Goal: Task Accomplishment & Management: Manage account settings

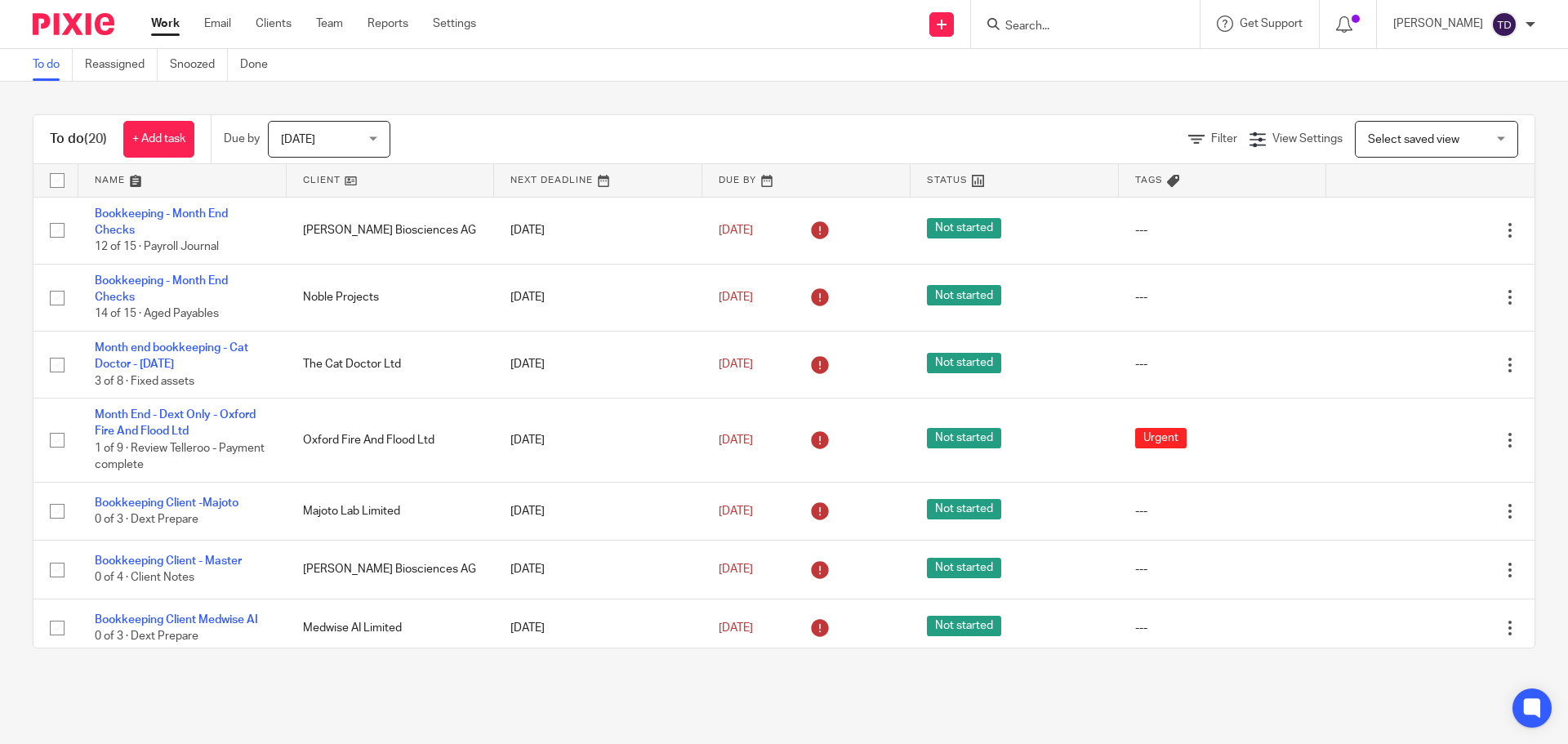
click at [1038, 31] on input "Search" at bounding box center [1077, 26] width 147 height 14
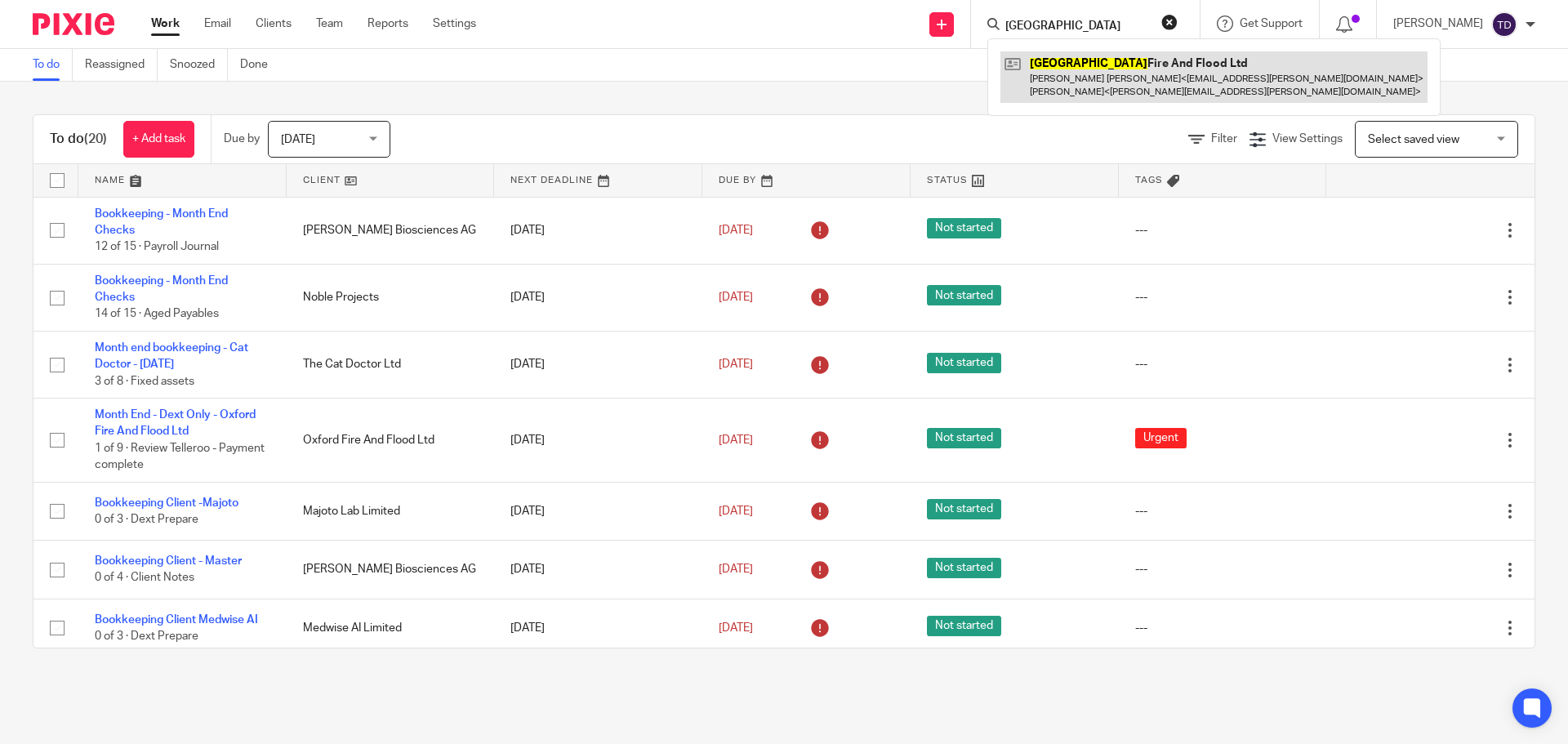
type input "oxford"
click at [1115, 83] on link at bounding box center [1215, 76] width 427 height 51
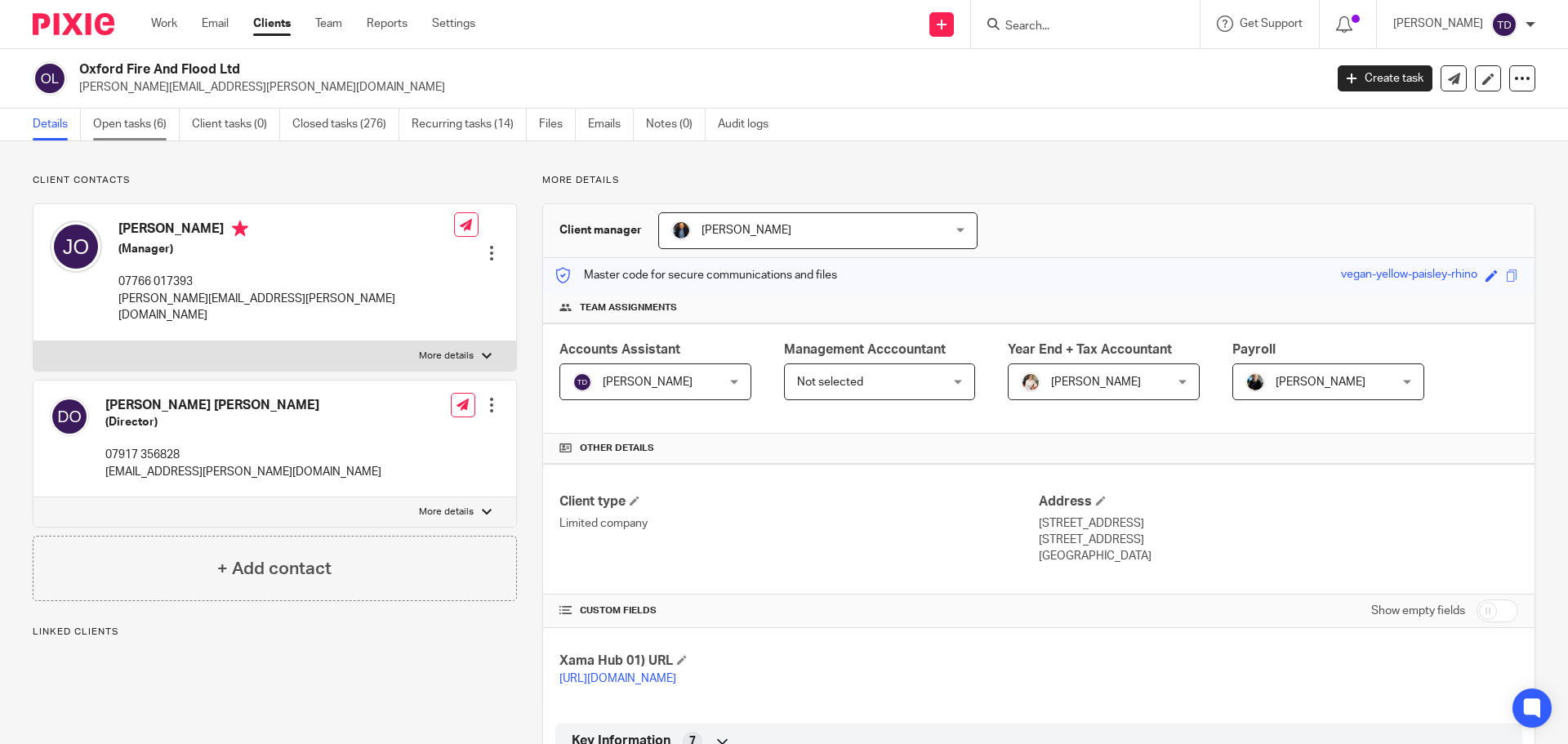
click at [108, 119] on link "Open tasks (6)" at bounding box center [137, 124] width 87 height 32
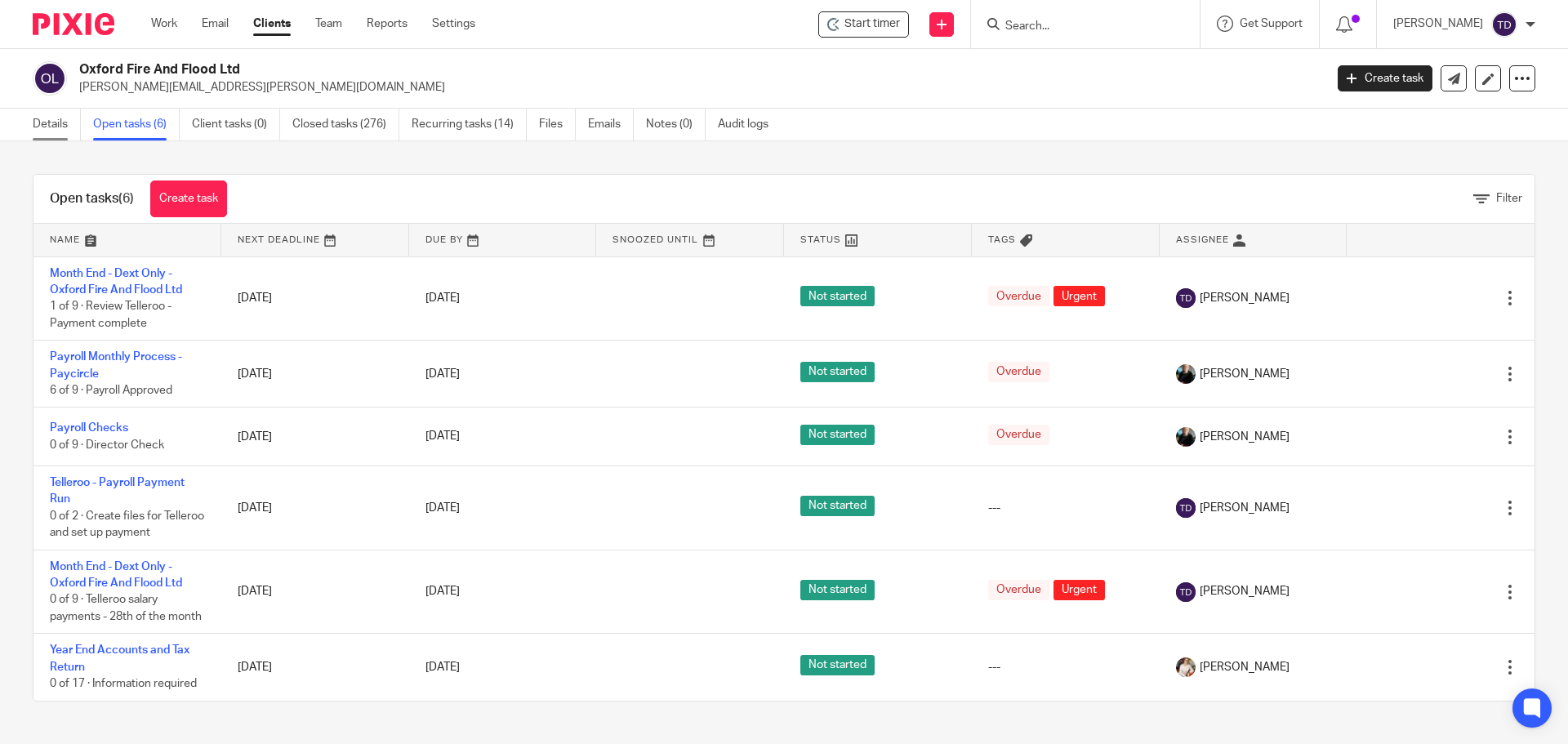
click at [58, 113] on link "Details" at bounding box center [57, 124] width 48 height 32
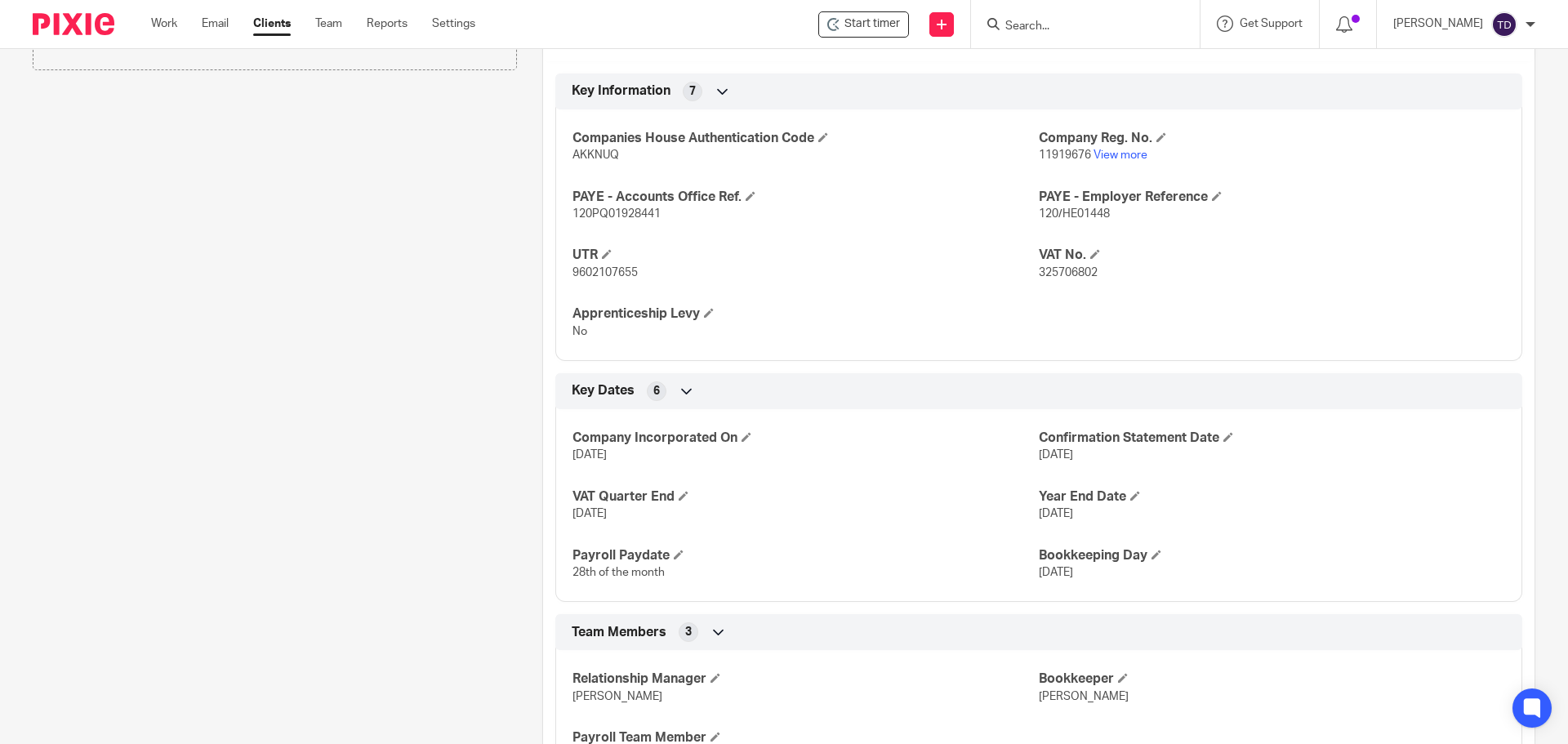
scroll to position [834, 0]
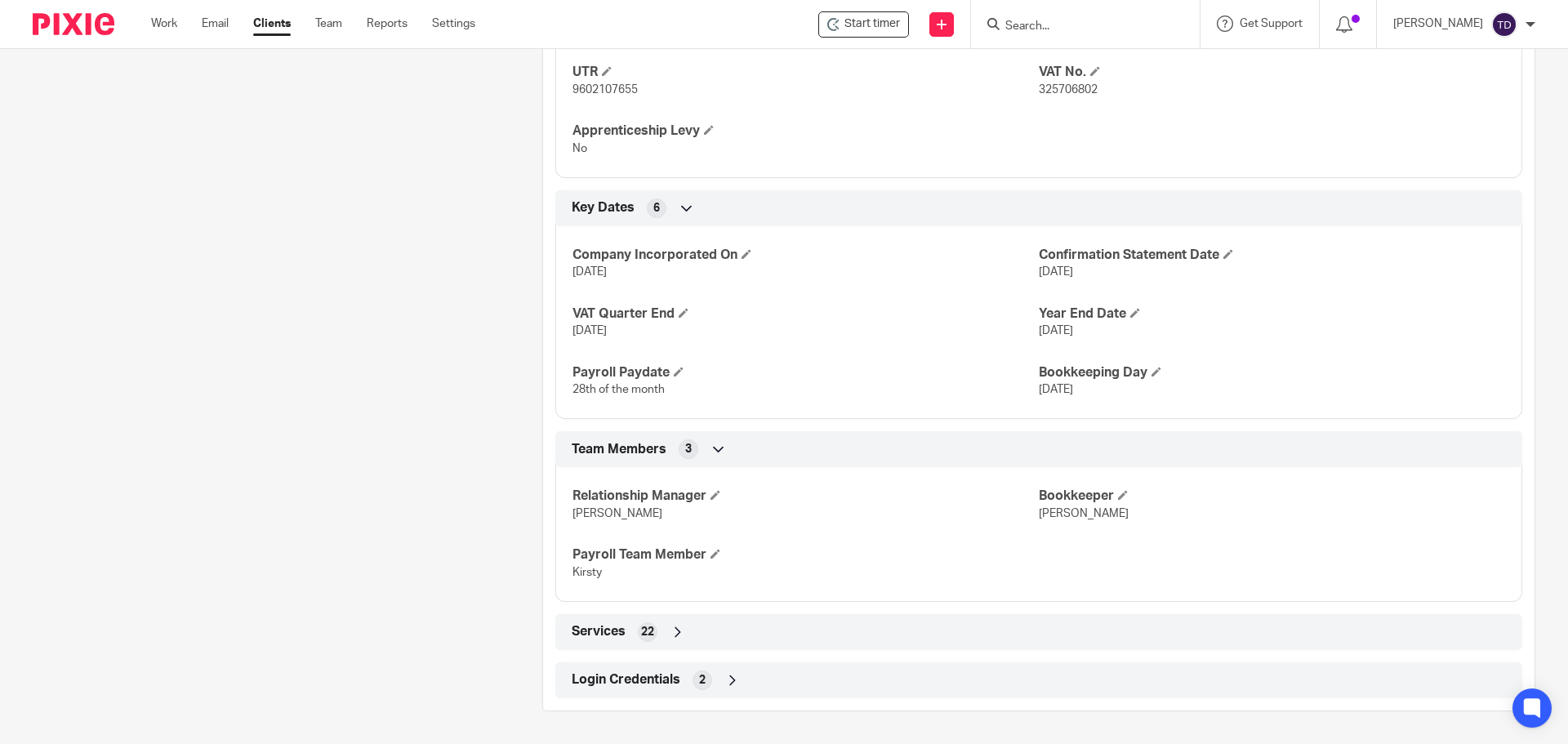
click at [720, 683] on div "Login Credentials 2" at bounding box center [1039, 680] width 942 height 28
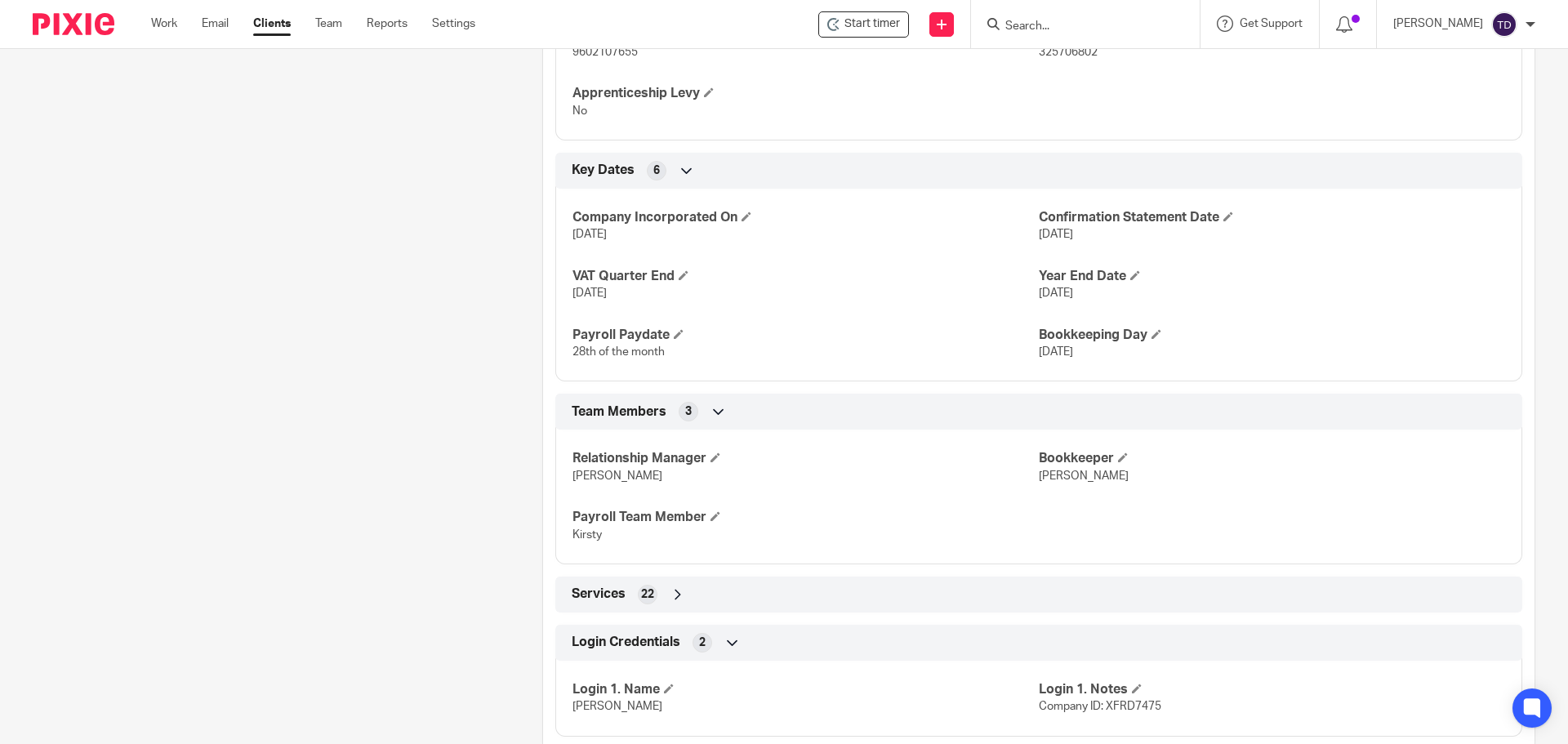
scroll to position [910, 0]
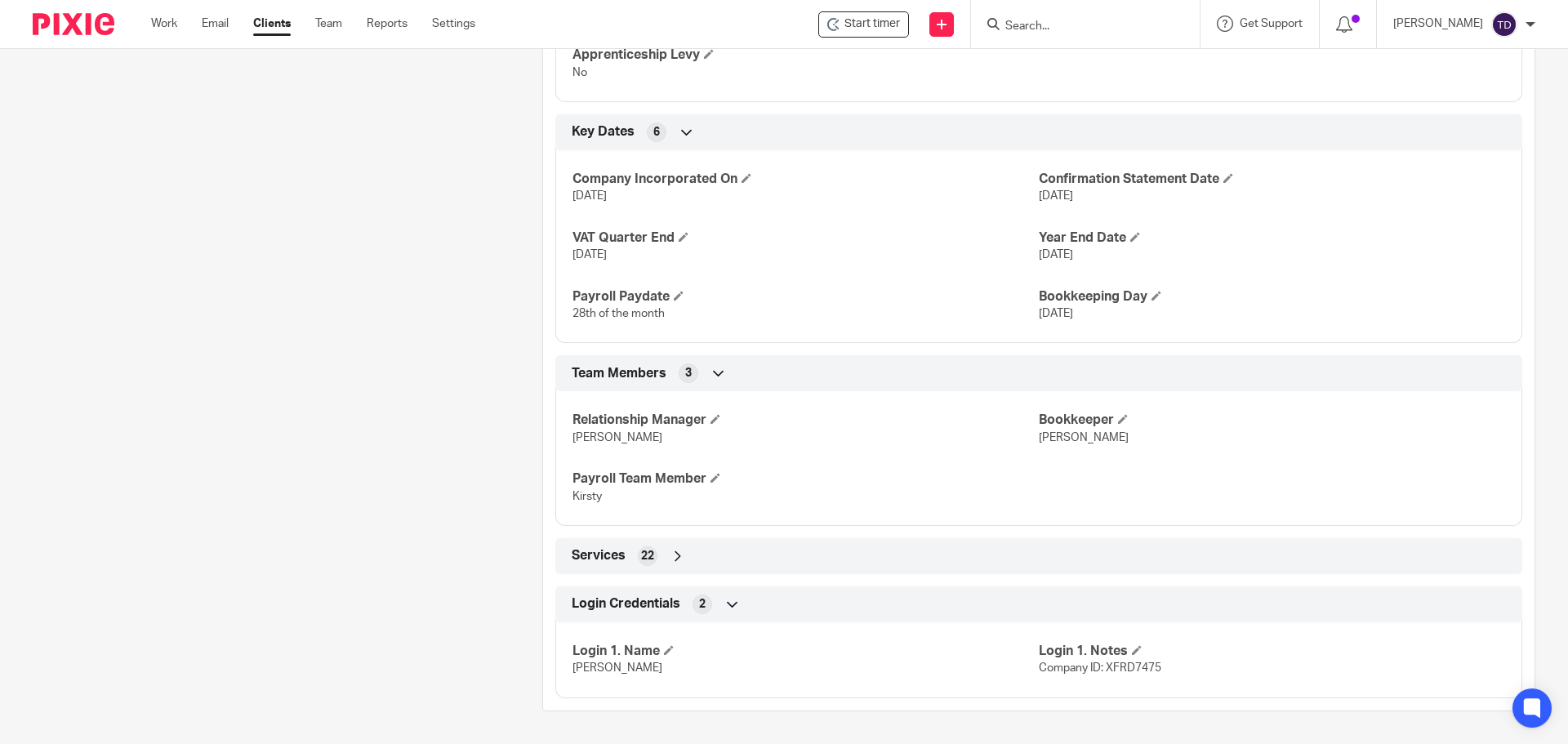
click at [670, 559] on icon at bounding box center [678, 555] width 16 height 16
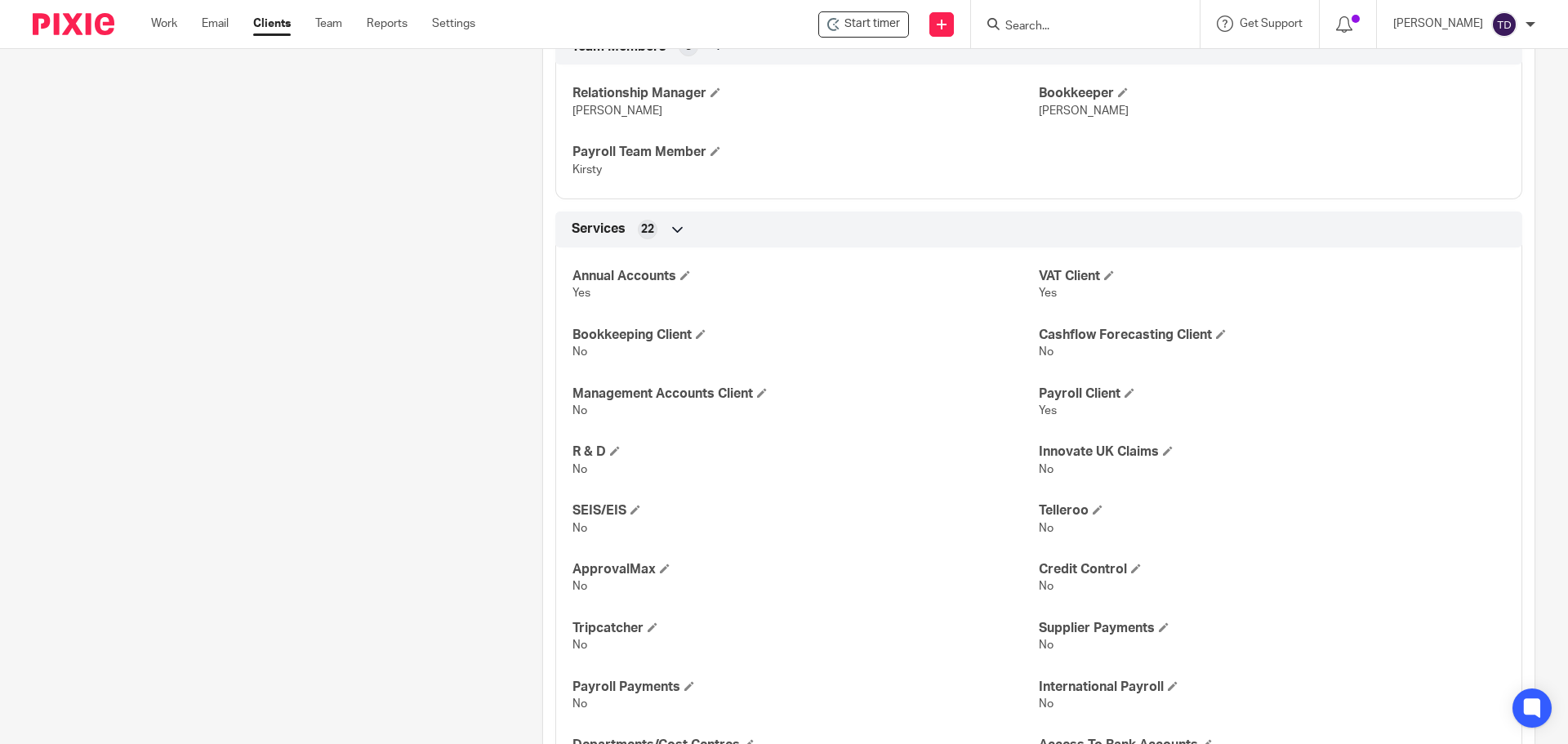
scroll to position [990, 0]
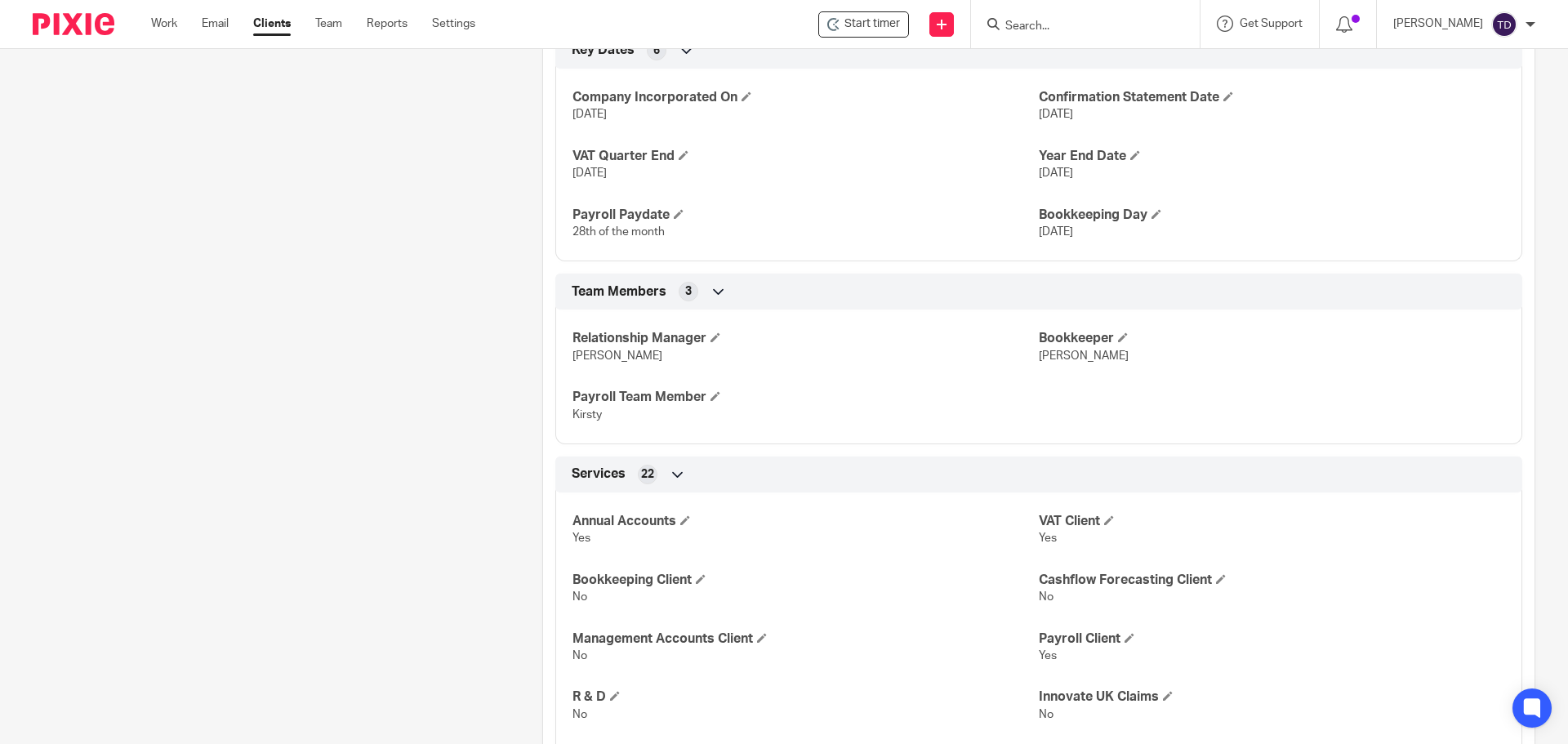
click at [673, 471] on icon at bounding box center [678, 475] width 16 height 16
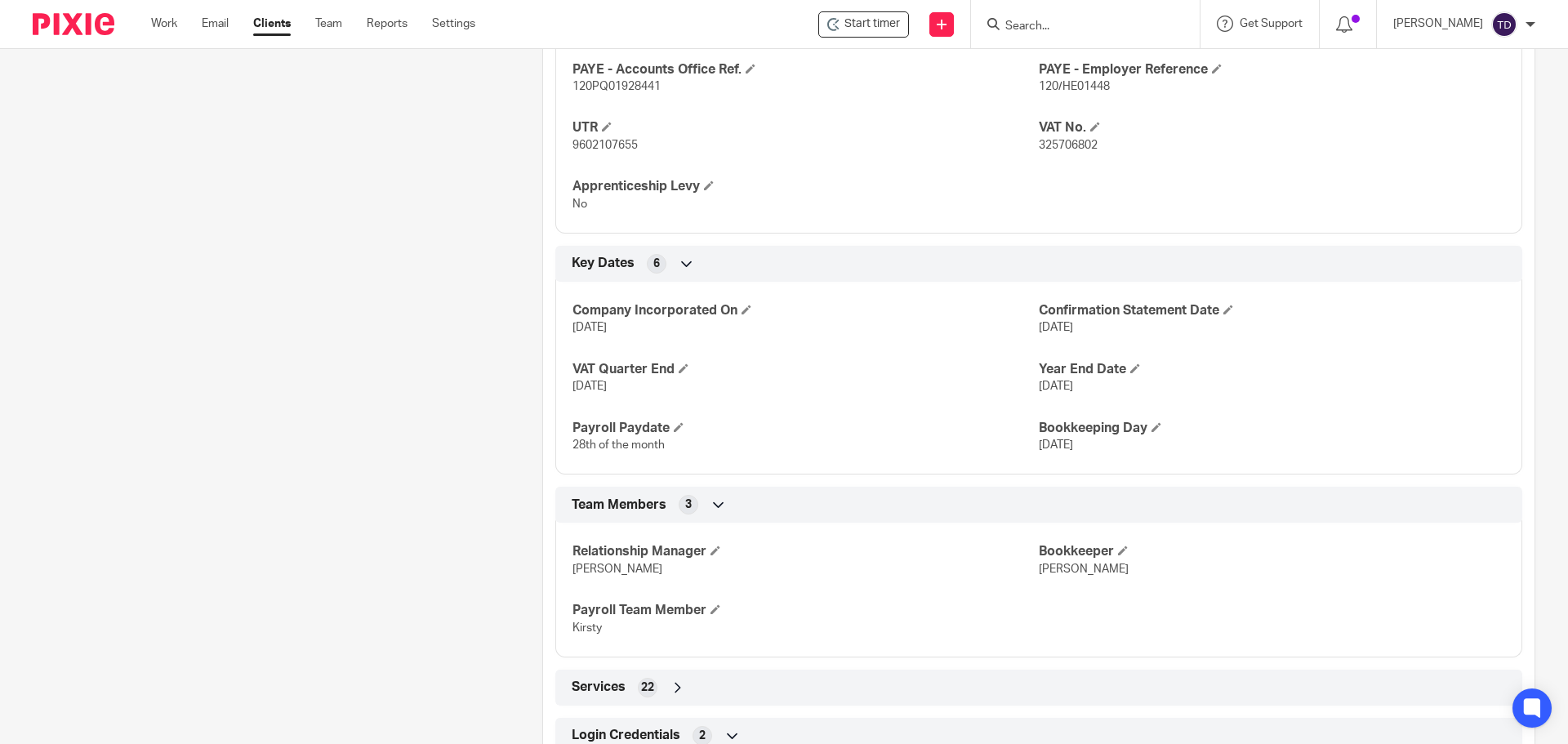
scroll to position [910, 0]
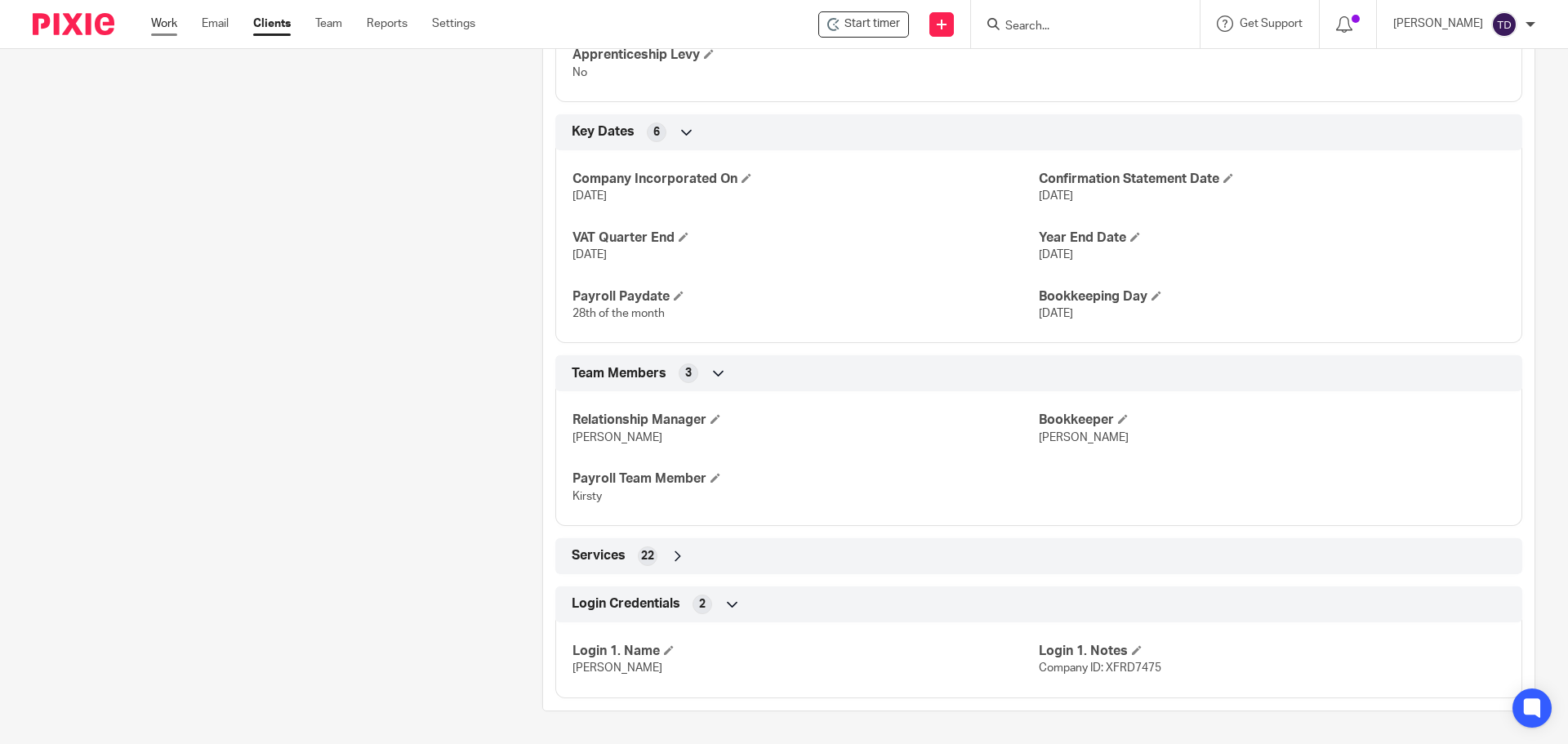
click at [153, 22] on link "Work" at bounding box center [164, 23] width 26 height 16
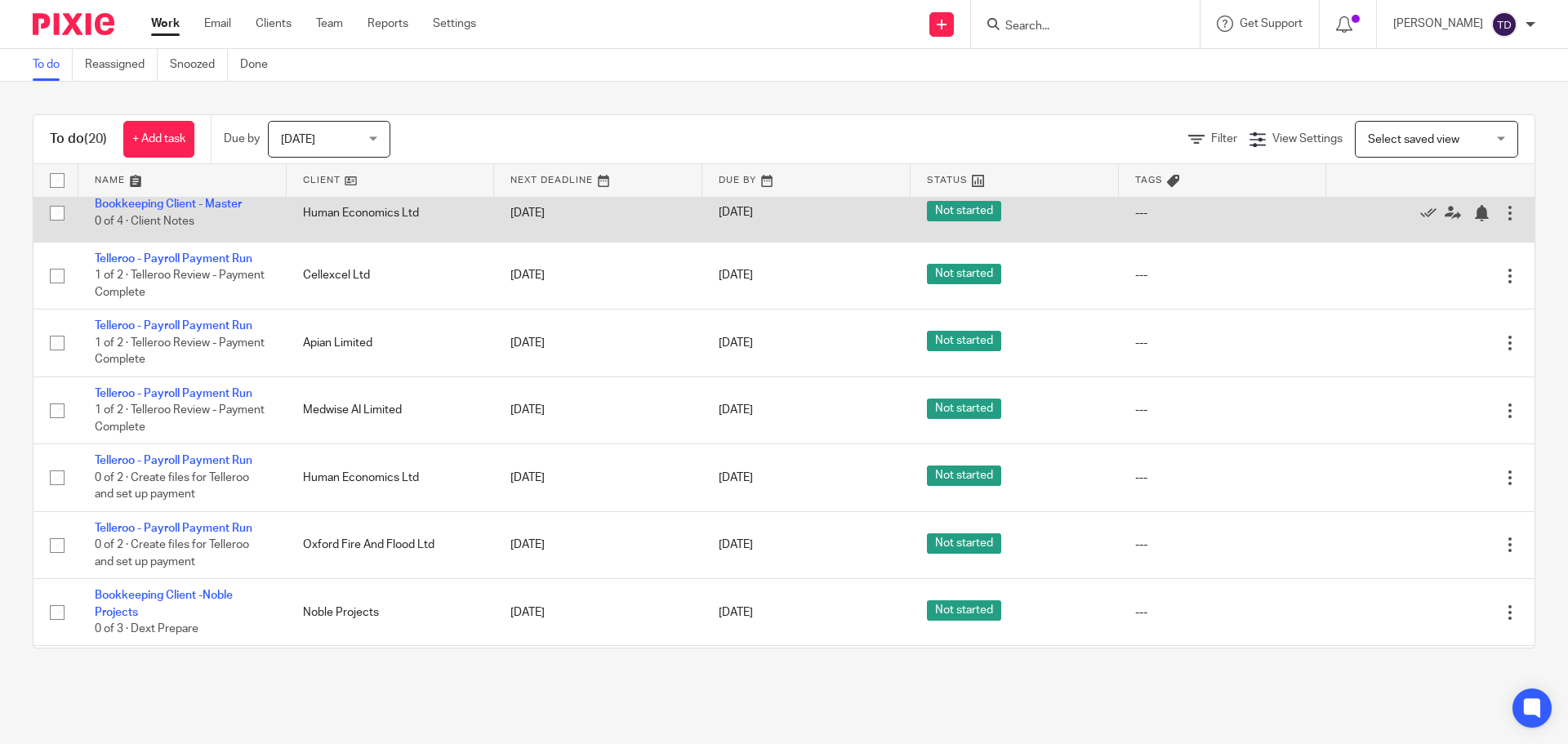
scroll to position [883, 0]
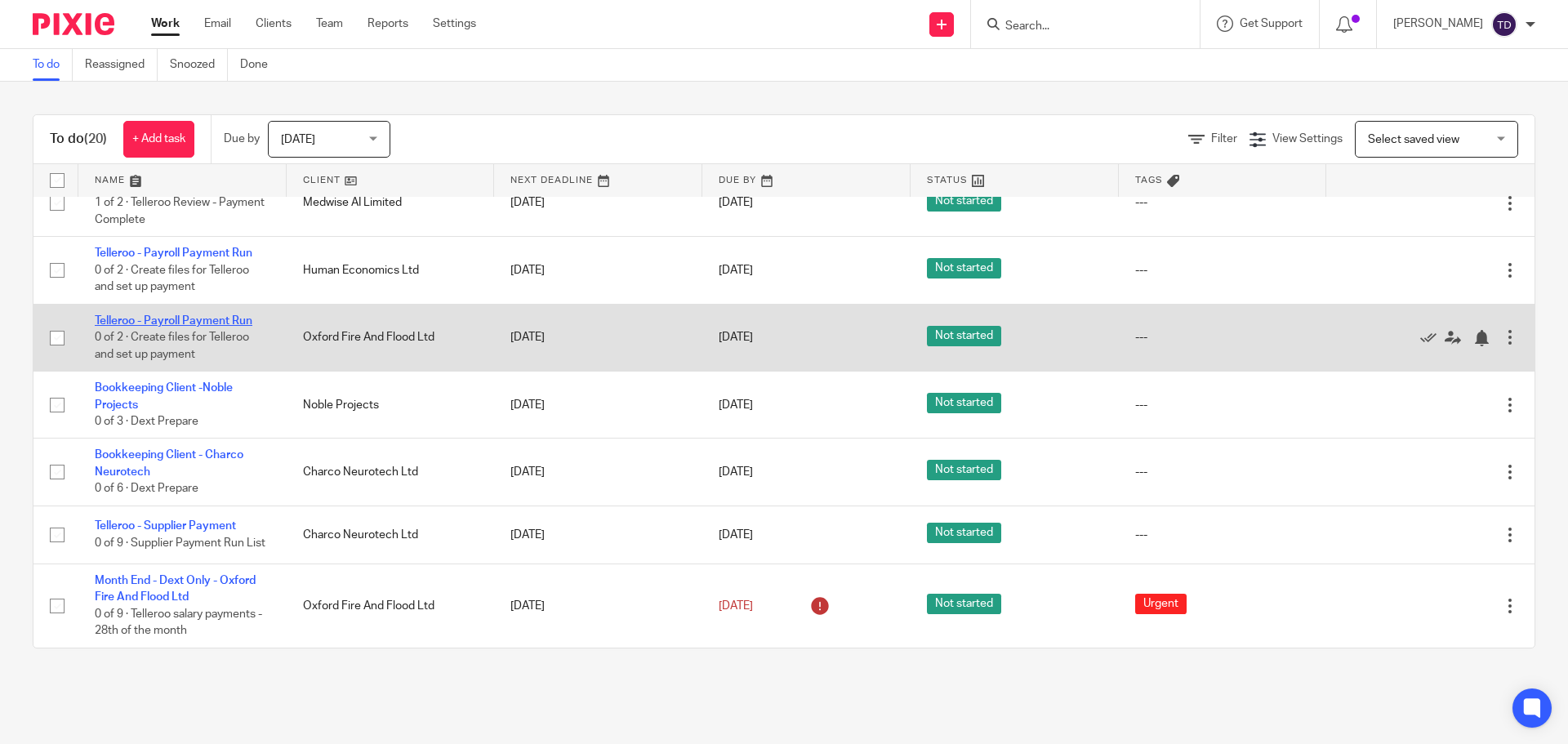
click at [208, 316] on link "Telleroo - Payroll Payment Run" at bounding box center [173, 321] width 158 height 12
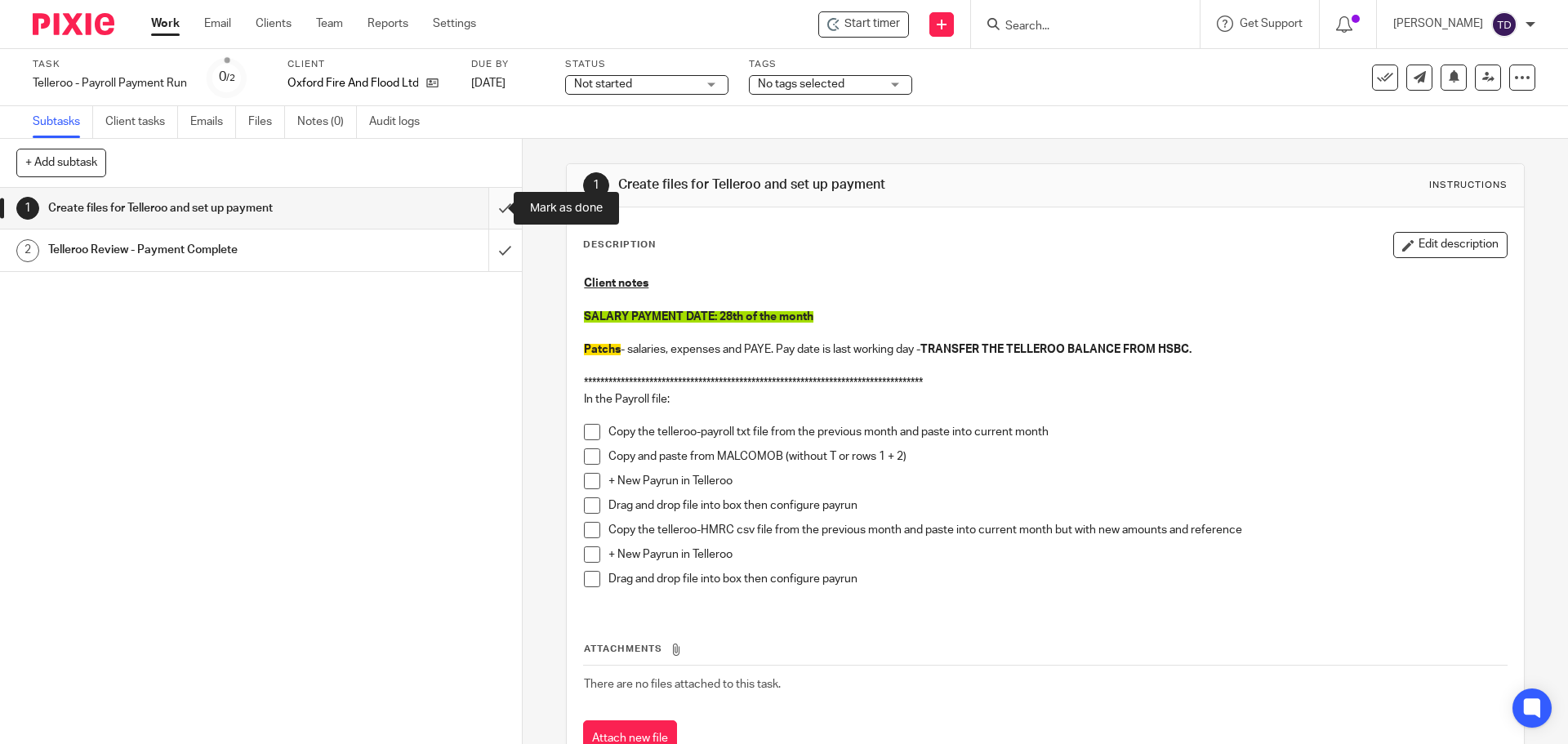
click at [490, 207] on input "submit" at bounding box center [261, 208] width 522 height 40
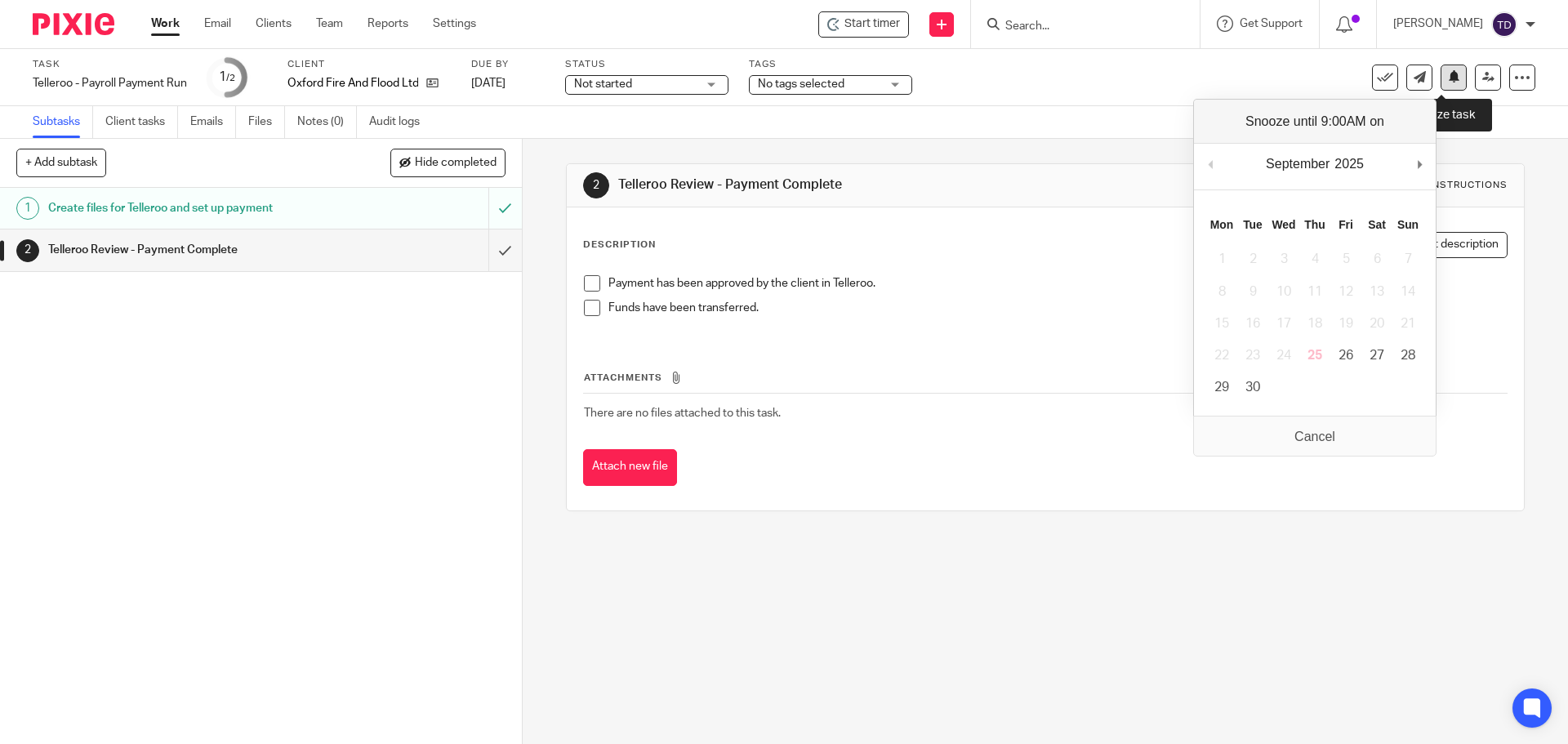
click at [1449, 83] on icon at bounding box center [1454, 76] width 13 height 13
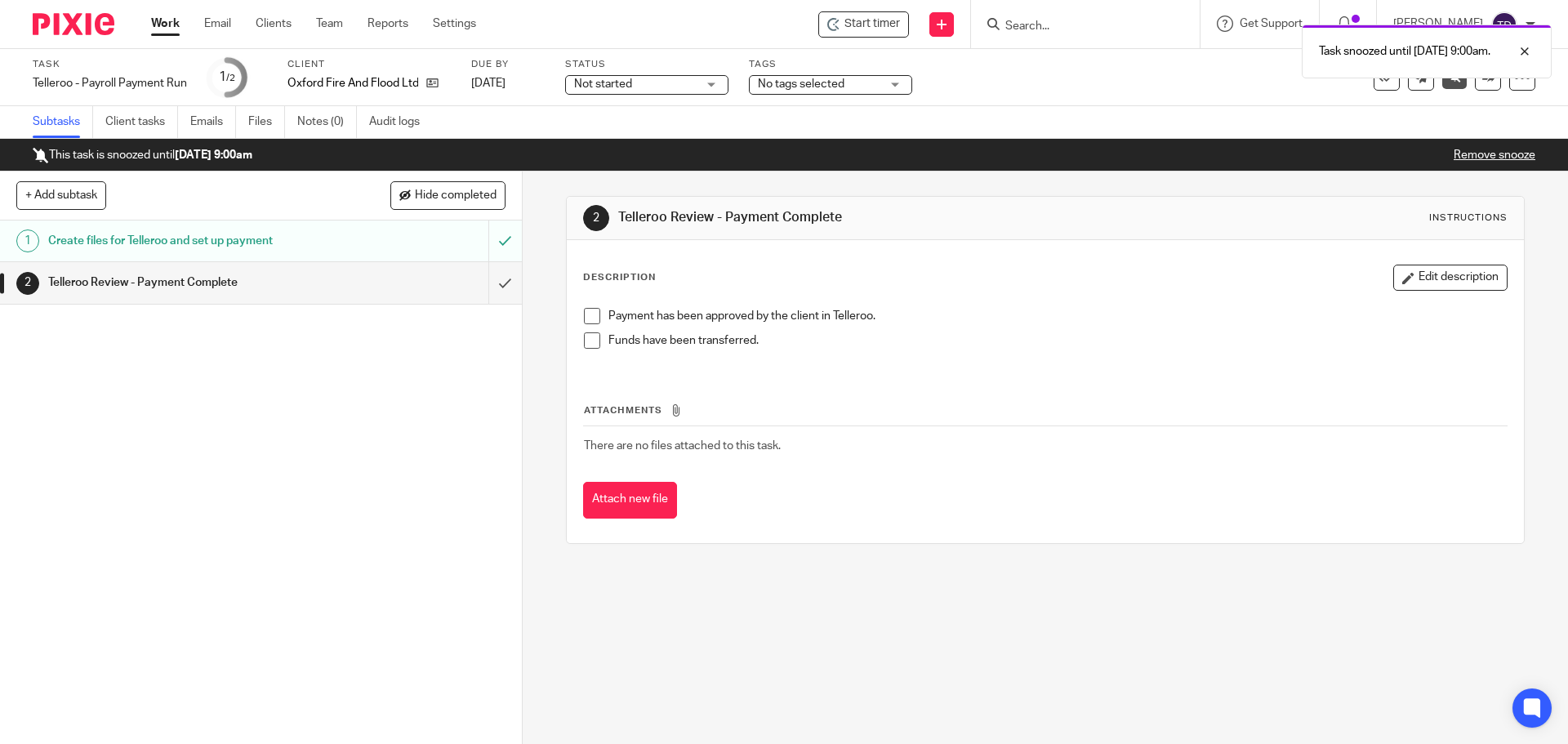
click at [167, 16] on link "Work" at bounding box center [166, 23] width 29 height 16
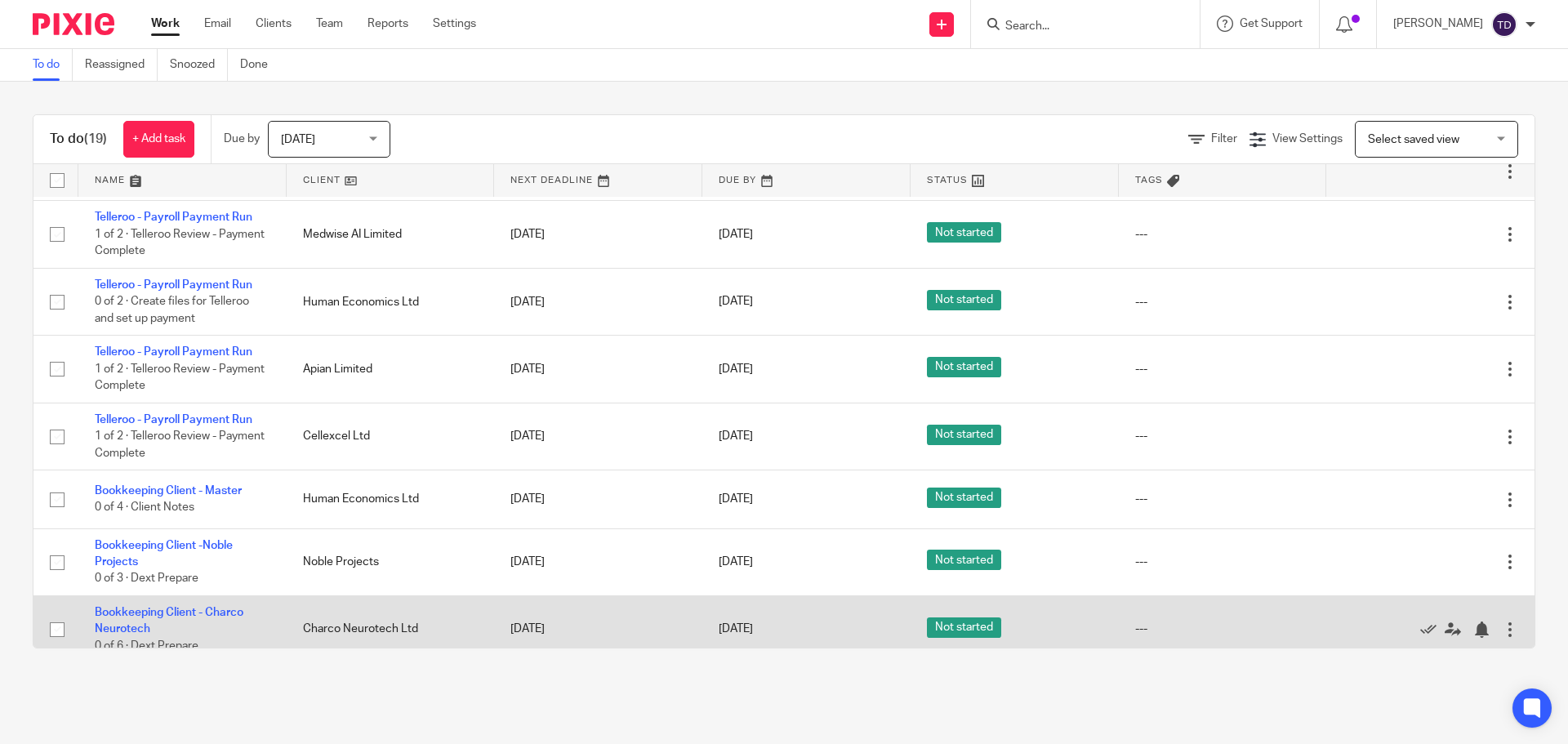
scroll to position [815, 0]
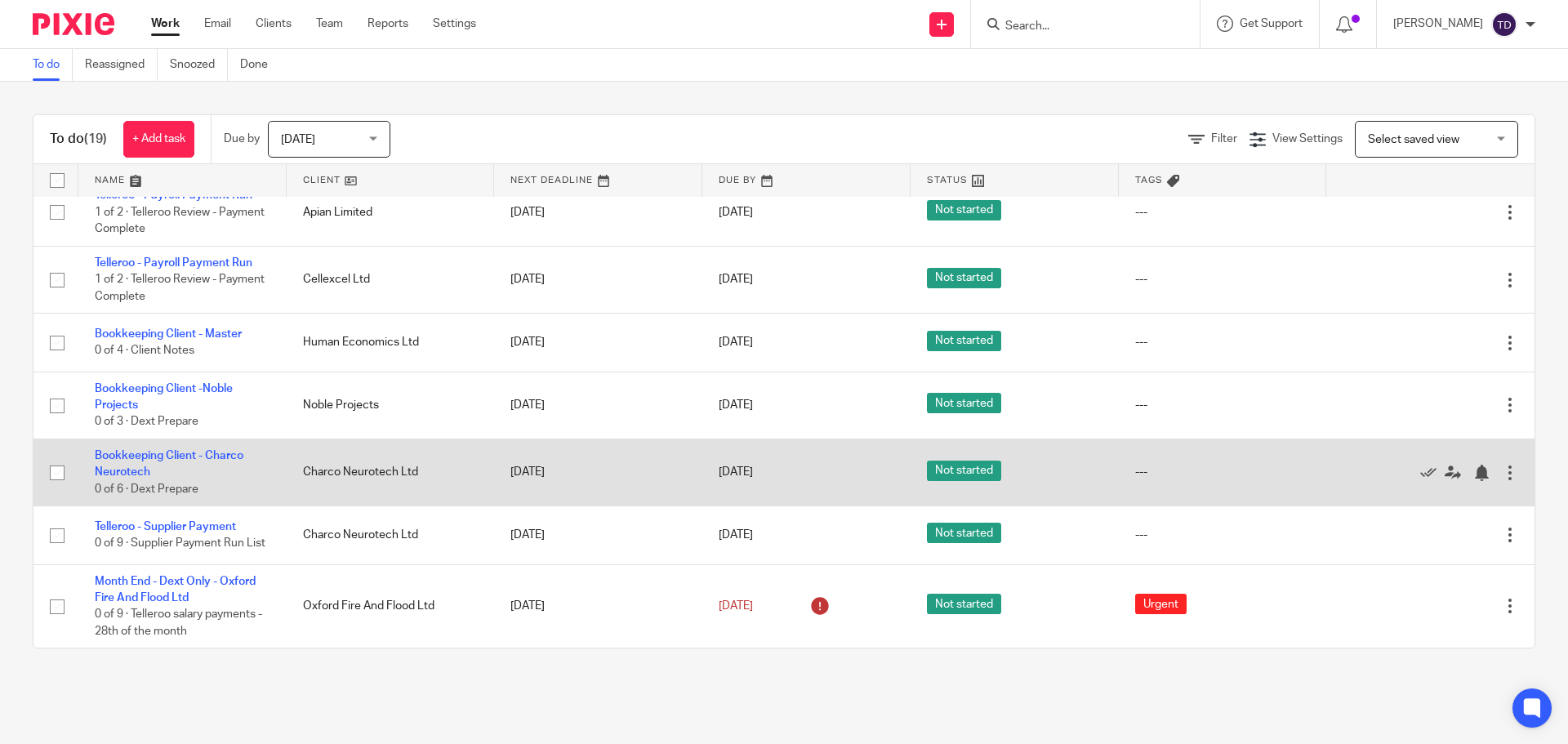
click at [59, 460] on input "checkbox" at bounding box center [57, 473] width 31 height 31
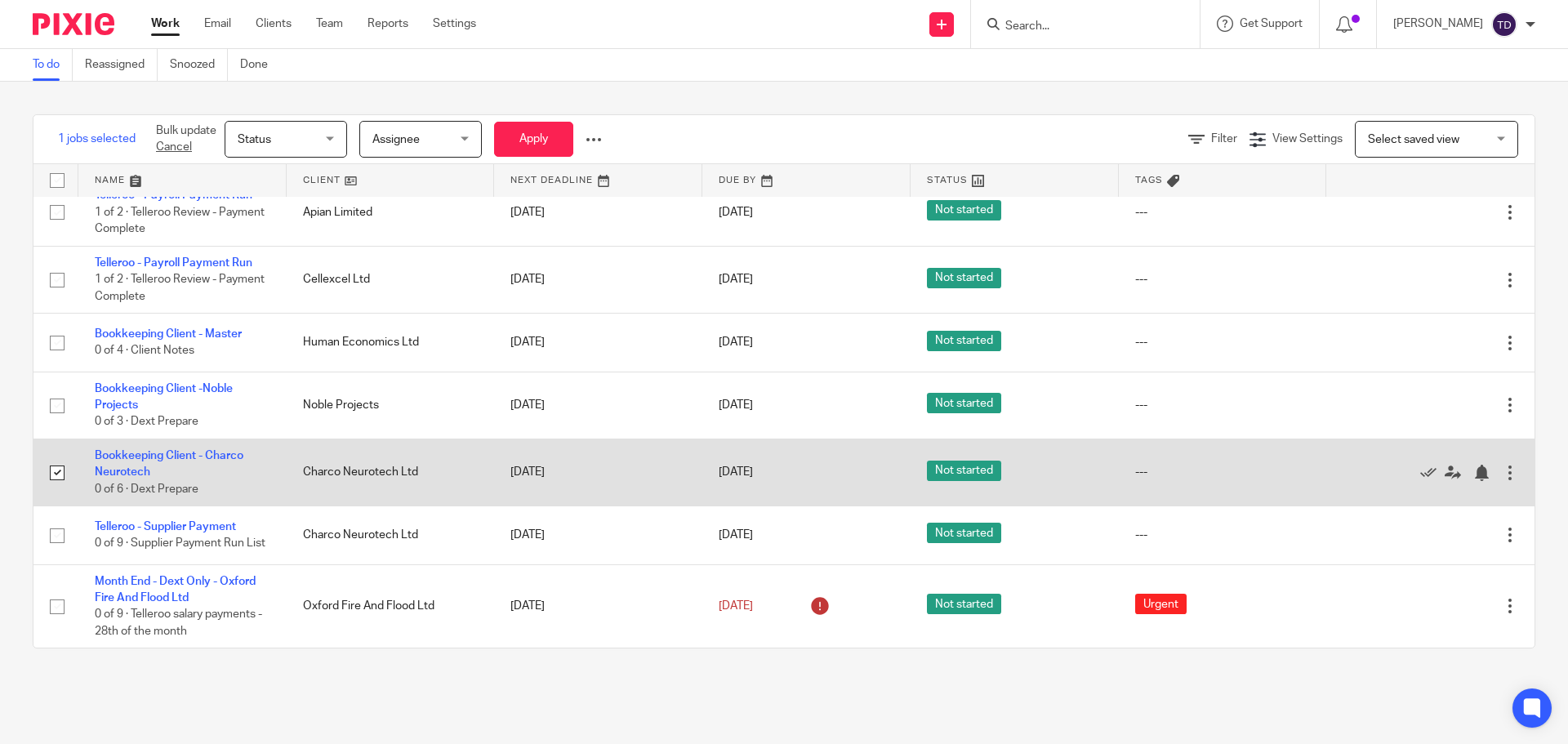
click at [59, 462] on input "checkbox" at bounding box center [57, 473] width 31 height 31
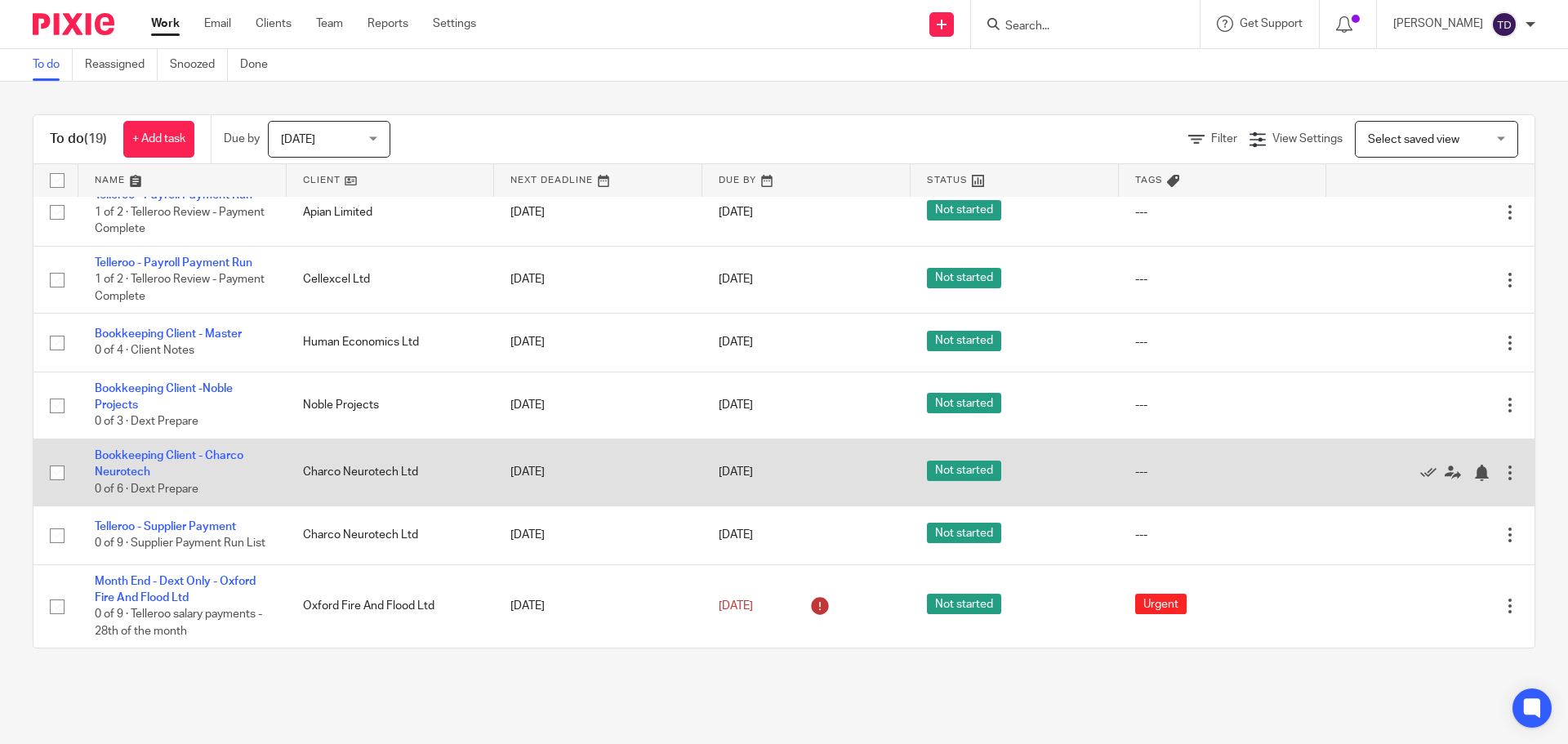
click at [57, 468] on input "checkbox" at bounding box center [57, 473] width 31 height 31
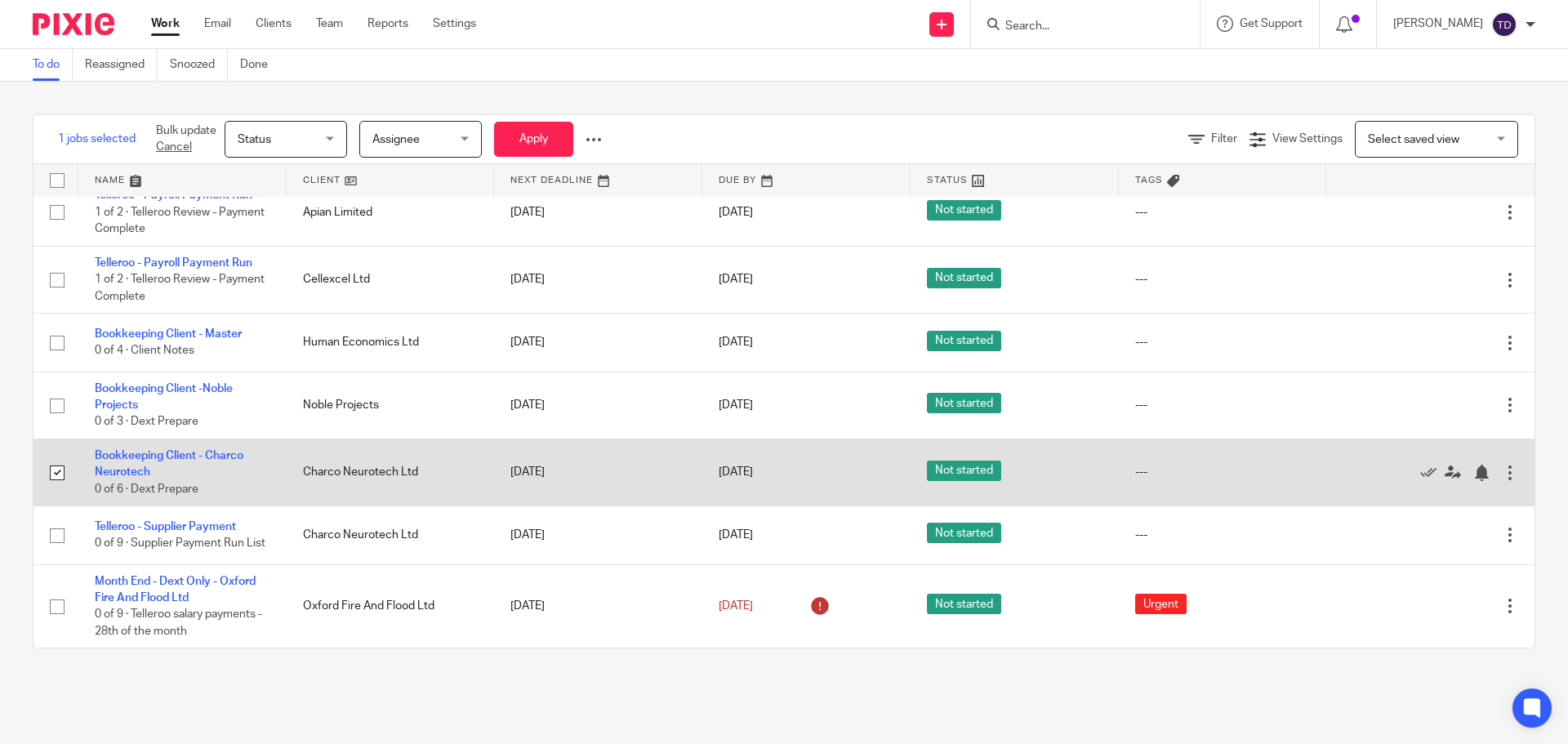
click at [56, 467] on input "checkbox" at bounding box center [57, 473] width 31 height 31
checkbox input "false"
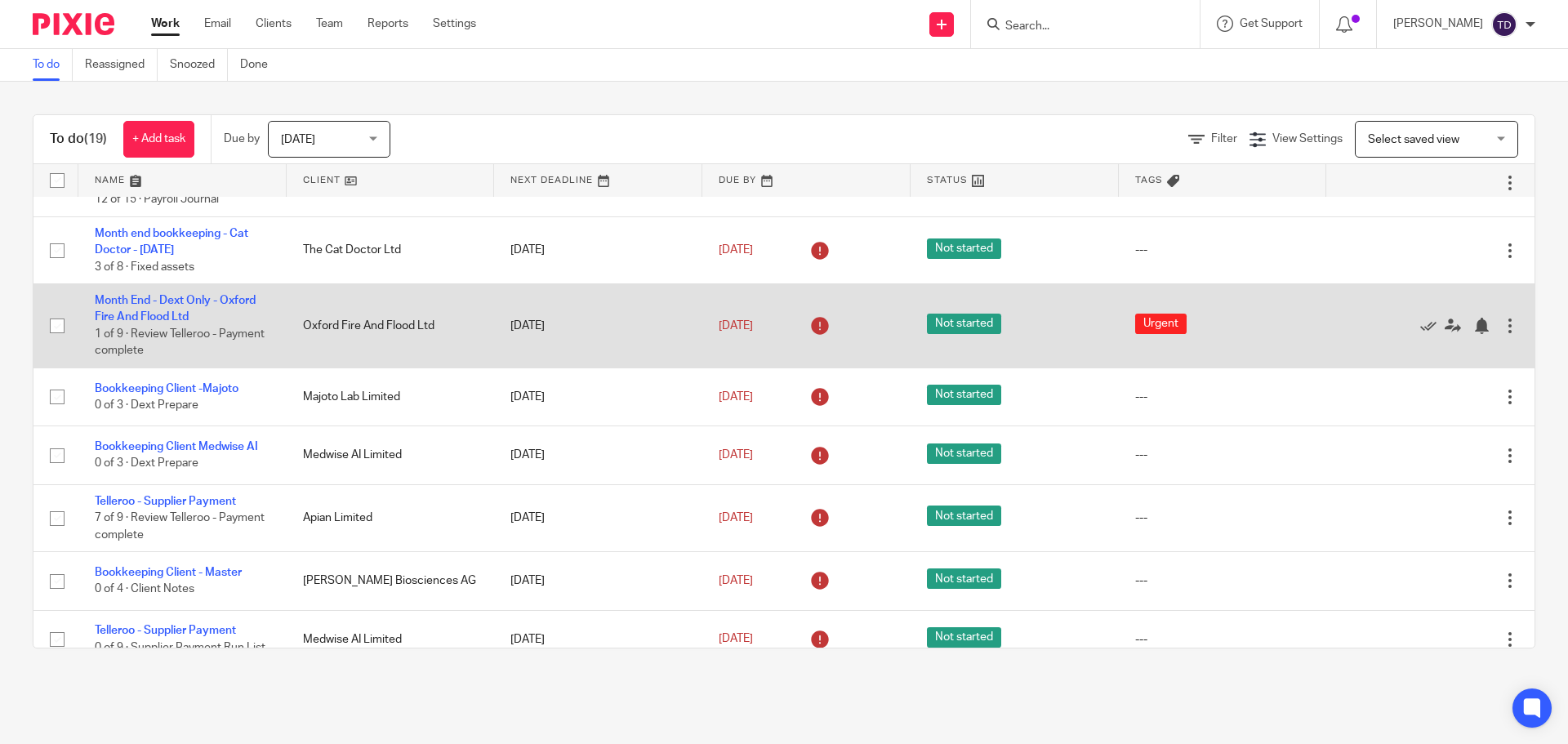
scroll to position [0, 0]
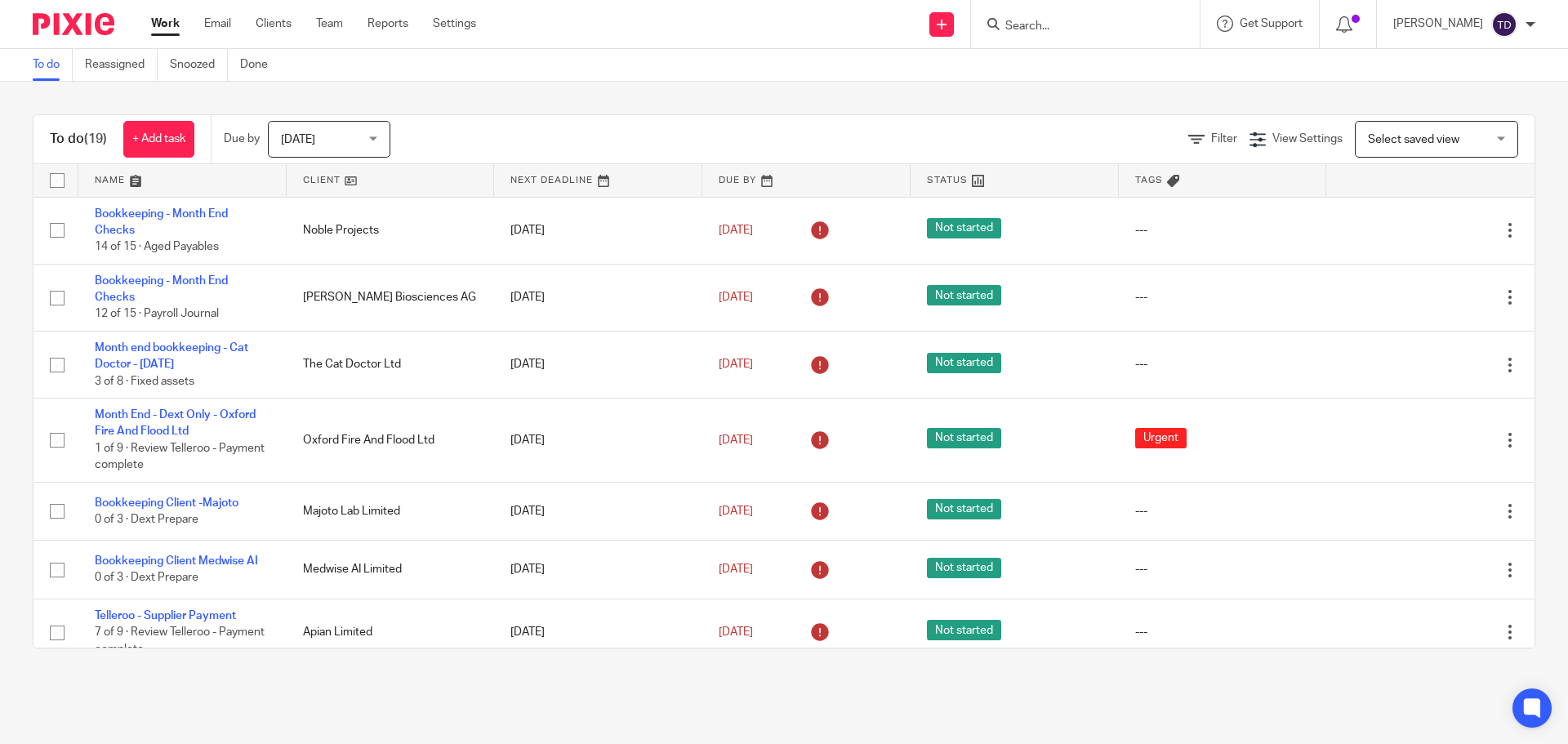
click at [1426, 687] on main "To do Reassigned Snoozed Done To do (19) + Add task Due by Today Today Today To…" at bounding box center [784, 372] width 1568 height 744
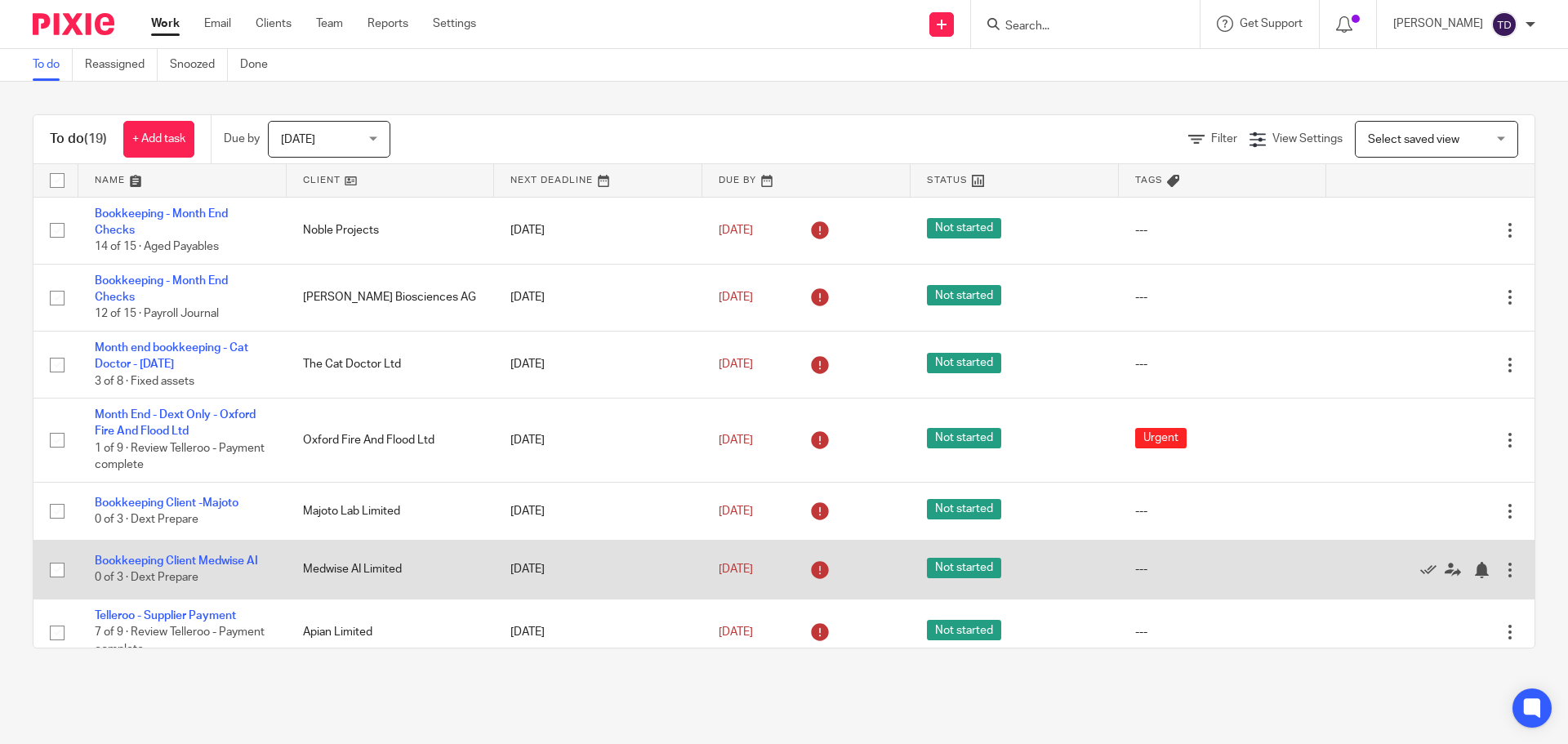
click at [187, 554] on td "Bookkeeping Client Medwise AI 0 of 3 · Dext Prepare" at bounding box center [182, 570] width 208 height 58
click at [181, 563] on link "Bookkeeping Client Medwise AI" at bounding box center [176, 561] width 164 height 12
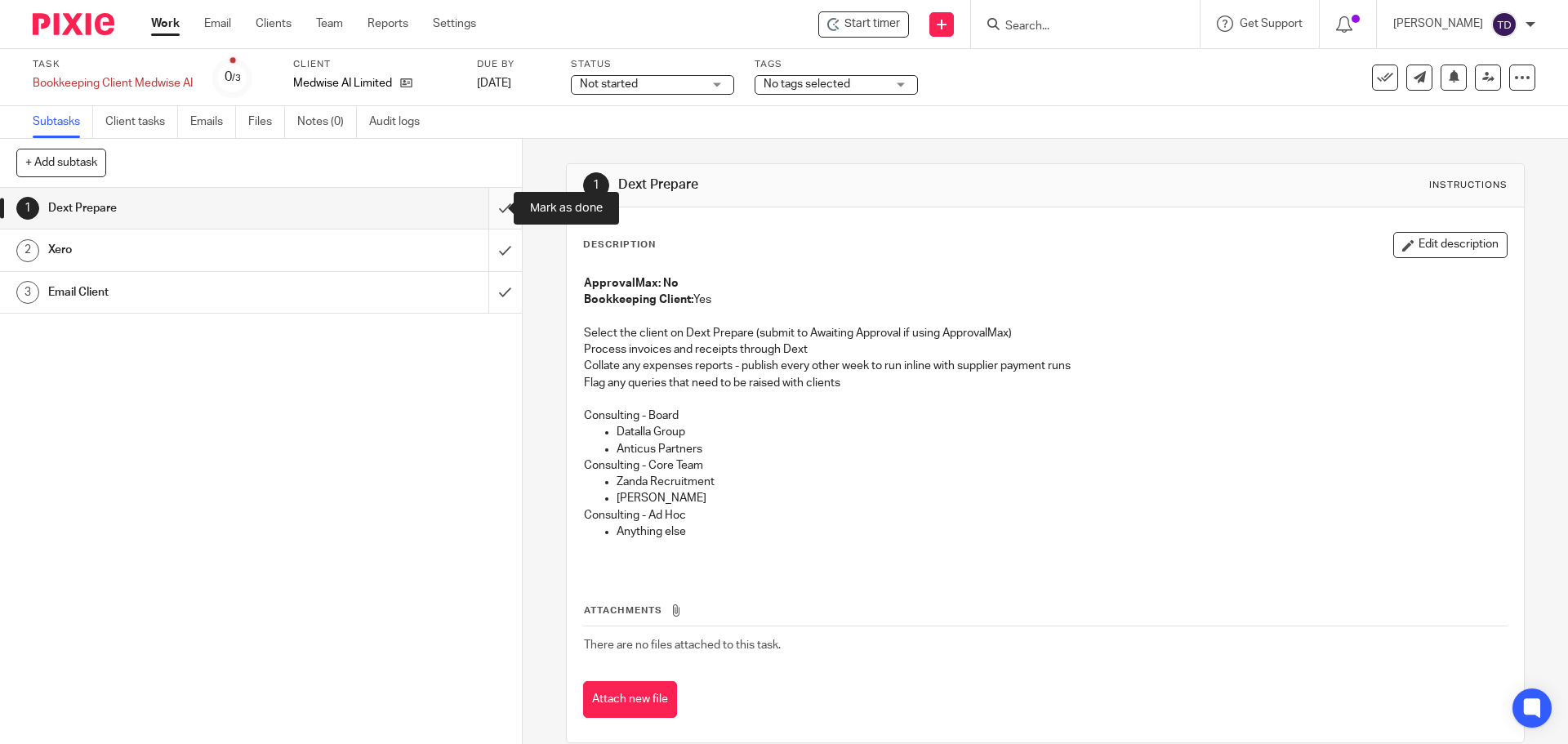
click at [501, 210] on input "submit" at bounding box center [261, 208] width 522 height 40
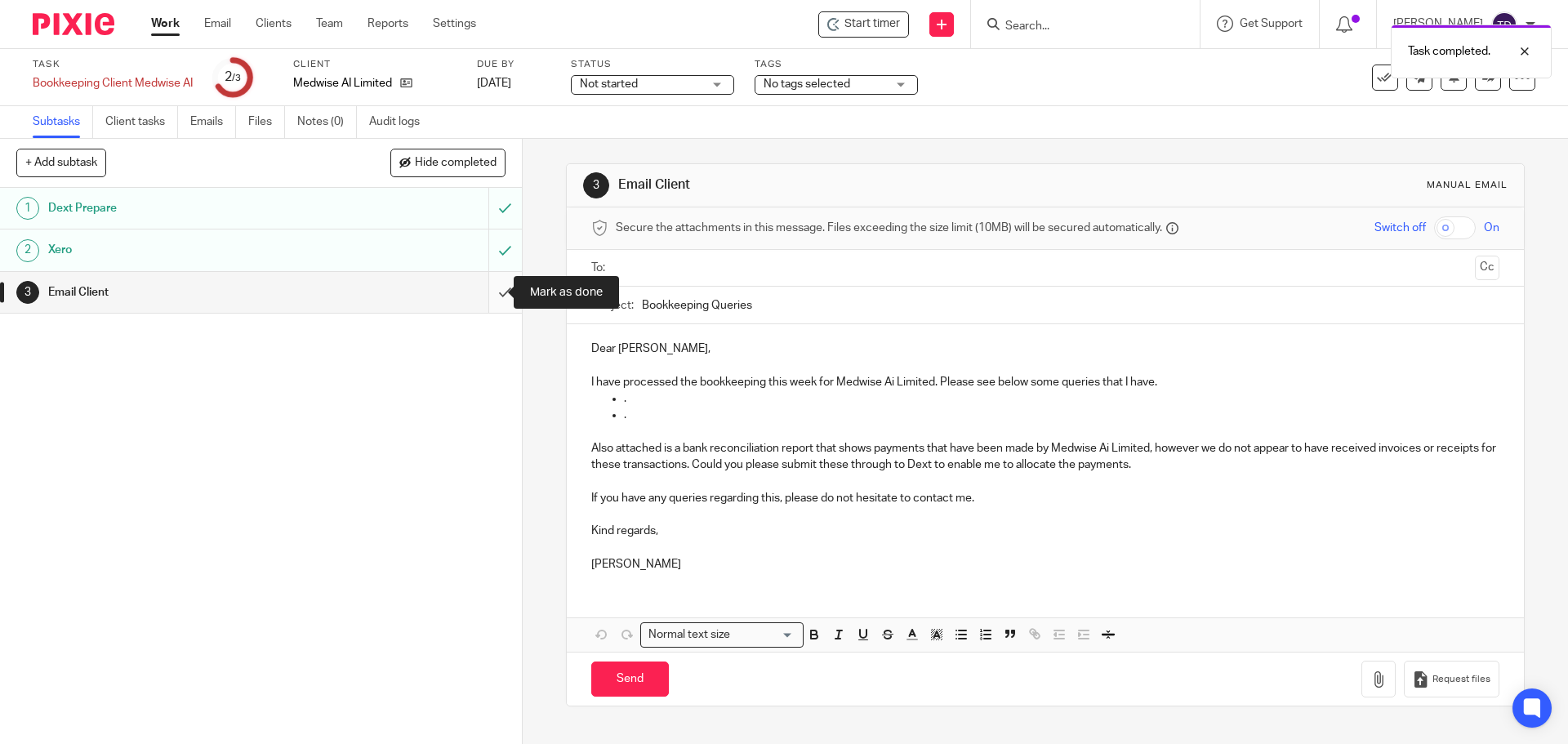
click at [489, 302] on input "submit" at bounding box center [261, 293] width 522 height 40
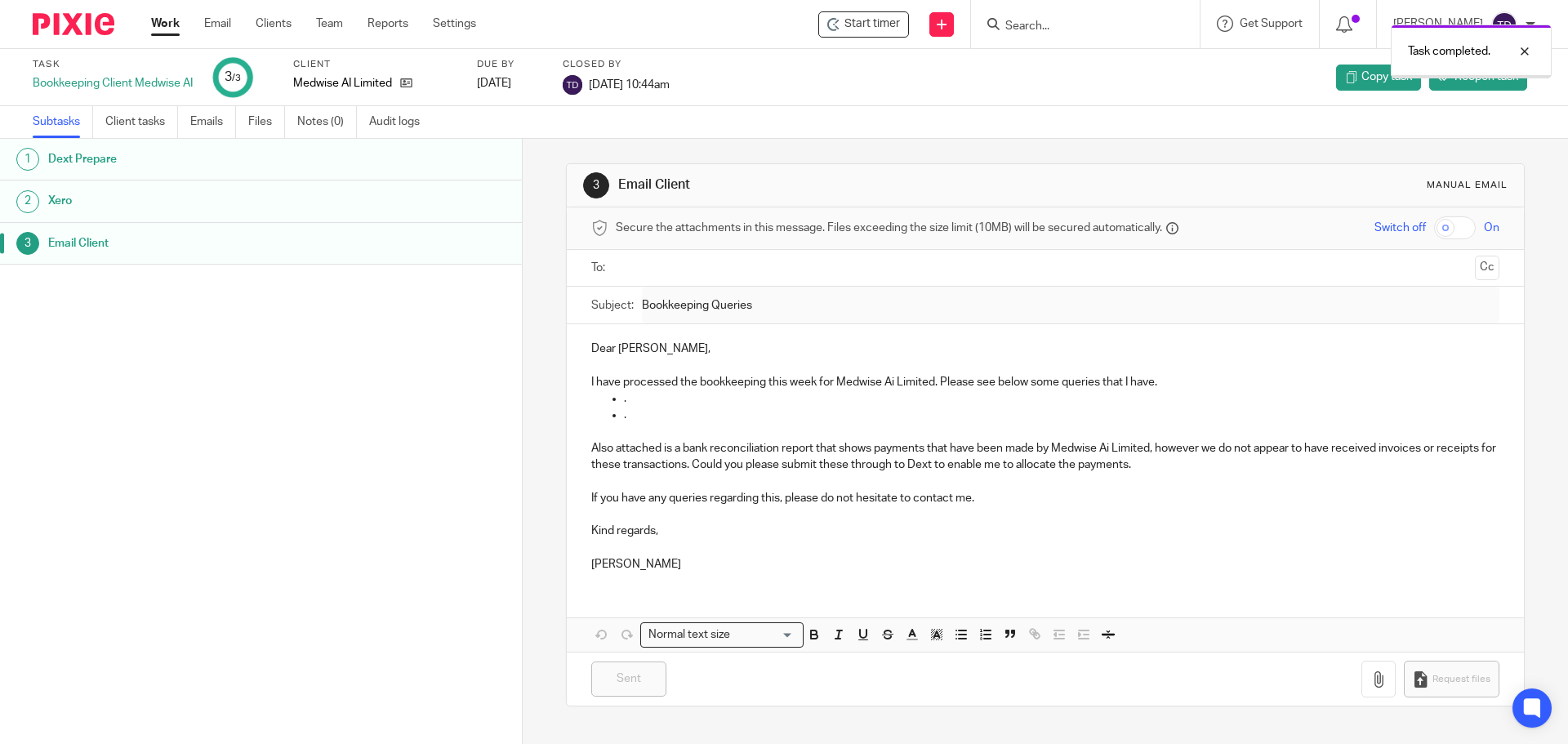
click at [171, 24] on link "Work" at bounding box center [166, 23] width 29 height 16
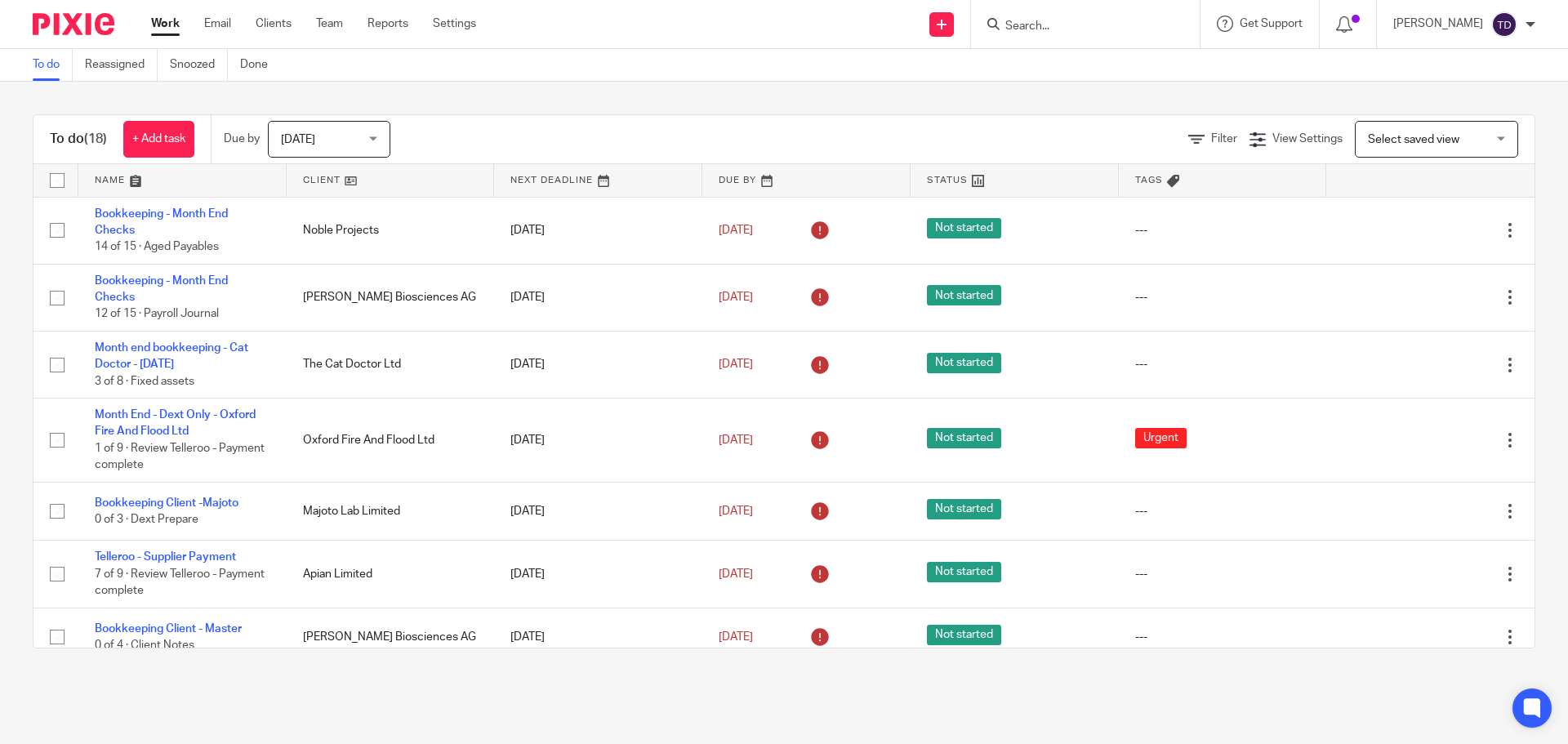
click at [346, 136] on span "Today" at bounding box center [324, 139] width 87 height 35
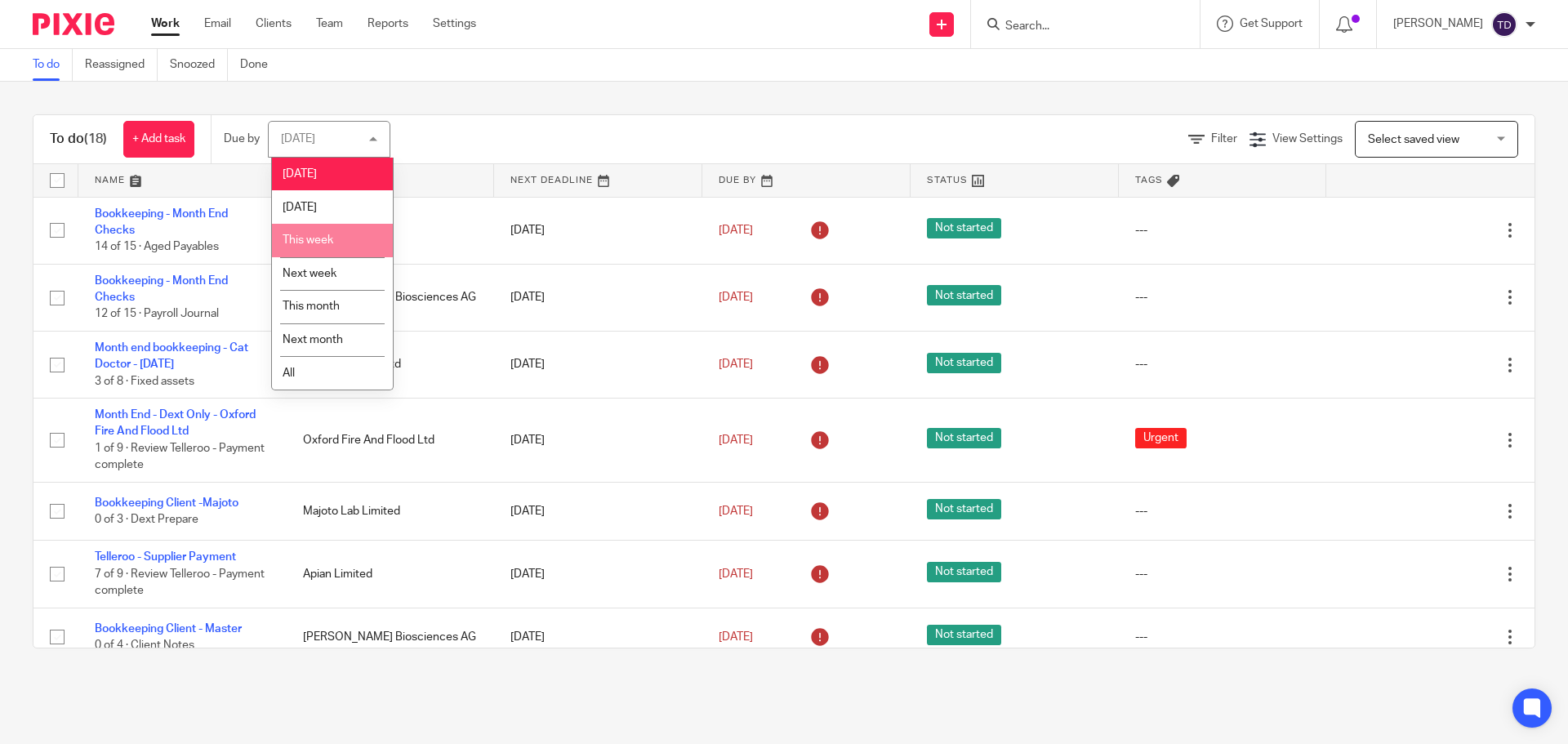
click at [337, 237] on li "This week" at bounding box center [333, 241] width 121 height 34
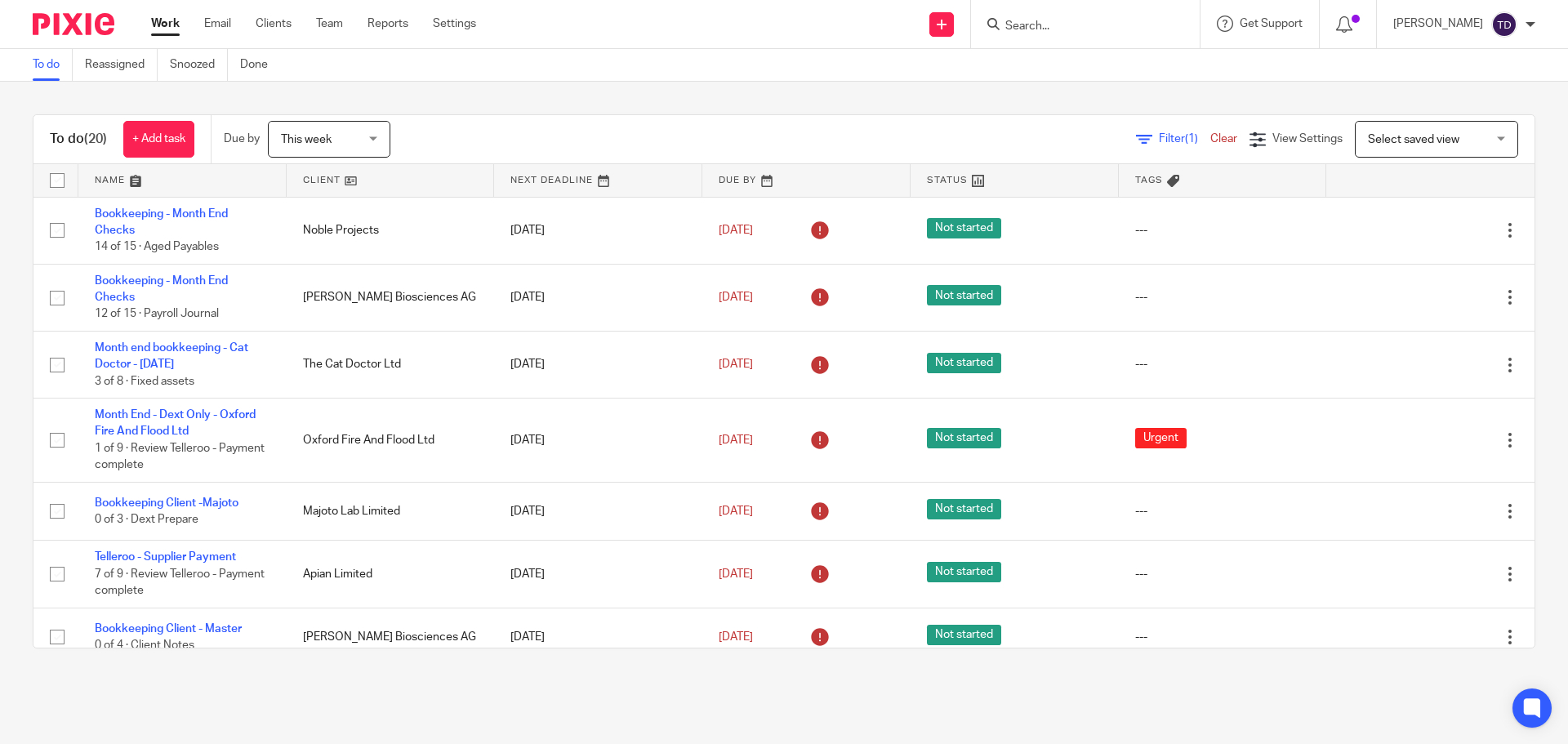
click at [571, 51] on body "Work Email Clients Team Reports Settings Work Email Clients Team Reports Settin…" at bounding box center [784, 372] width 1568 height 744
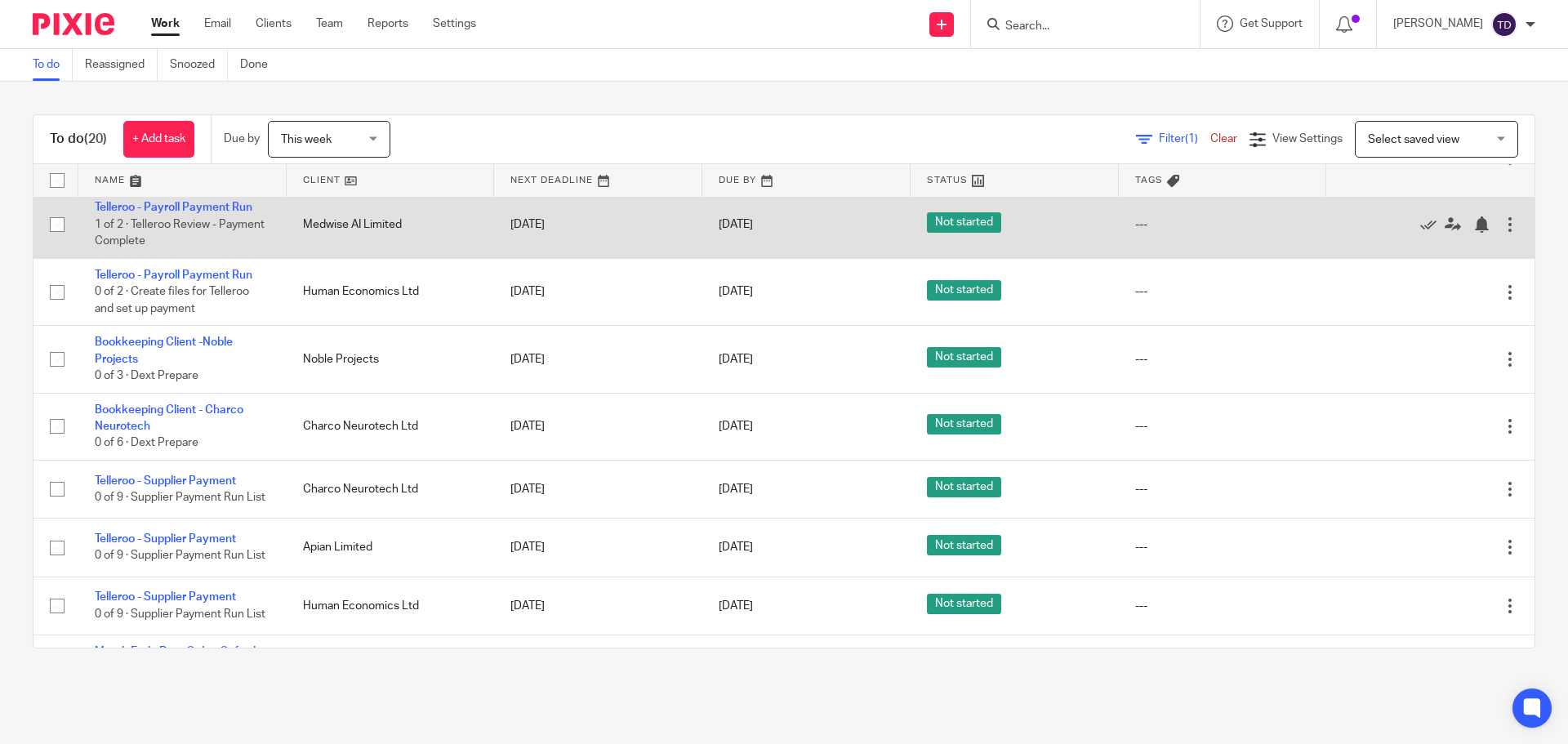
scroll to position [892, 0]
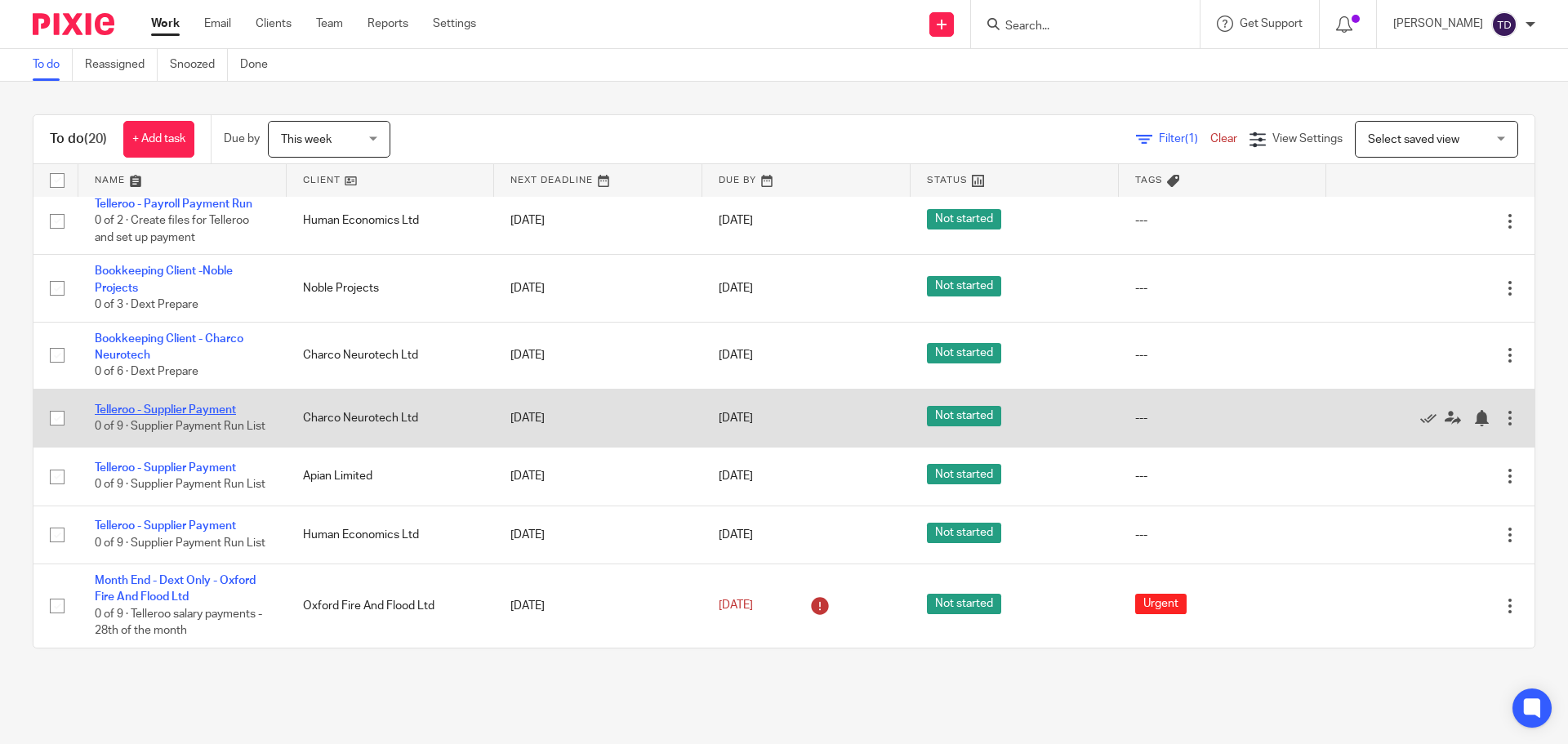
click at [220, 404] on link "Telleroo - Supplier Payment" at bounding box center [165, 410] width 141 height 12
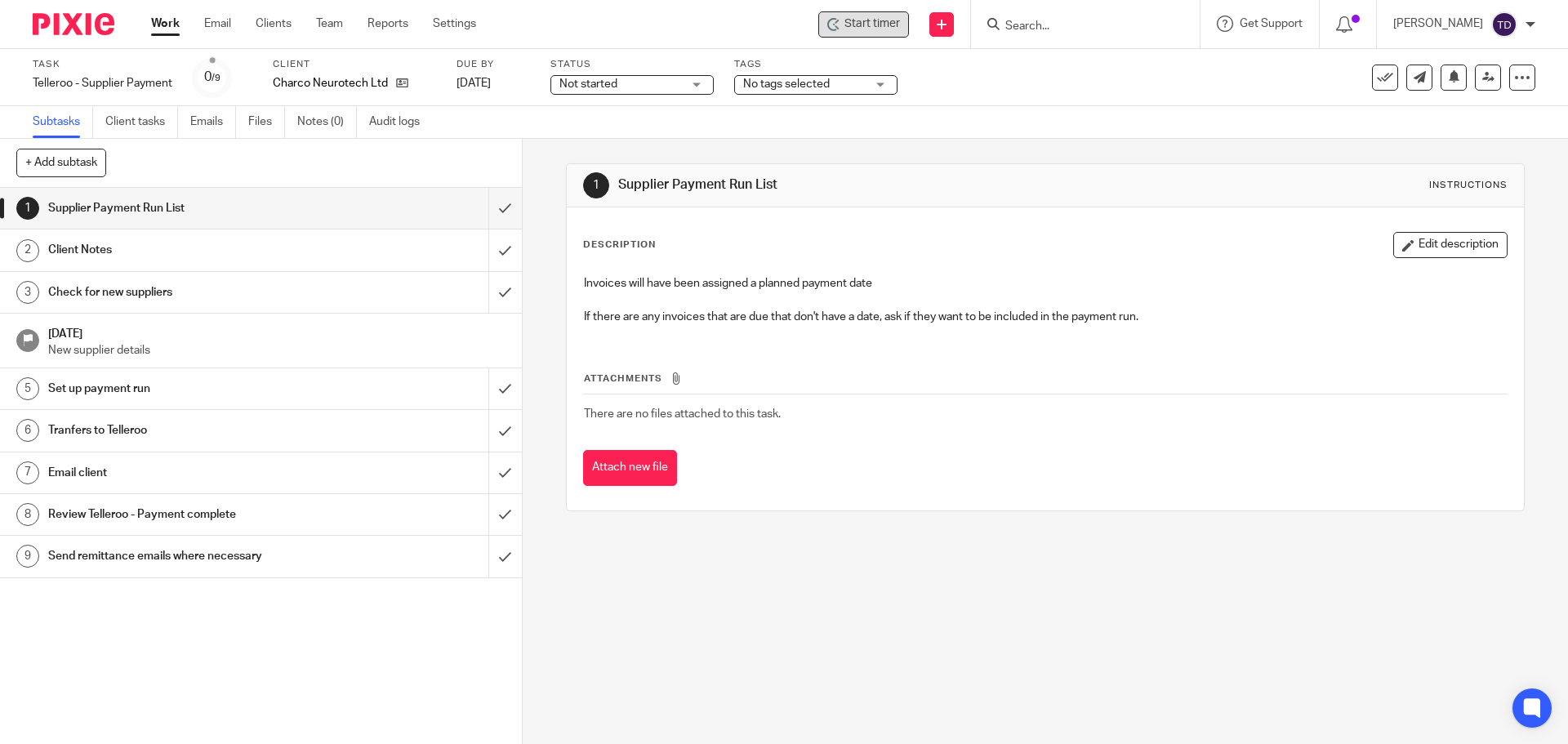
click at [884, 21] on span "Start timer" at bounding box center [873, 24] width 56 height 17
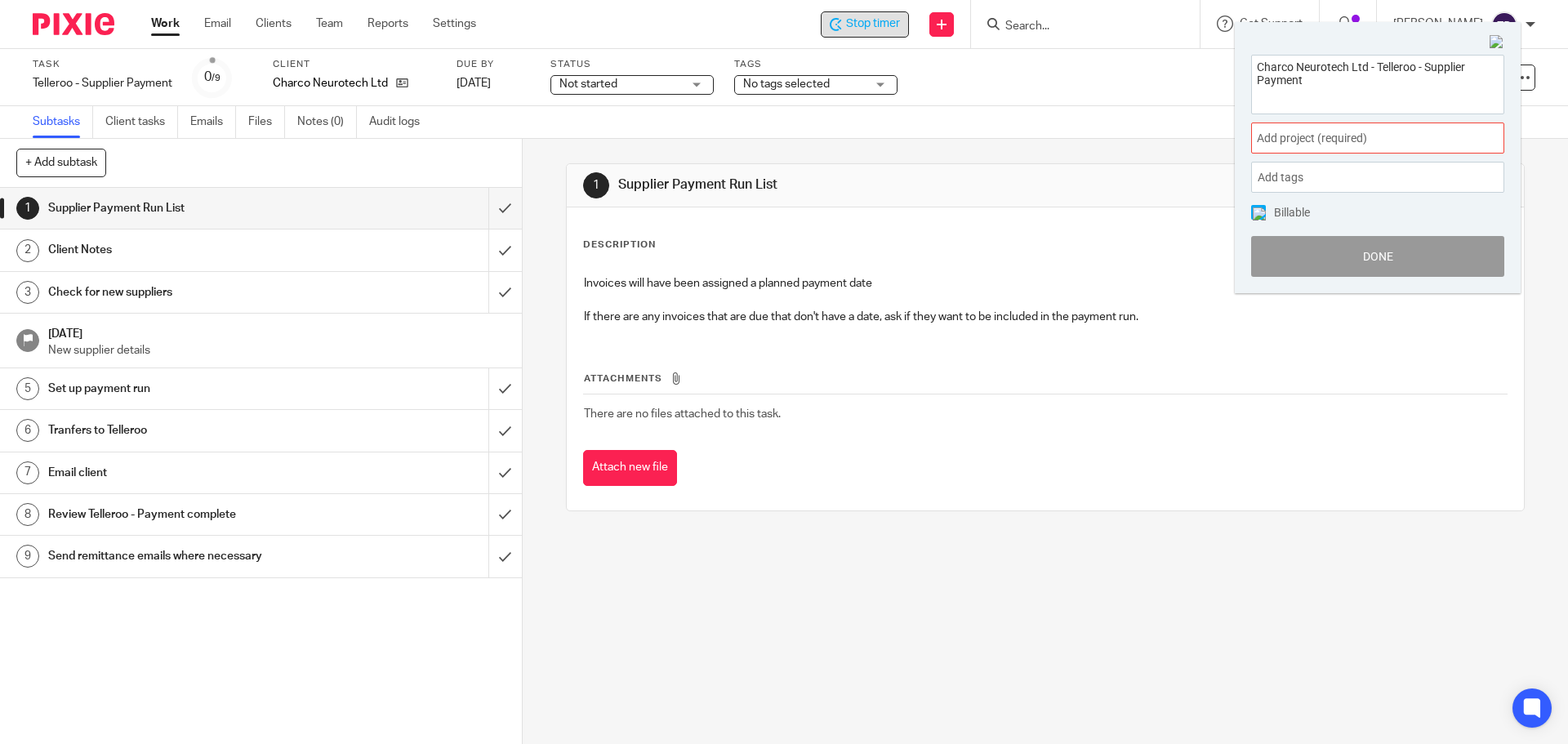
click at [1374, 130] on span "Add project (required) :" at bounding box center [1360, 139] width 206 height 17
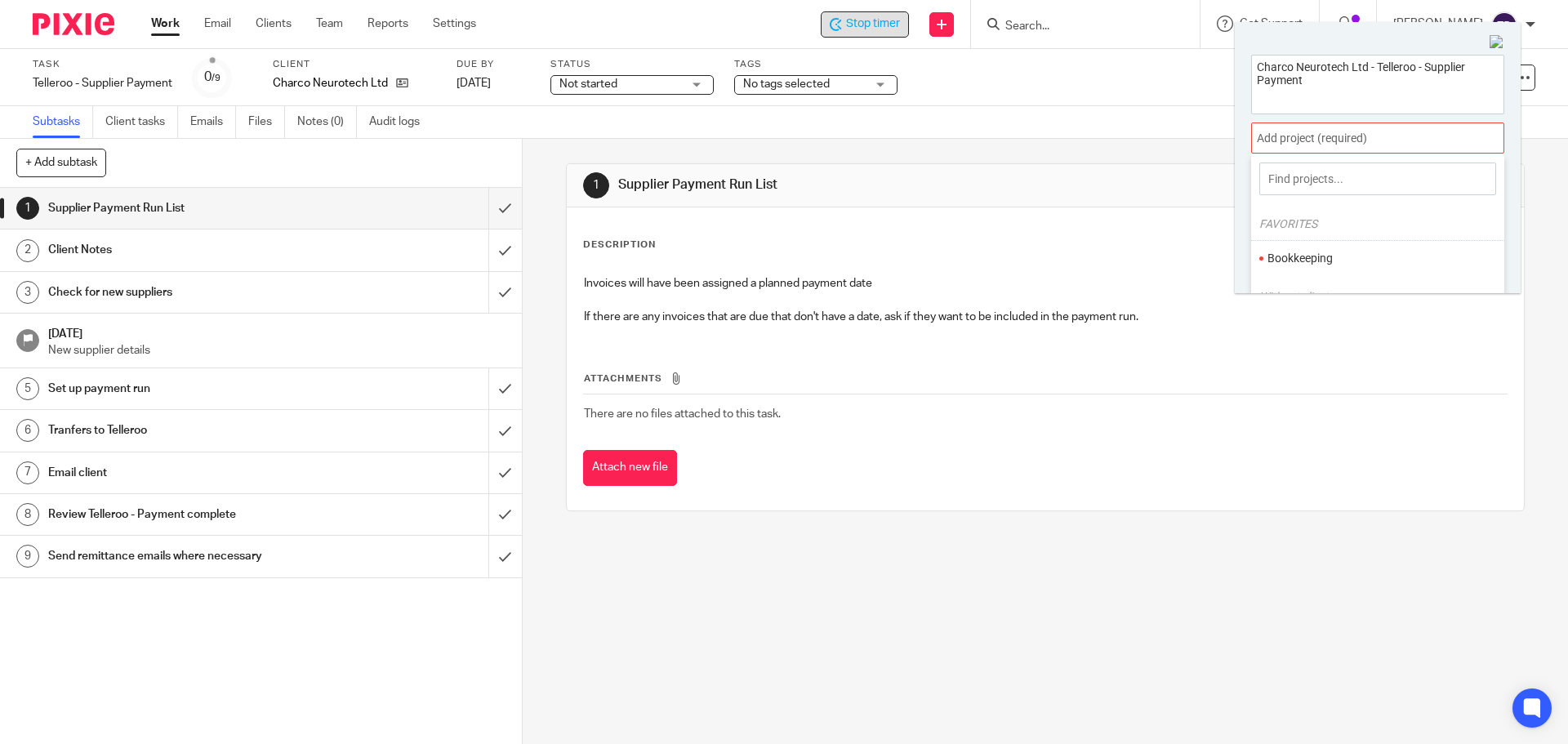
click at [1344, 263] on li "Bookkeeping" at bounding box center [1375, 259] width 214 height 17
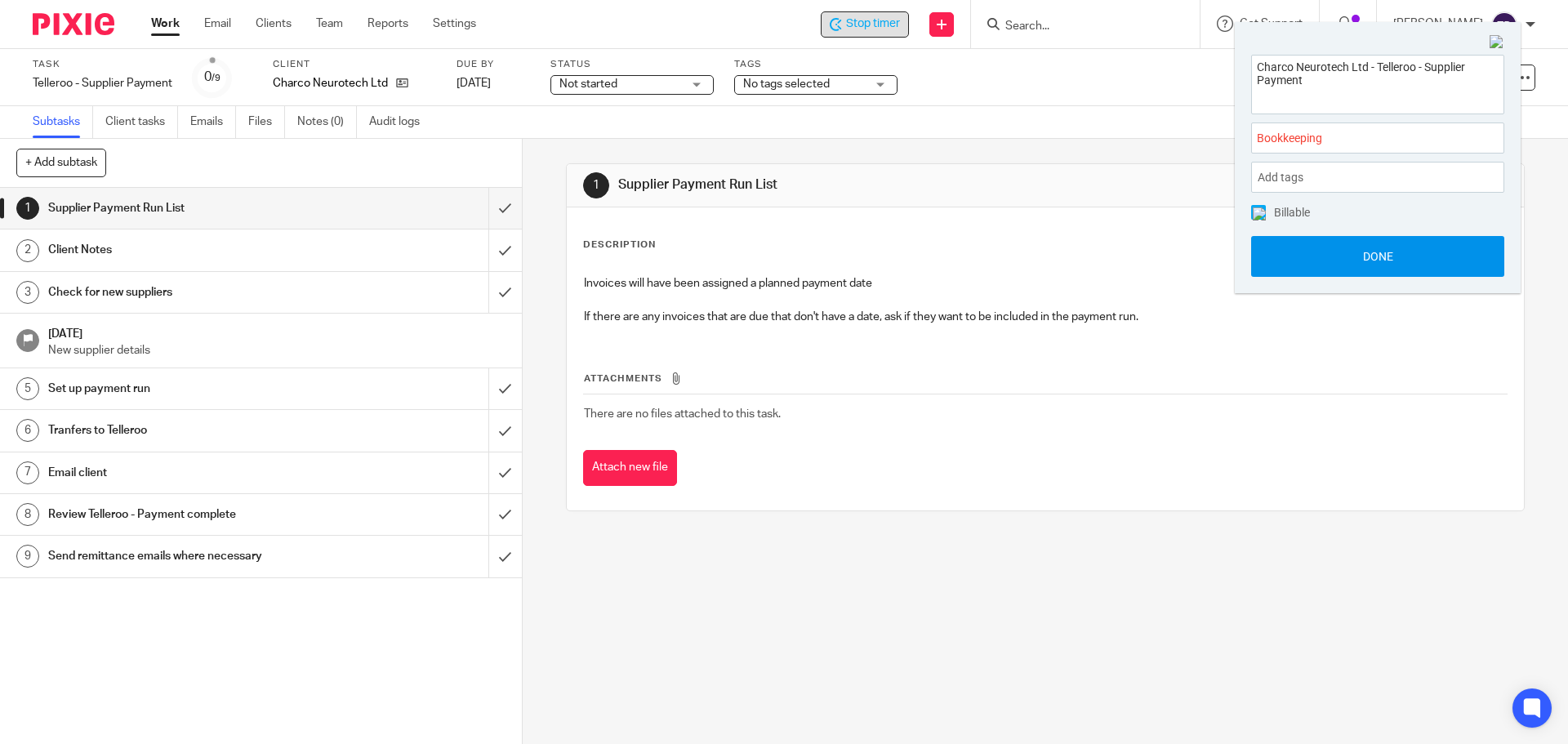
click at [1342, 258] on button "Done" at bounding box center [1377, 256] width 253 height 40
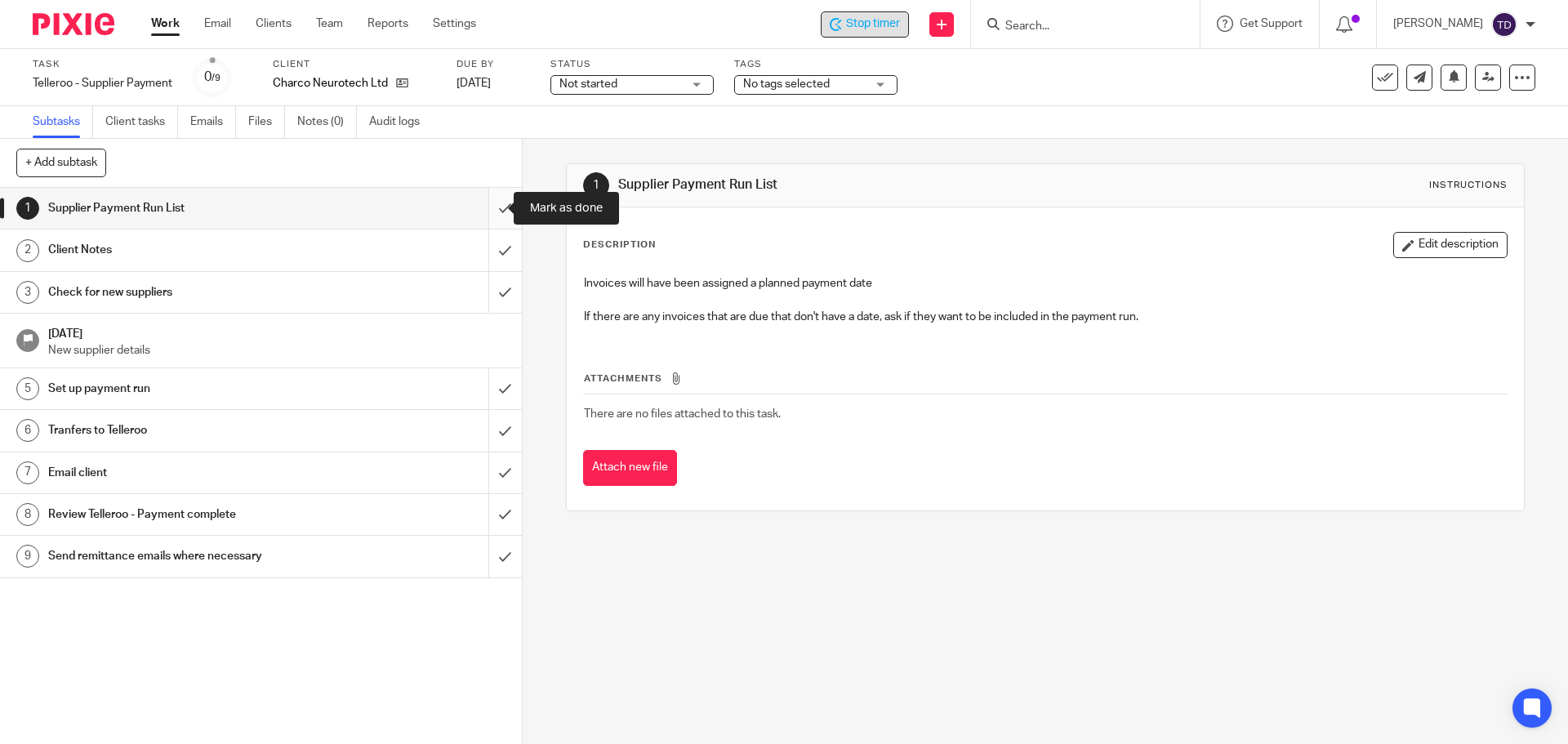
click at [489, 204] on input "submit" at bounding box center [261, 208] width 522 height 40
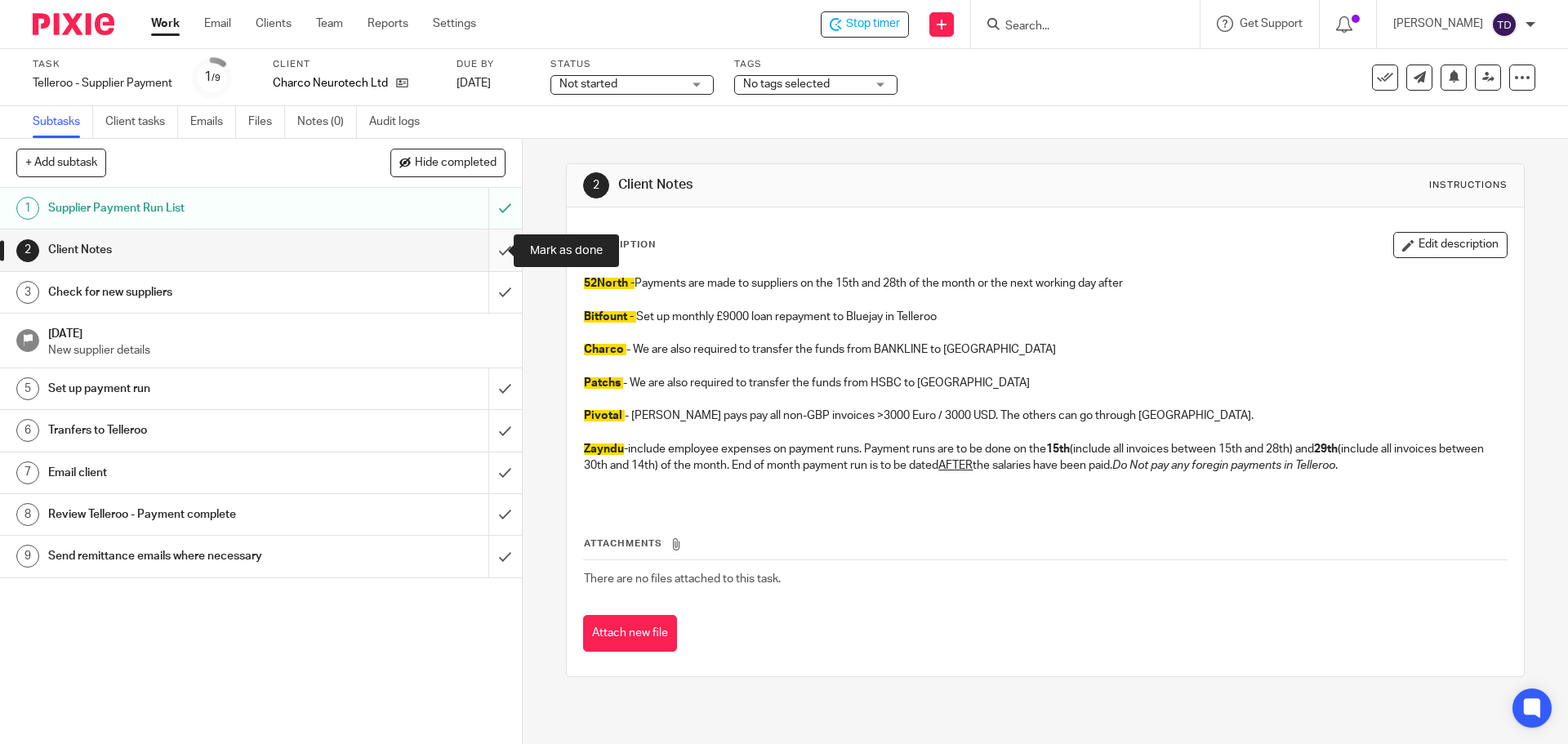
click at [483, 246] on input "submit" at bounding box center [261, 249] width 522 height 40
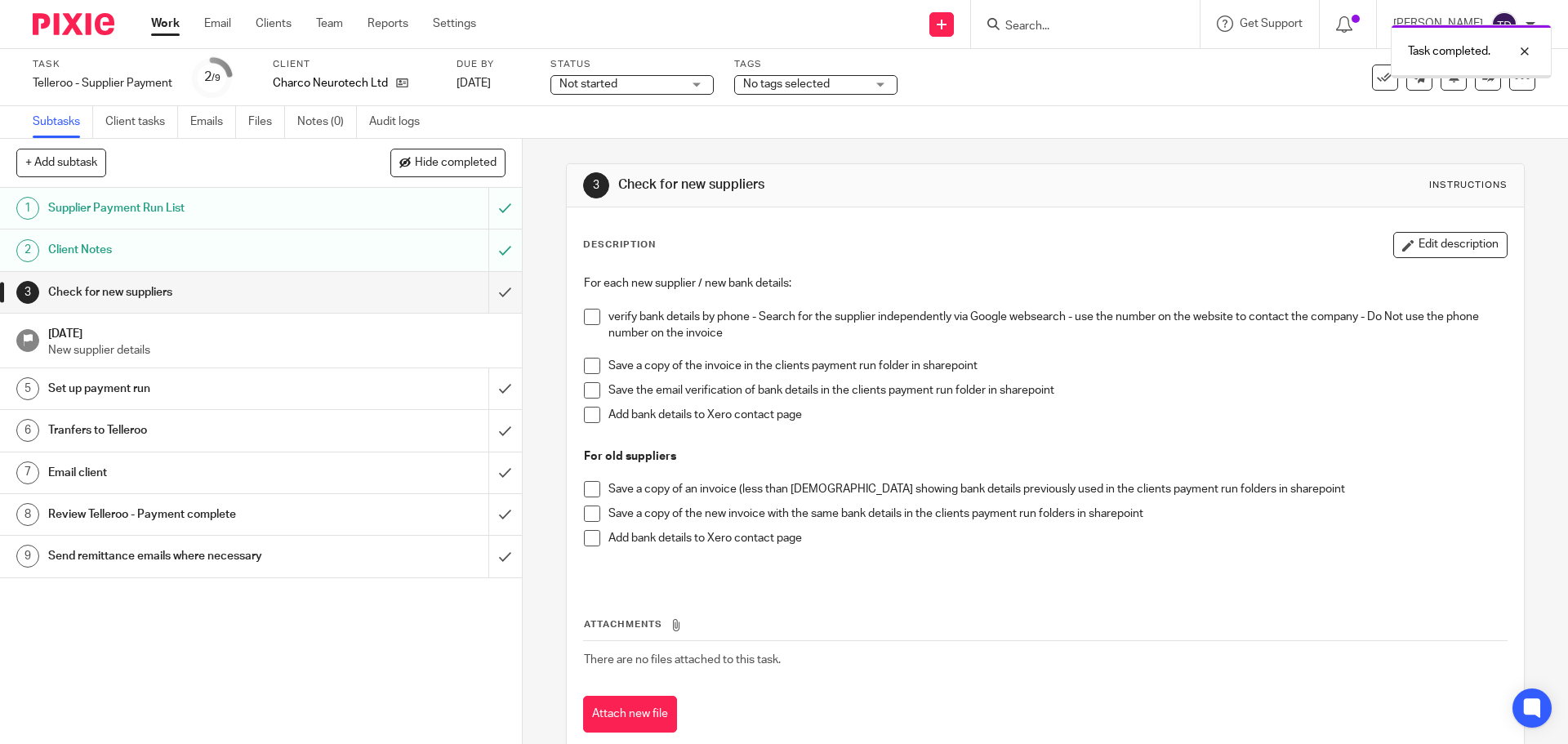
click at [491, 296] on input "submit" at bounding box center [261, 293] width 522 height 40
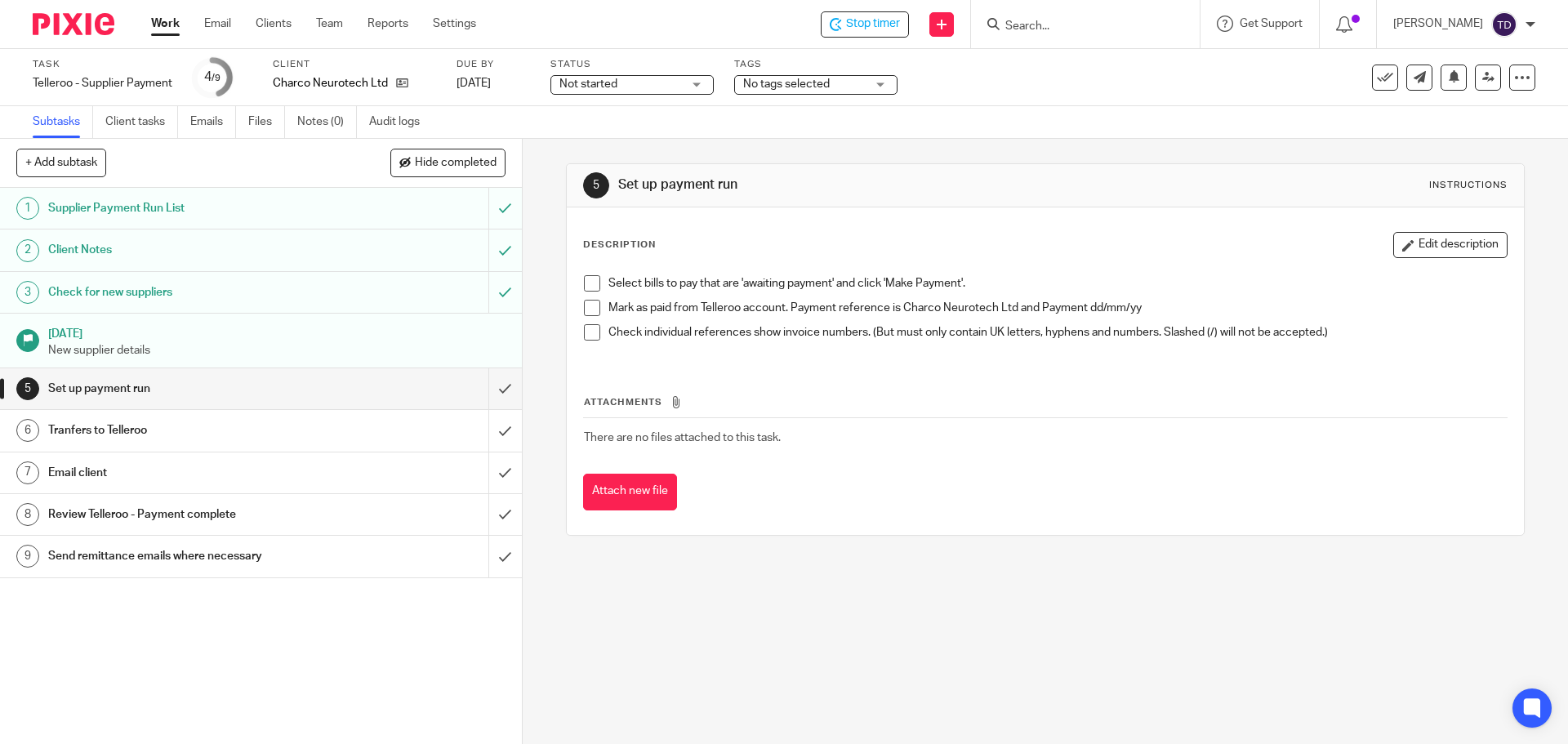
click at [171, 15] on link "Work" at bounding box center [166, 23] width 29 height 16
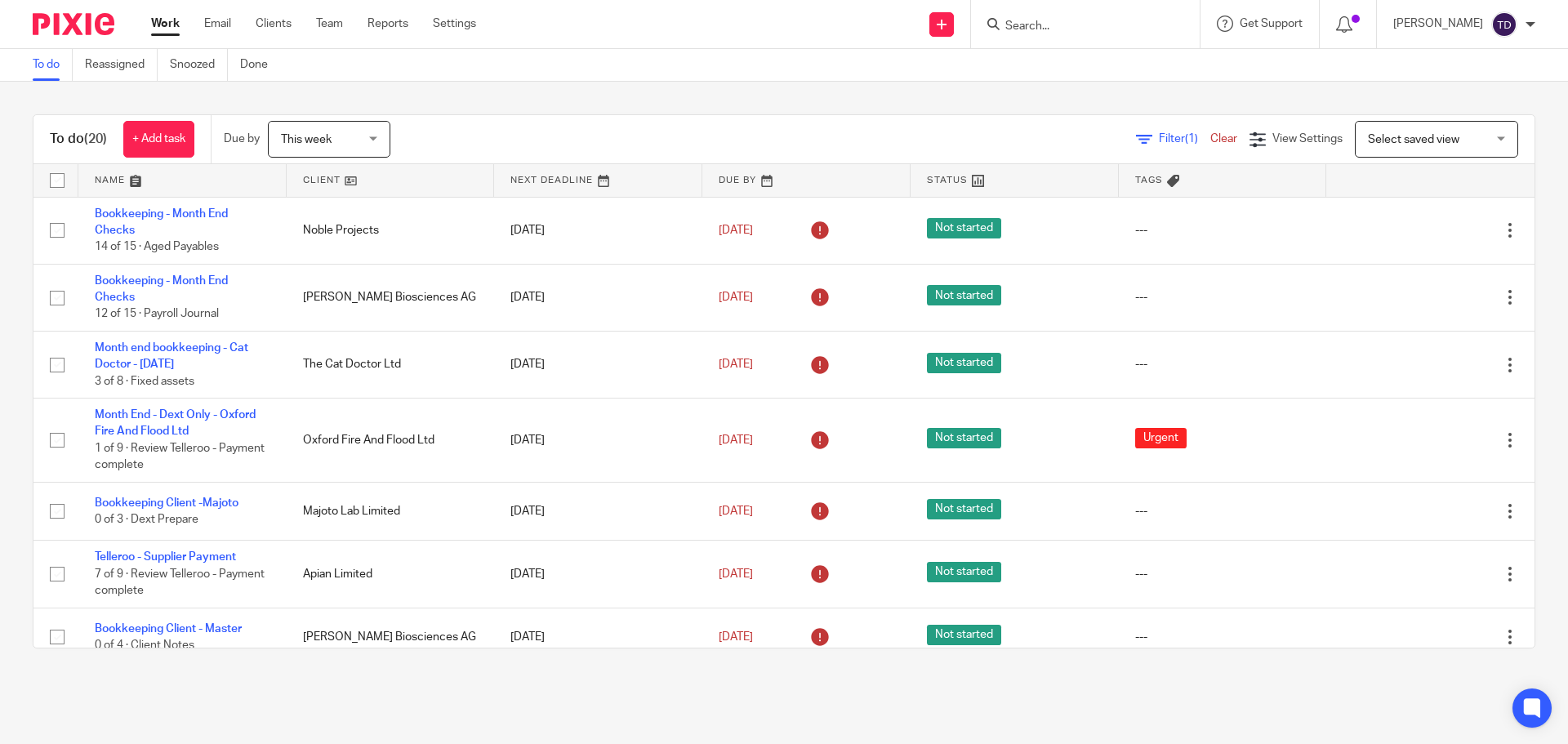
click at [708, 121] on div "Filter (1) Clear View Settings View Settings (1) Filters Clear Save Manage save…" at bounding box center [976, 140] width 1116 height 37
click at [888, 110] on div "To do (20) + Add task Due by This week This week [DATE] [DATE] This week Next w…" at bounding box center [784, 381] width 1568 height 600
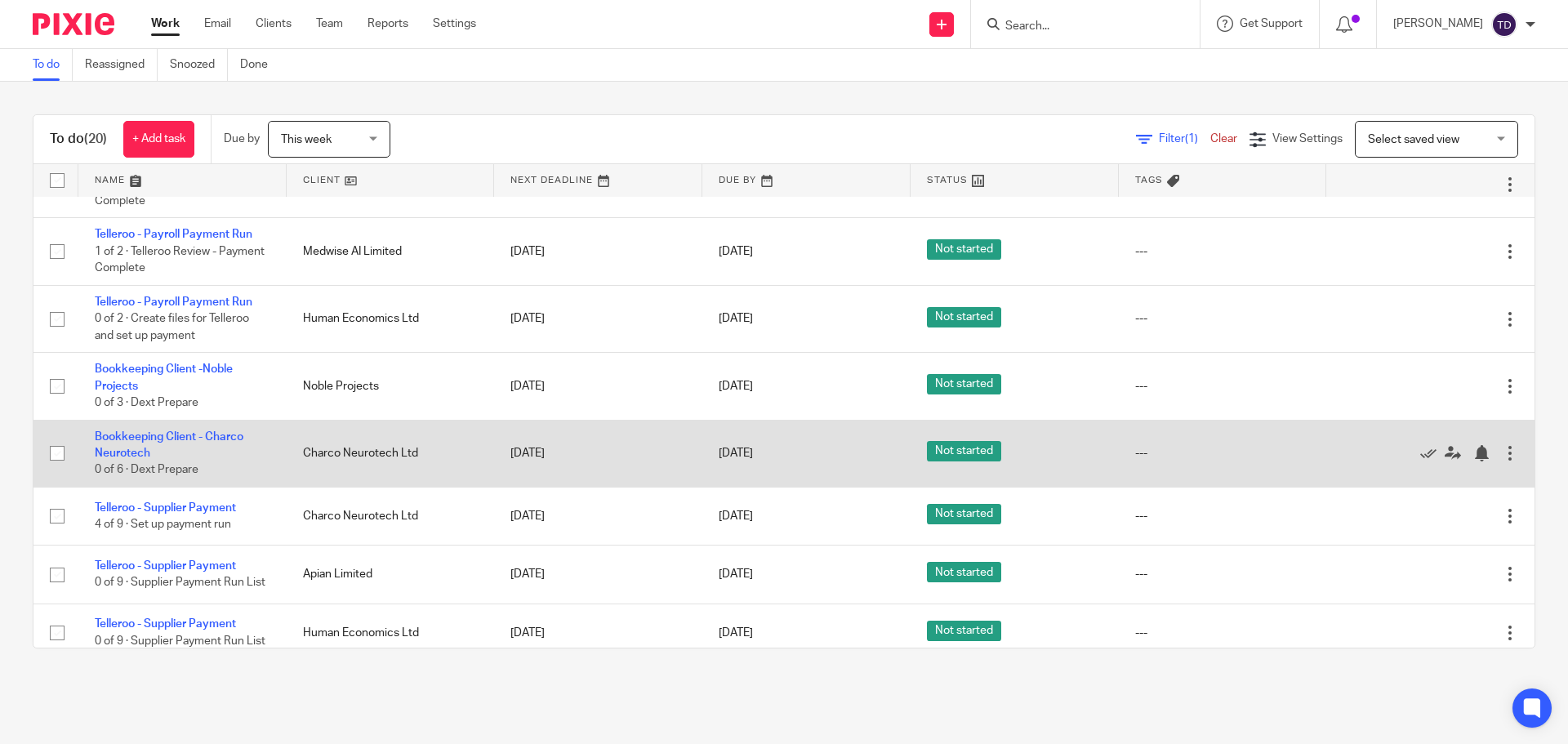
scroll to position [720, 0]
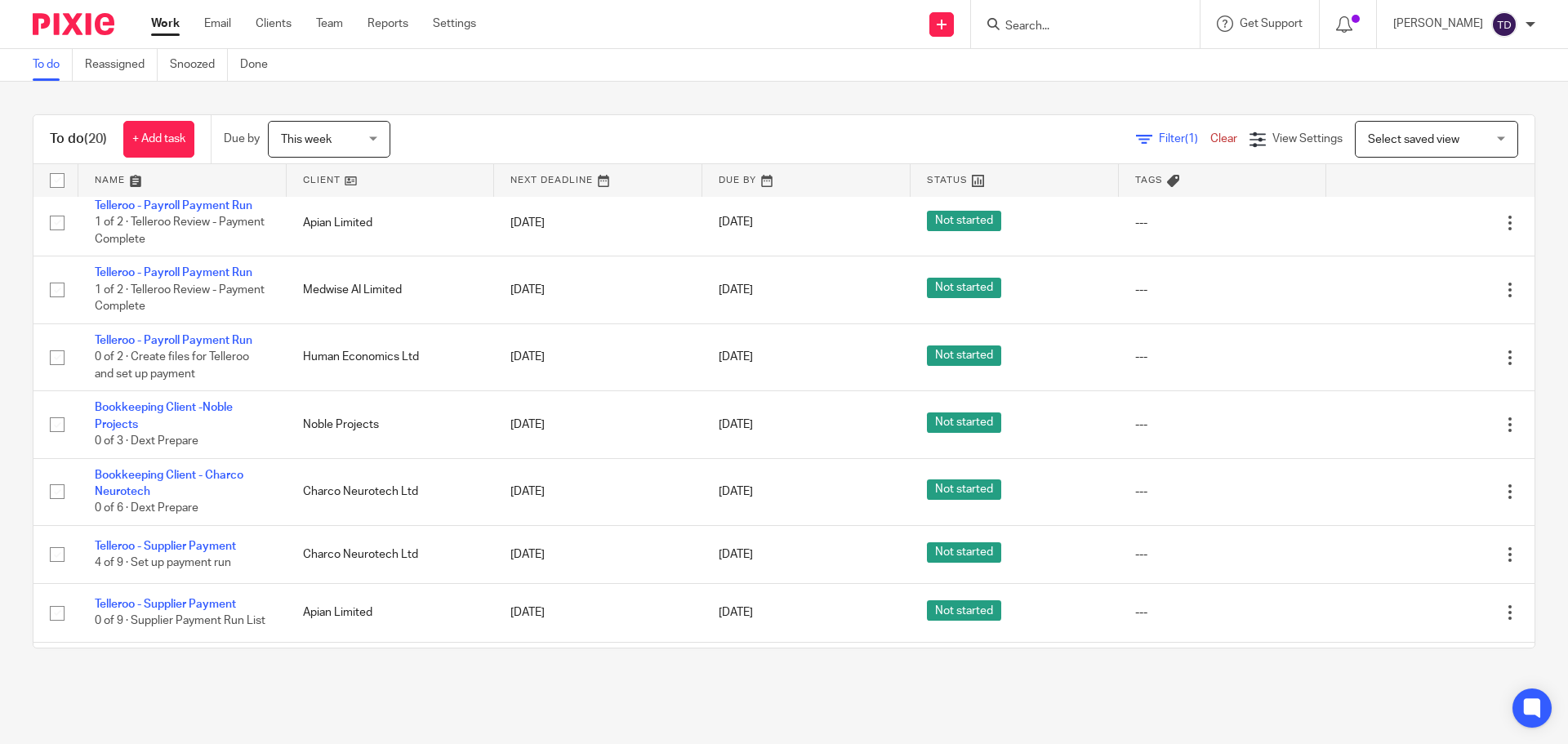
click at [141, 708] on main "To do Reassigned Snoozed Done To do (20) + Add task Due by This week This week …" at bounding box center [784, 372] width 1568 height 744
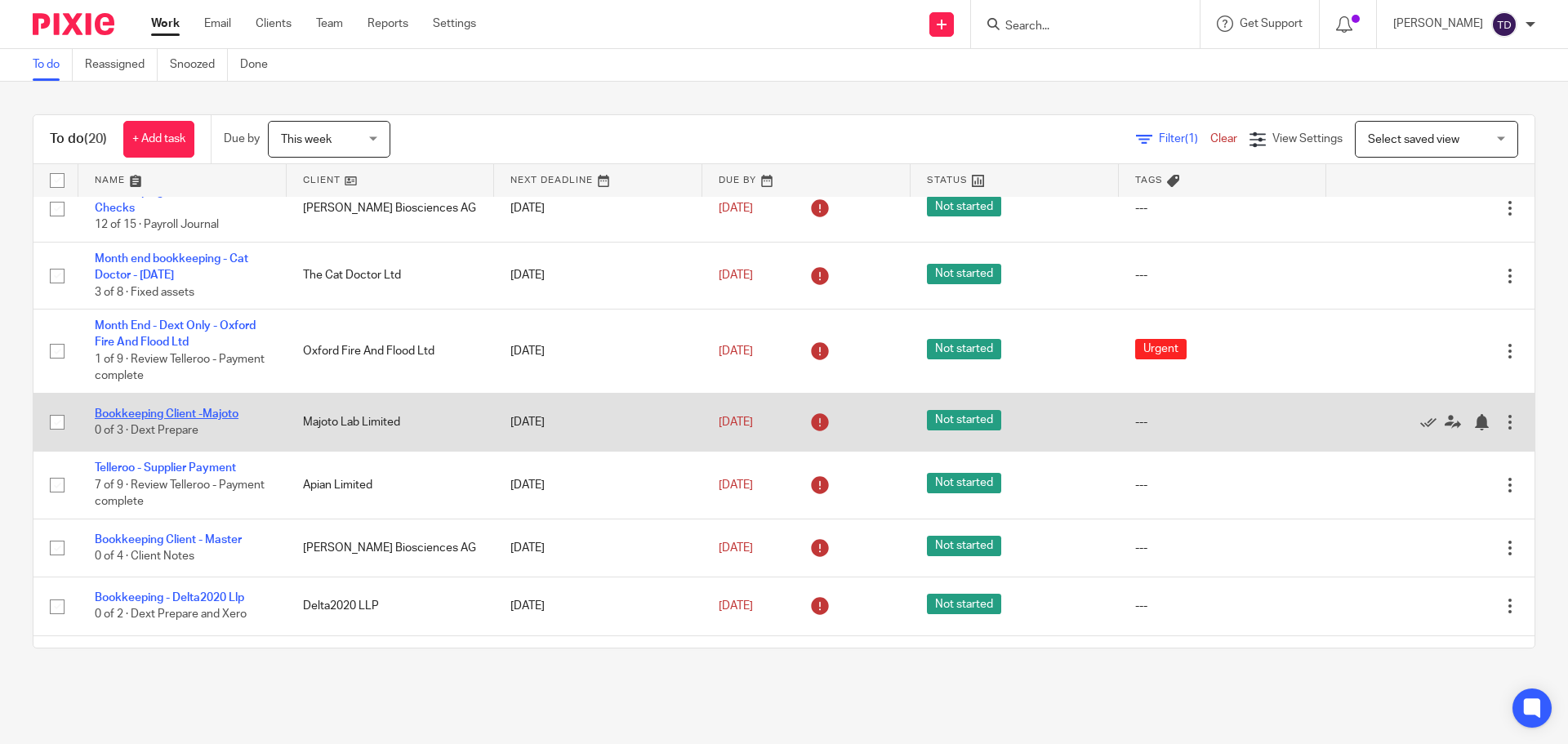
scroll to position [0, 0]
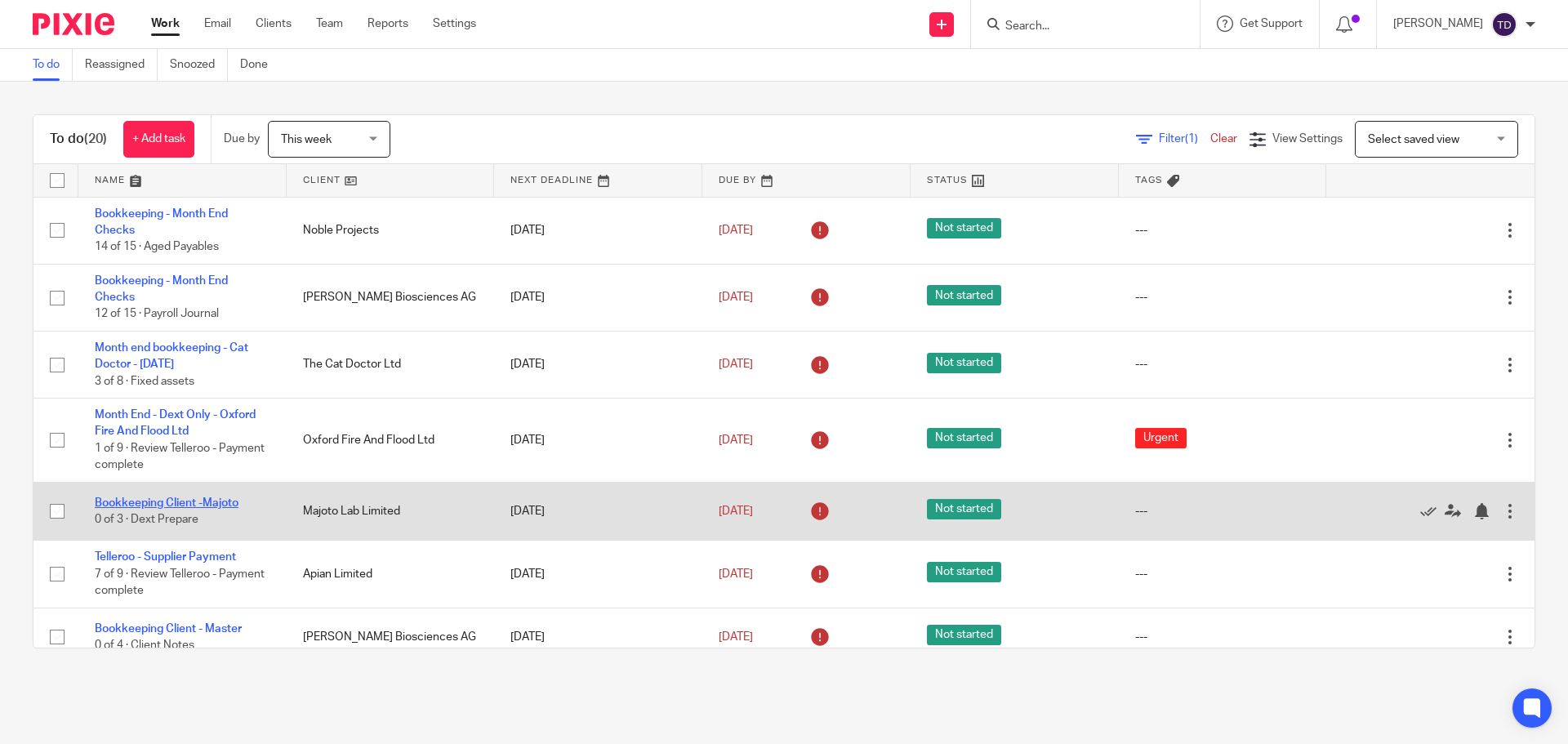
click at [165, 501] on link "Bookkeeping Client -Majoto" at bounding box center [166, 503] width 143 height 12
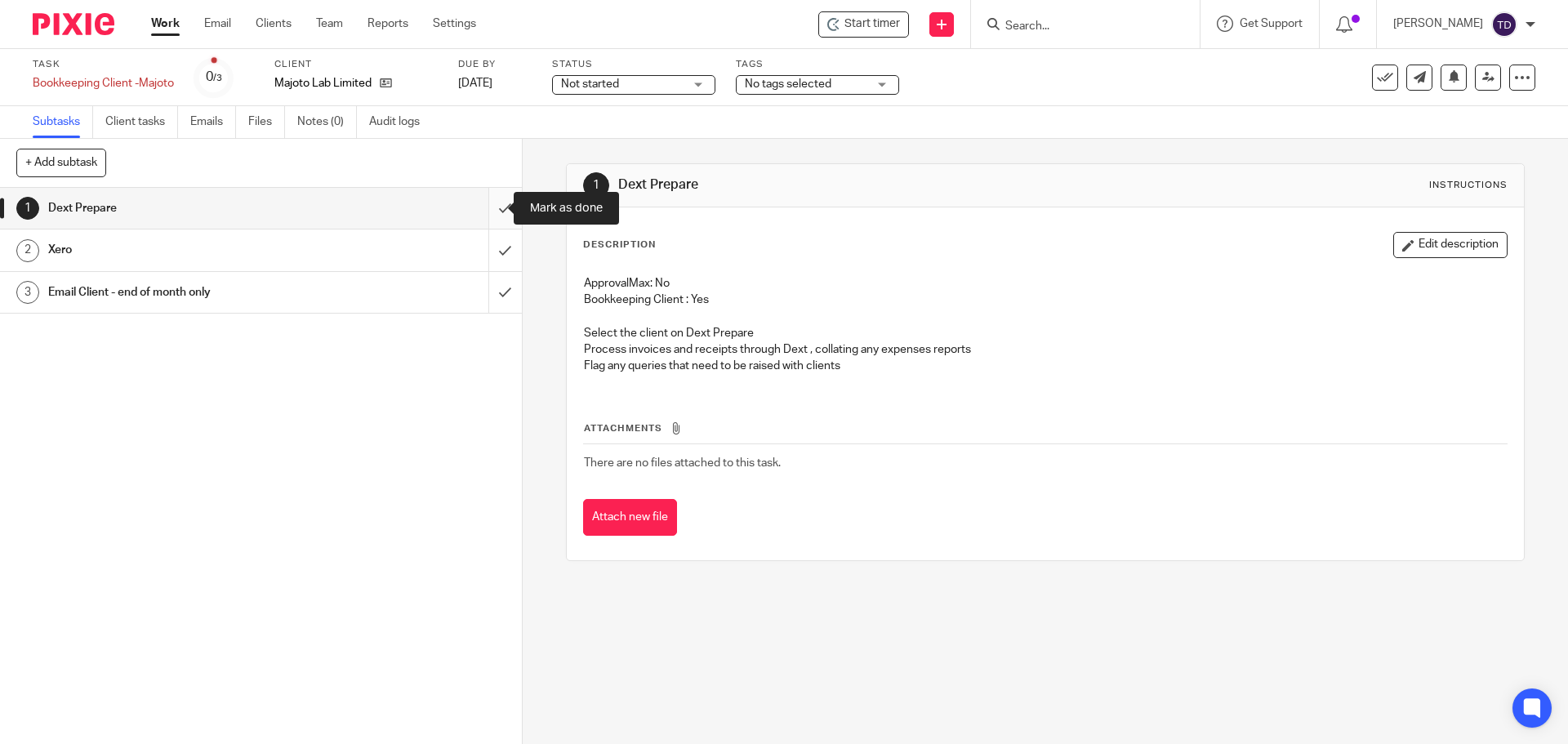
click at [496, 201] on input "submit" at bounding box center [261, 208] width 522 height 40
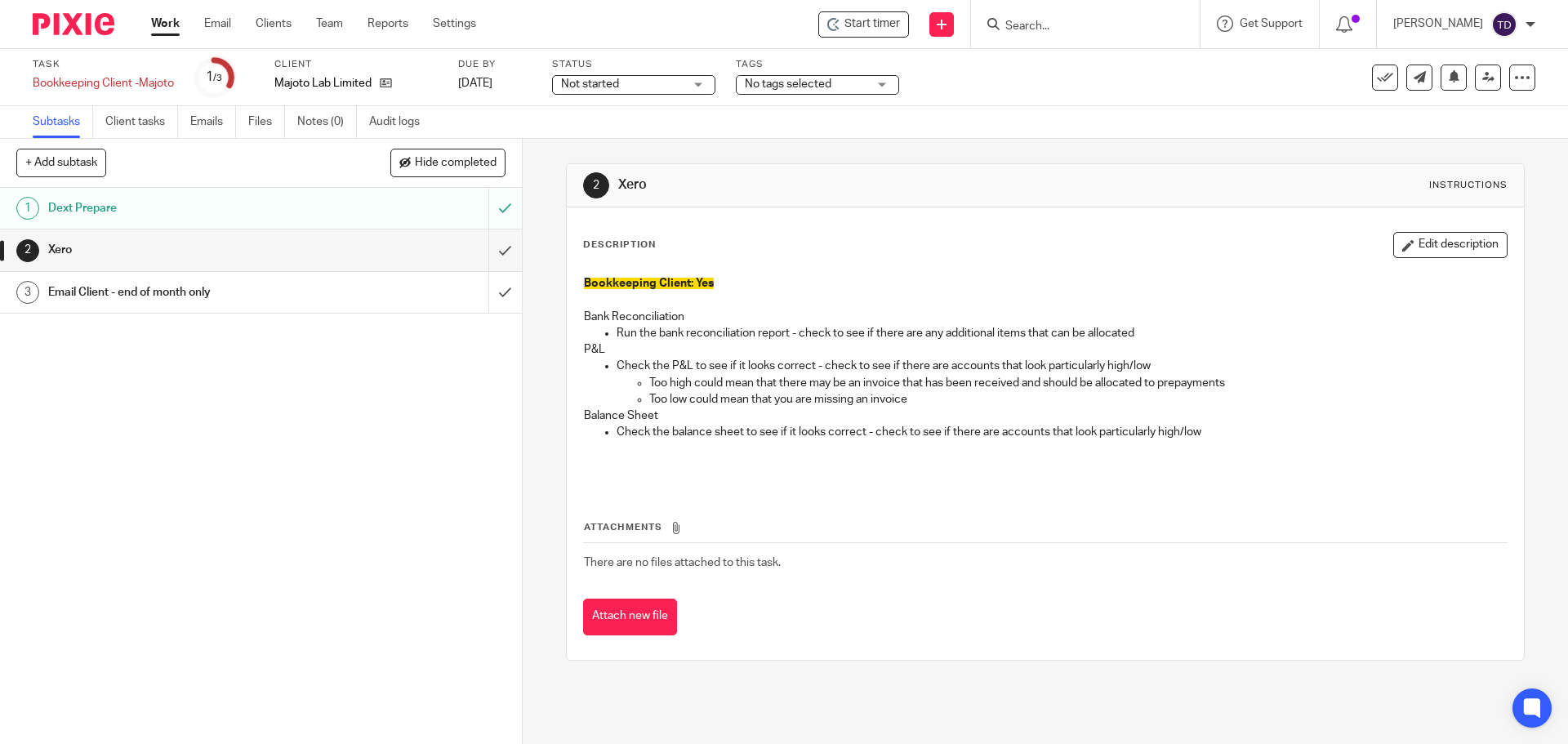
click at [309, 301] on h1 "Email Client - end of month only" at bounding box center [190, 292] width 283 height 24
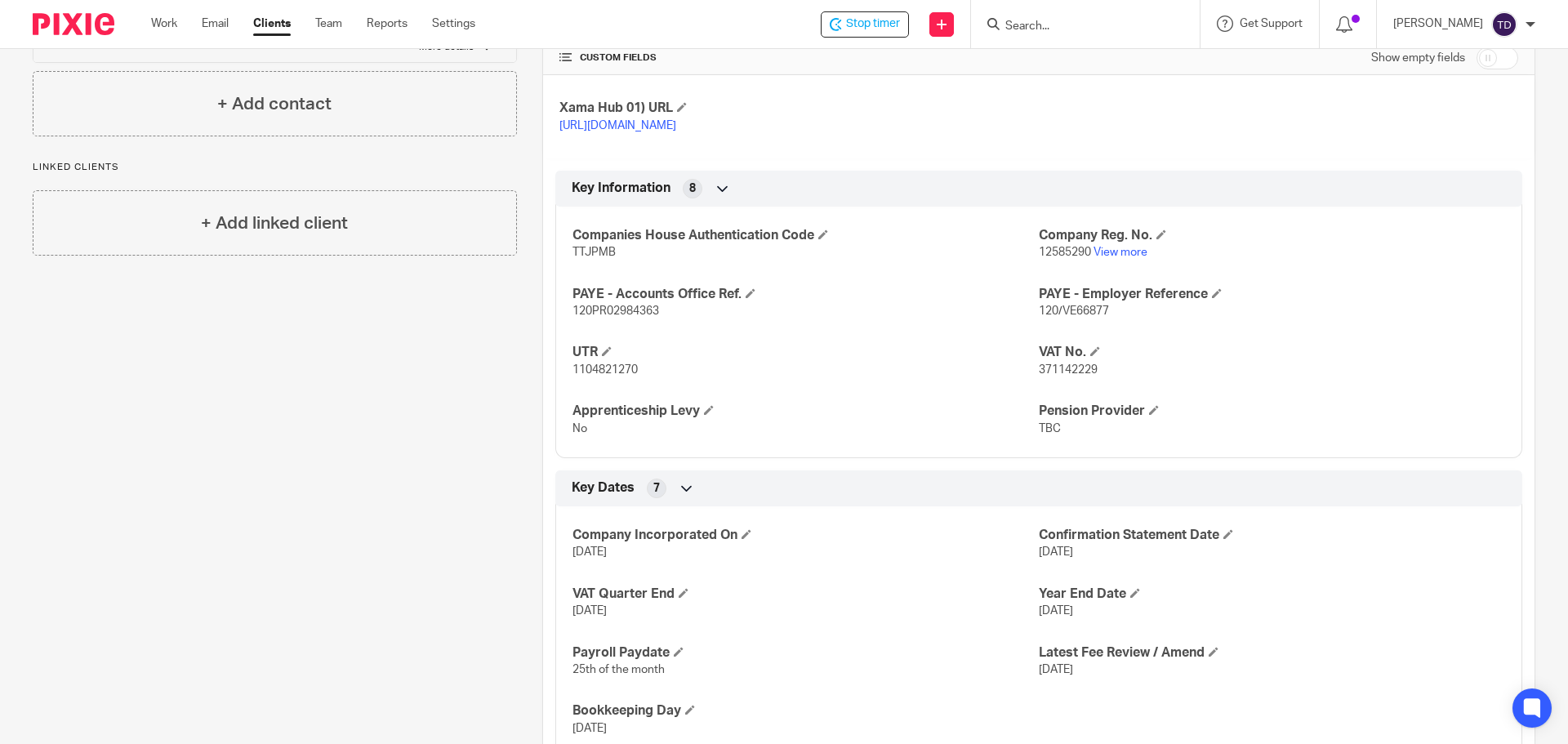
scroll to position [909, 0]
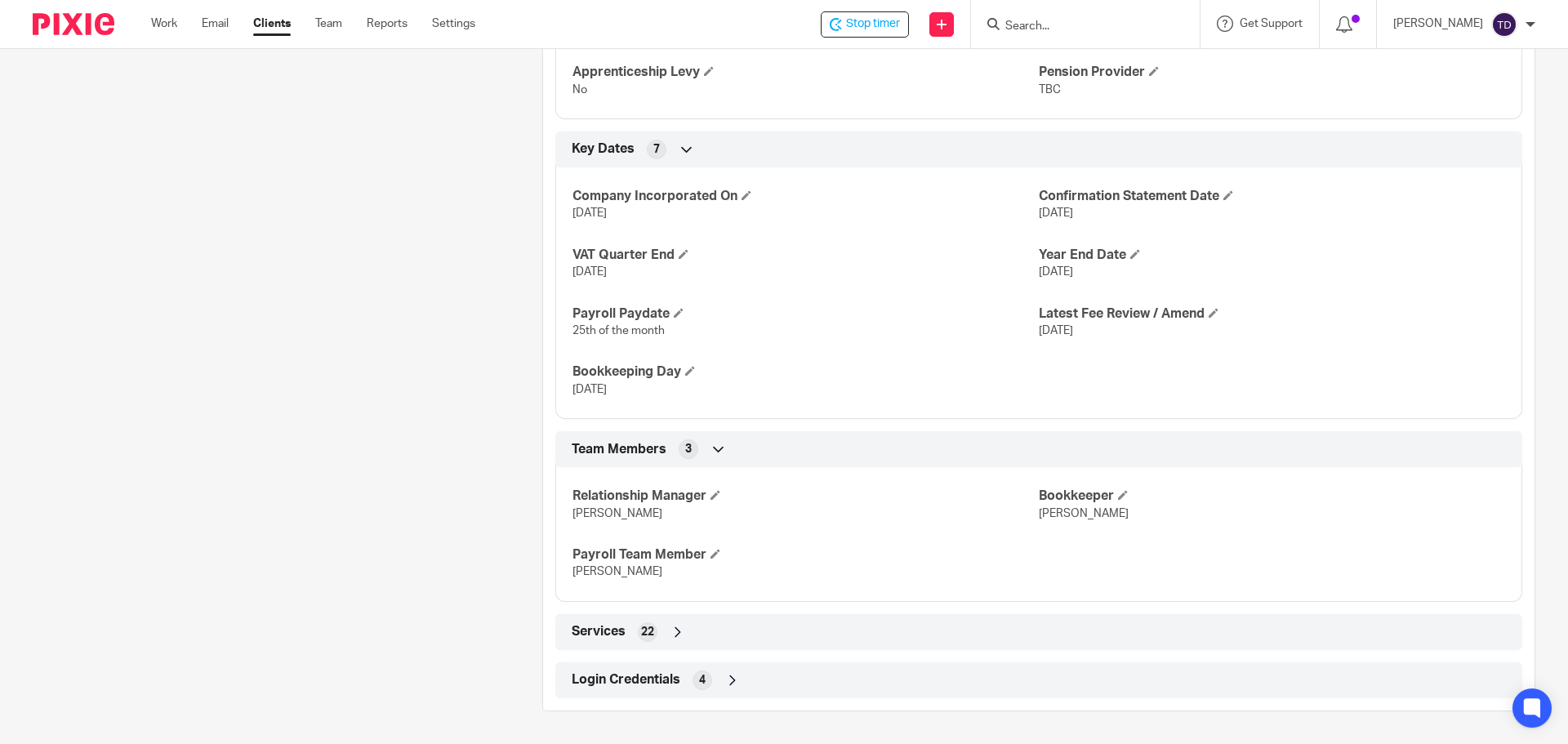
click at [718, 679] on div "Login Credentials 4" at bounding box center [1039, 680] width 942 height 28
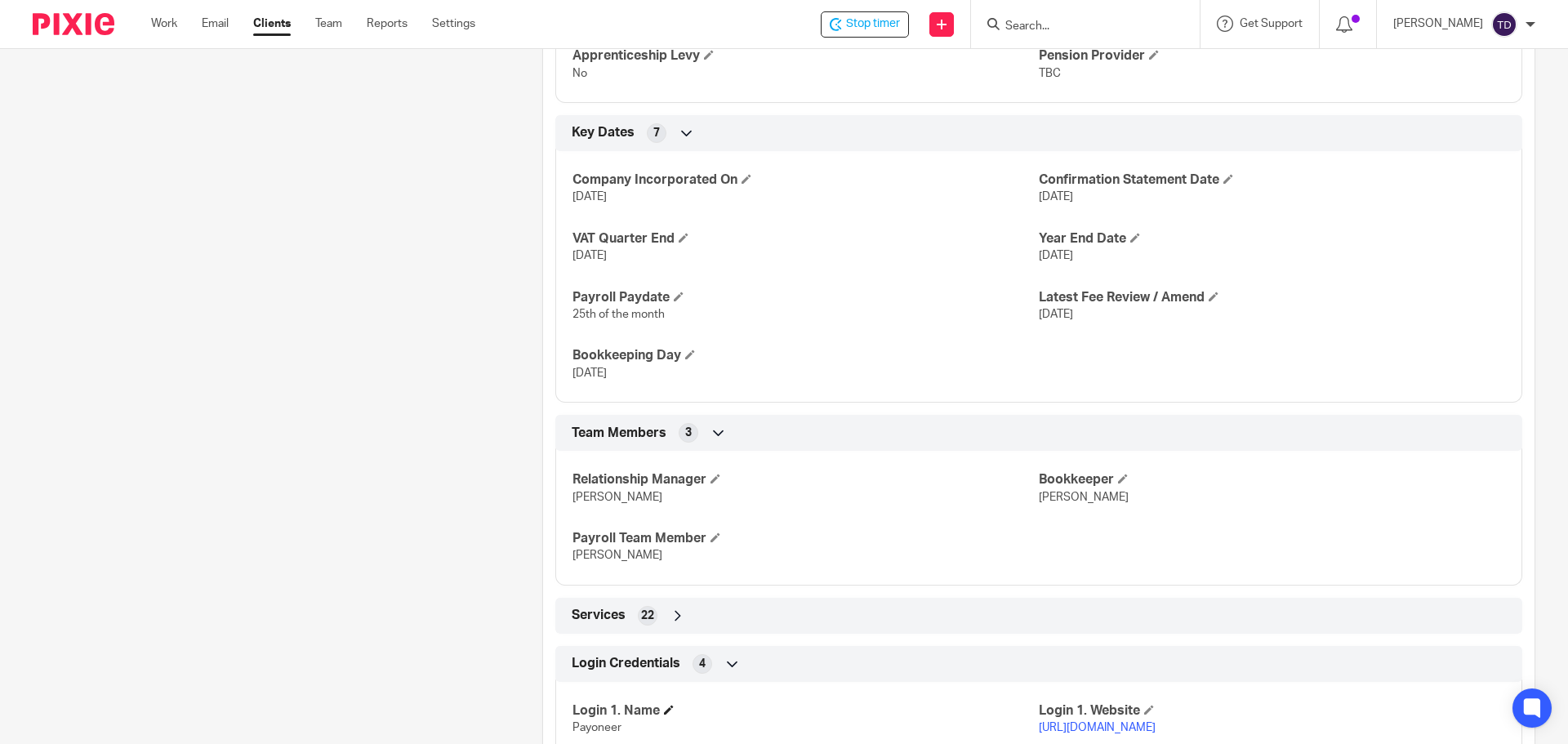
scroll to position [1043, 0]
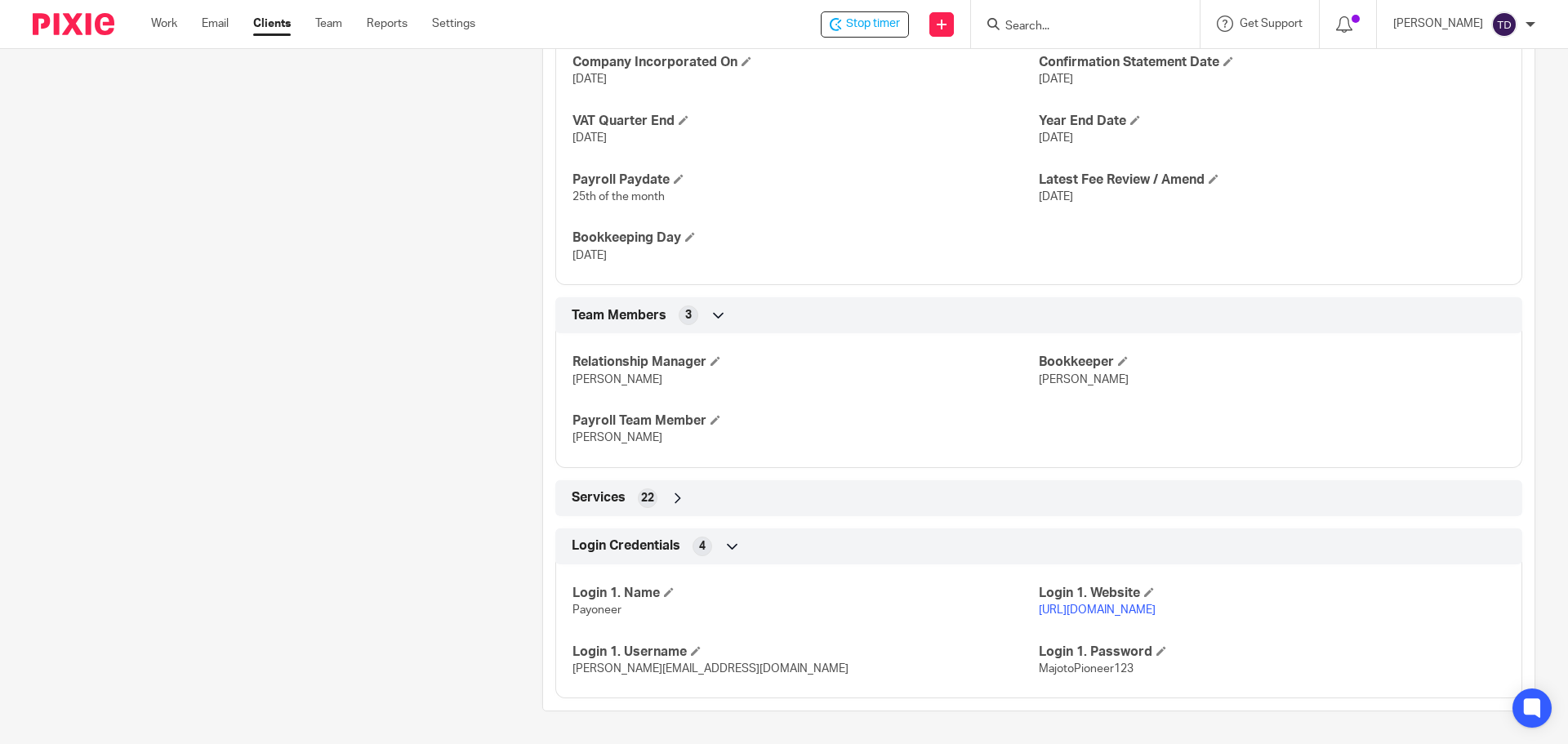
click at [676, 494] on icon at bounding box center [678, 498] width 16 height 16
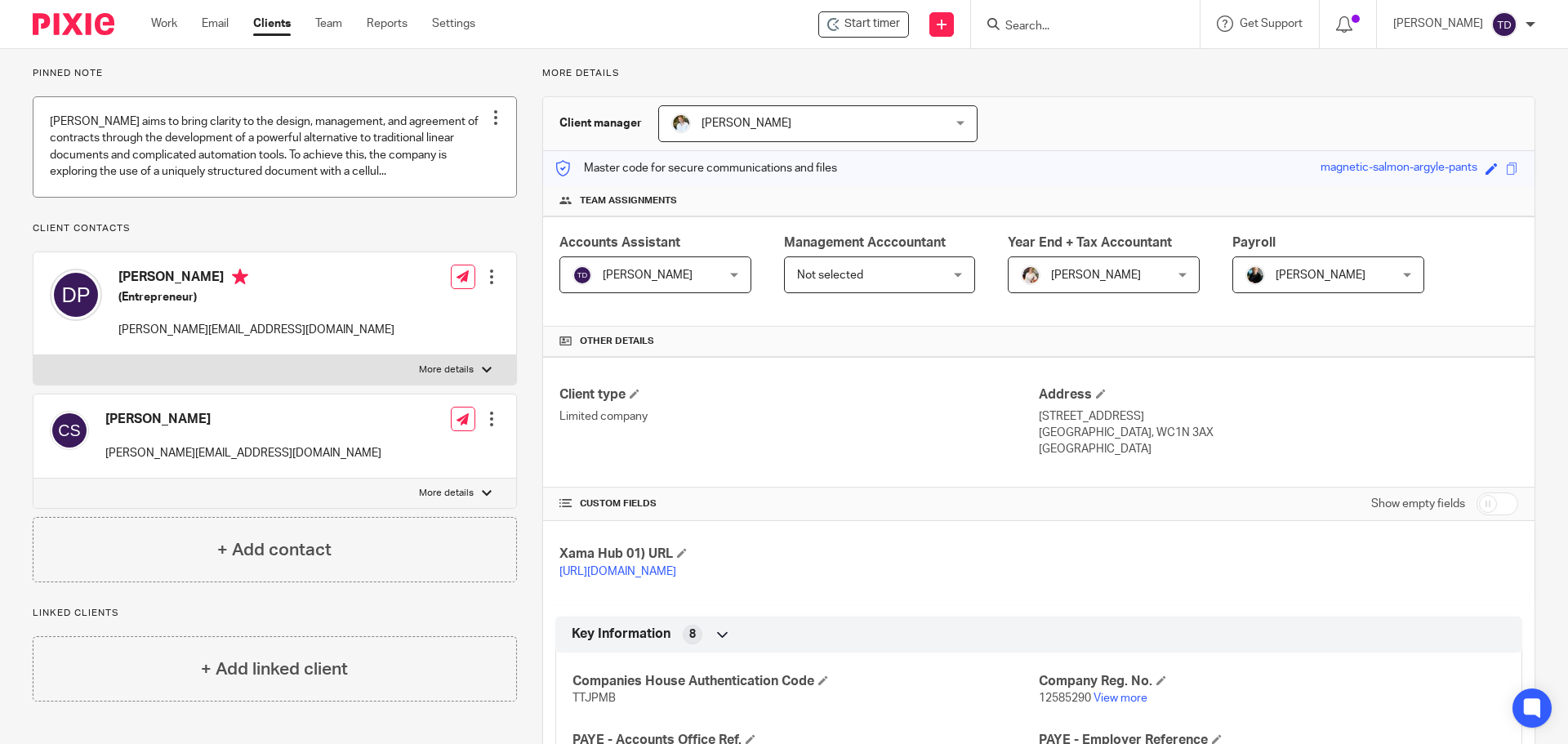
scroll to position [0, 0]
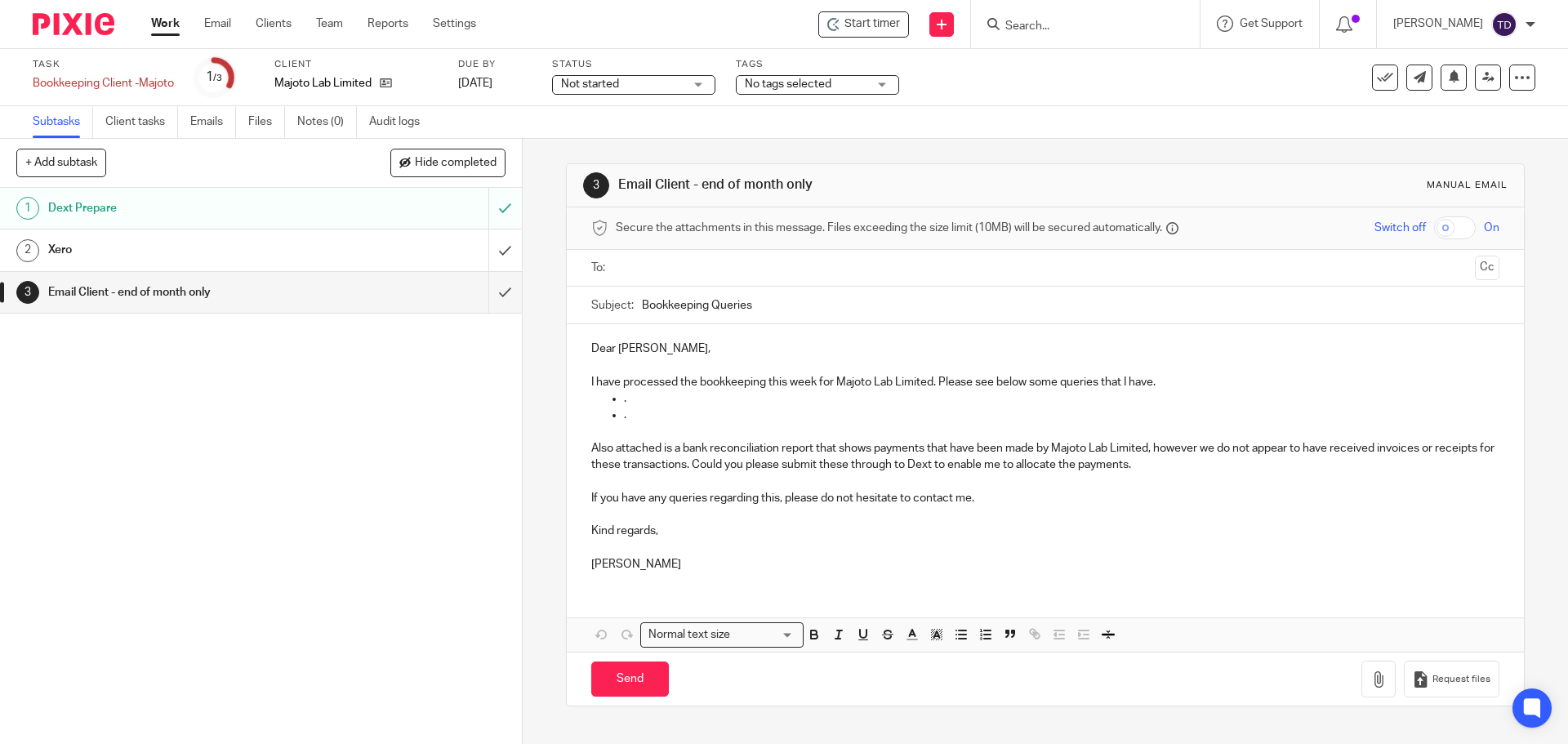
click at [337, 261] on div "Xero" at bounding box center [260, 249] width 424 height 24
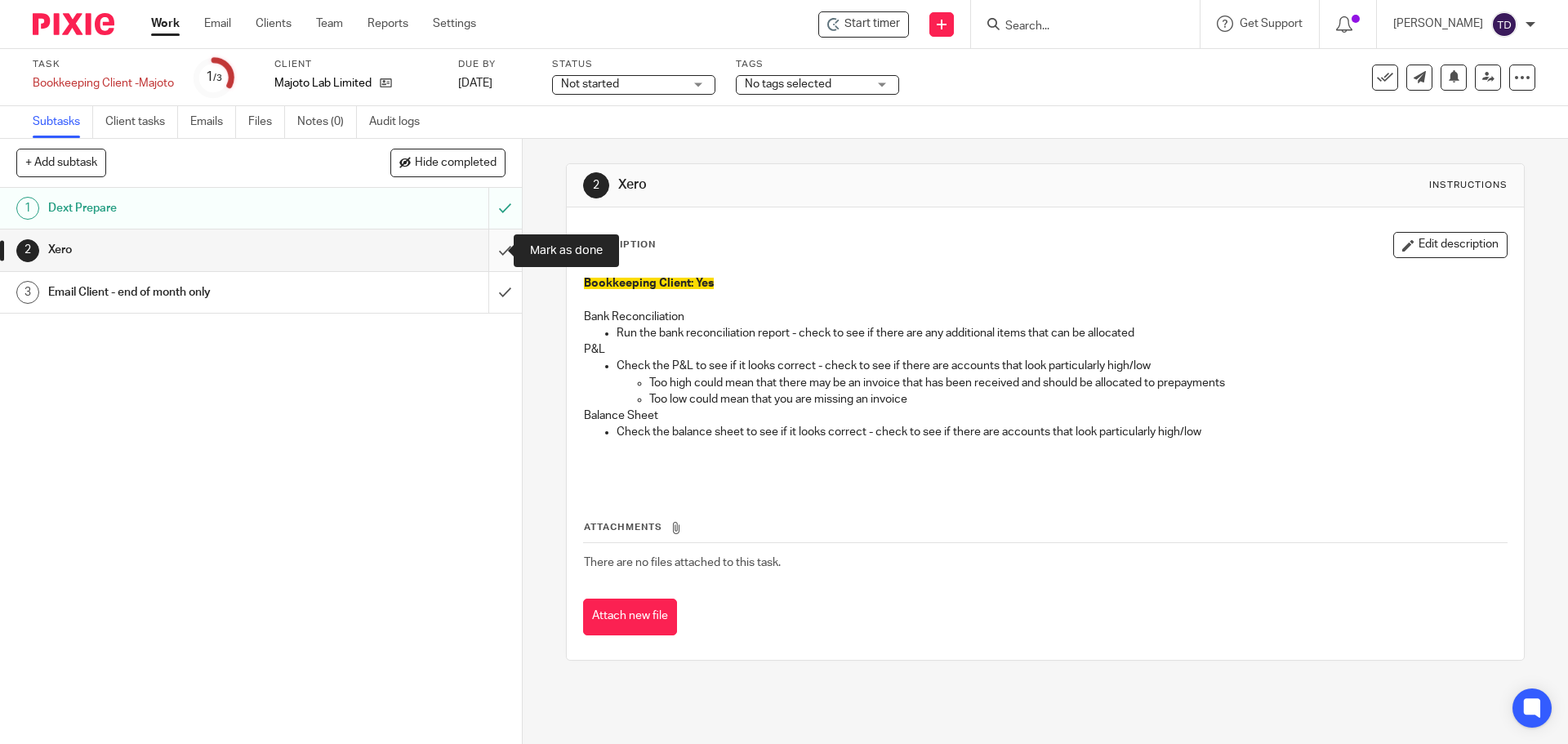
click at [493, 251] on input "submit" at bounding box center [261, 249] width 522 height 40
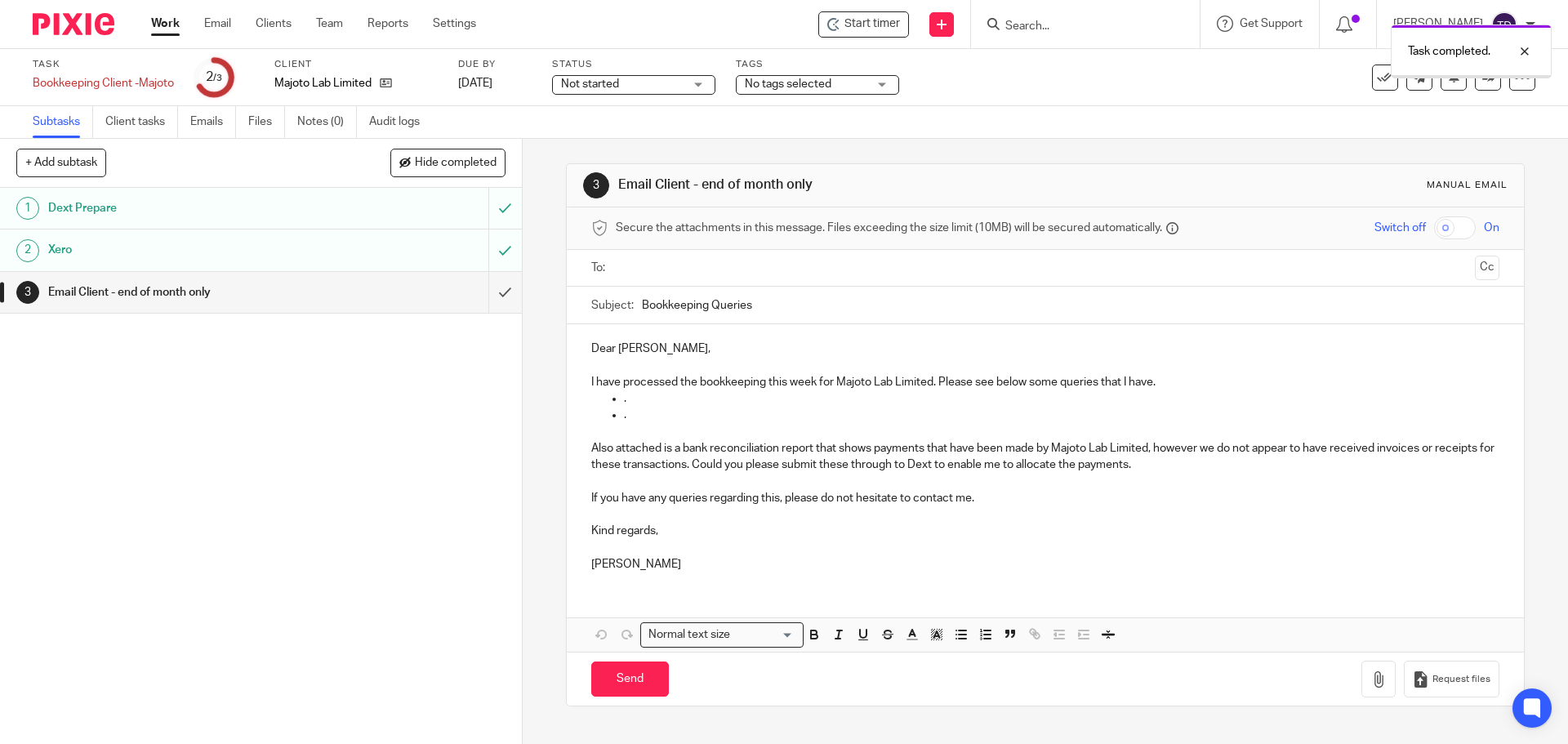
click at [480, 295] on input "submit" at bounding box center [261, 293] width 522 height 40
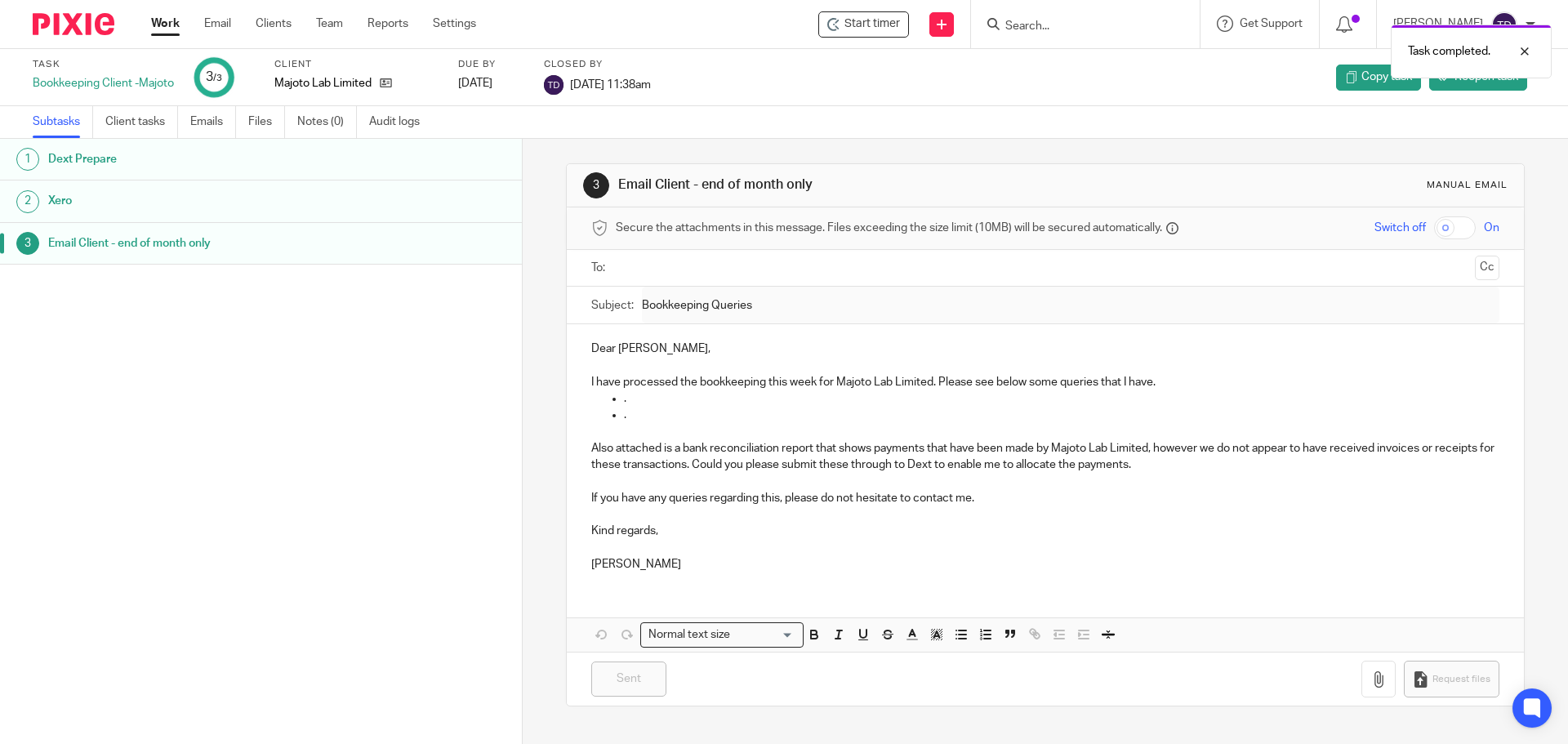
click at [173, 20] on link "Work" at bounding box center [166, 23] width 29 height 16
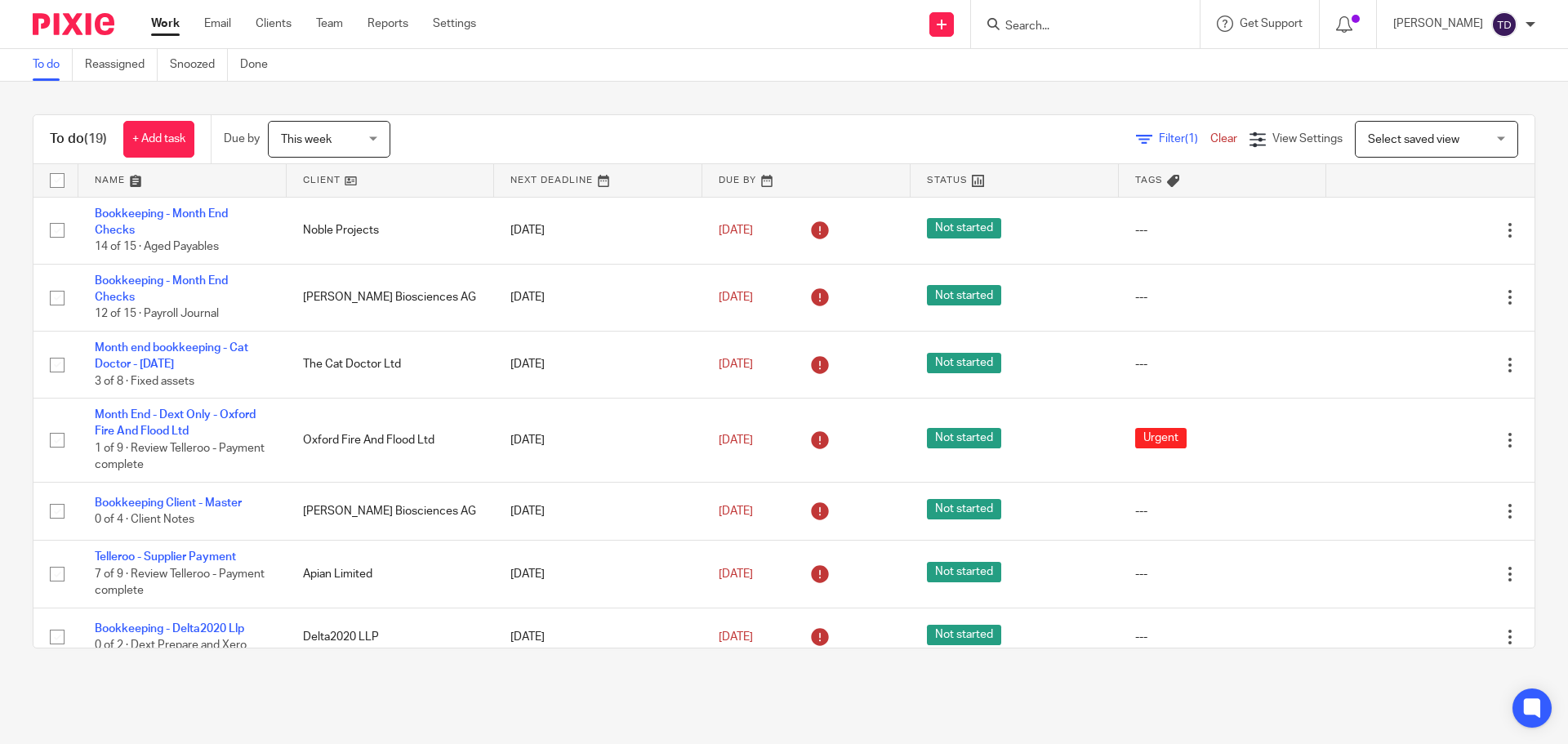
click at [295, 680] on div "To do (19) + Add task Due by This week This week Today Tomorrow This week Next …" at bounding box center [784, 381] width 1568 height 600
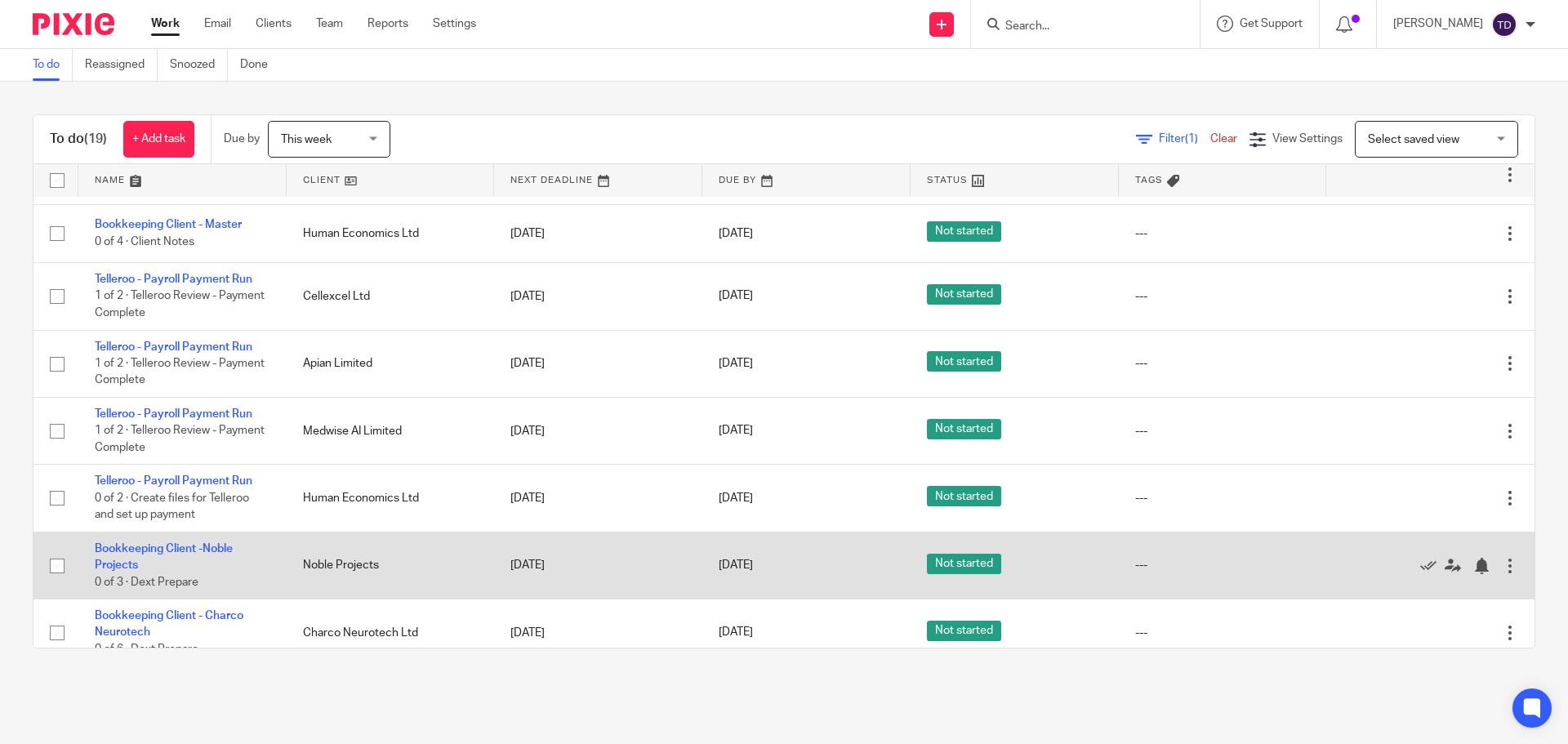
scroll to position [580, 0]
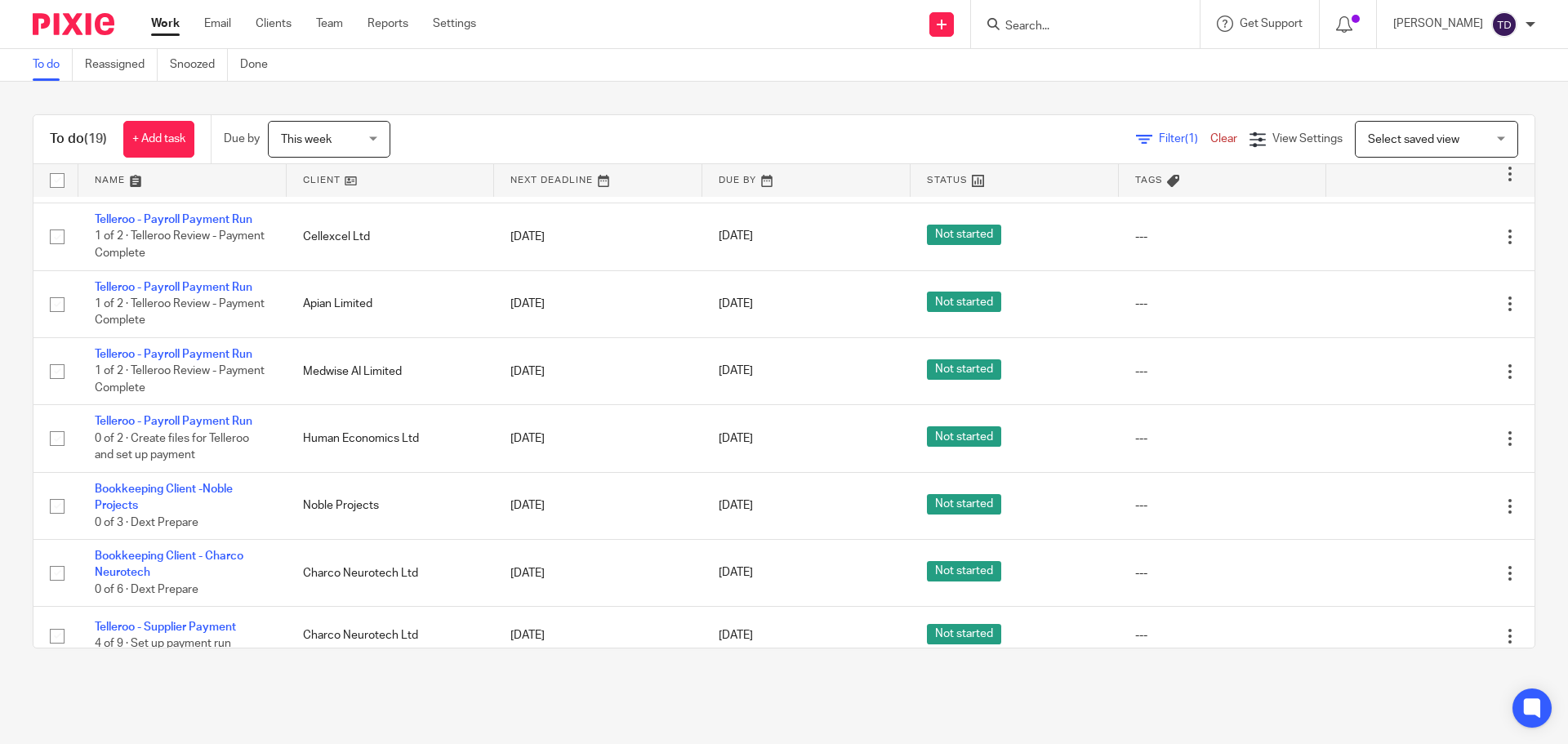
click at [682, 680] on div "To do (19) + Add task Due by This week This week Today Tomorrow This week Next …" at bounding box center [784, 381] width 1568 height 600
click at [1529, 343] on div "To do (19) + Add task Due by This week This week Today Tomorrow This week Next …" at bounding box center [784, 381] width 1568 height 600
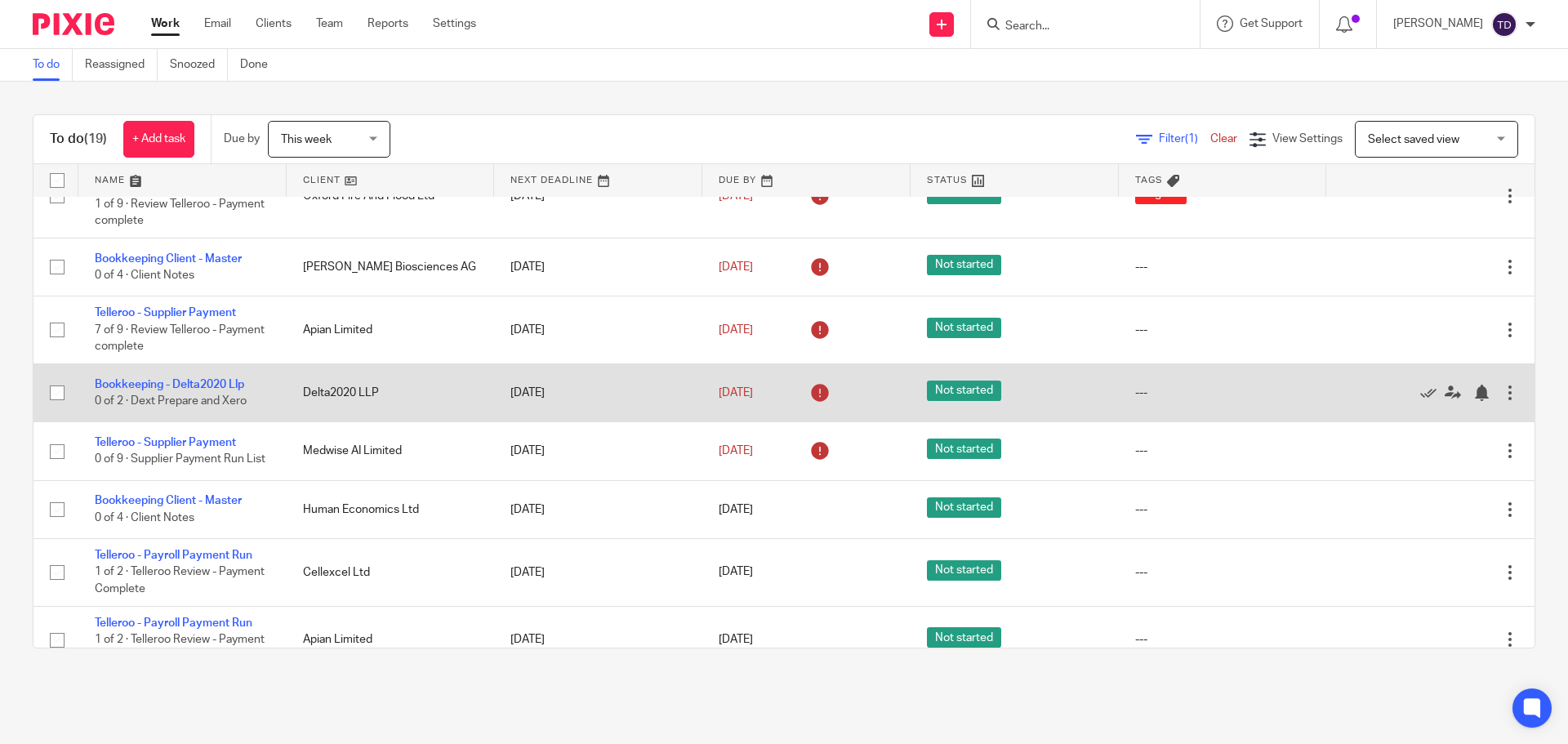
scroll to position [245, 0]
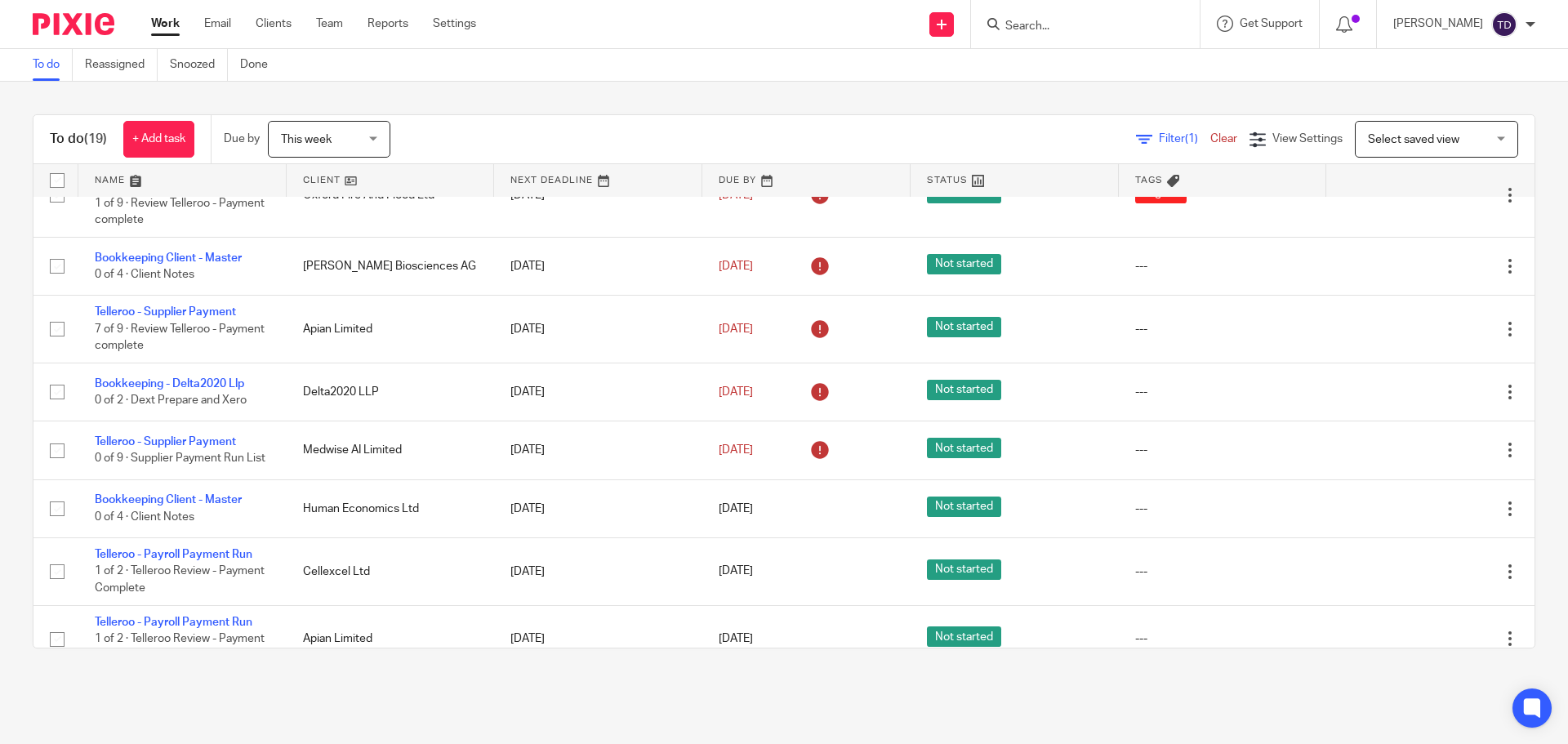
click at [1526, 118] on div "To do (19) + Add task Due by This week This week Today Tomorrow This week Next …" at bounding box center [784, 381] width 1568 height 600
click at [881, 93] on div "To do (19) + Add task Due by This week This week Today Tomorrow This week Next …" at bounding box center [784, 381] width 1568 height 600
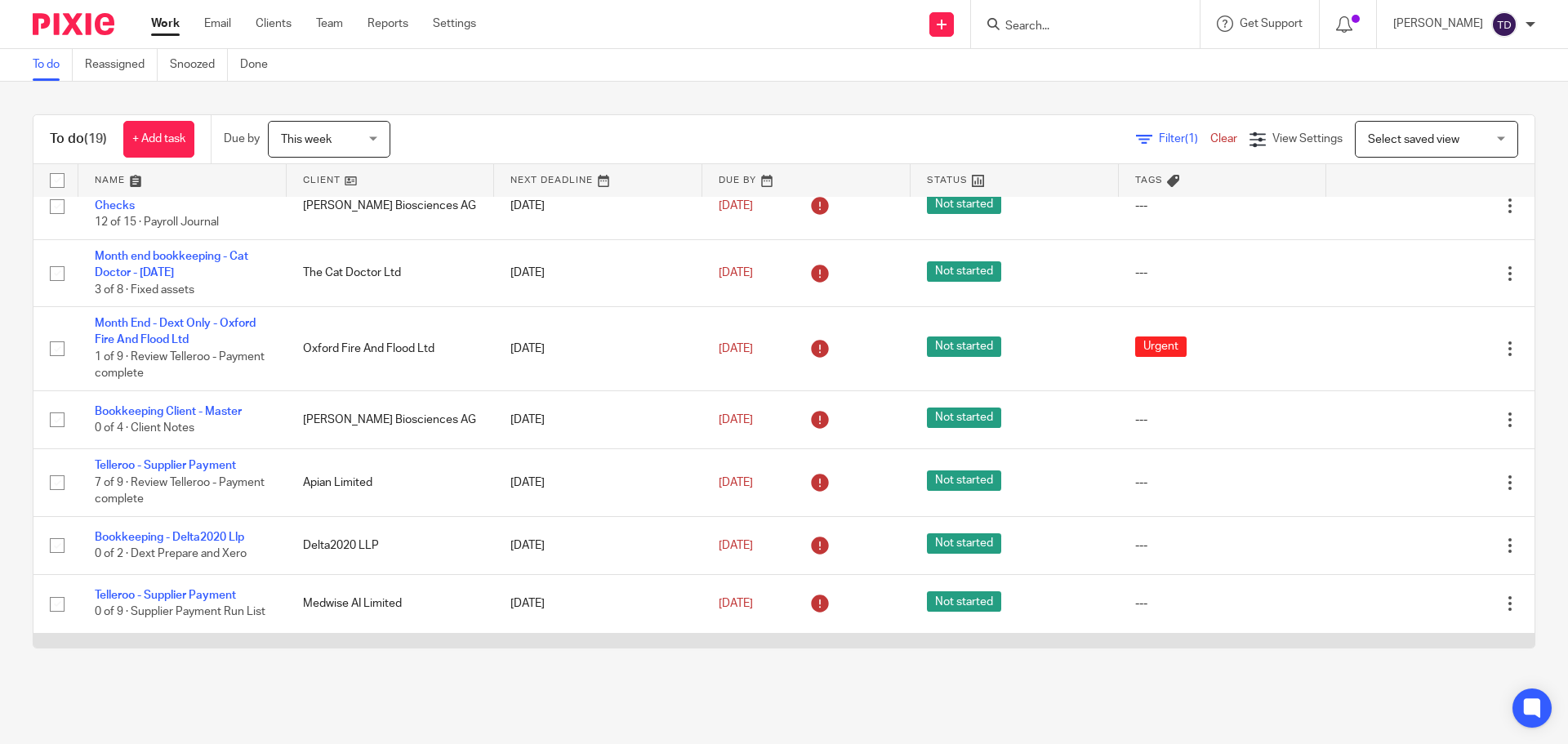
scroll to position [0, 0]
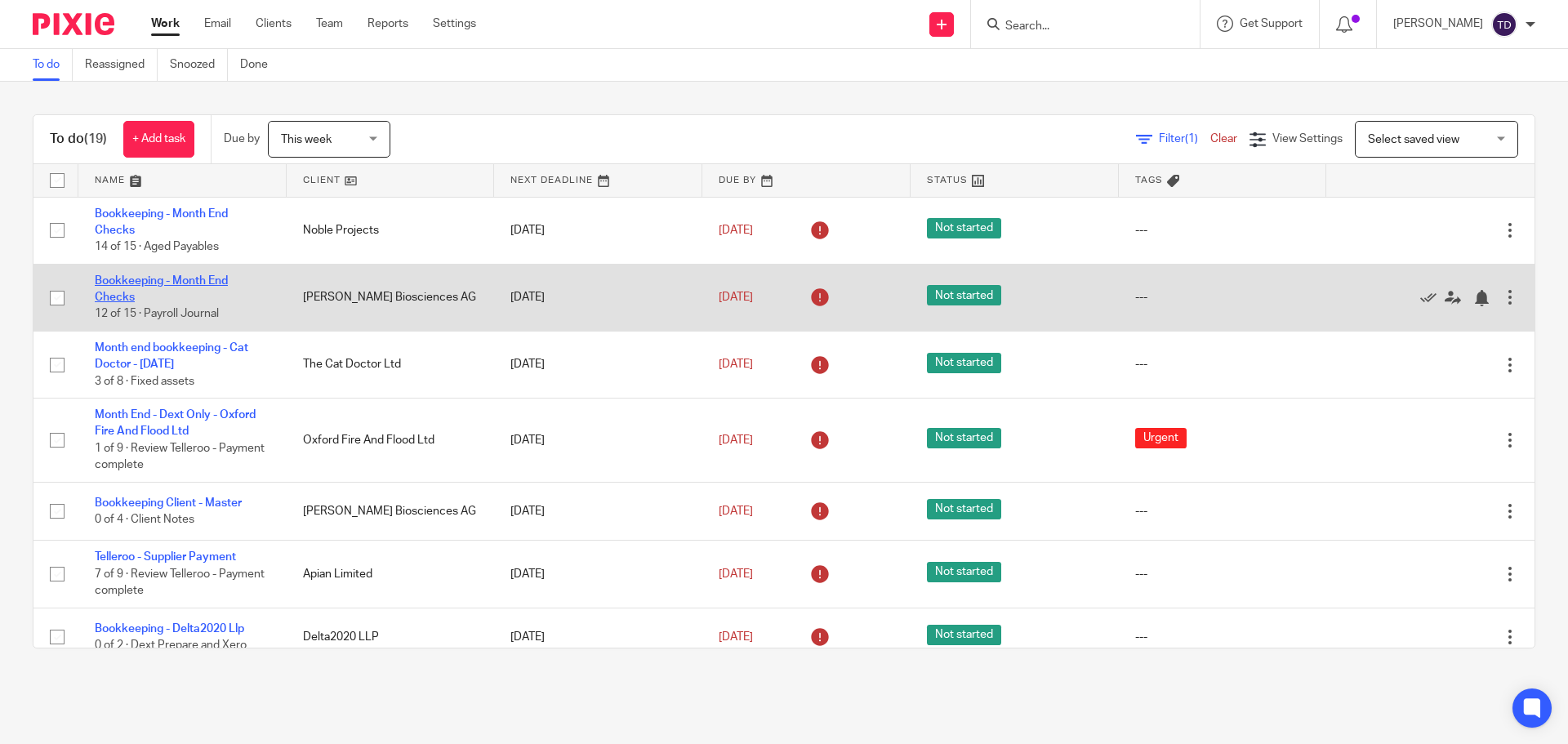
click at [181, 278] on link "Bookkeeping - Month End Checks" at bounding box center [161, 289] width 133 height 28
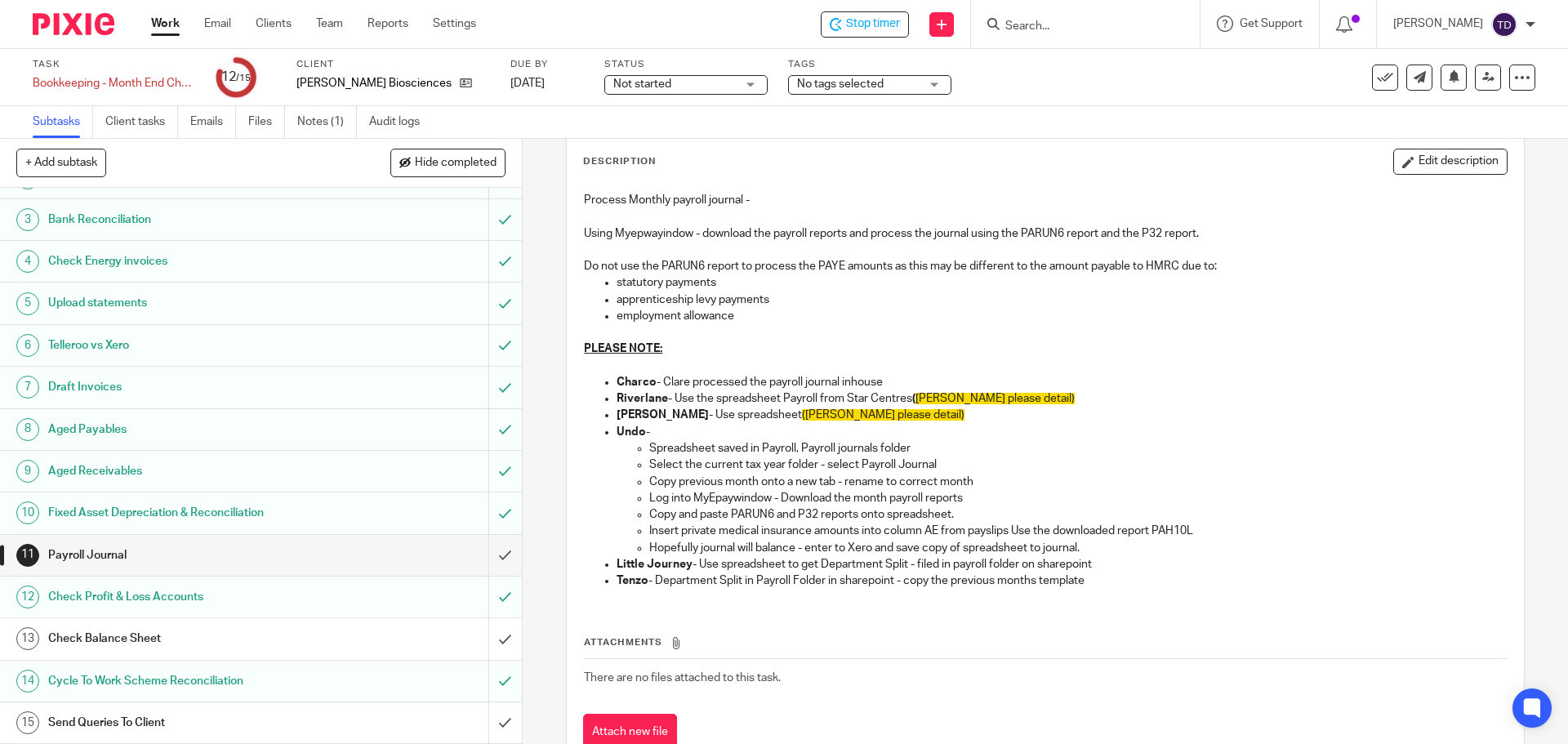
scroll to position [140, 0]
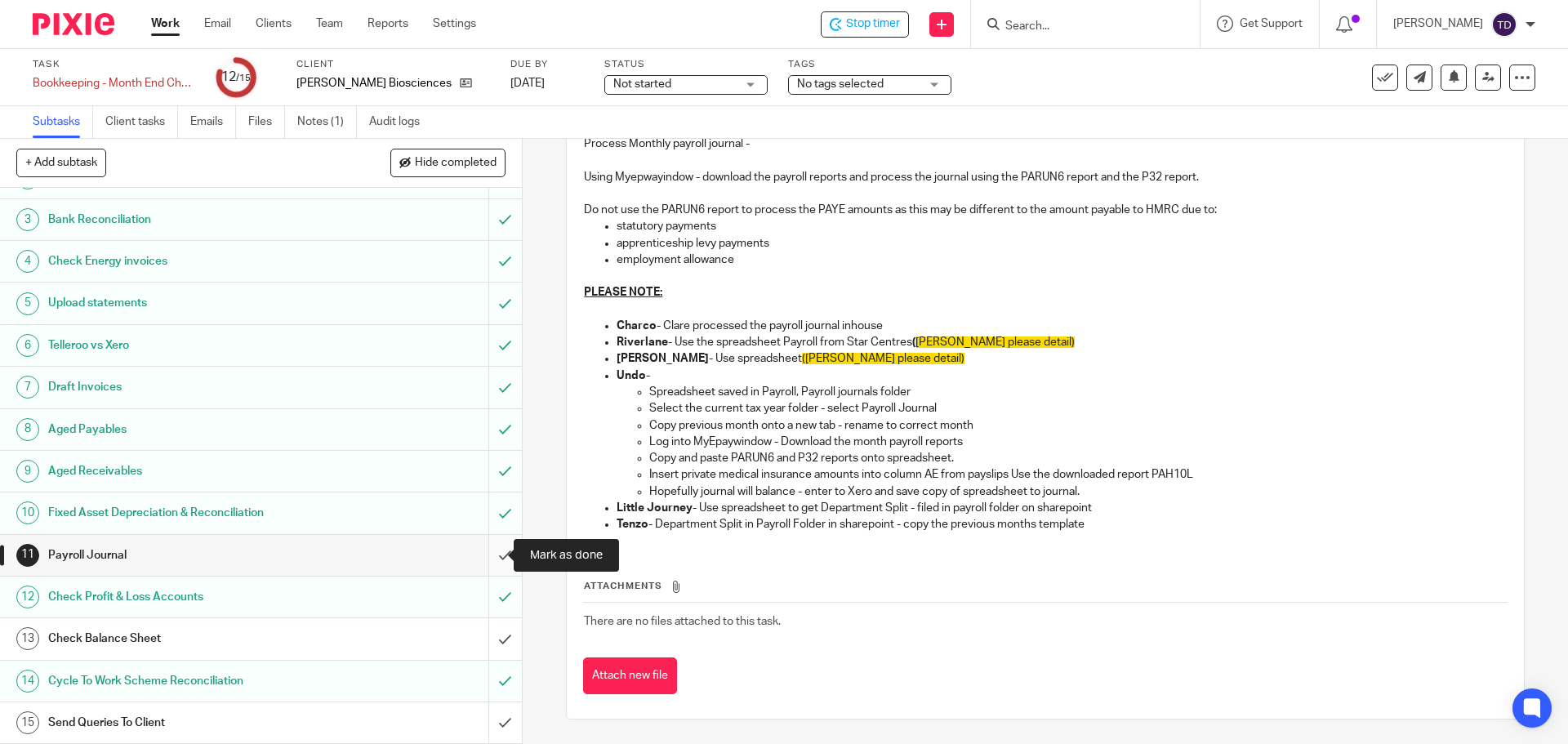
click at [484, 550] on input "submit" at bounding box center [261, 555] width 522 height 40
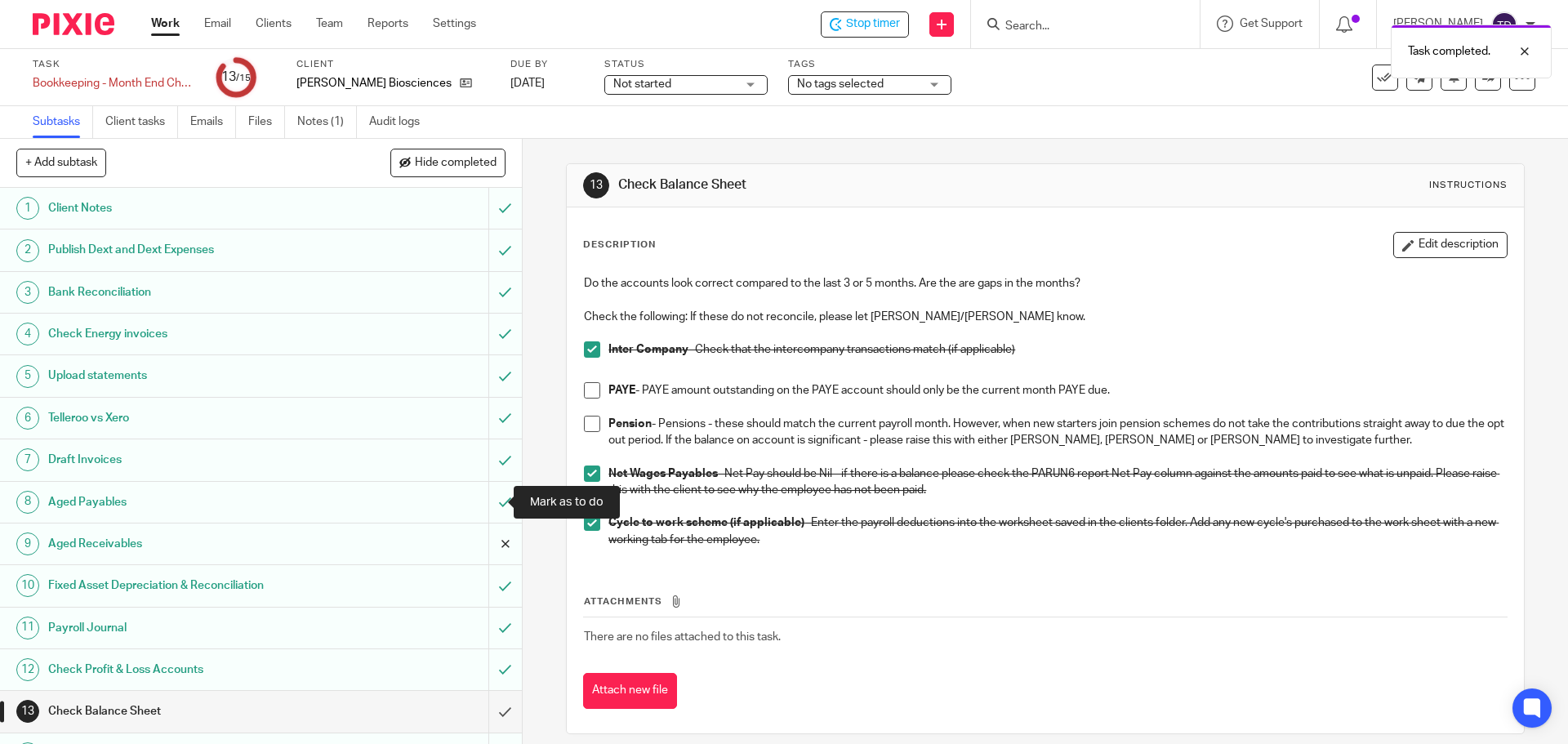
scroll to position [73, 0]
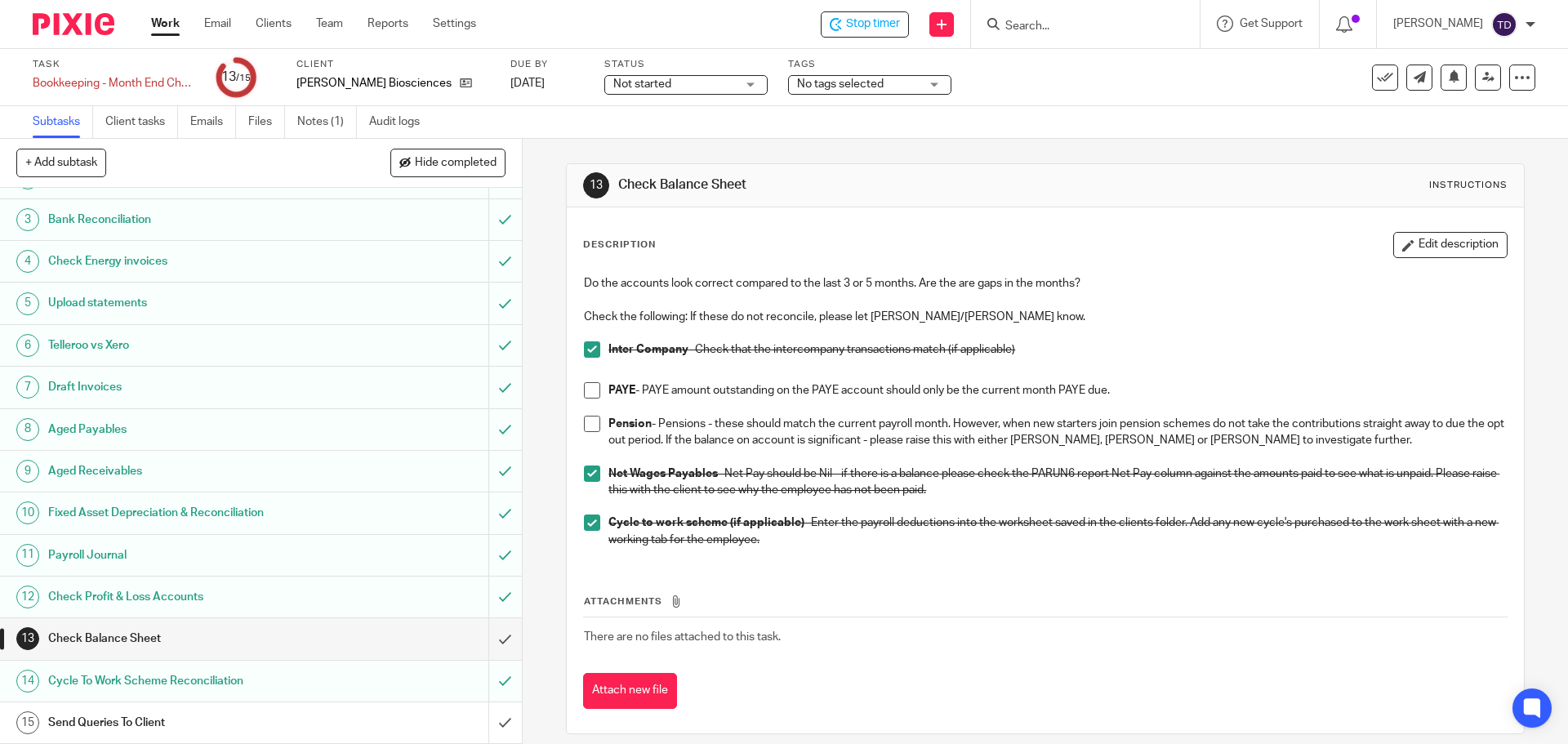
click at [584, 389] on span at bounding box center [592, 390] width 16 height 16
click at [591, 423] on span at bounding box center [592, 423] width 16 height 16
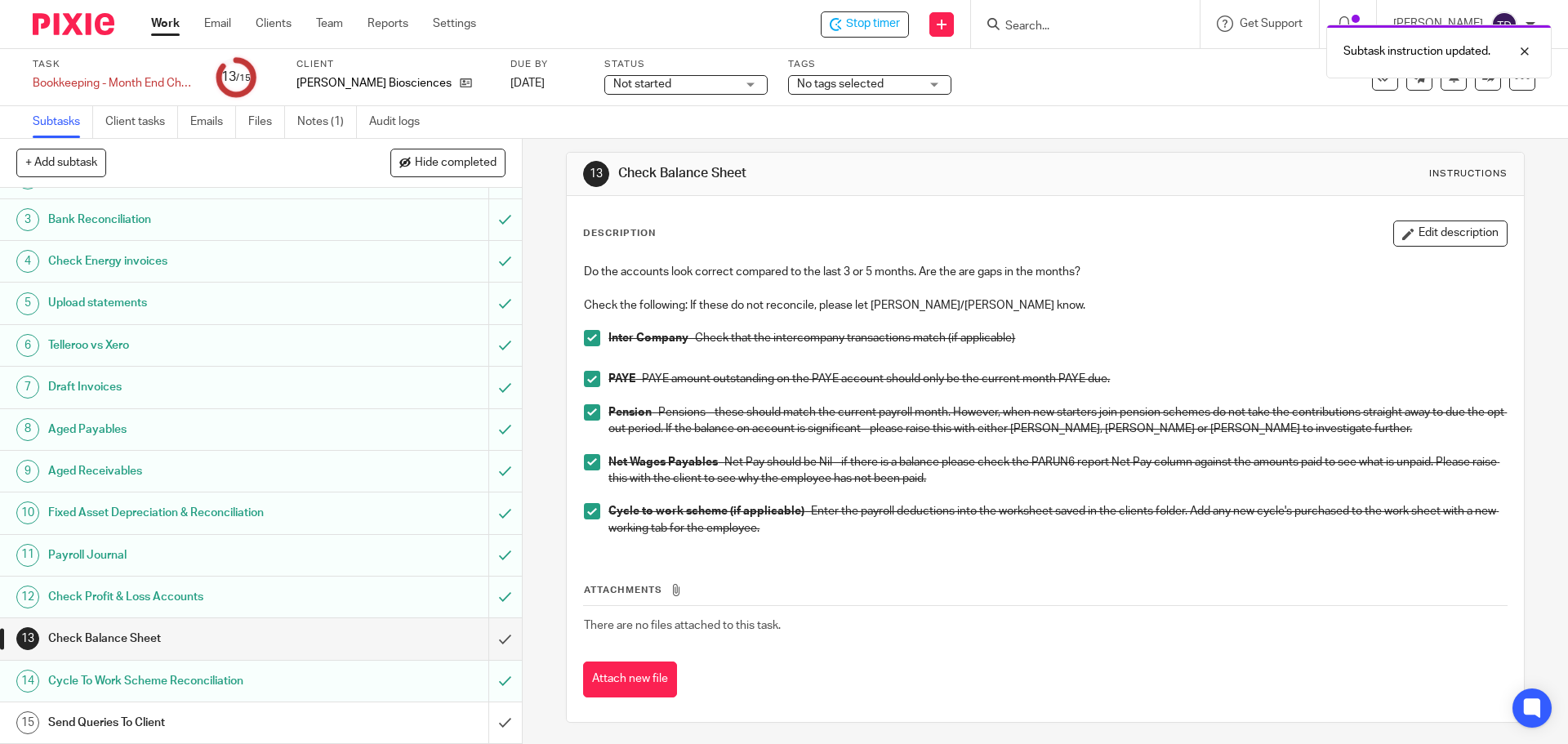
scroll to position [14, 0]
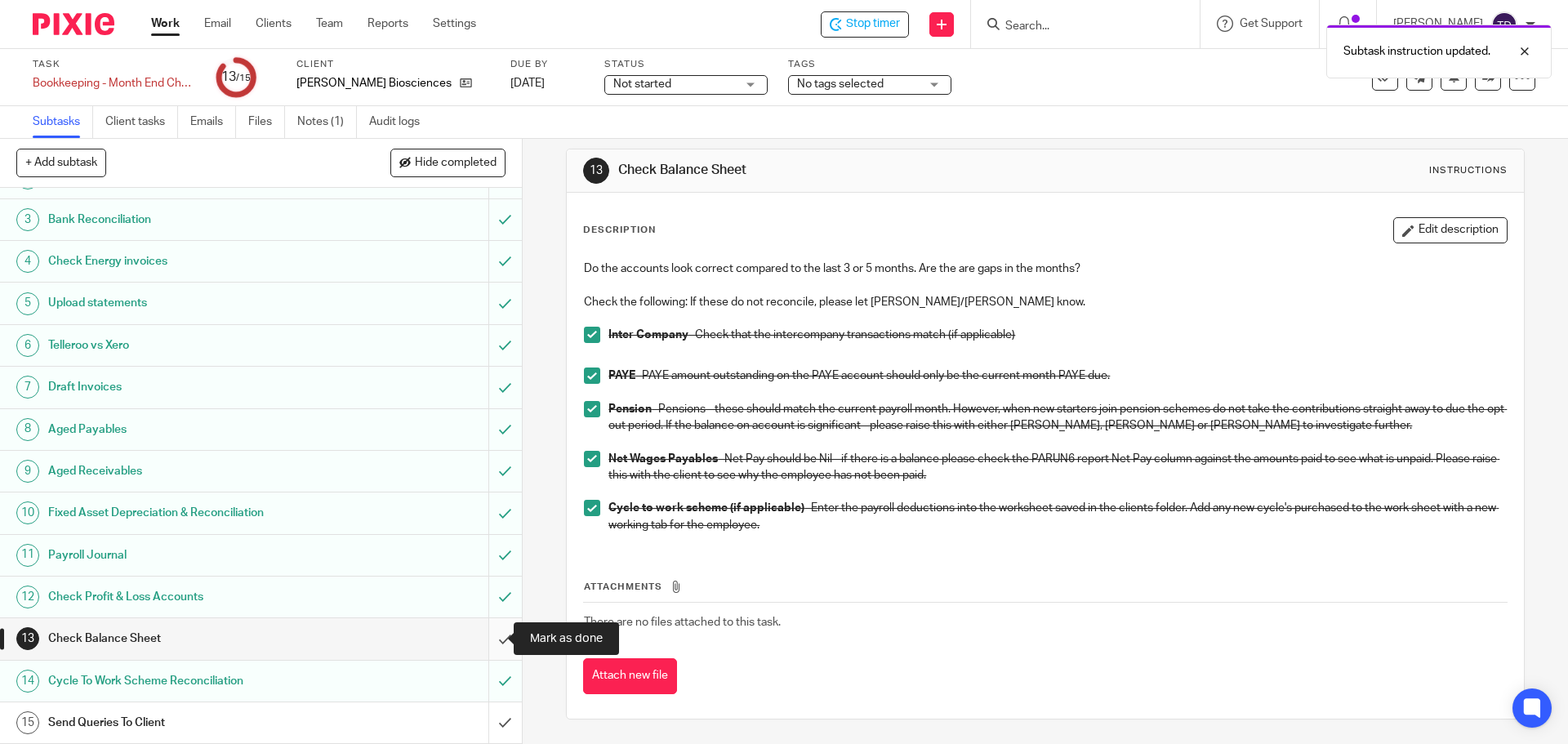
click at [477, 636] on input "submit" at bounding box center [261, 638] width 522 height 40
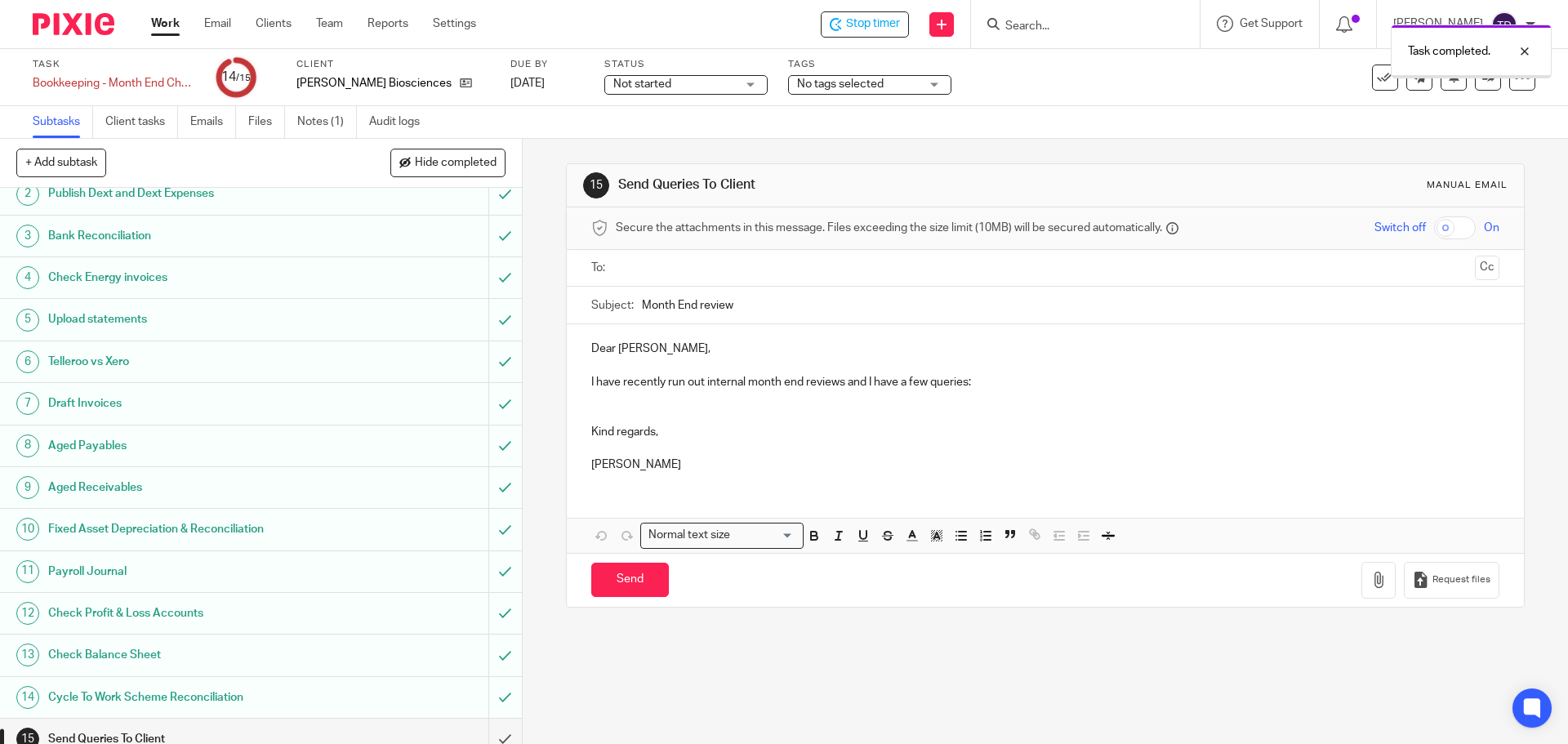
scroll to position [73, 0]
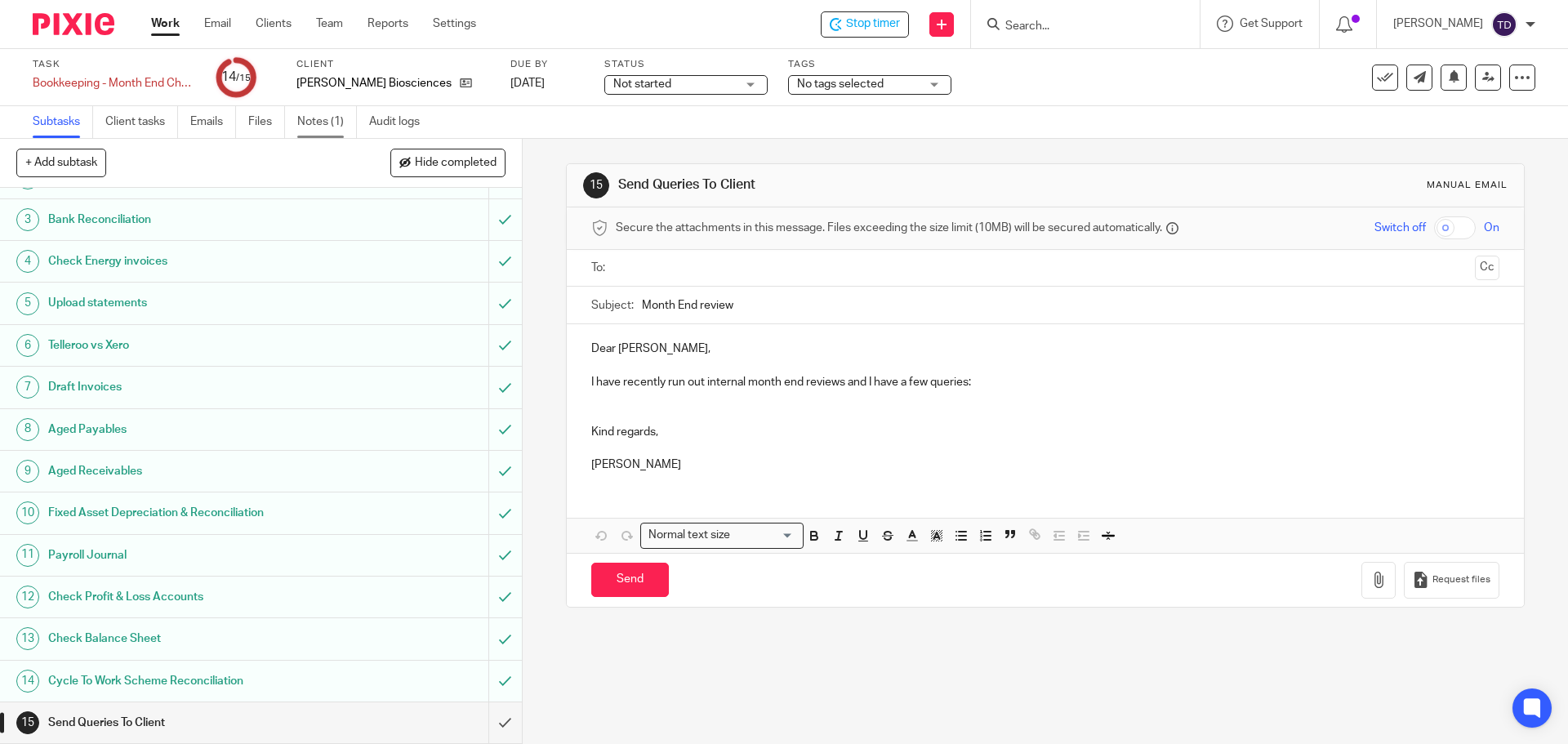
click at [312, 128] on link "Notes (1)" at bounding box center [327, 121] width 60 height 32
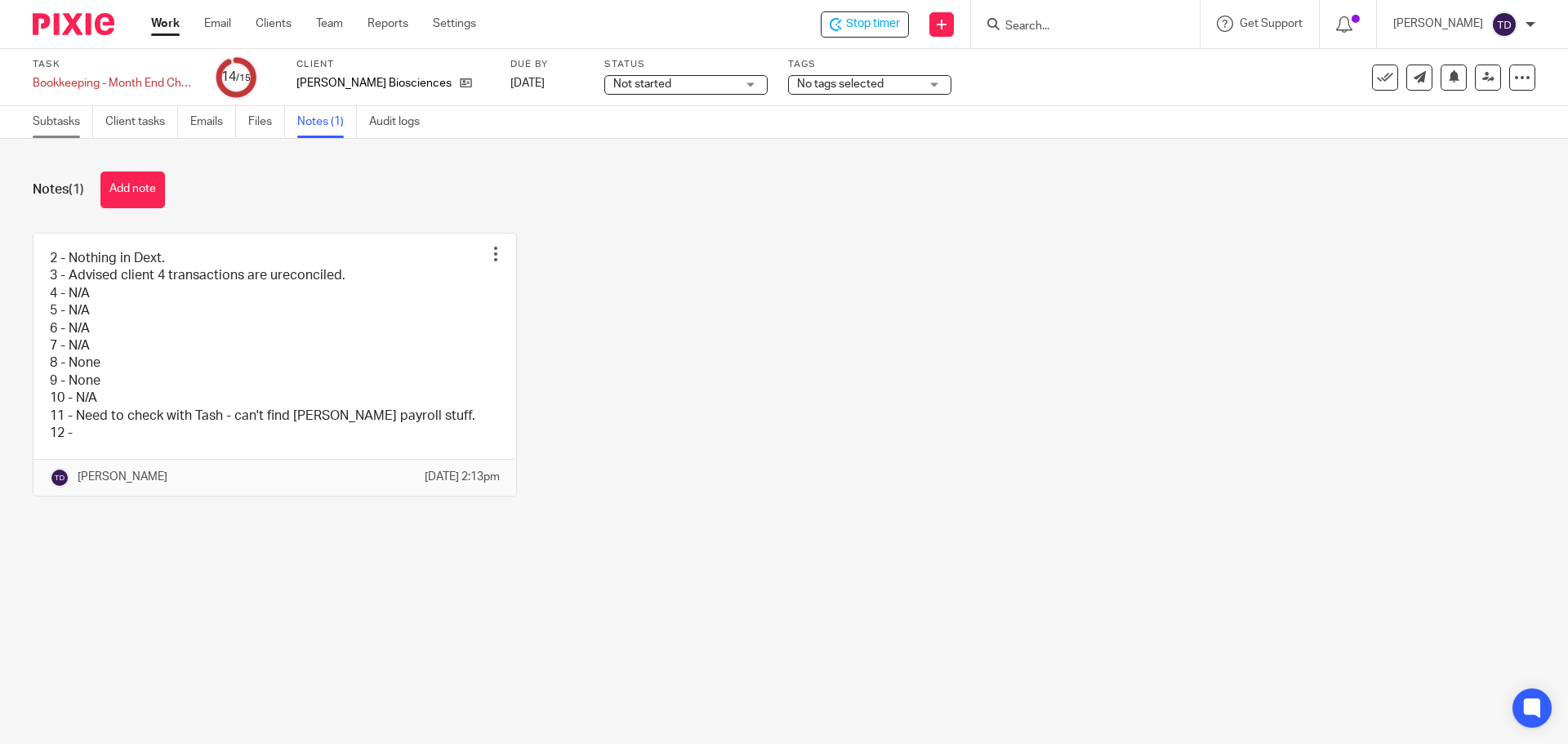
click at [80, 134] on link "Subtasks" at bounding box center [63, 121] width 61 height 32
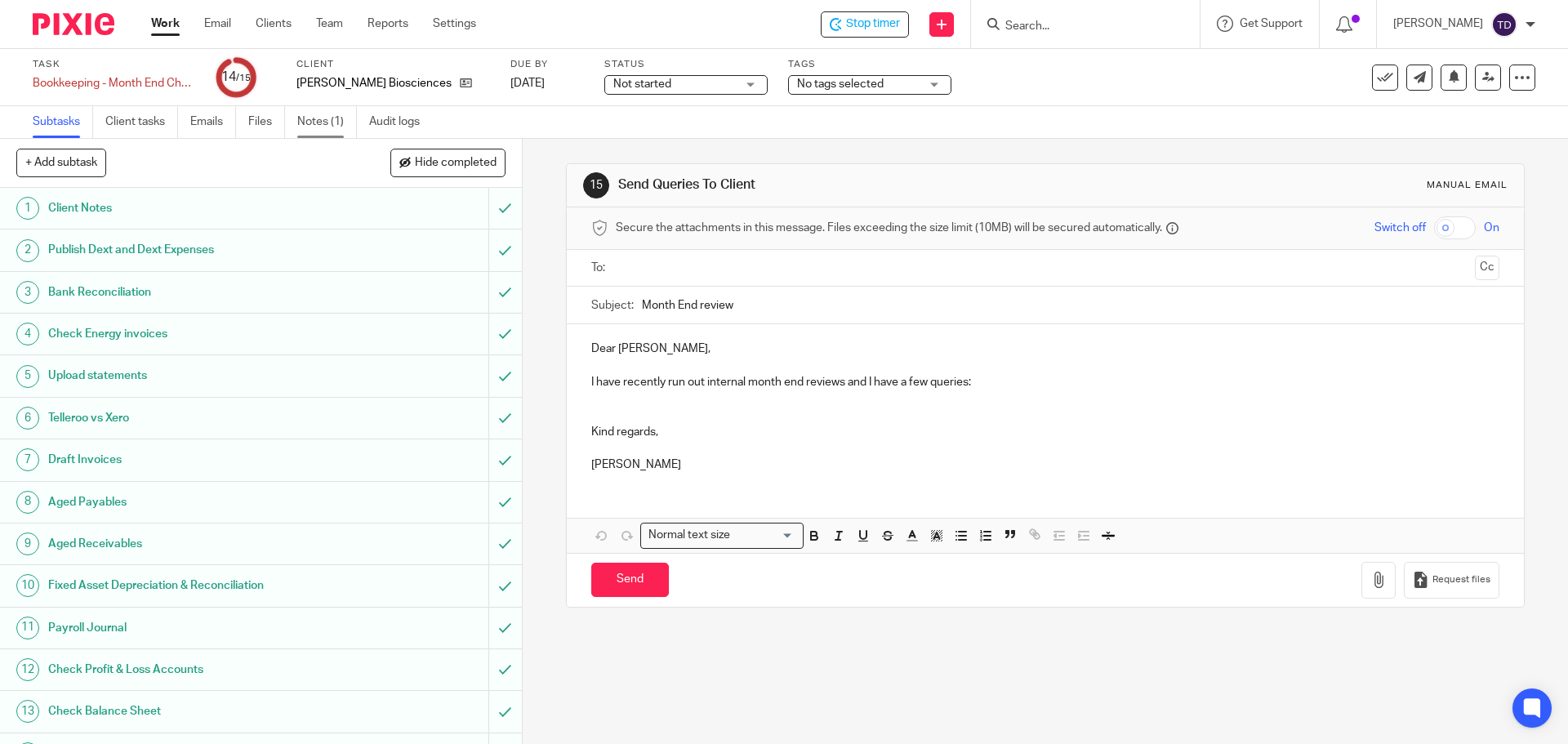
click at [316, 128] on link "Notes (1)" at bounding box center [327, 121] width 60 height 32
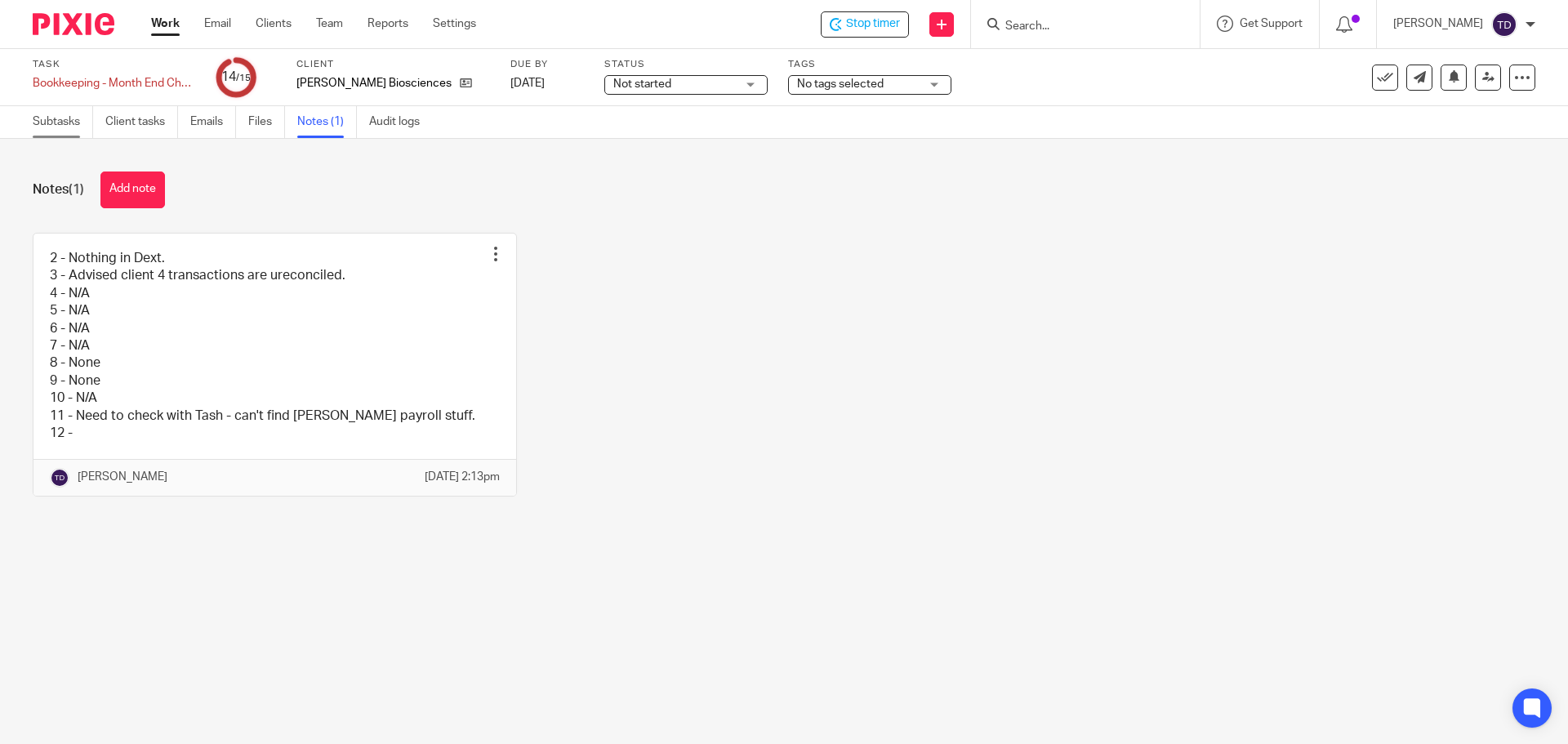
click at [53, 122] on link "Subtasks" at bounding box center [63, 121] width 61 height 32
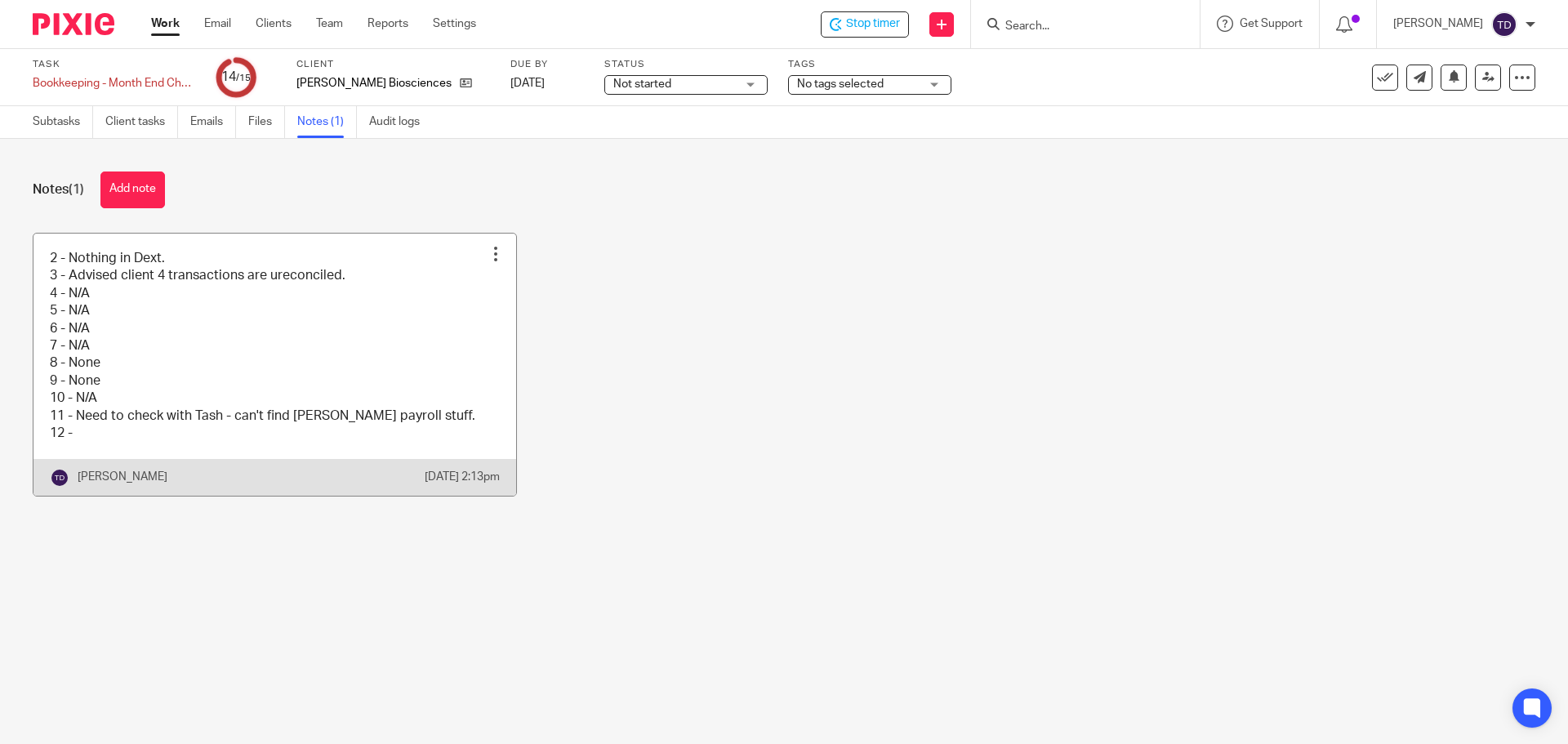
click at [119, 435] on link at bounding box center [275, 365] width 483 height 262
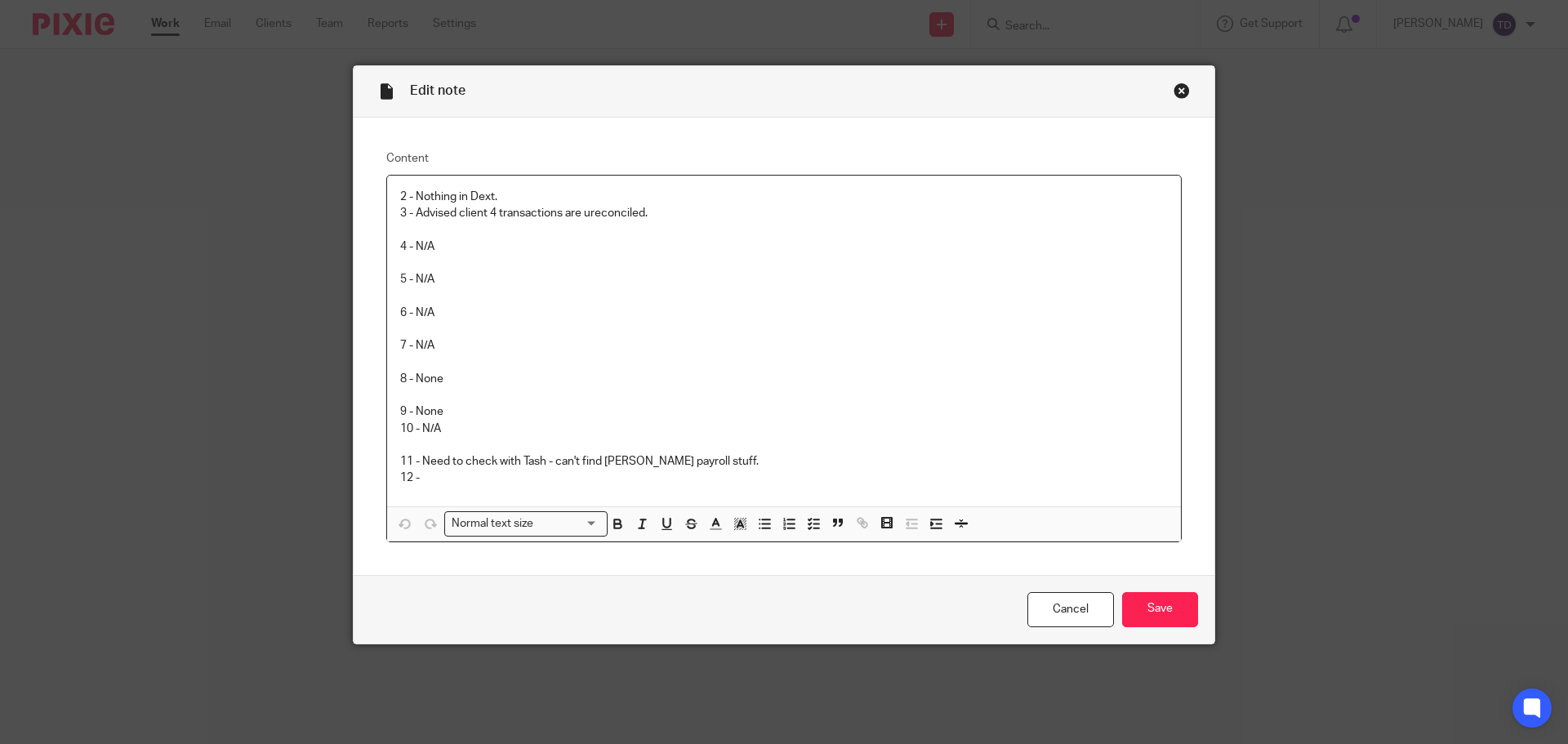
click at [721, 457] on p "11 - Need to check with Tash - can't find [PERSON_NAME] payroll stuff. 12 -" at bounding box center [784, 470] width 768 height 34
click at [737, 459] on p "11 - Need to check with Tash - can't find [PERSON_NAME] payroll stuff. Edit: AU…" at bounding box center [784, 470] width 768 height 34
click at [925, 456] on p "11 - Need to check with Tash - can't find [PERSON_NAME] payroll stuff. Edit: Au…" at bounding box center [784, 470] width 768 height 34
click at [474, 479] on p "11 - Need to check with Tash - can't find [PERSON_NAME] payroll stuff. Edit: Au…" at bounding box center [784, 470] width 768 height 34
click at [977, 343] on p "4 - N/A 5 - N/A 6 - N/A 7 - N/A 8 - None 9 - None 10 - N/A" at bounding box center [784, 328] width 768 height 215
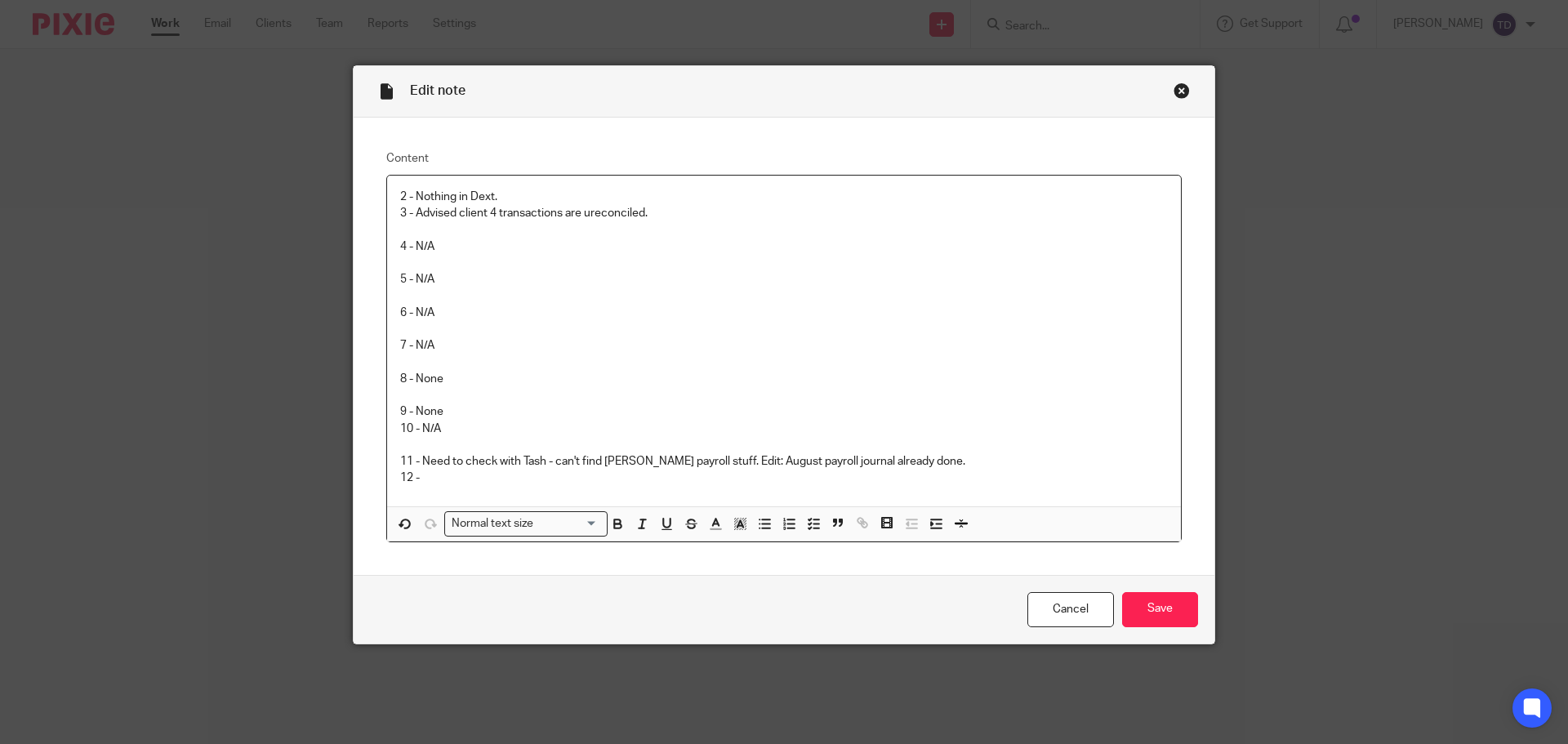
click at [472, 482] on p "11 - Need to check with Tash - can't find Myria payroll stuff. Edit: August pay…" at bounding box center [784, 470] width 768 height 34
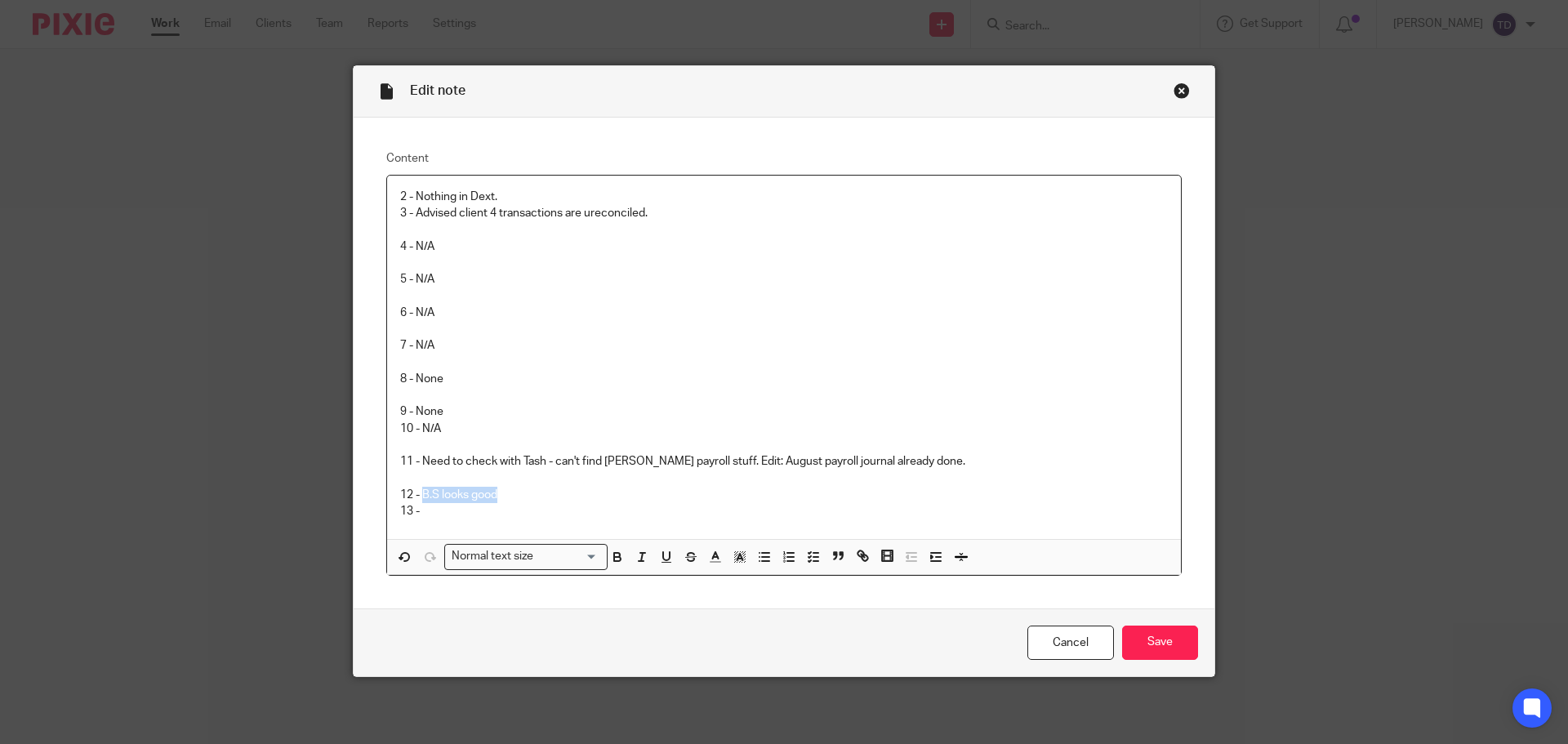
drag, startPoint x: 488, startPoint y: 489, endPoint x: 416, endPoint y: 492, distance: 72.1
click at [416, 492] on p "11 - Need to check with Tash - can't find Myria payroll stuff. Edit: August pay…" at bounding box center [784, 486] width 768 height 66
click at [420, 515] on p "11 - Need to check with Tash - can't find Myria payroll stuff. Edit: August pay…" at bounding box center [784, 486] width 768 height 66
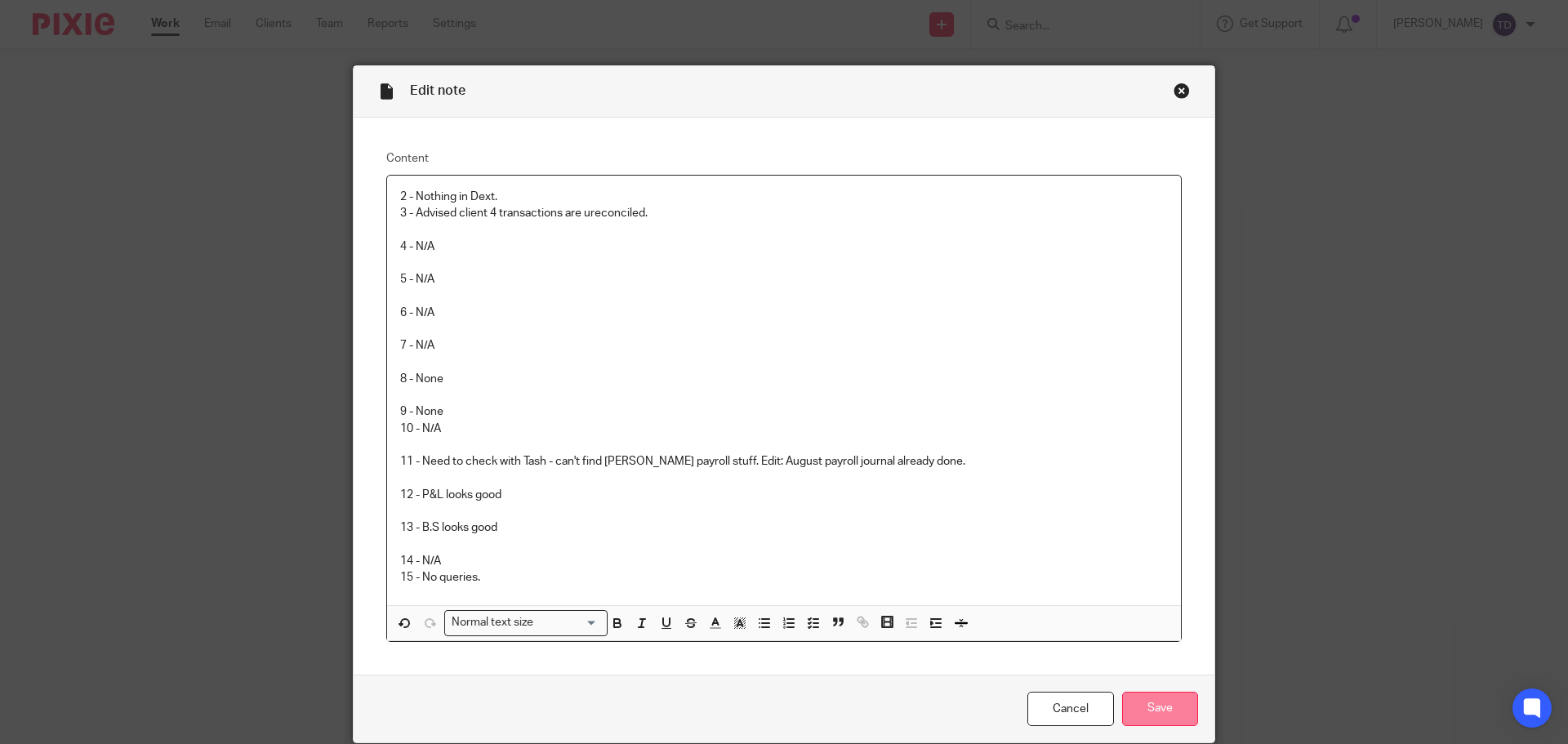
click at [1167, 705] on input "Save" at bounding box center [1160, 709] width 76 height 35
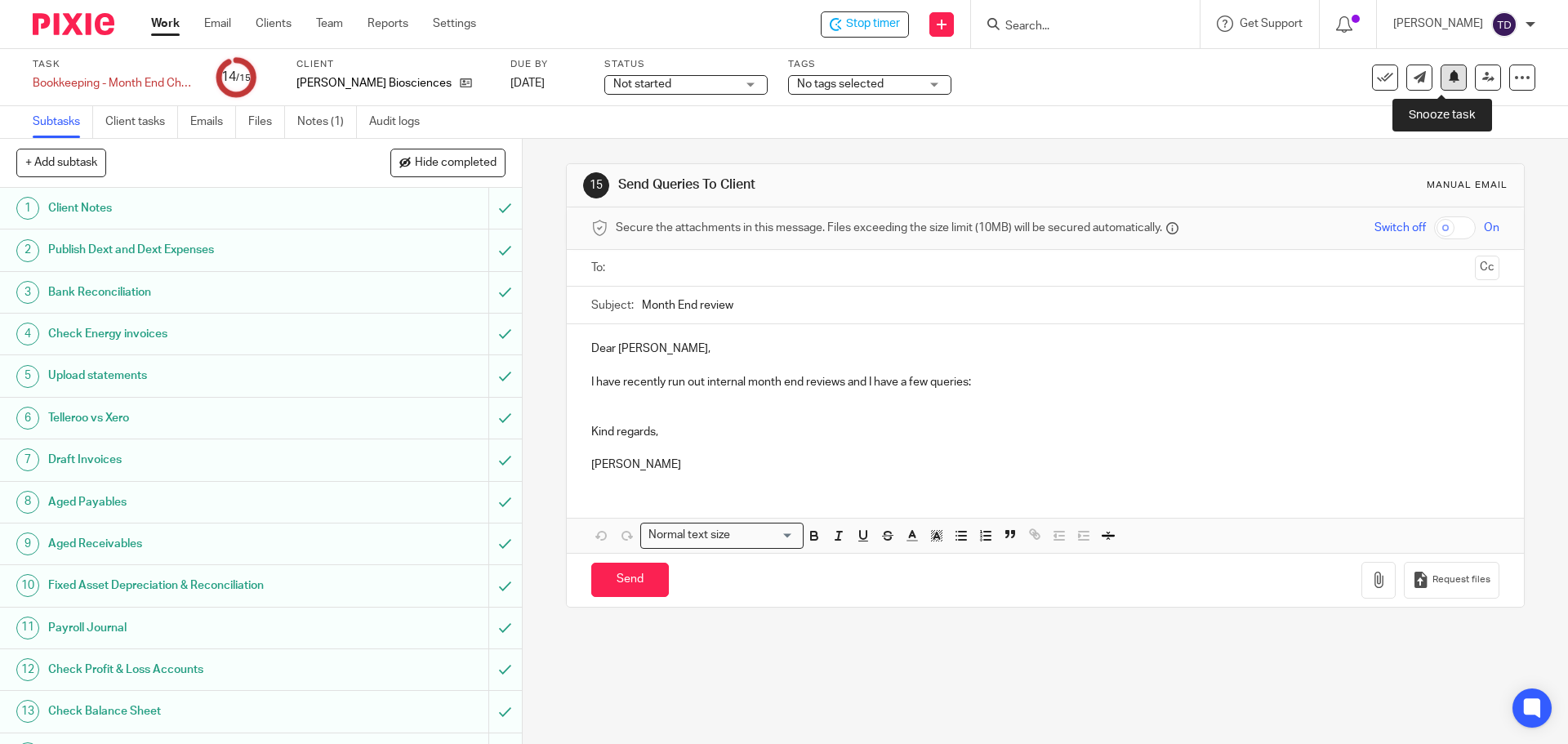
click at [1449, 78] on icon at bounding box center [1454, 76] width 13 height 13
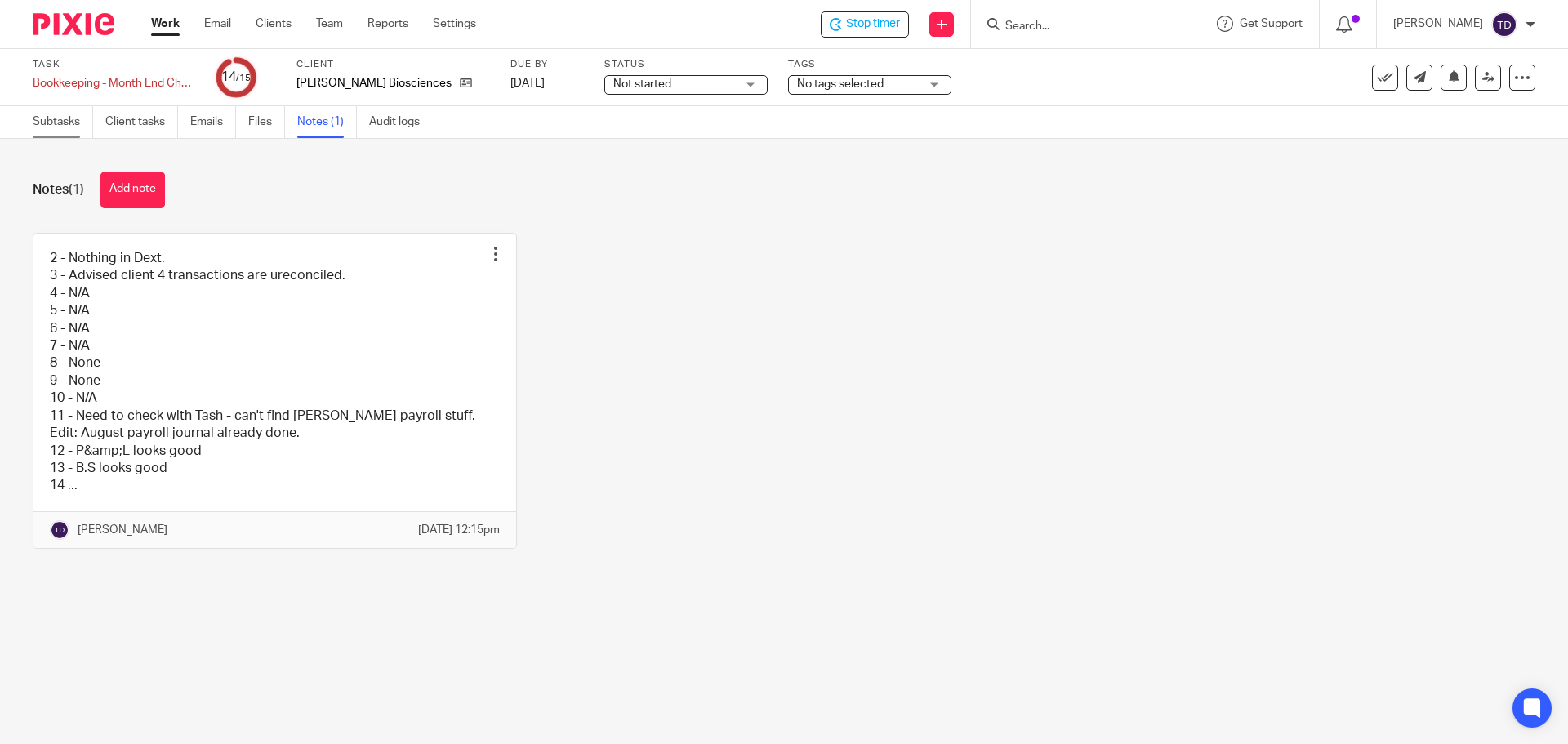
click at [47, 125] on link "Subtasks" at bounding box center [63, 121] width 61 height 32
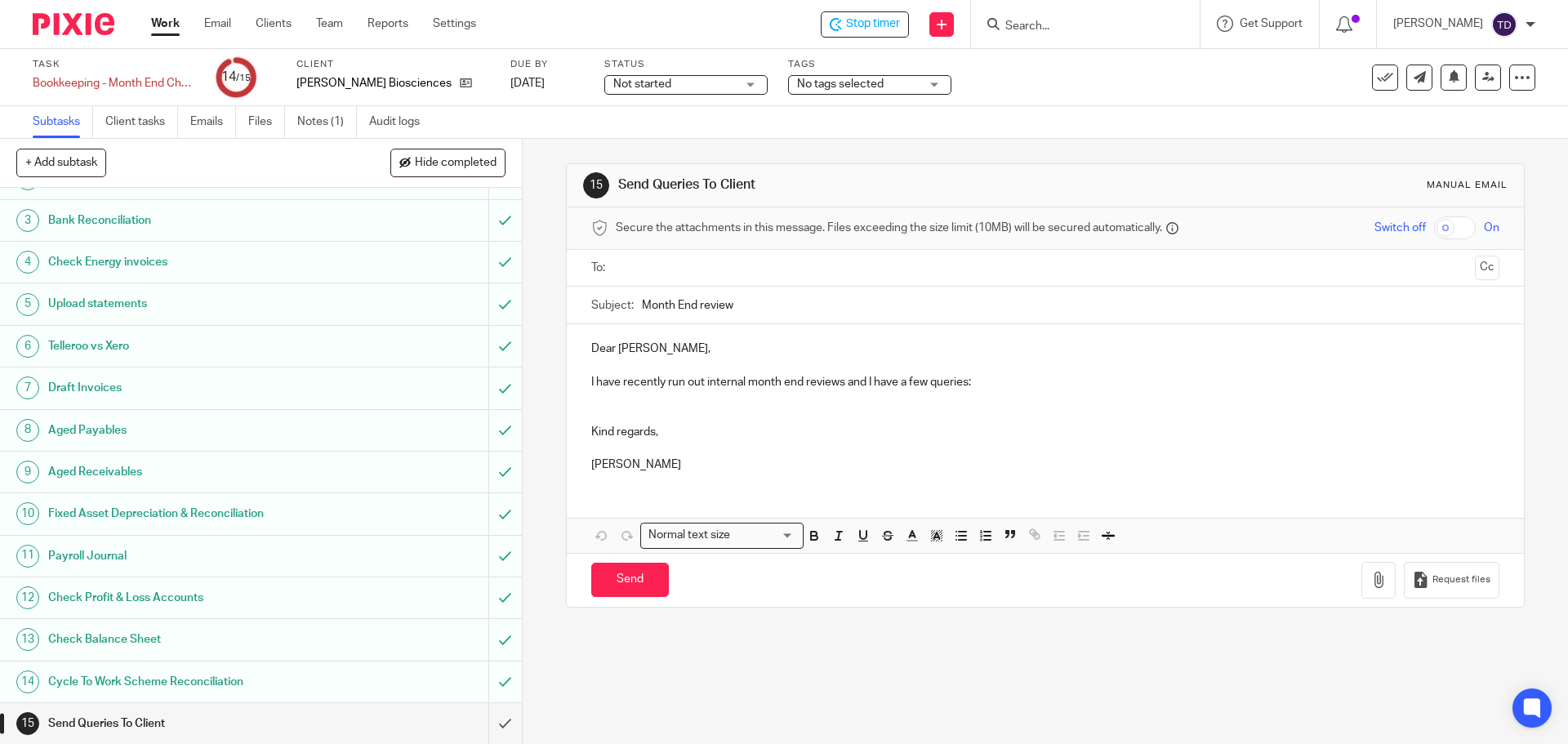
scroll to position [73, 0]
click at [330, 124] on link "Notes (1)" at bounding box center [327, 121] width 60 height 32
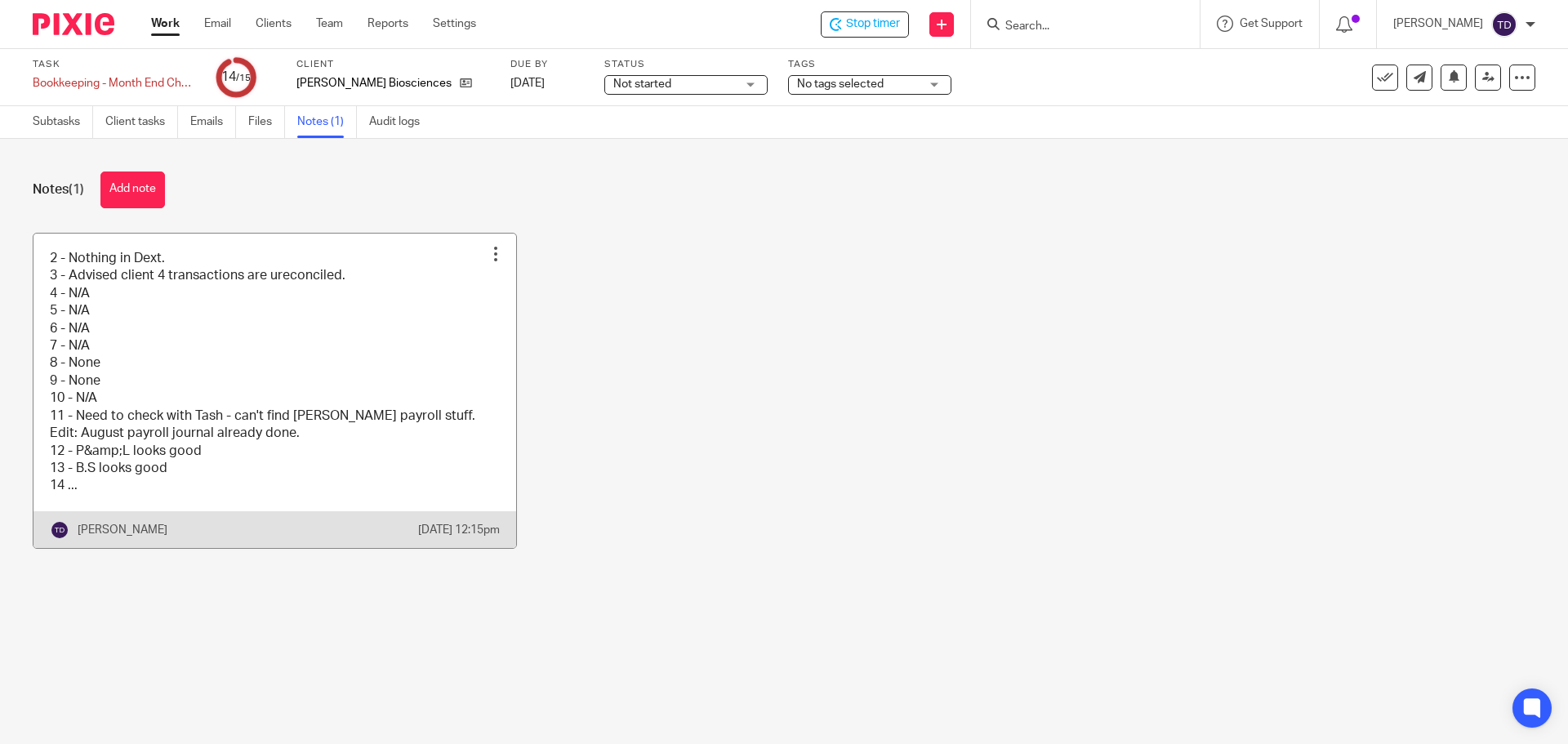
click at [488, 255] on div at bounding box center [496, 253] width 16 height 16
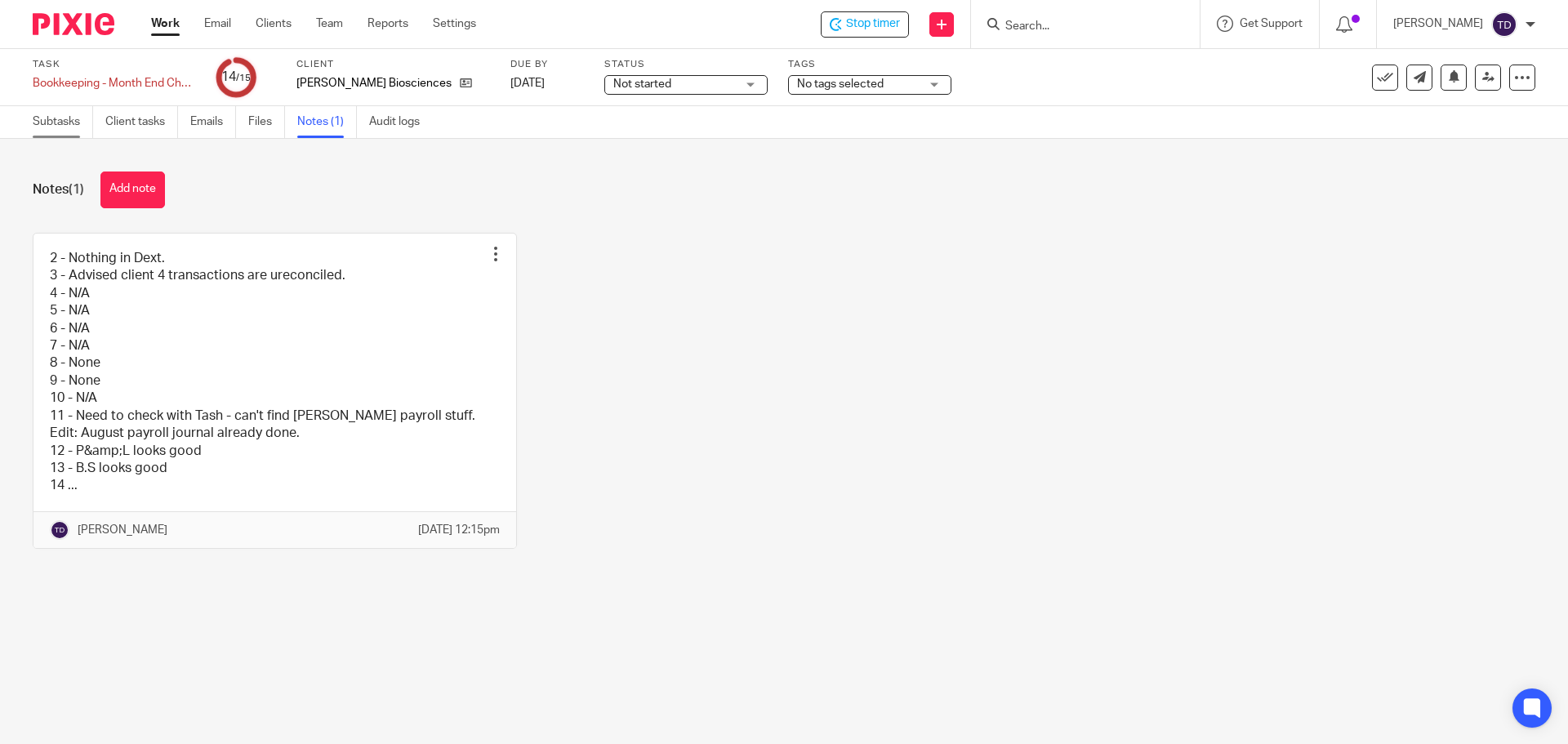
click at [72, 120] on link "Subtasks" at bounding box center [63, 121] width 61 height 32
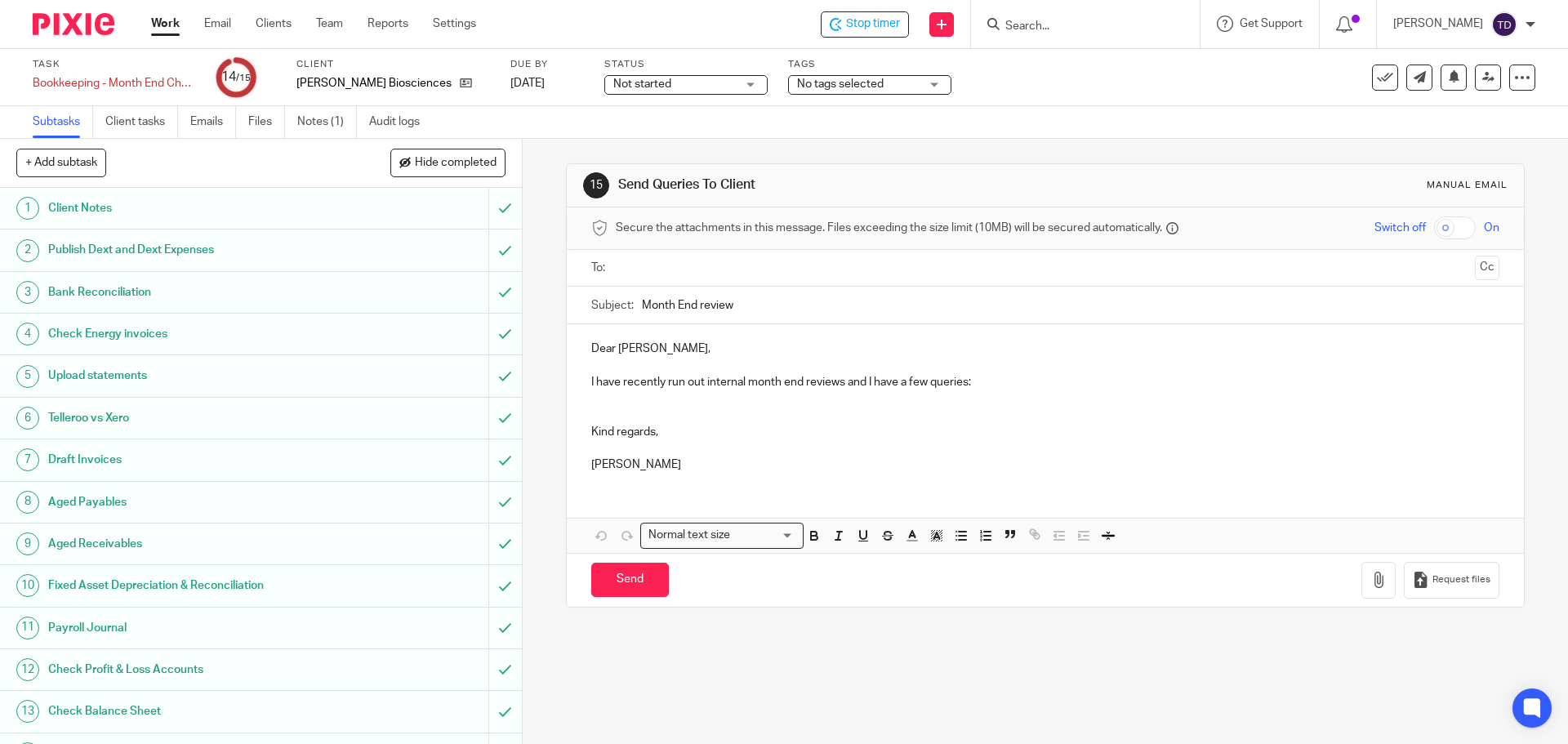
click at [123, 124] on link "Client tasks" at bounding box center [141, 121] width 73 height 32
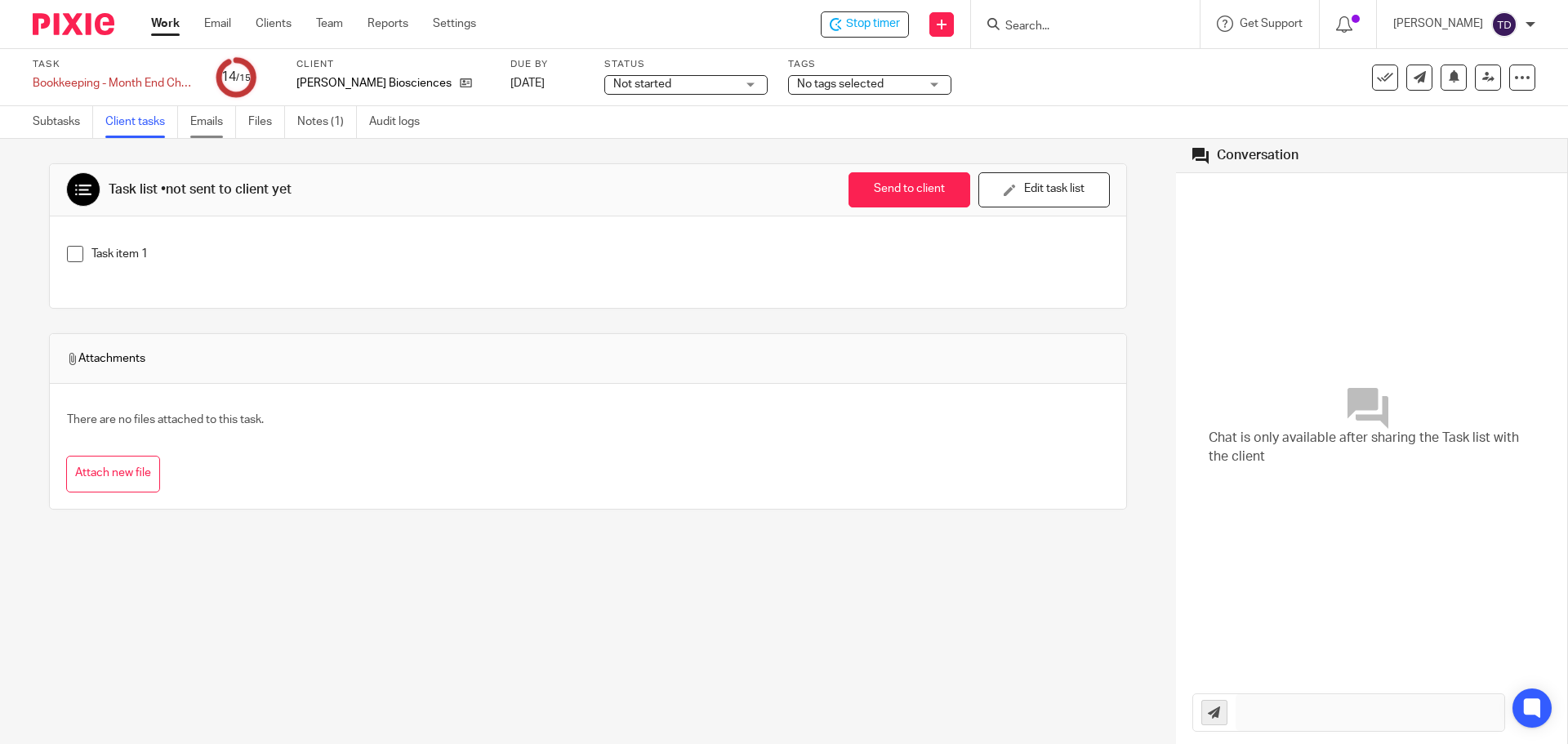
click at [224, 122] on link "Emails" at bounding box center [214, 121] width 46 height 32
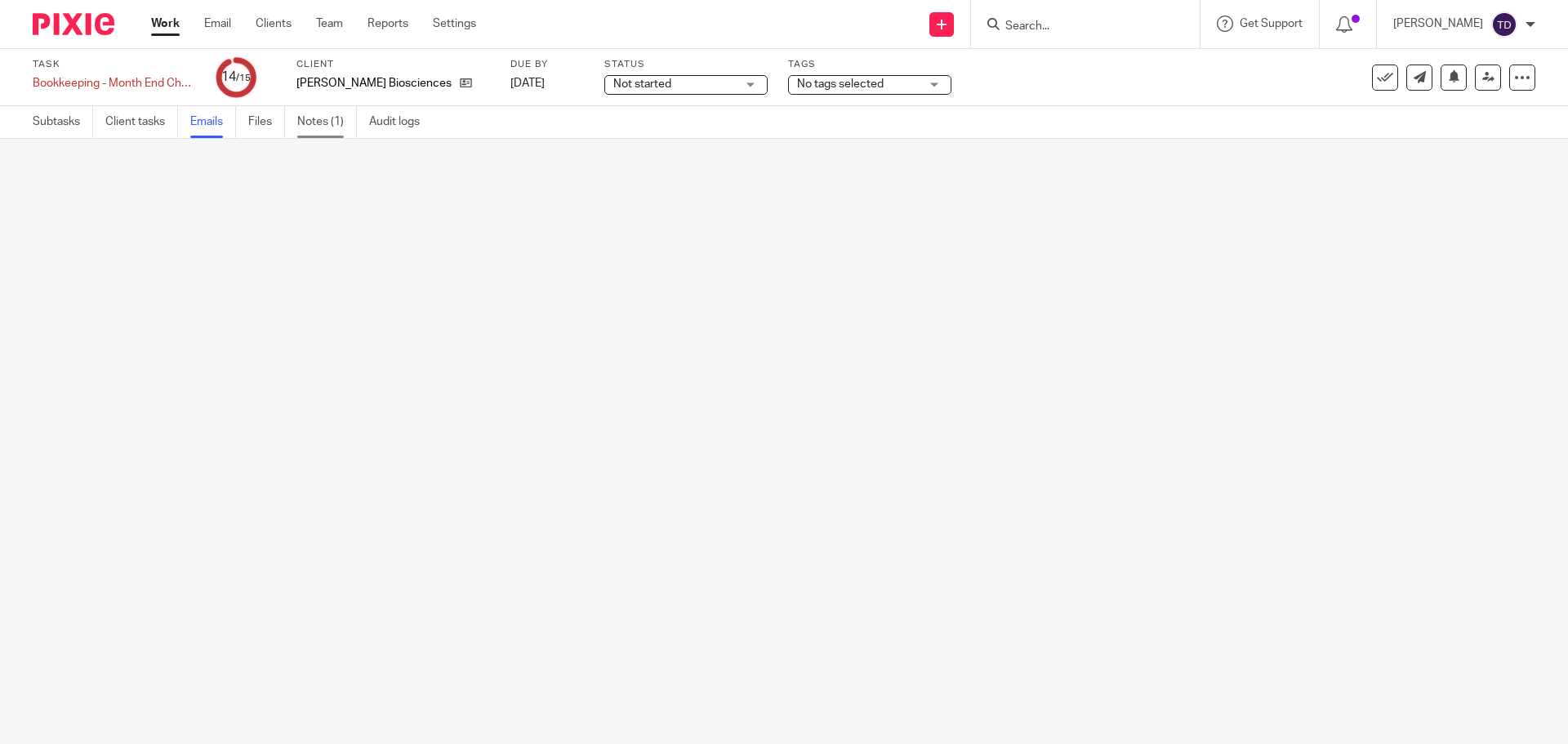
click at [332, 121] on link "Notes (1)" at bounding box center [327, 121] width 60 height 32
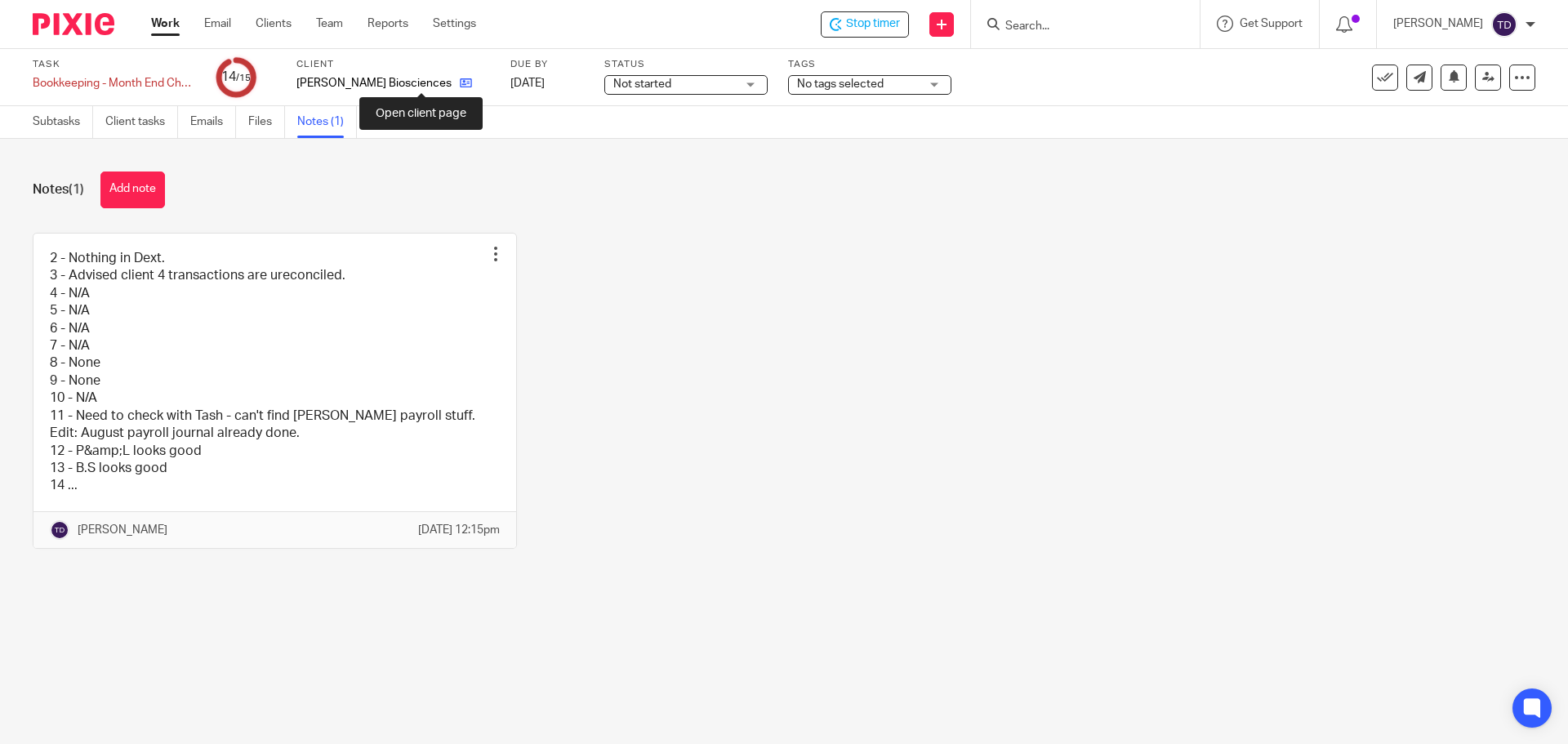
click at [460, 82] on icon at bounding box center [466, 83] width 13 height 13
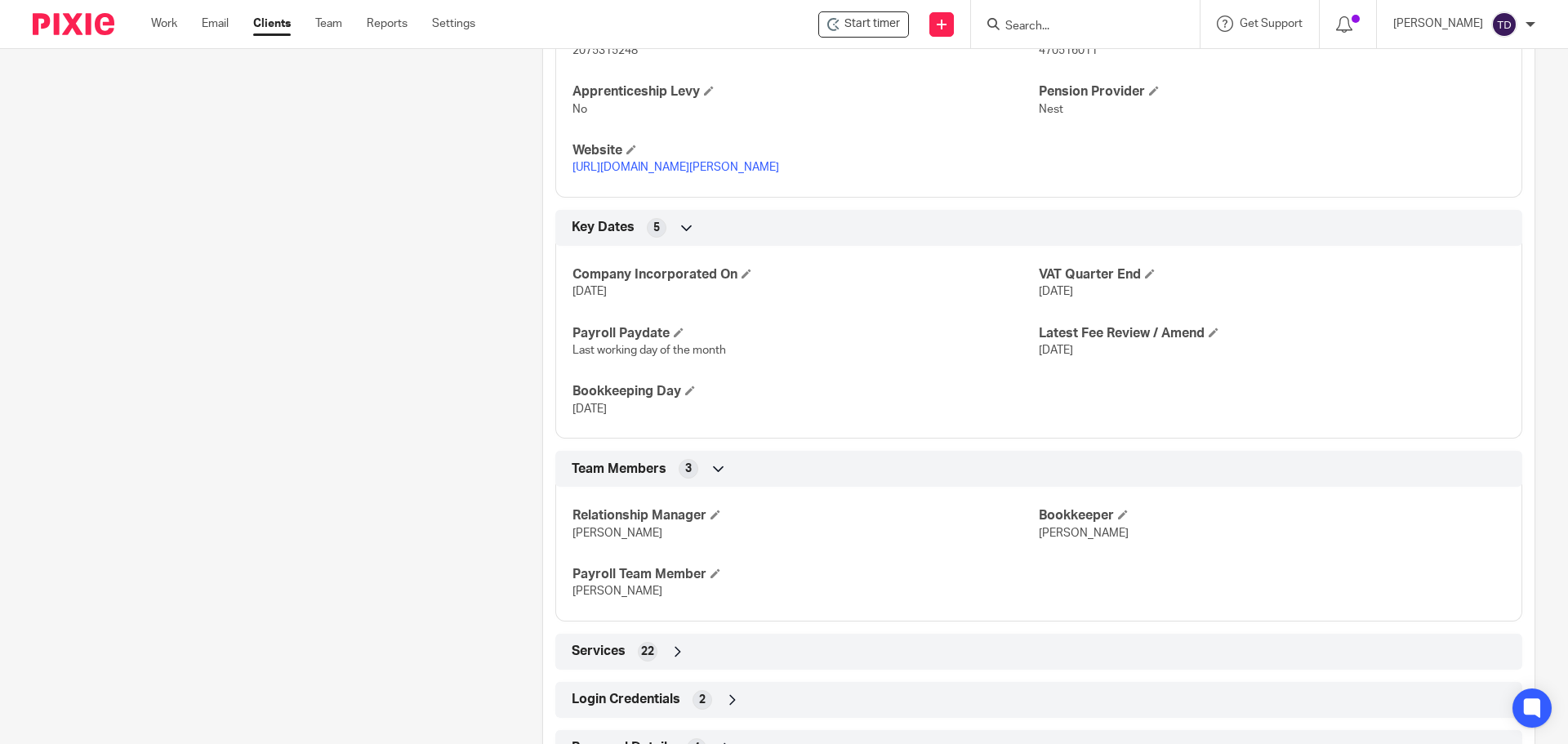
scroll to position [957, 0]
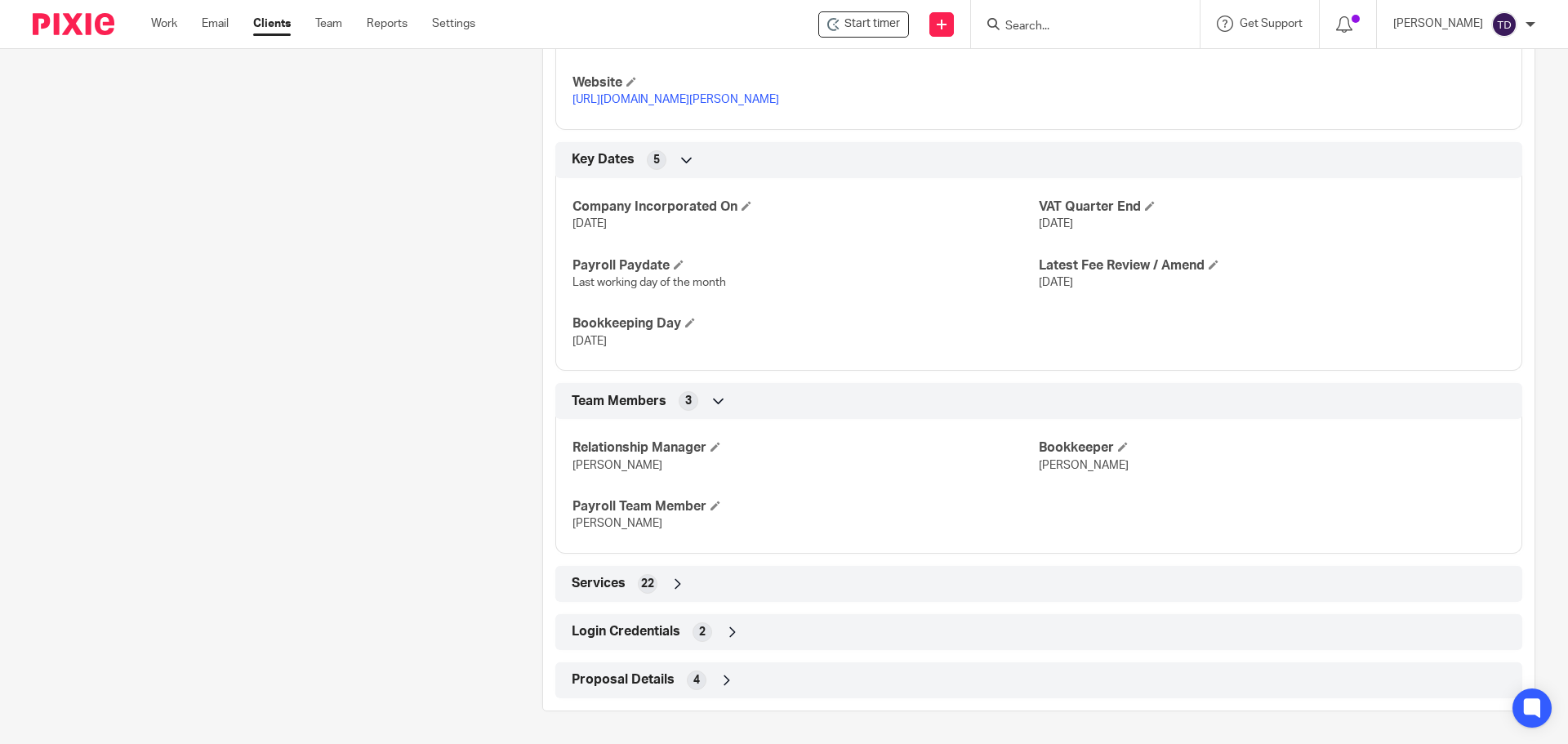
click at [682, 622] on div "Login Credentials 2" at bounding box center [1039, 631] width 942 height 28
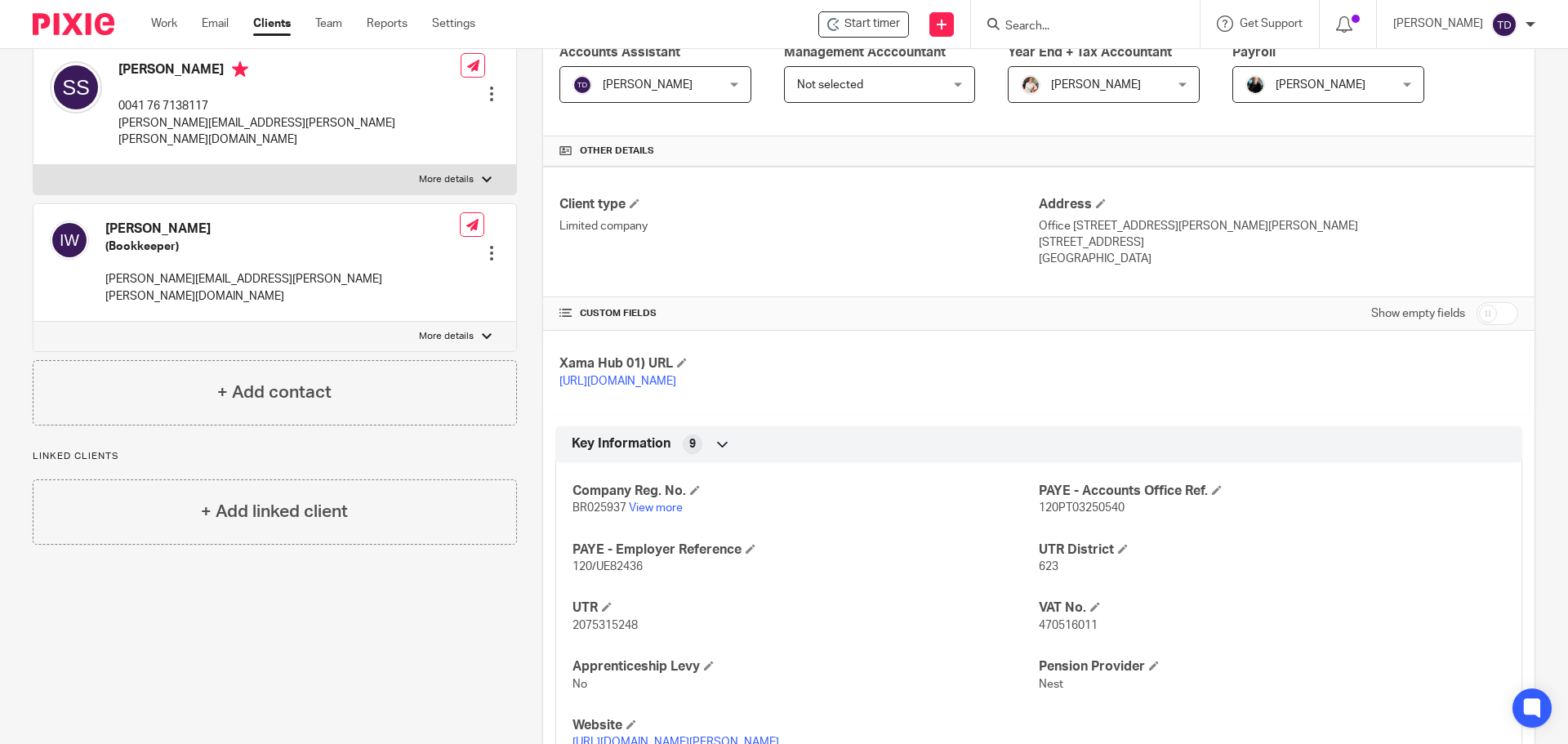
scroll to position [0, 0]
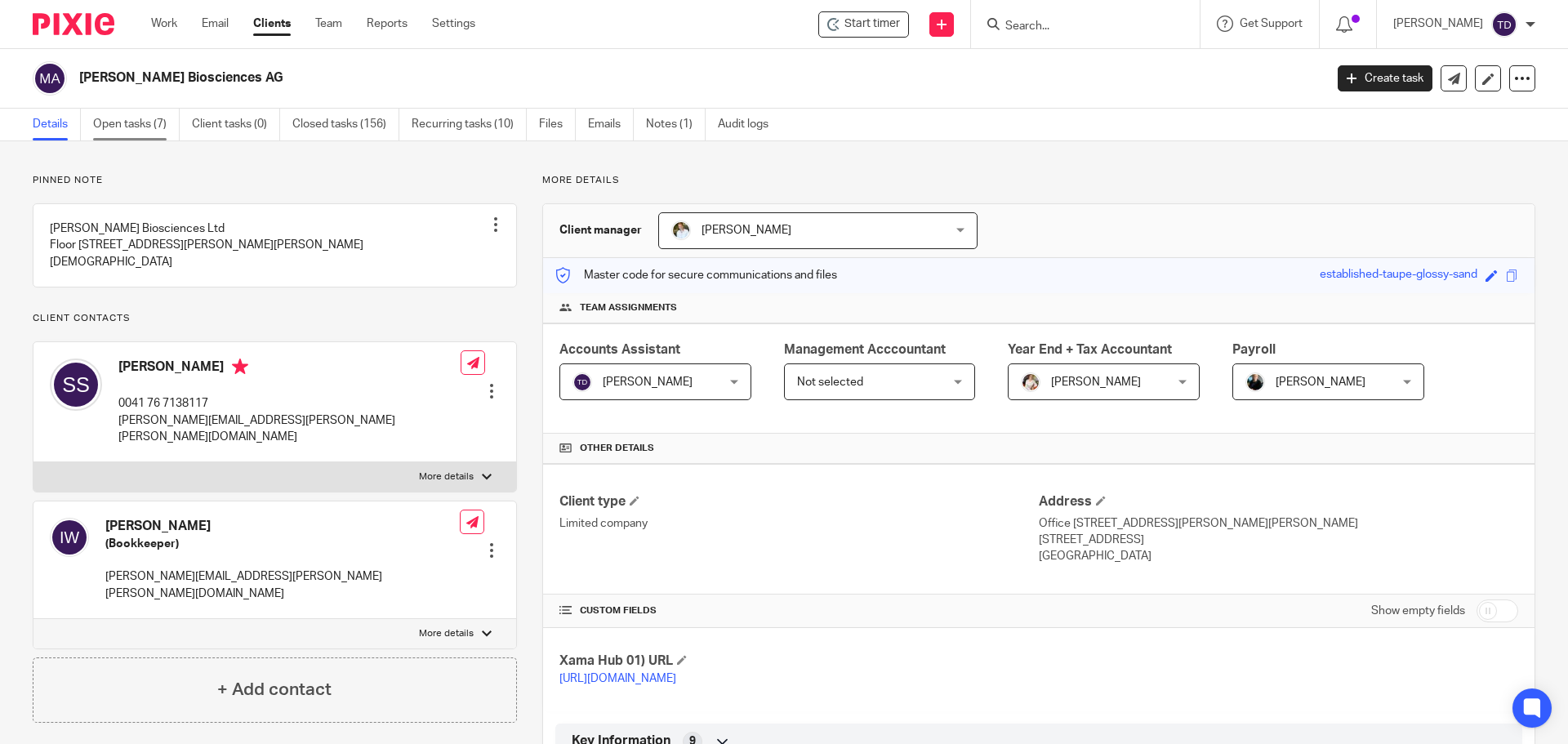
click at [113, 125] on link "Open tasks (7)" at bounding box center [137, 124] width 87 height 32
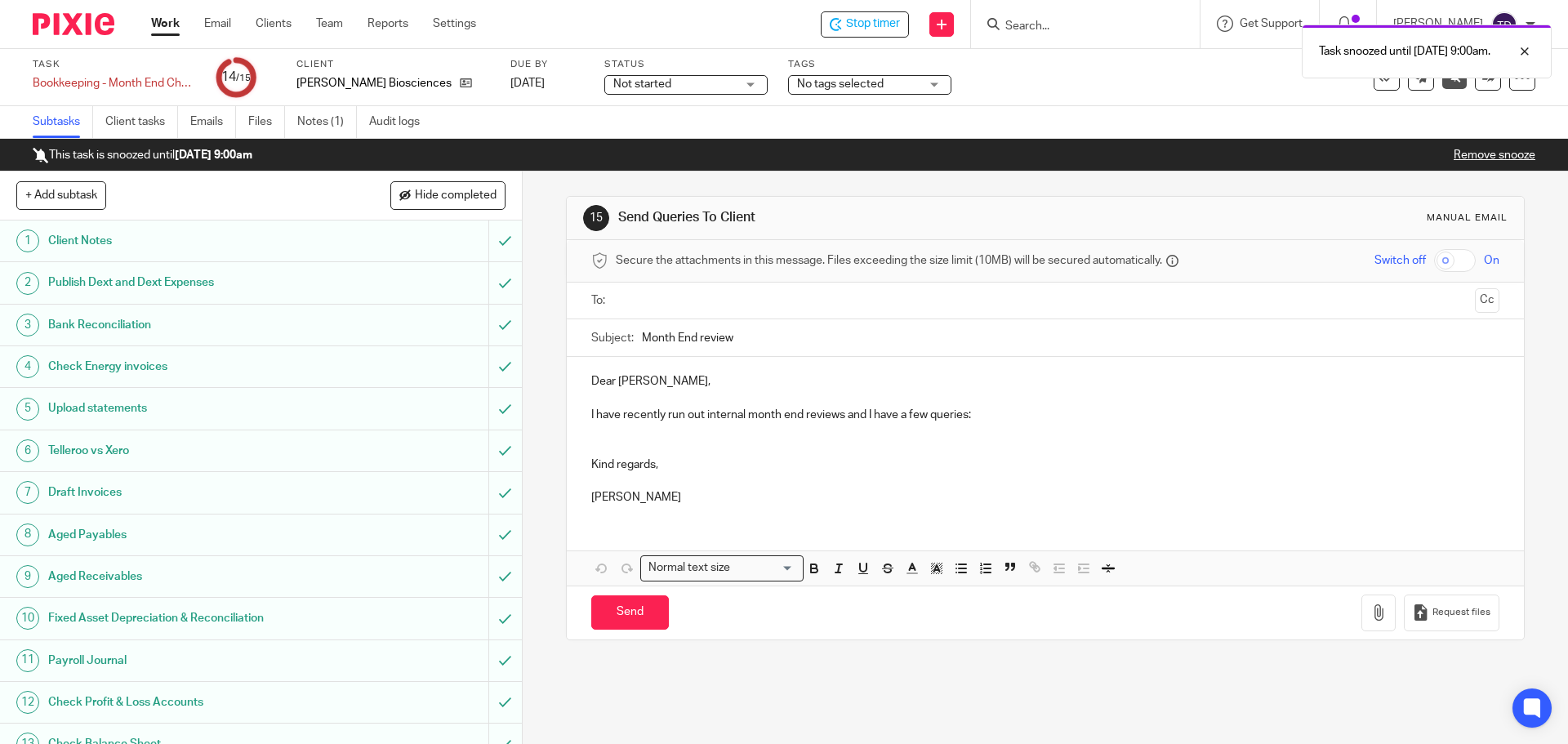
click at [169, 24] on link "Work" at bounding box center [166, 23] width 29 height 16
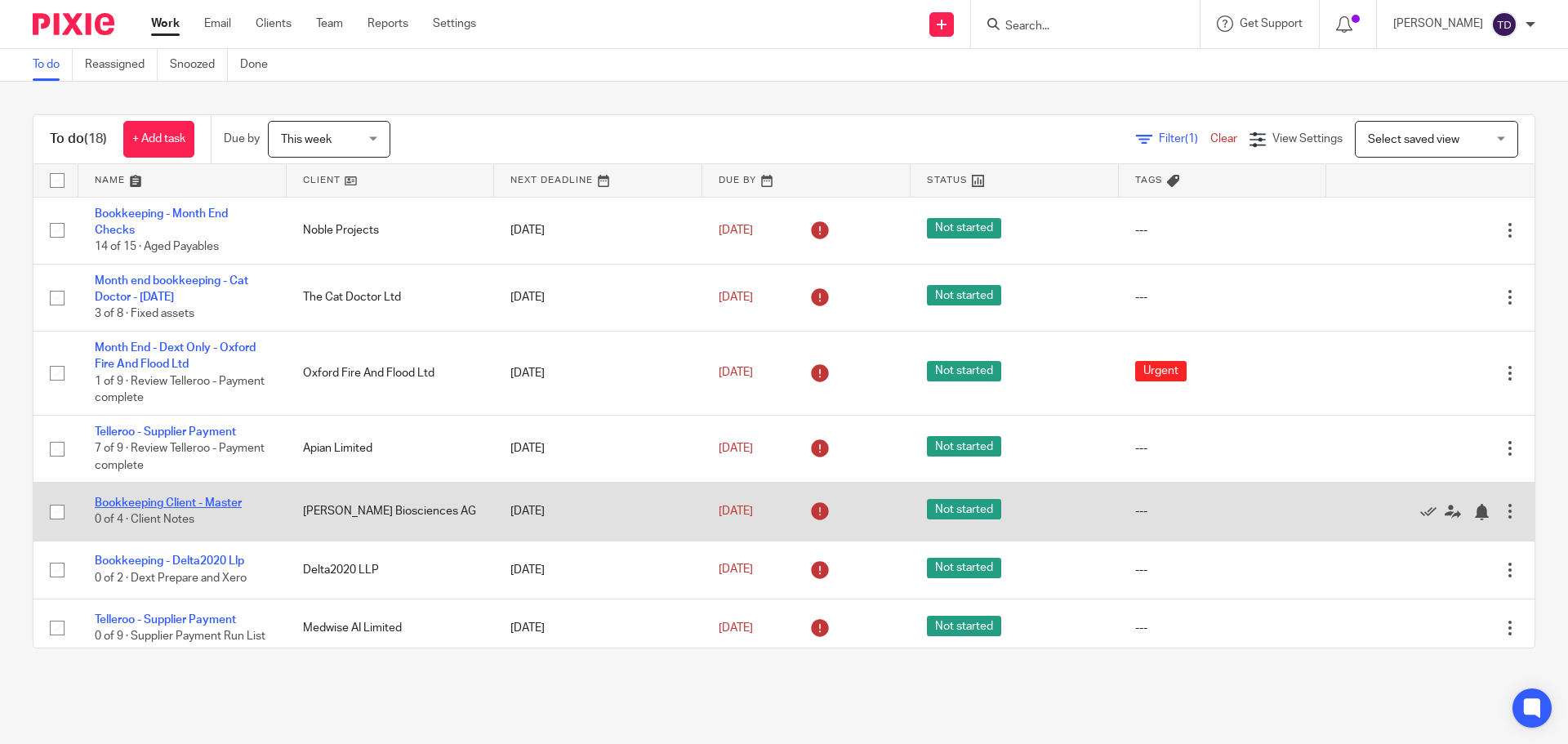
click at [218, 500] on link "Bookkeeping Client - Master" at bounding box center [167, 503] width 147 height 12
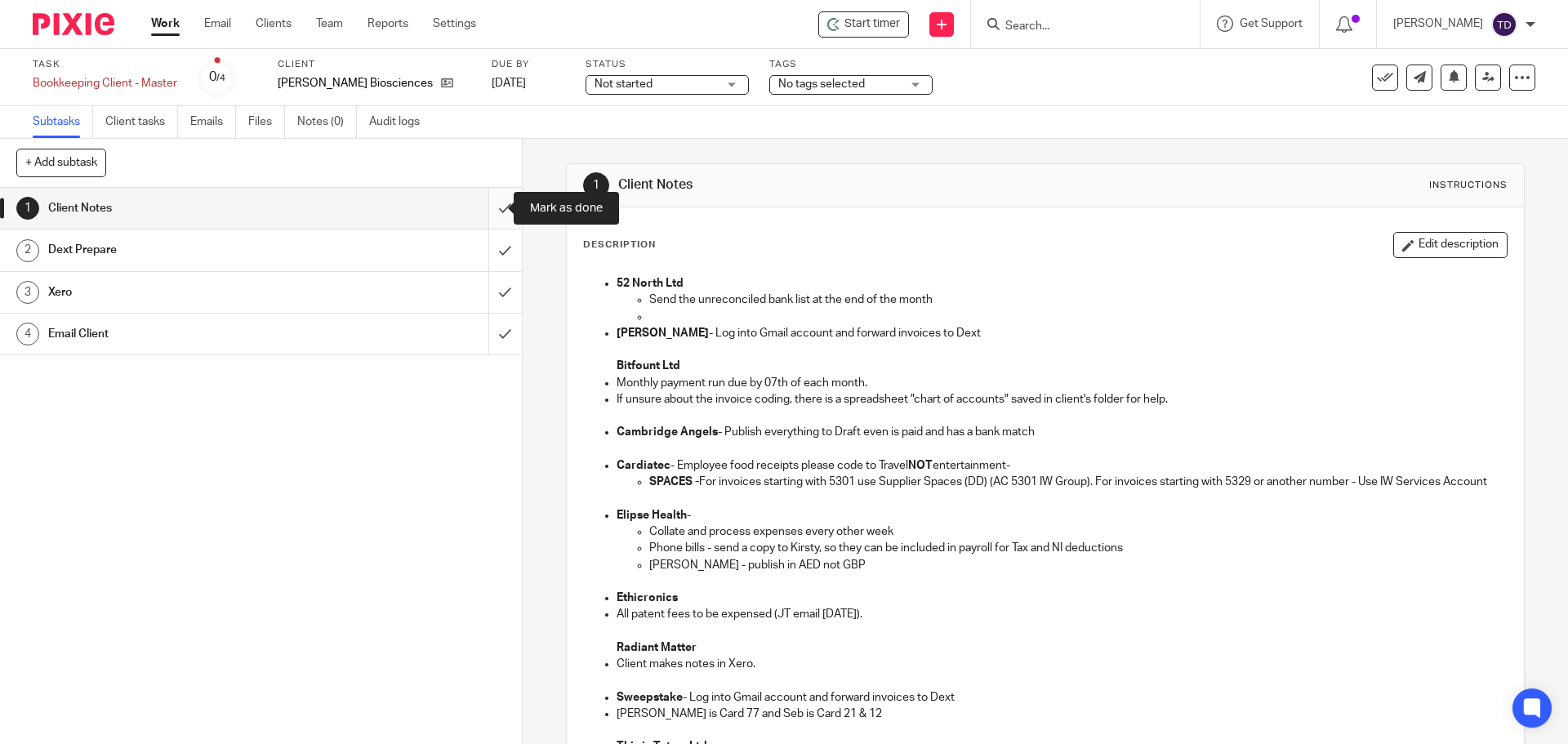
click at [489, 206] on input "submit" at bounding box center [261, 208] width 522 height 40
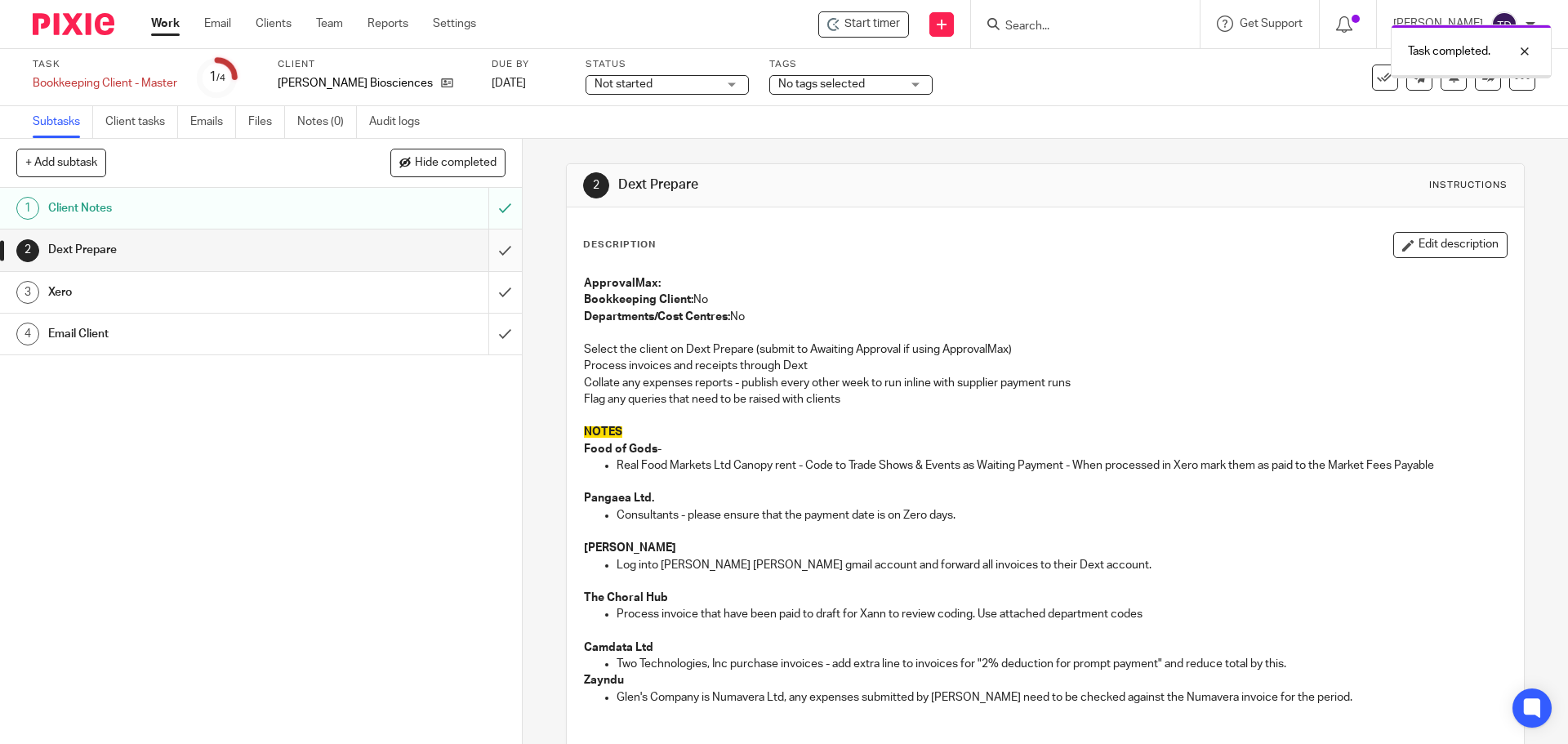
click at [487, 248] on input "submit" at bounding box center [261, 249] width 522 height 40
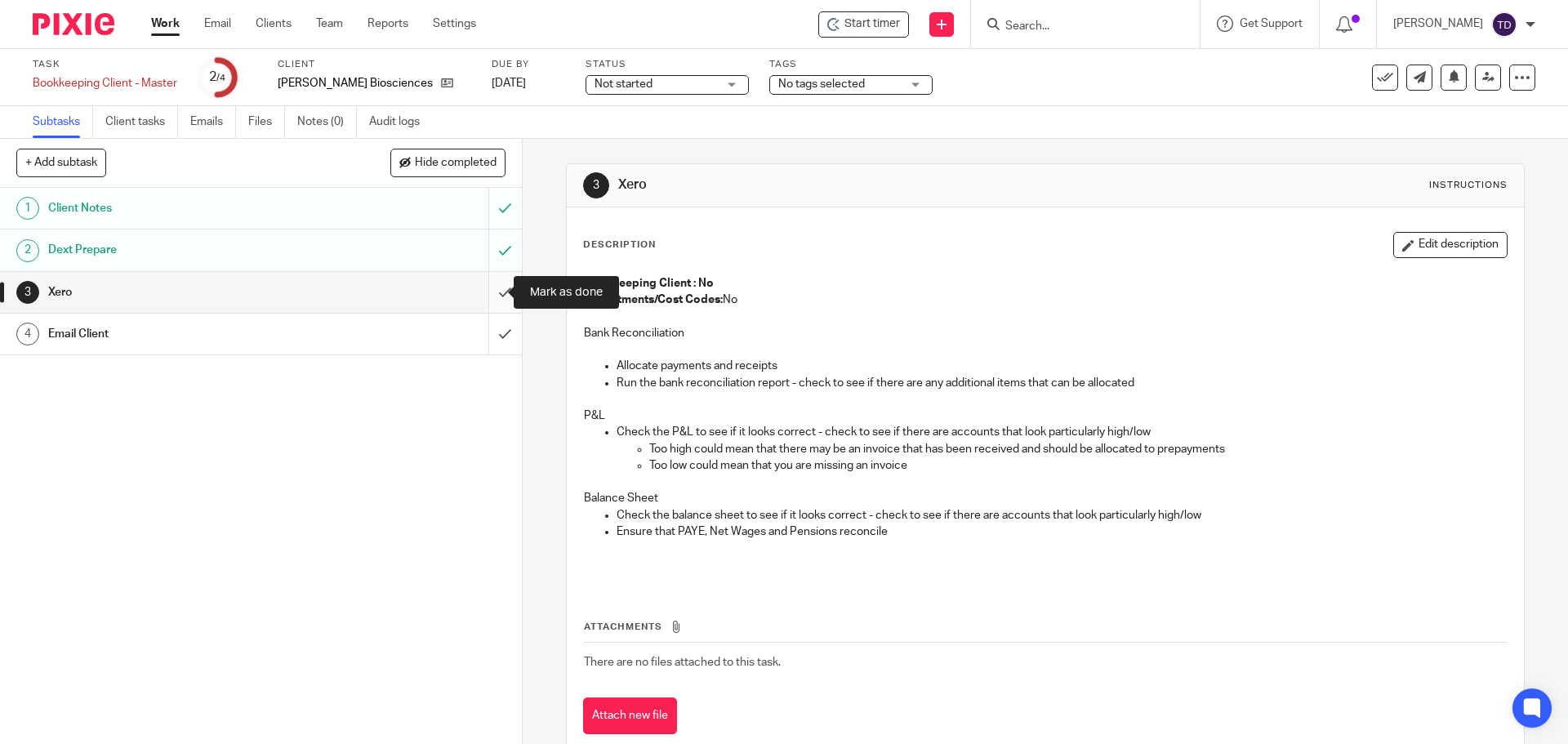
click at [480, 284] on input "submit" at bounding box center [261, 293] width 522 height 40
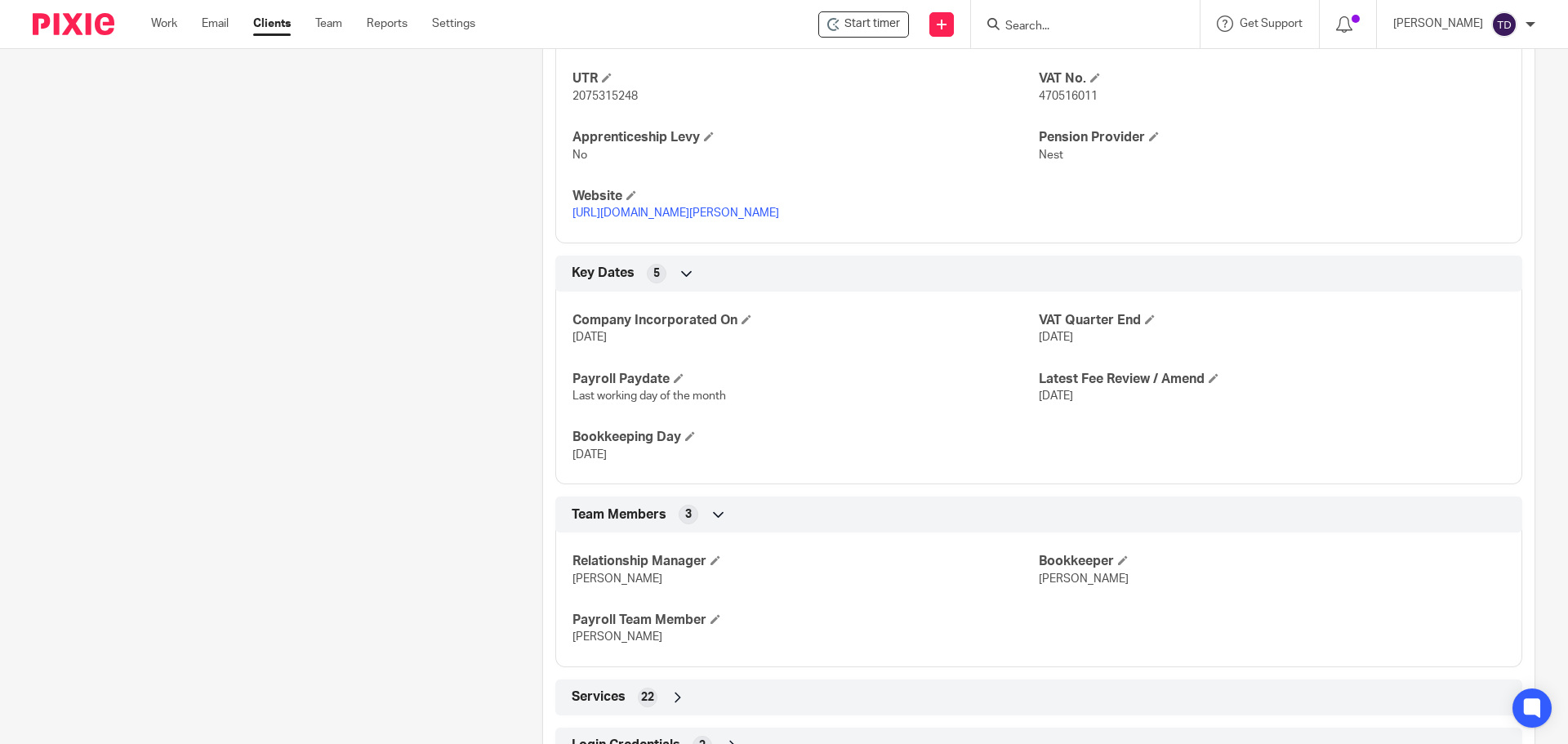
scroll to position [957, 0]
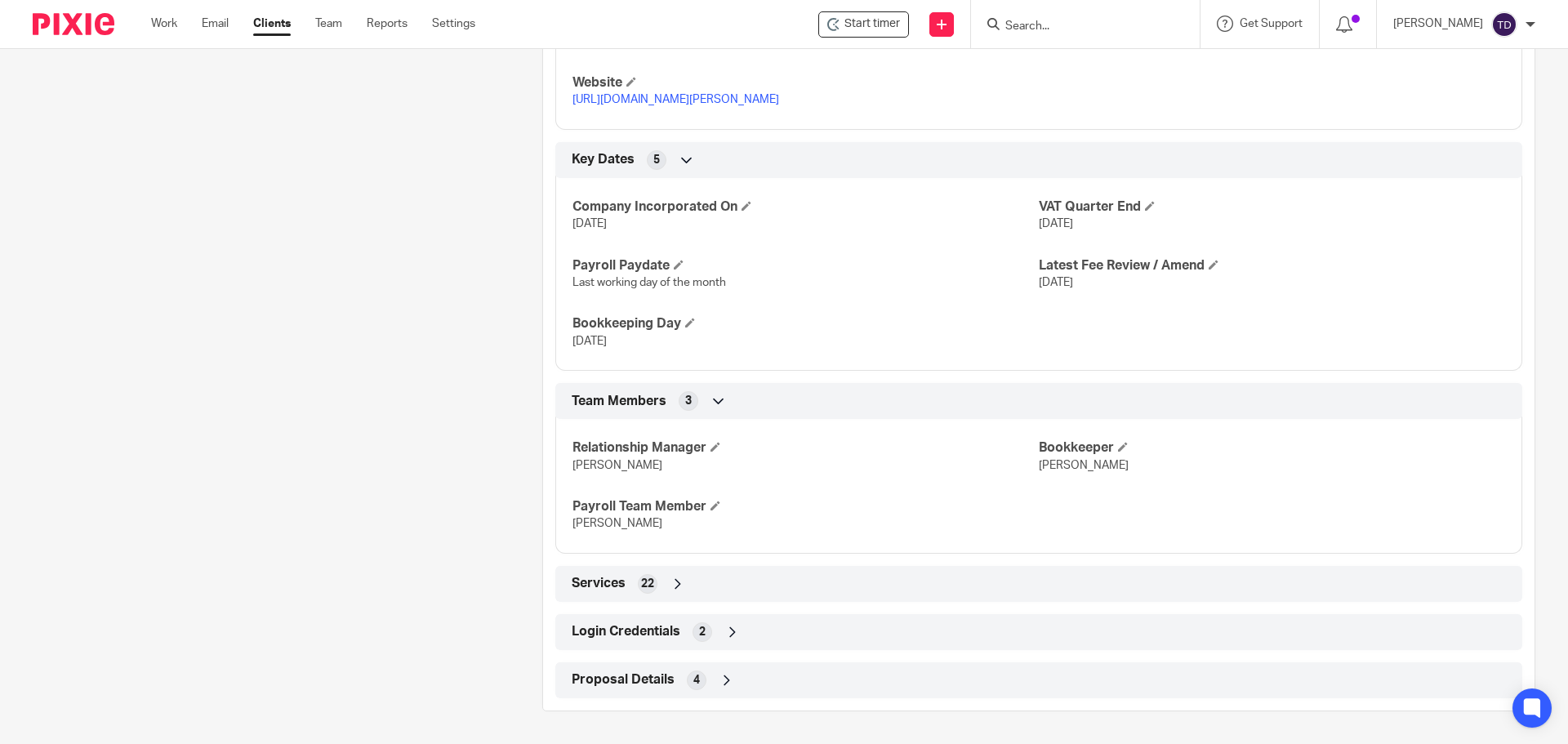
click at [721, 678] on icon at bounding box center [727, 680] width 16 height 16
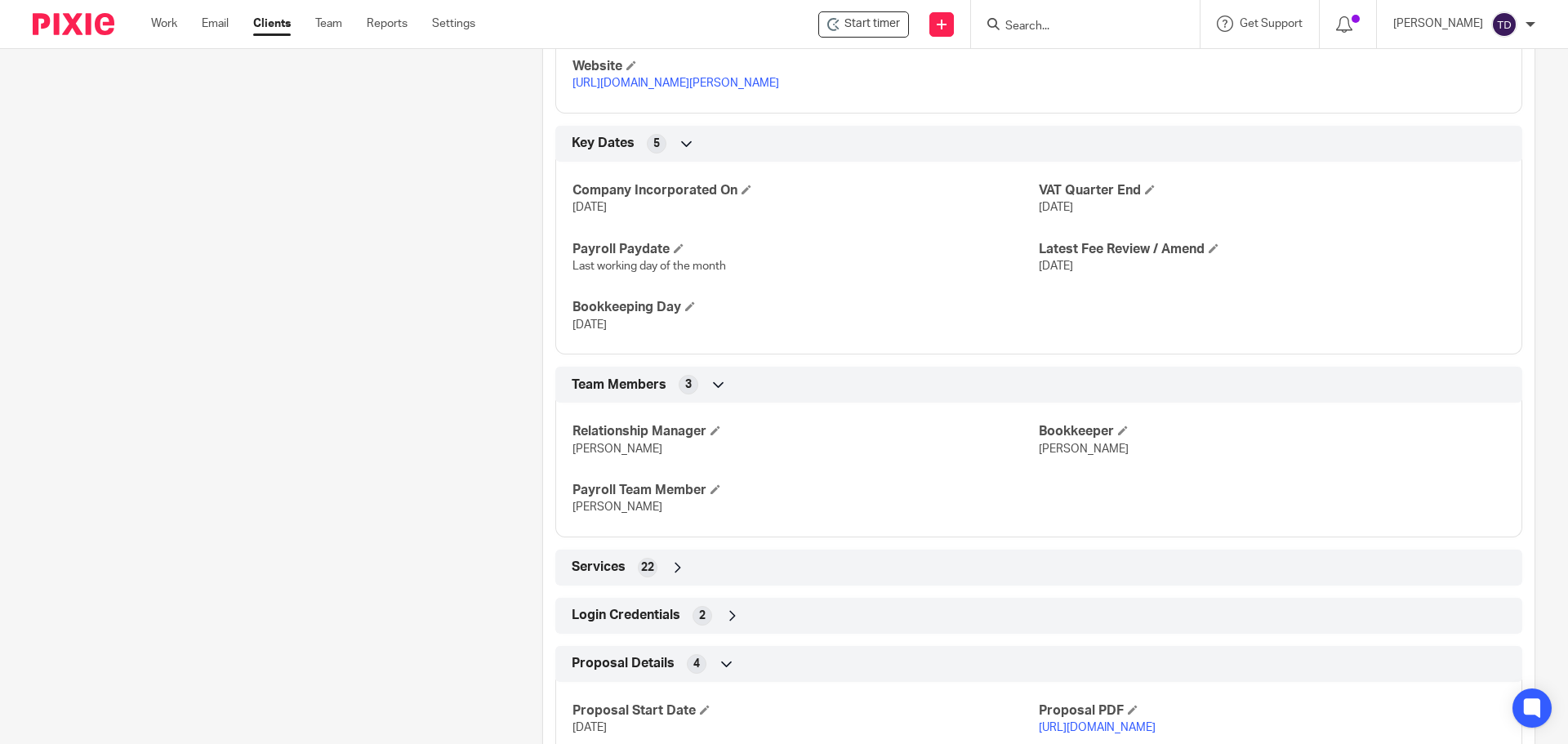
scroll to position [1142, 0]
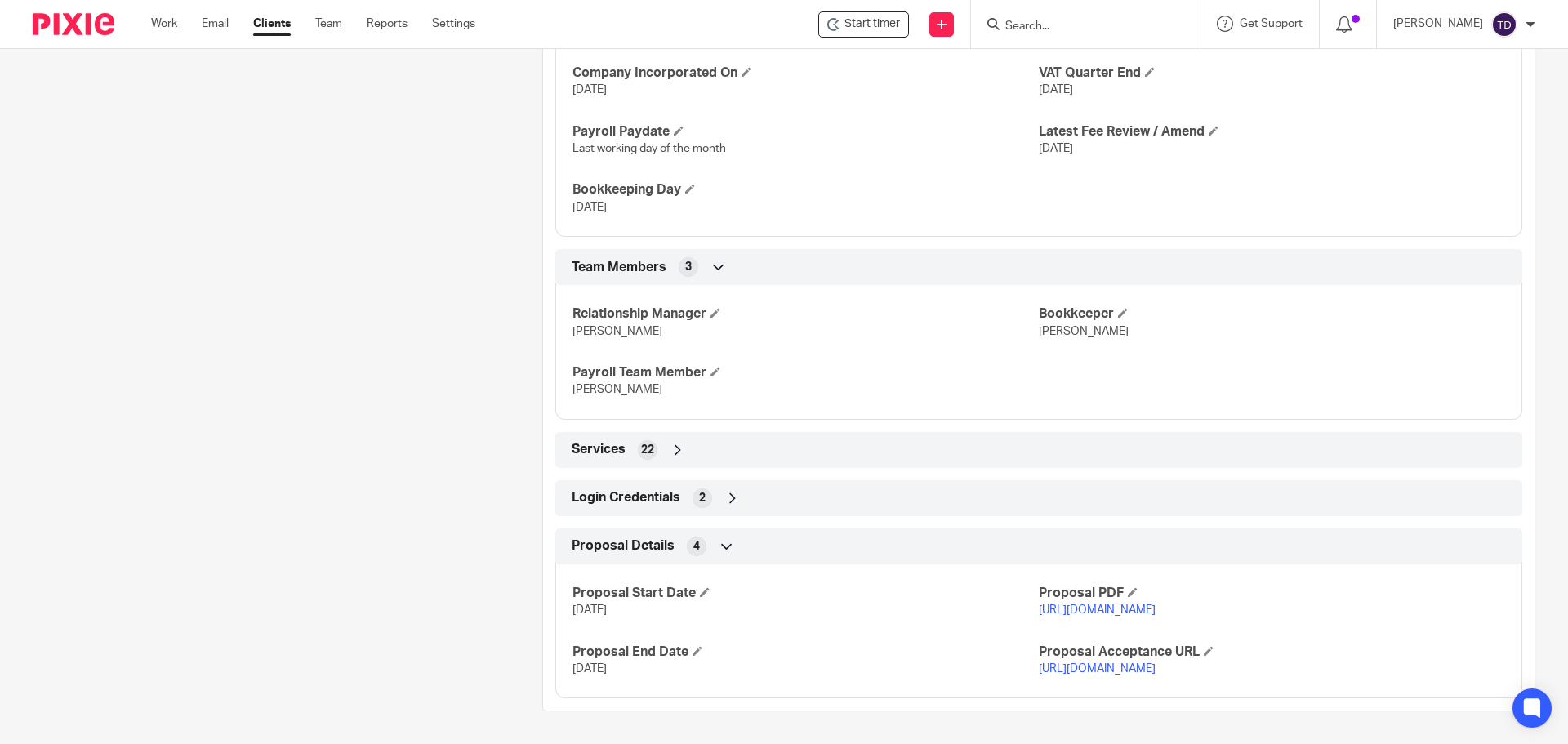
click at [649, 432] on div "Services 22" at bounding box center [1039, 449] width 967 height 36
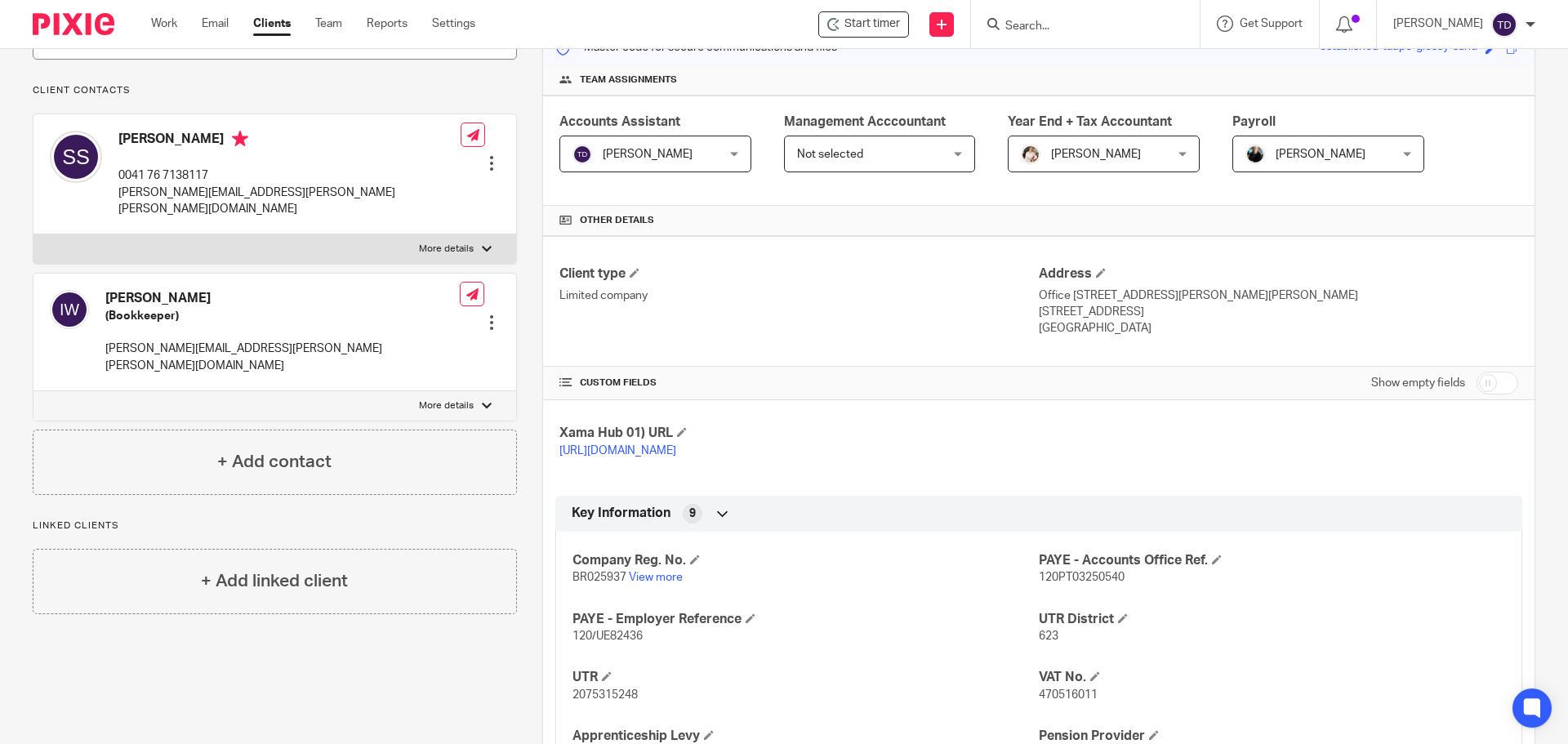
scroll to position [0, 0]
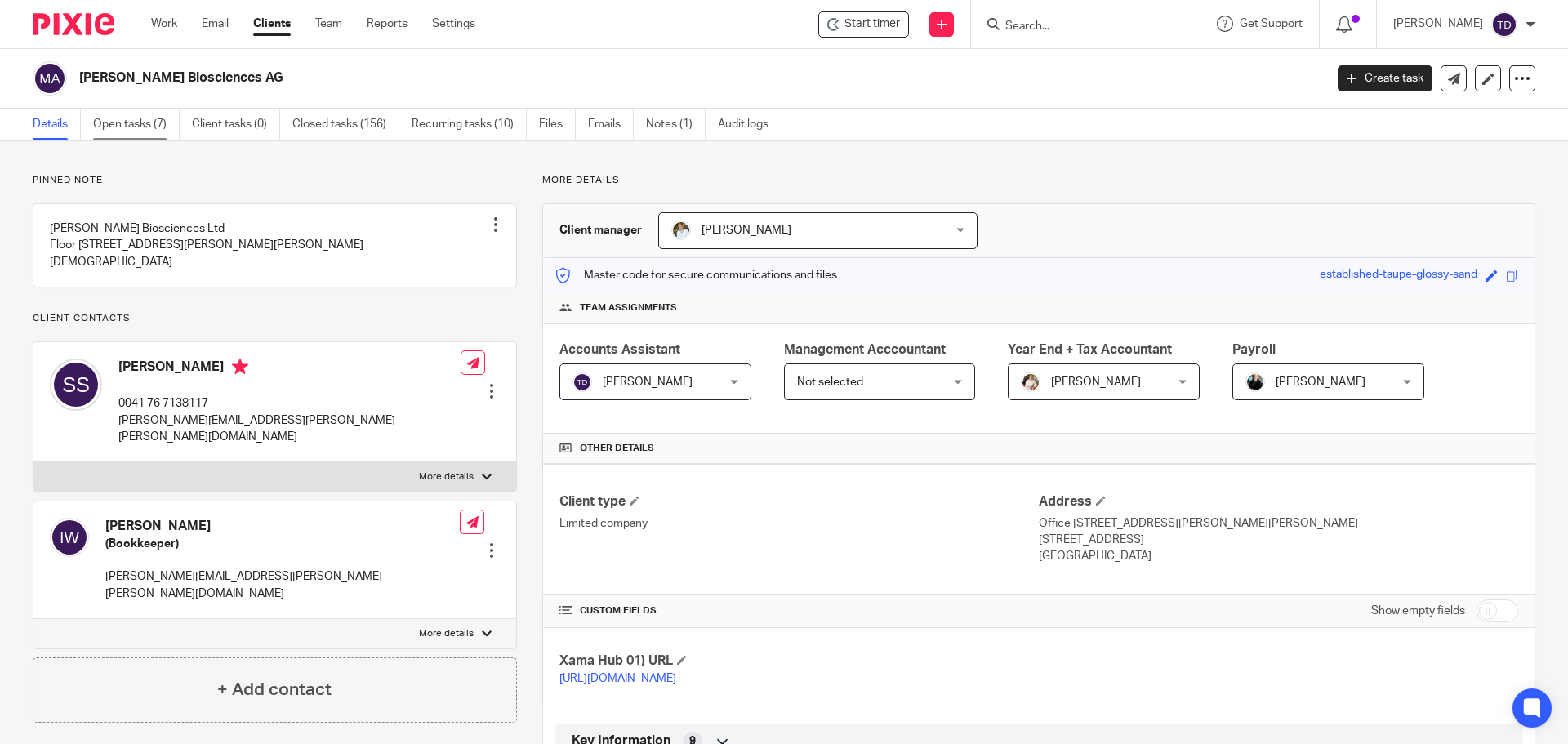
click at [135, 125] on link "Open tasks (7)" at bounding box center [137, 124] width 87 height 32
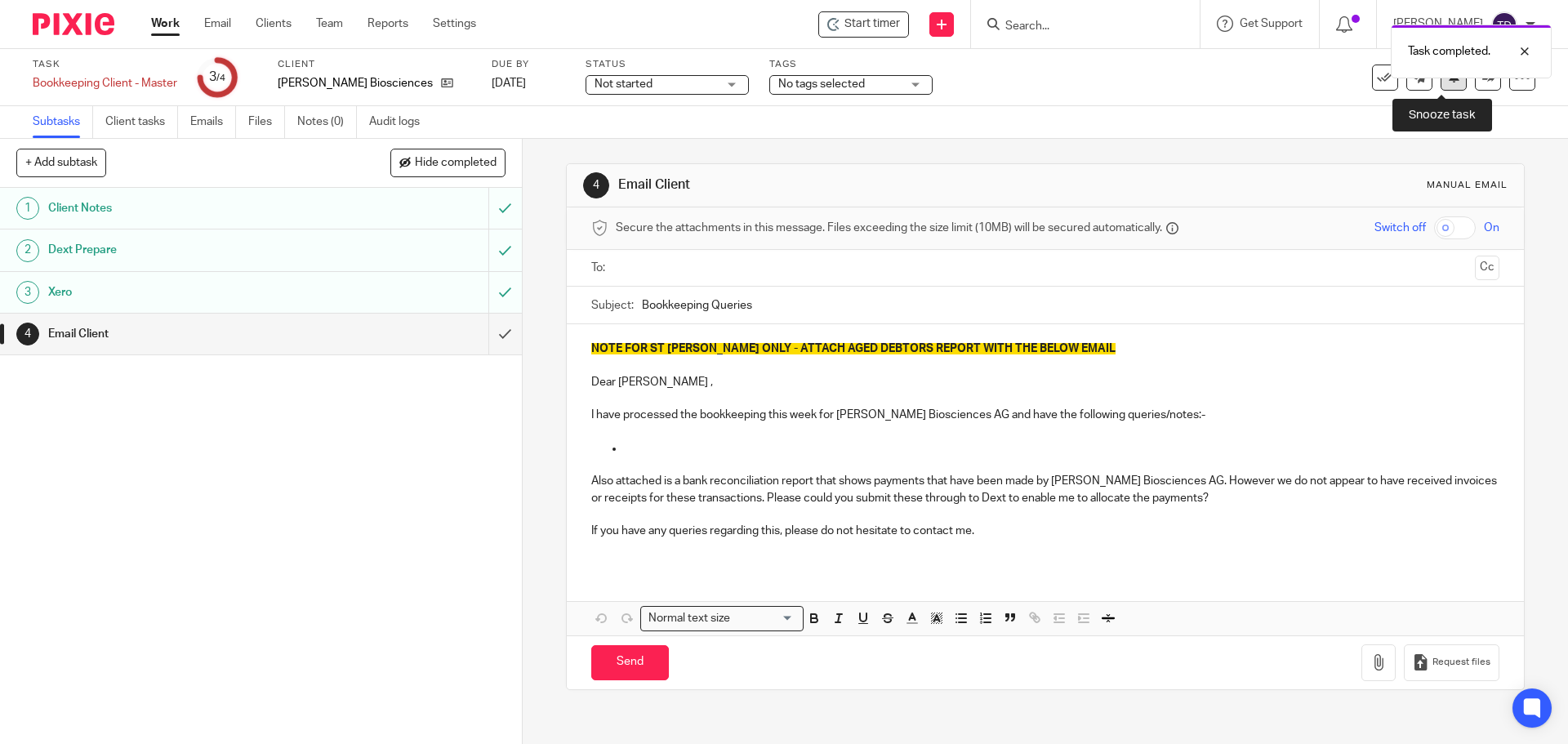
click at [1449, 79] on icon at bounding box center [1454, 76] width 13 height 13
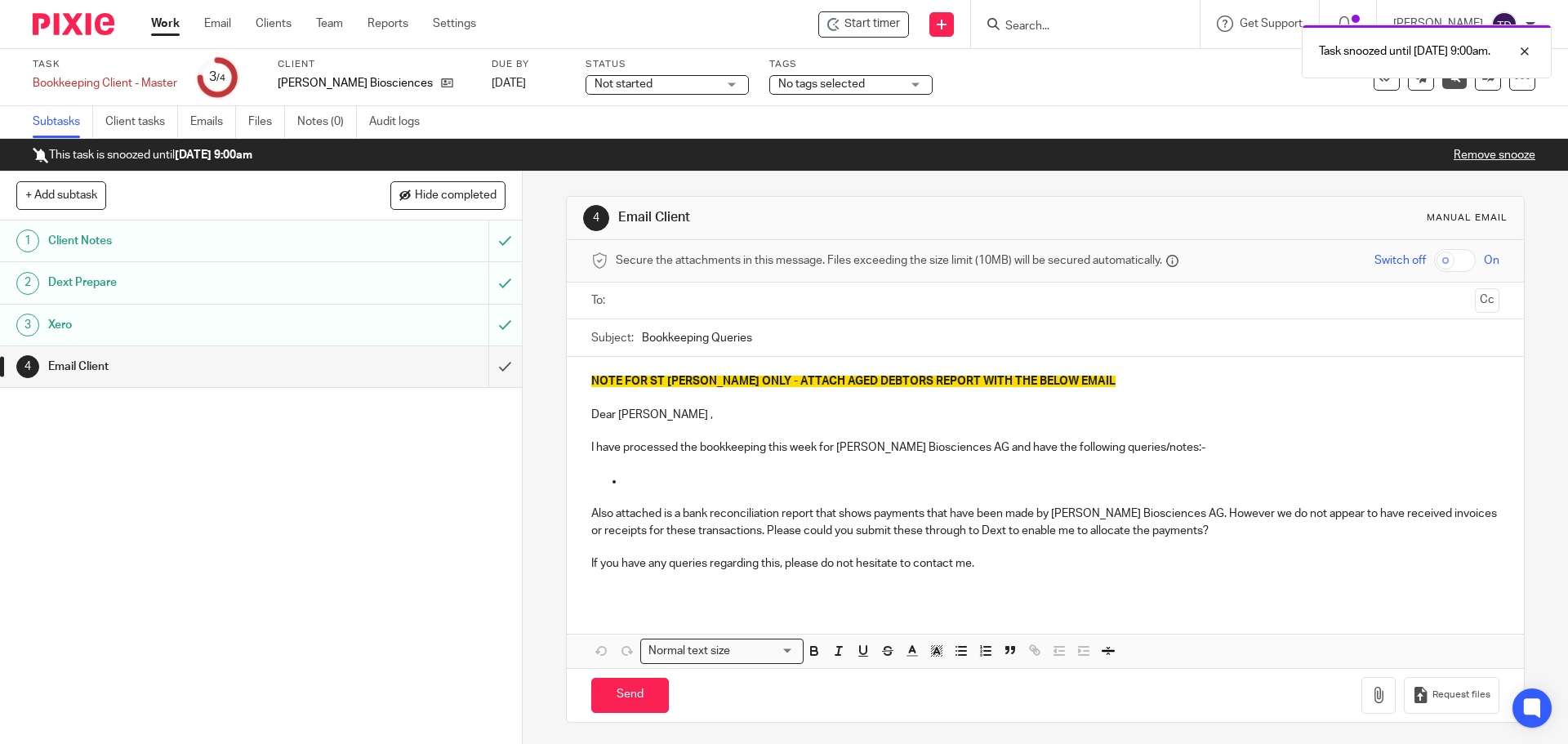
click at [170, 24] on link "Work" at bounding box center [166, 23] width 29 height 16
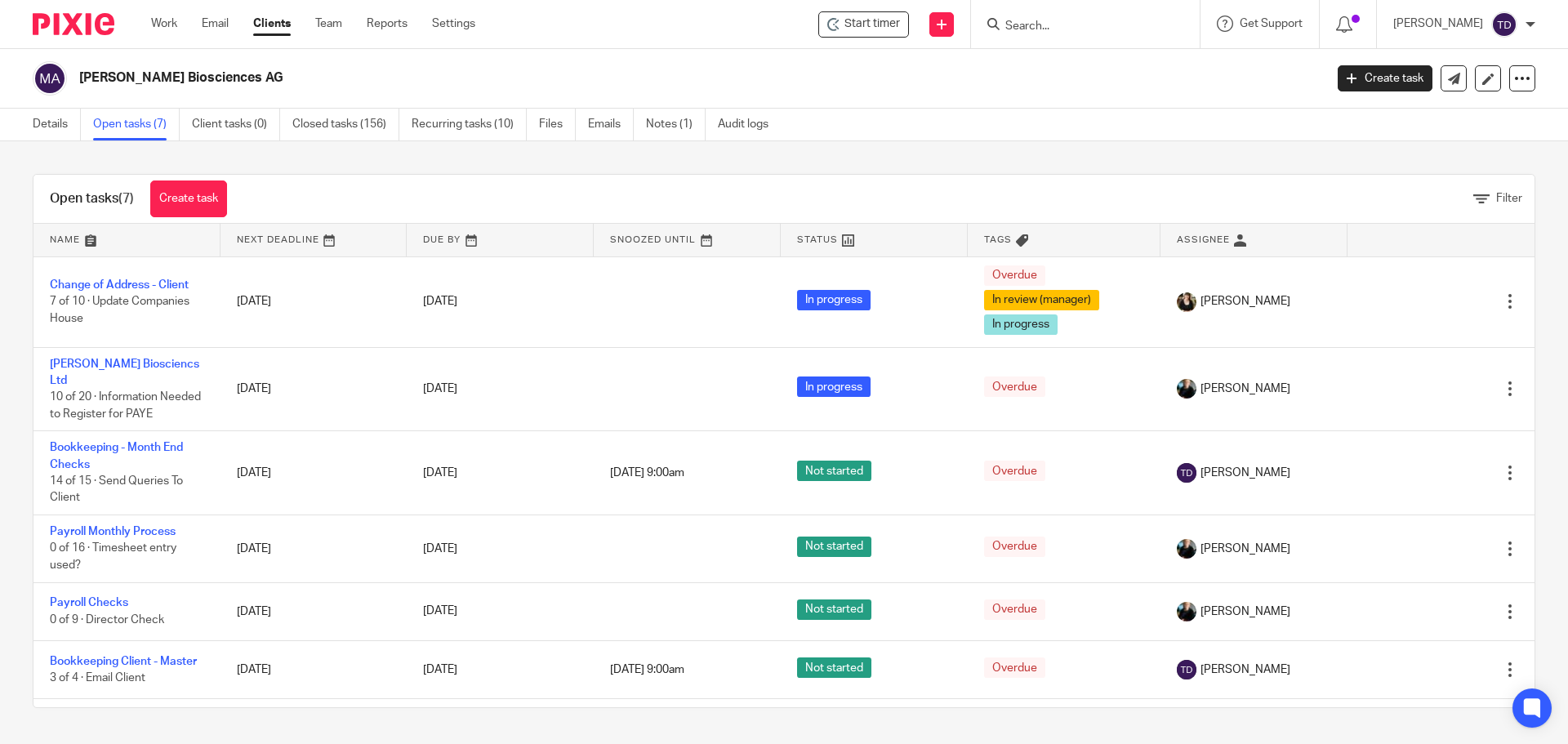
click at [460, 75] on h2 "Myria Biosciences AG" at bounding box center [573, 78] width 988 height 17
click at [165, 22] on link "Work" at bounding box center [164, 23] width 26 height 16
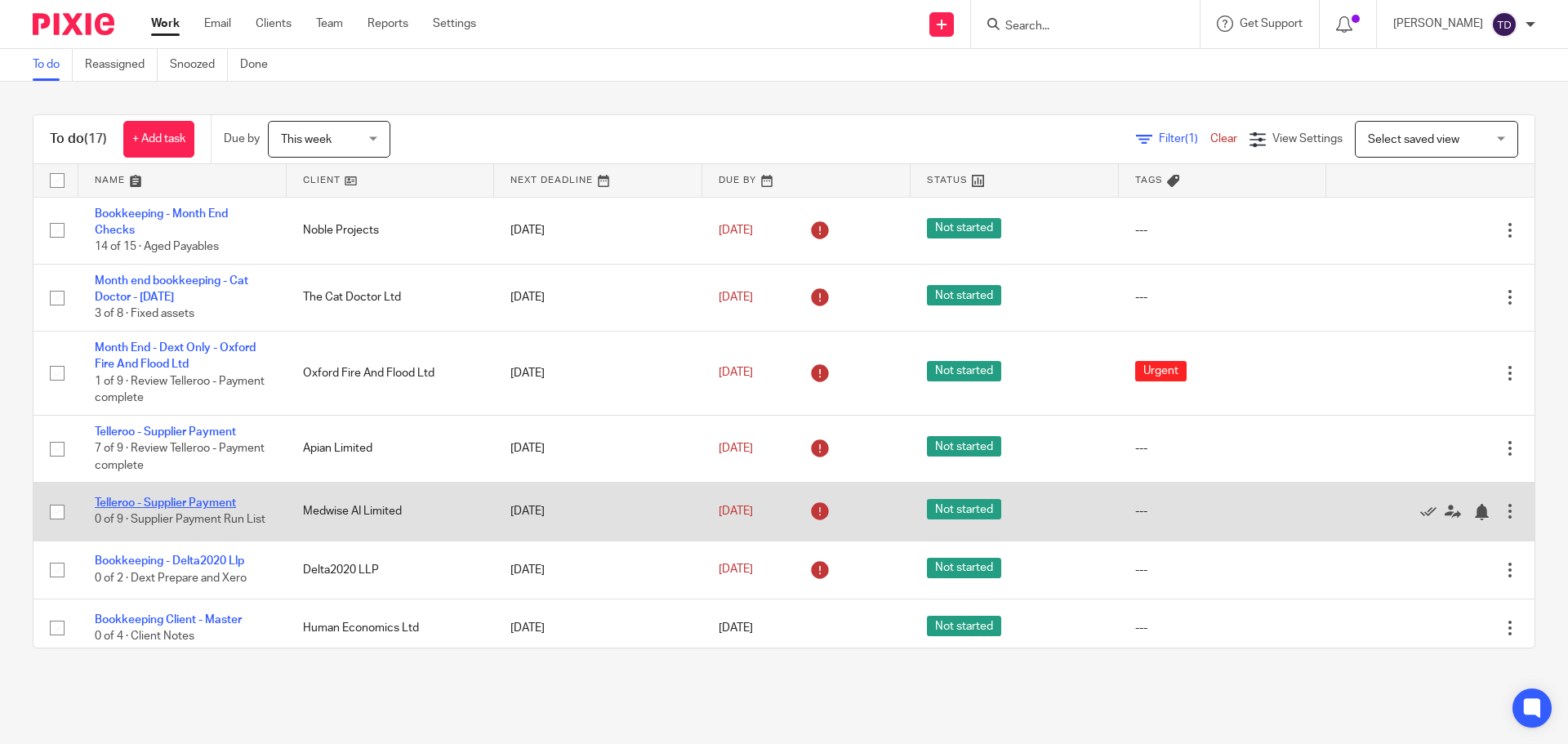
click at [206, 498] on link "Telleroo - Supplier Payment" at bounding box center [165, 503] width 141 height 12
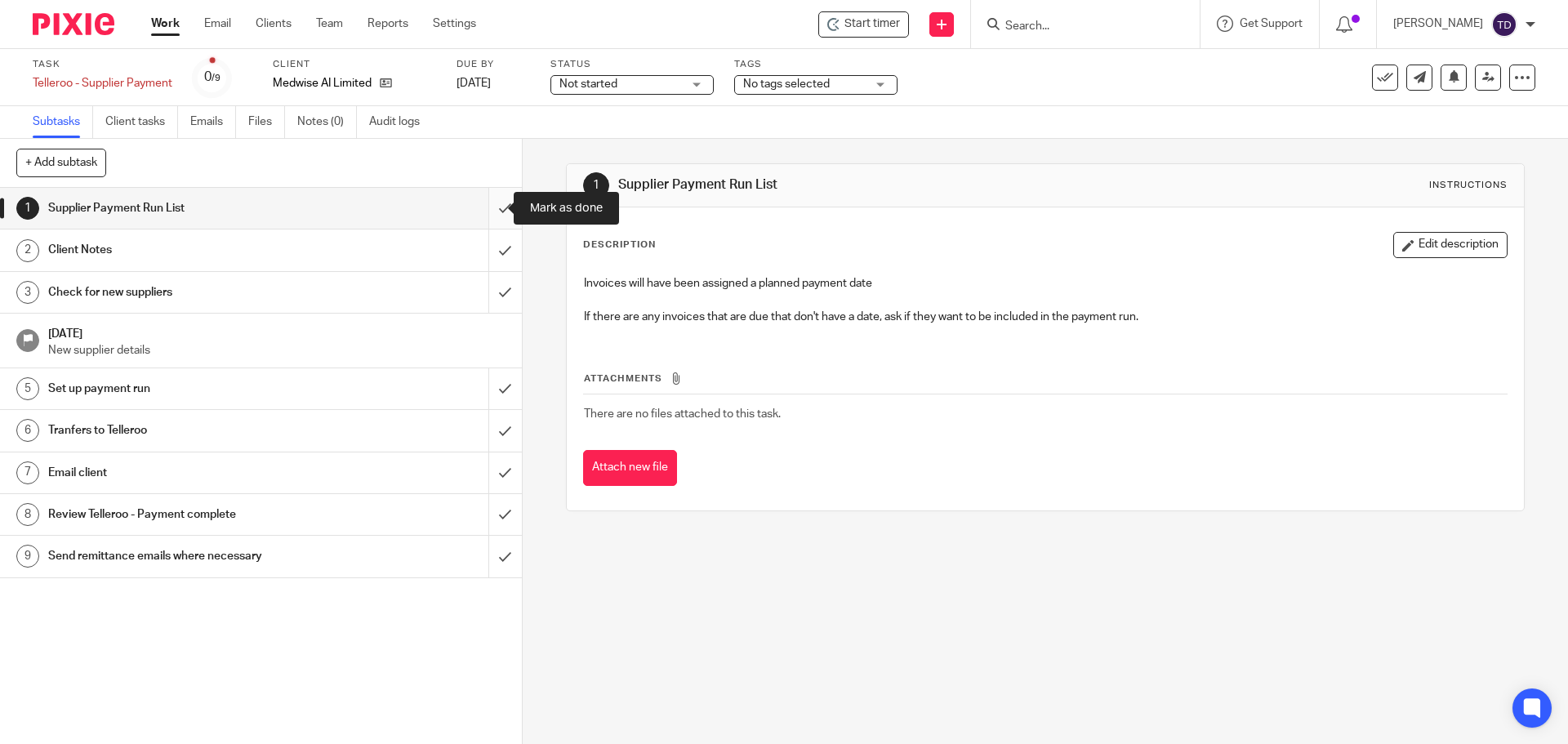
click at [497, 201] on input "submit" at bounding box center [261, 208] width 522 height 40
click at [487, 255] on input "submit" at bounding box center [261, 249] width 522 height 40
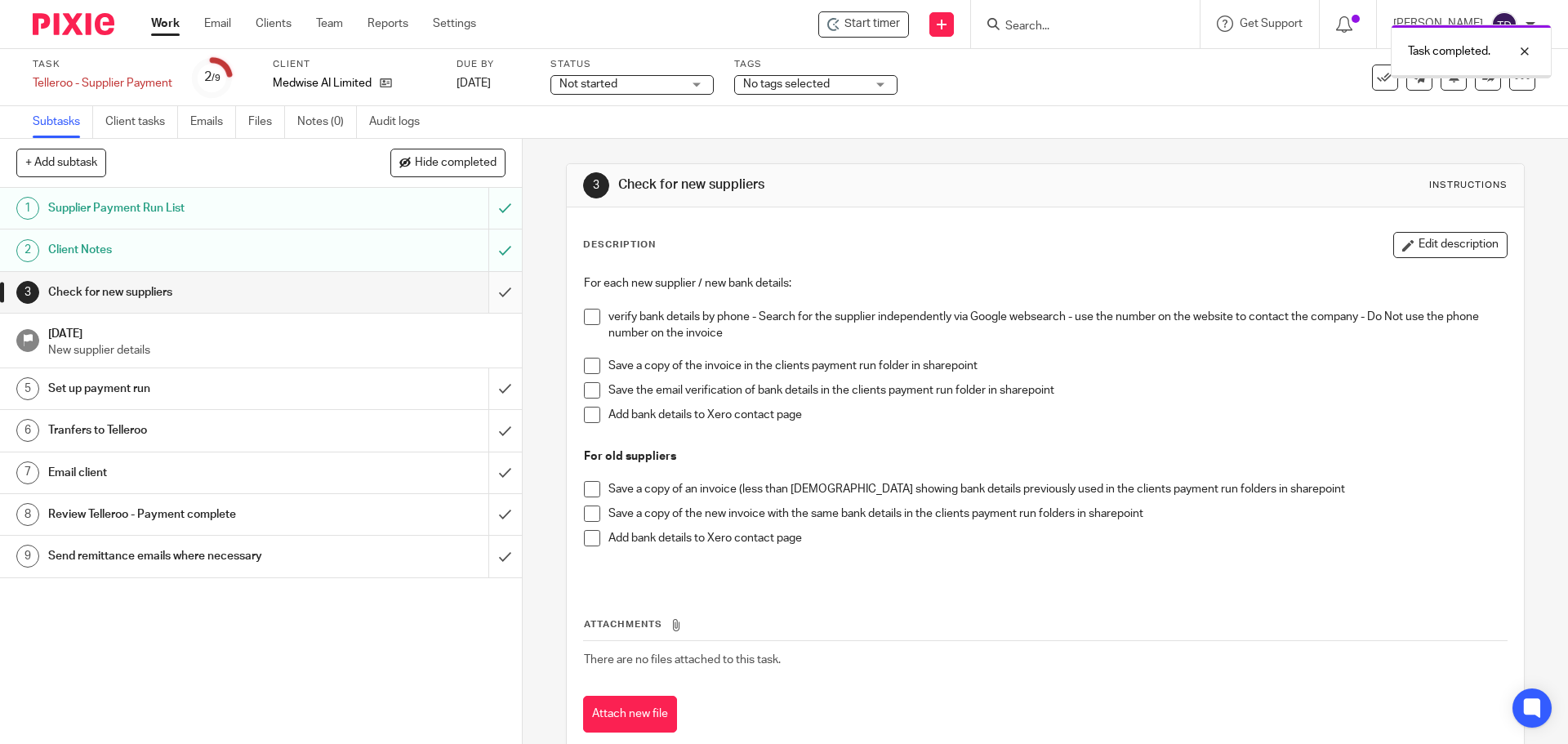
click at [487, 297] on input "submit" at bounding box center [261, 293] width 522 height 40
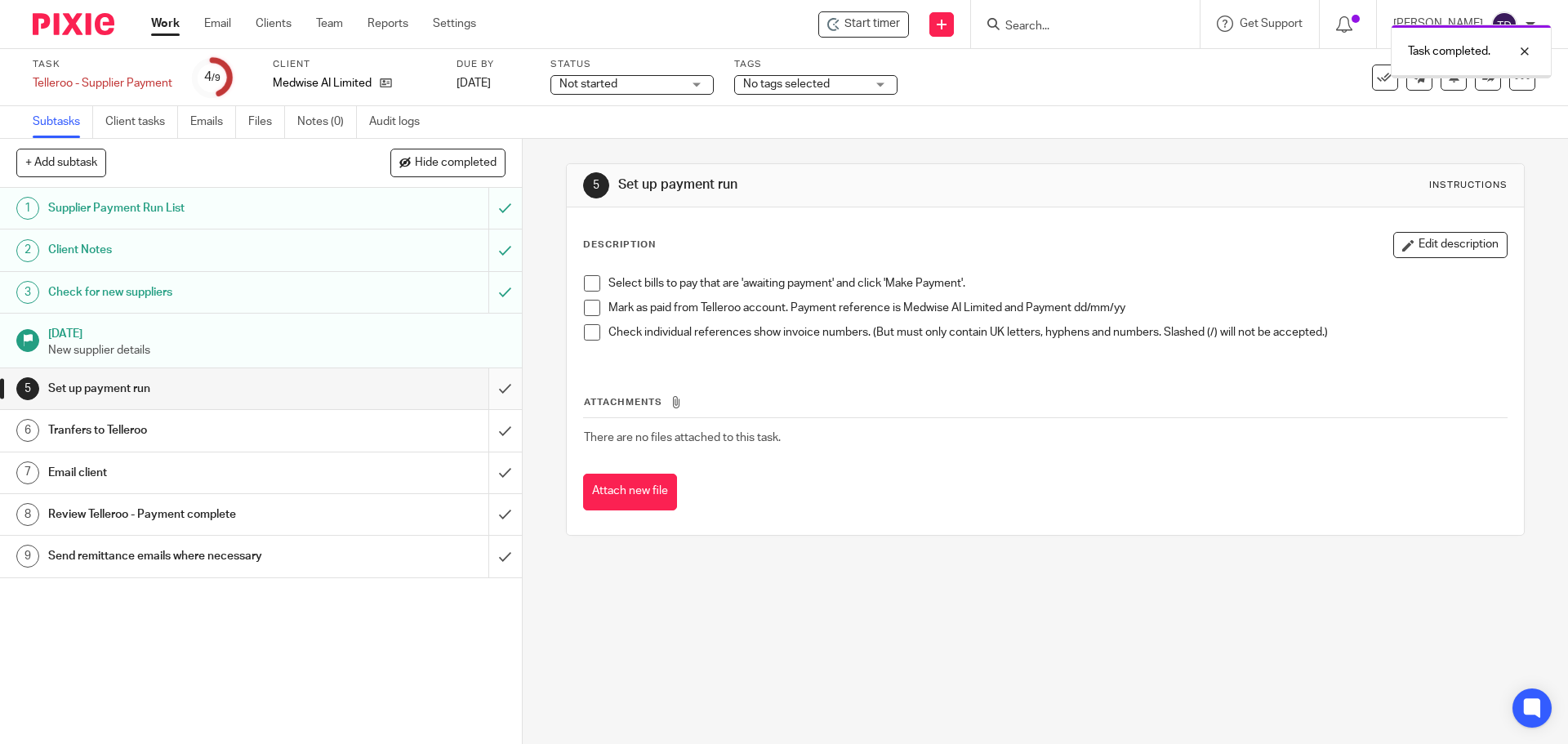
click at [489, 389] on input "submit" at bounding box center [261, 389] width 522 height 40
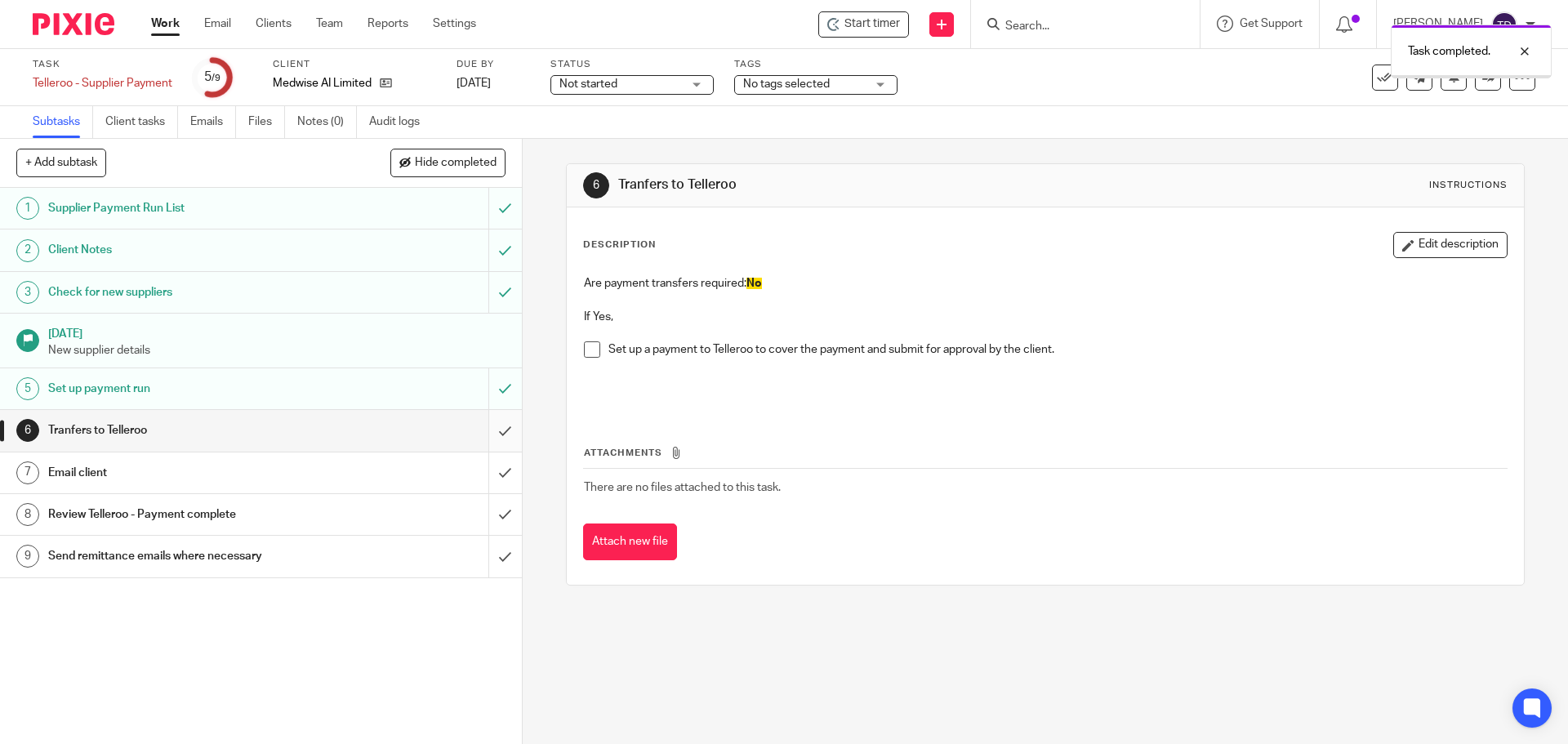
click at [484, 432] on input "submit" at bounding box center [261, 430] width 522 height 40
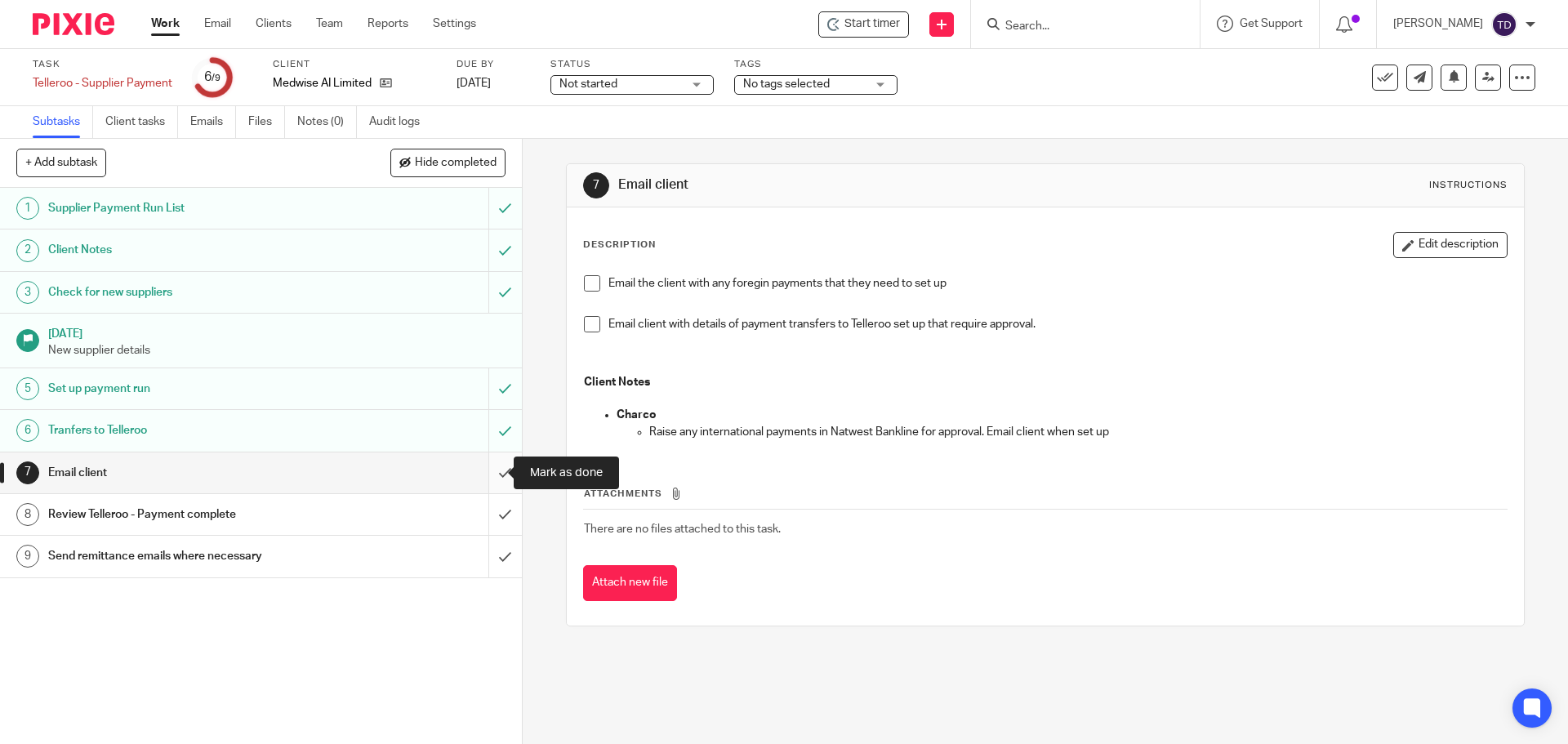
click at [488, 472] on input "submit" at bounding box center [261, 473] width 522 height 40
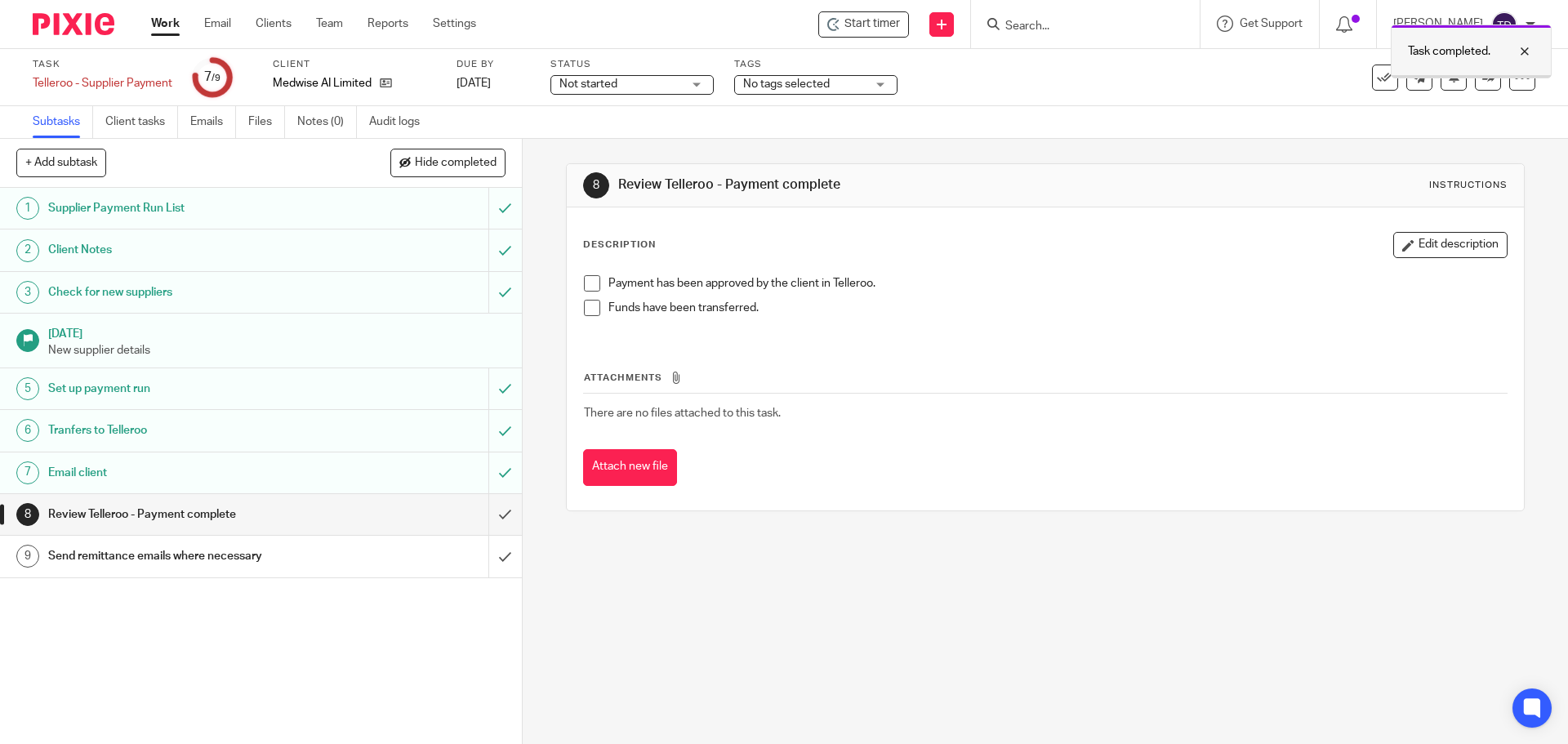
click at [1519, 52] on div at bounding box center [1513, 51] width 44 height 19
click at [1449, 78] on icon at bounding box center [1454, 76] width 13 height 13
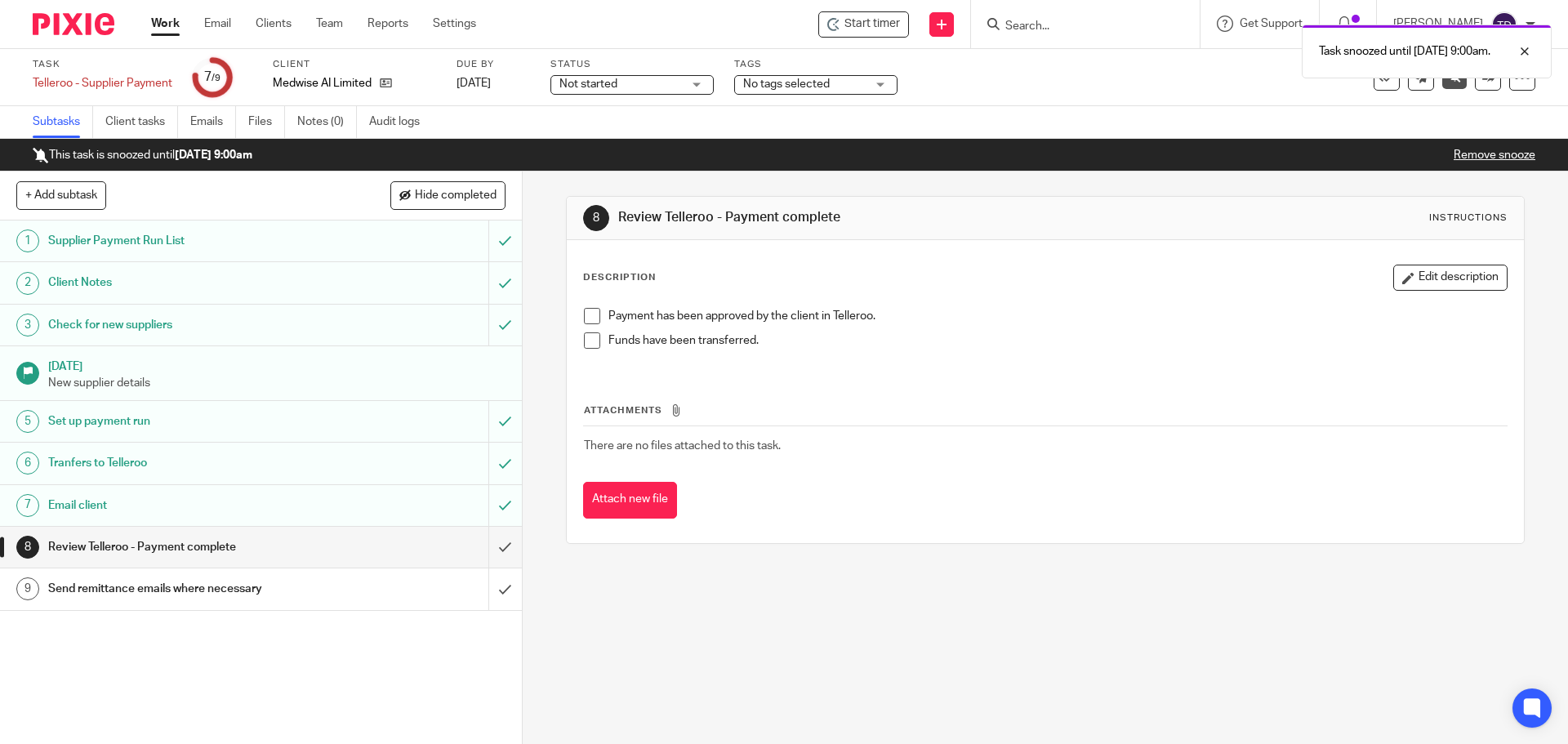
click at [172, 20] on link "Work" at bounding box center [166, 23] width 29 height 16
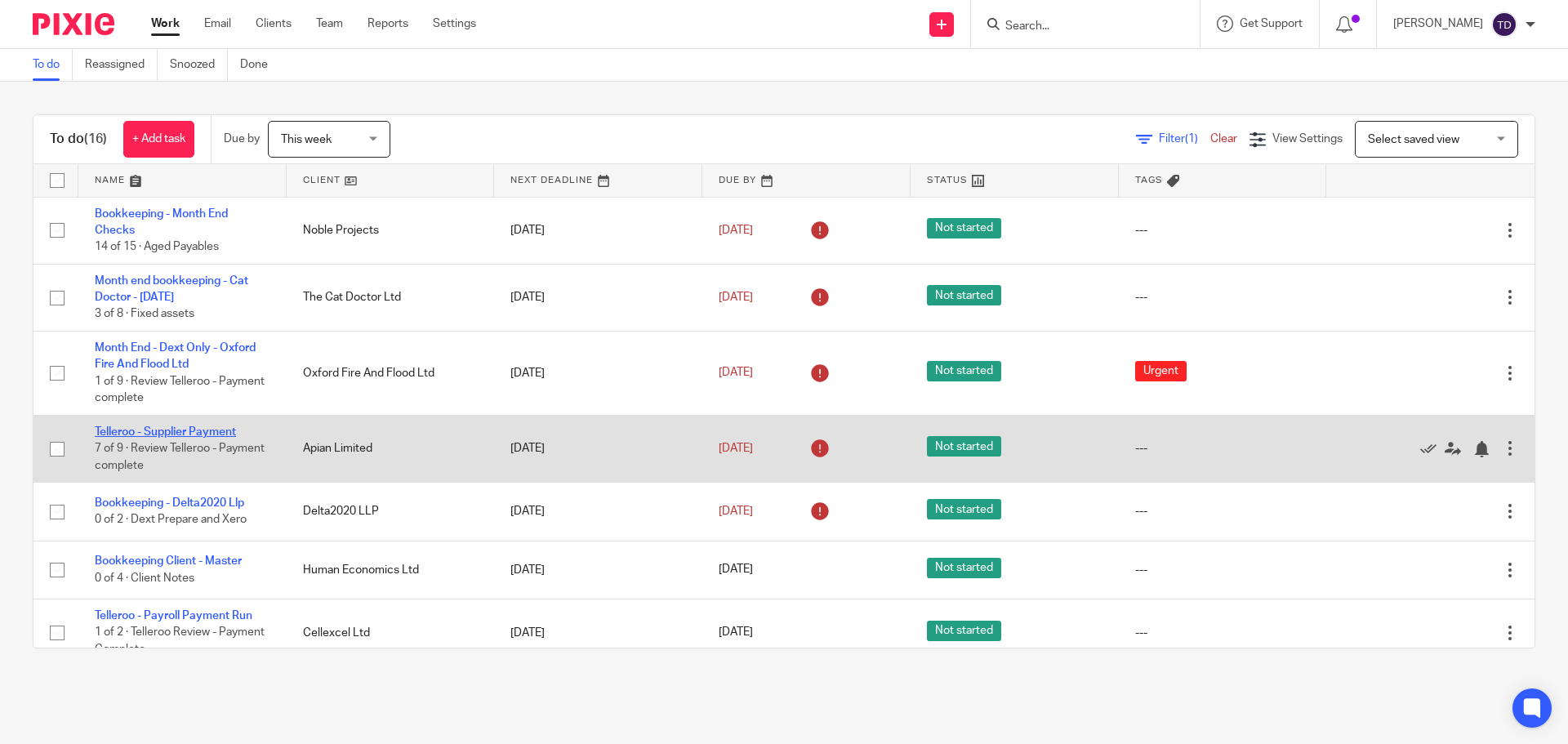
click at [225, 433] on link "Telleroo - Supplier Payment" at bounding box center [165, 432] width 141 height 12
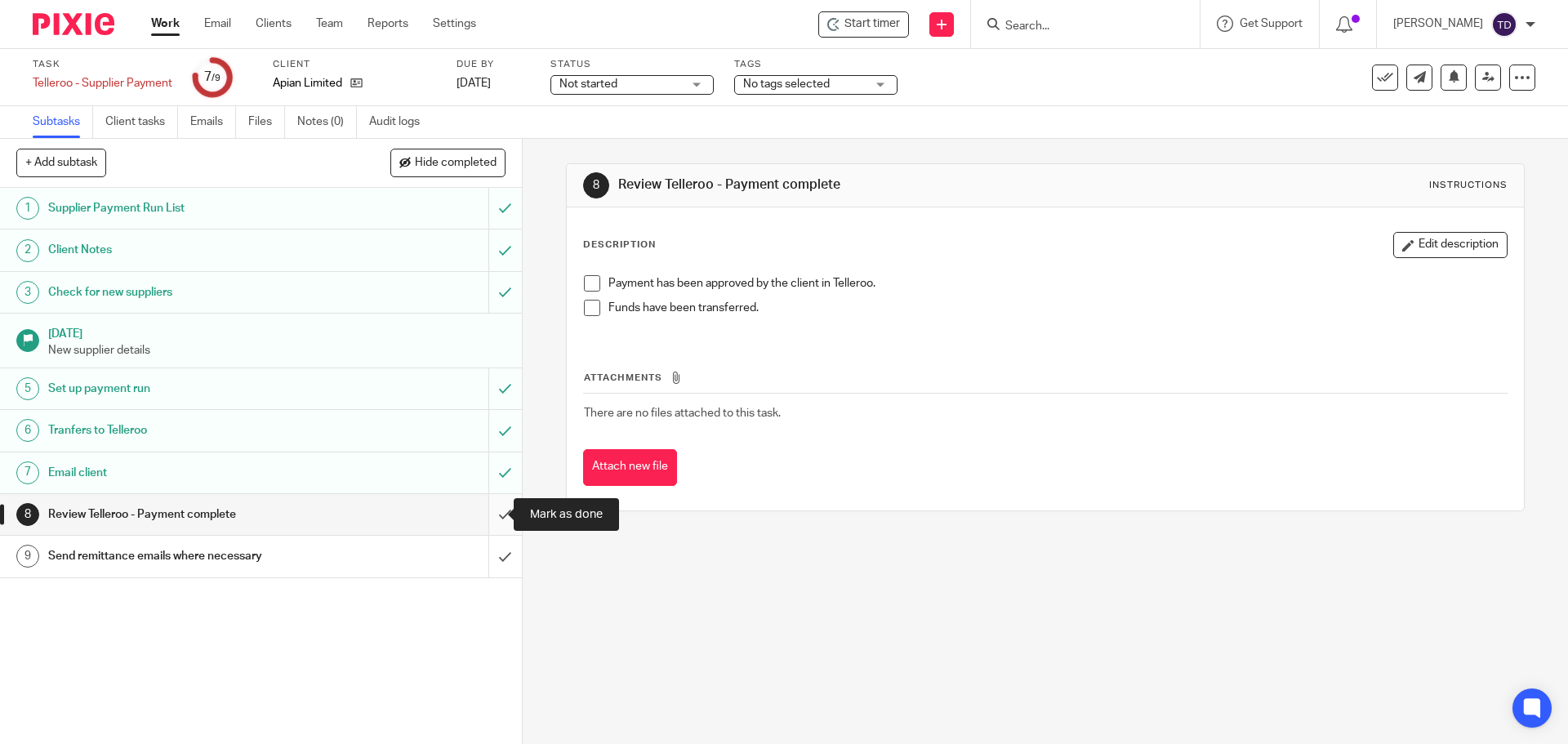
click at [487, 518] on input "submit" at bounding box center [261, 514] width 522 height 40
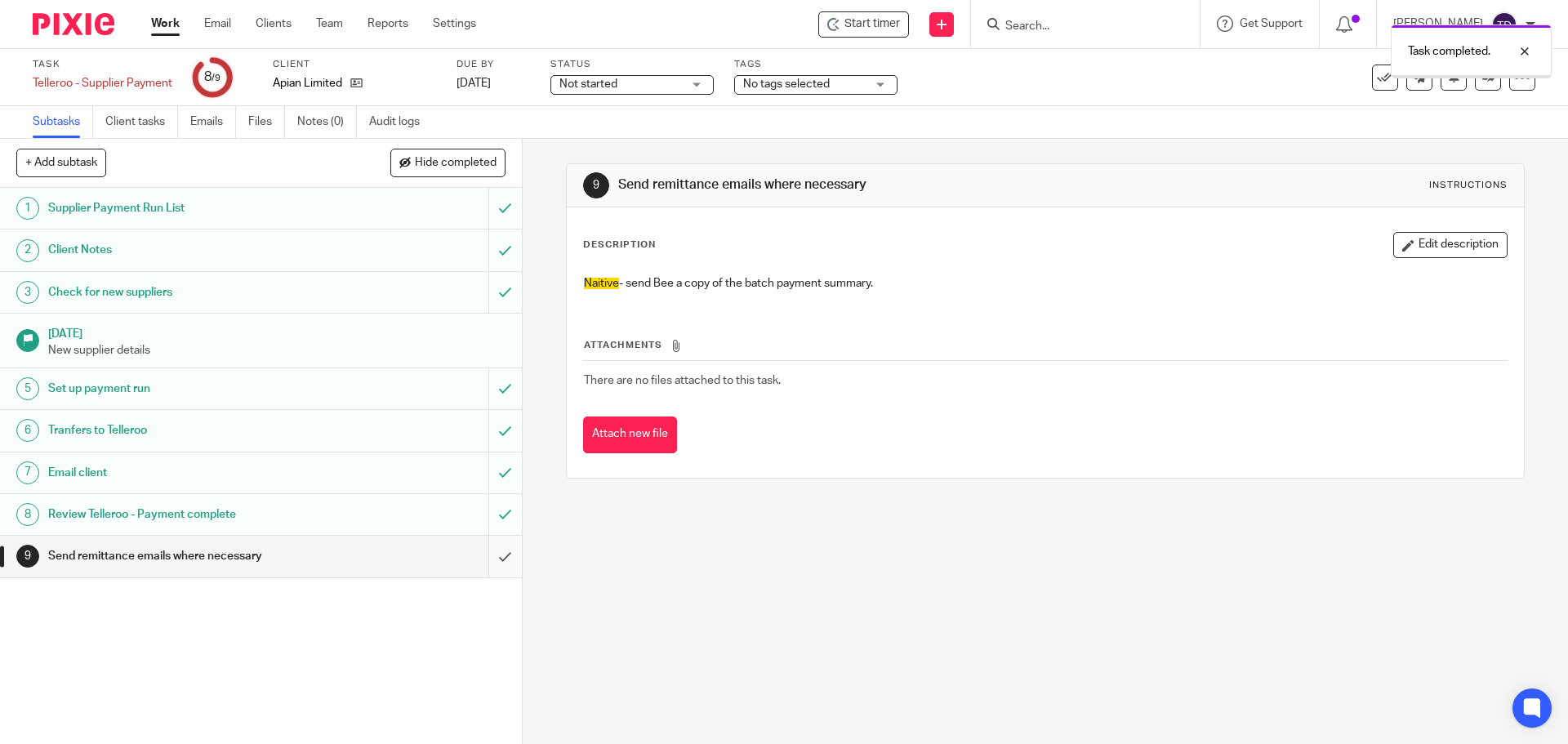
click at [487, 558] on input "submit" at bounding box center [261, 556] width 522 height 40
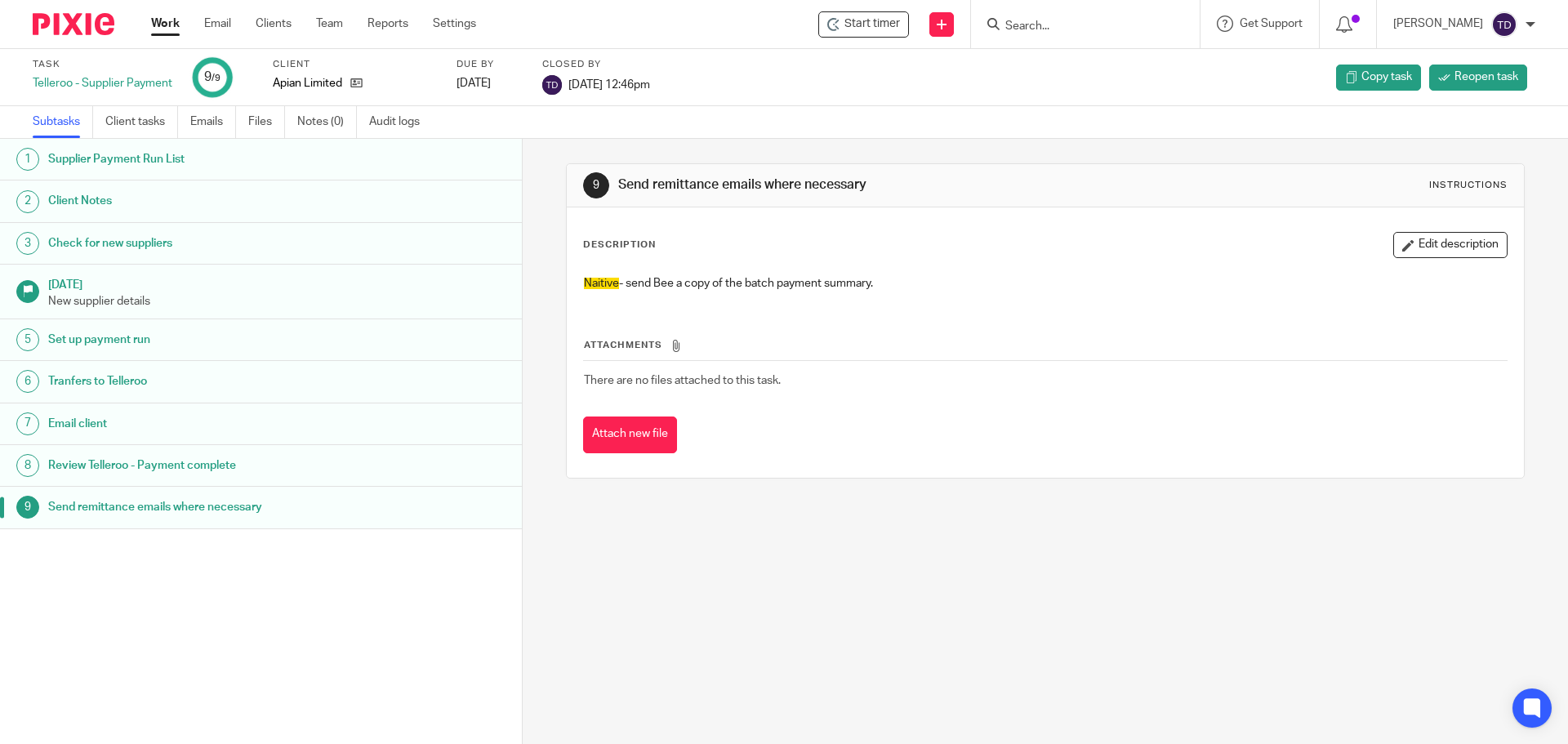
click at [168, 24] on link "Work" at bounding box center [166, 23] width 29 height 16
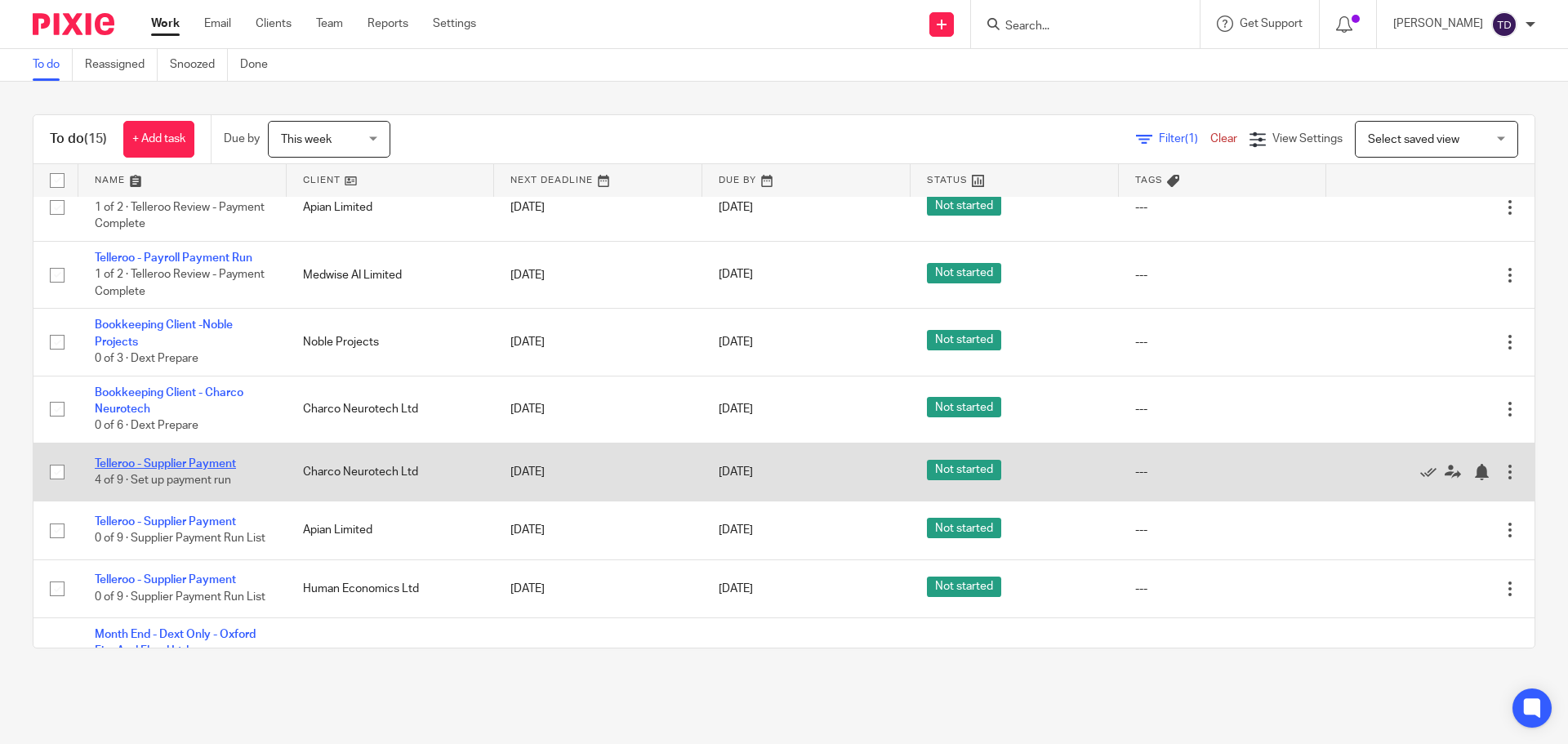
scroll to position [564, 0]
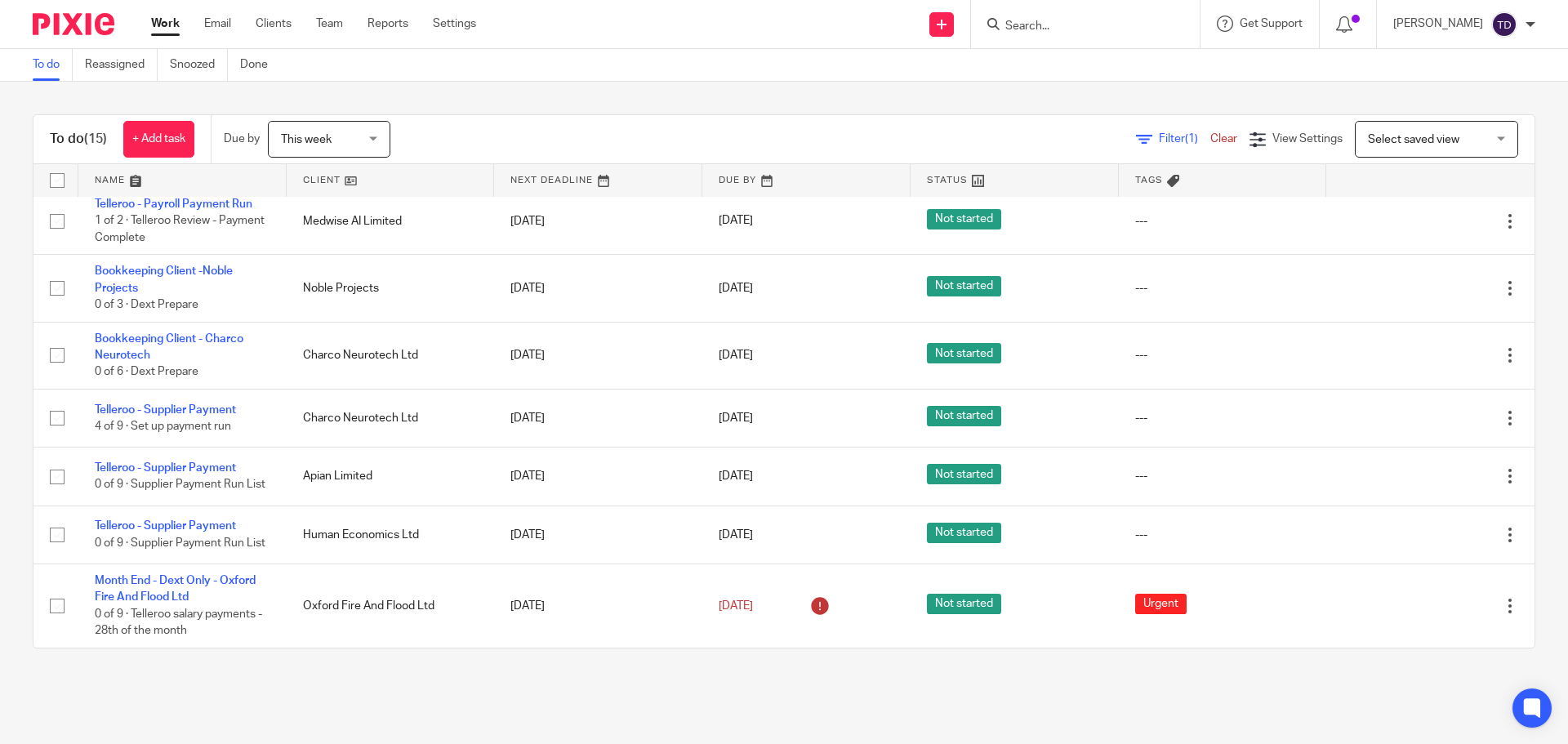
click at [347, 136] on span "This week" at bounding box center [324, 139] width 87 height 35
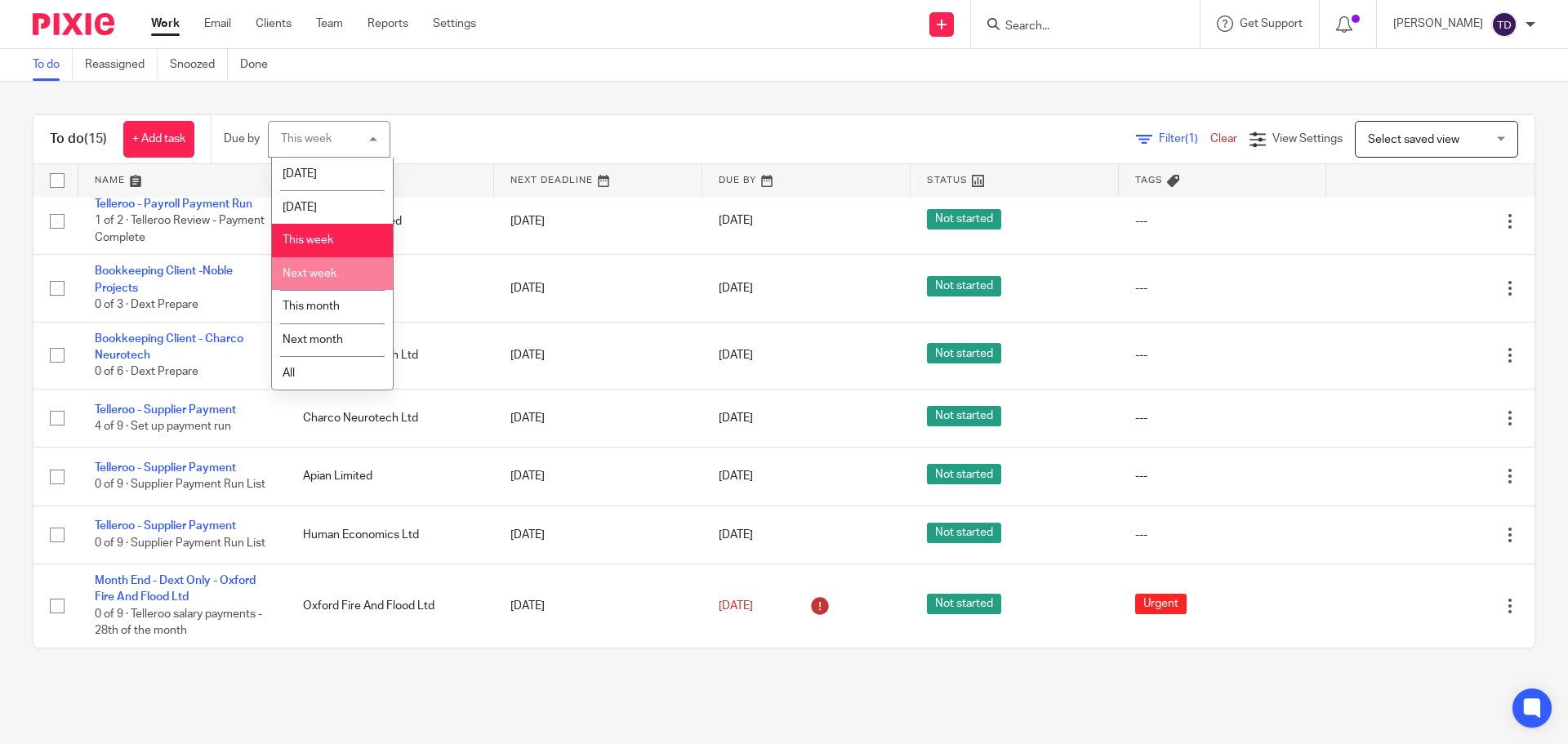
click at [347, 281] on li "Next week" at bounding box center [333, 273] width 121 height 34
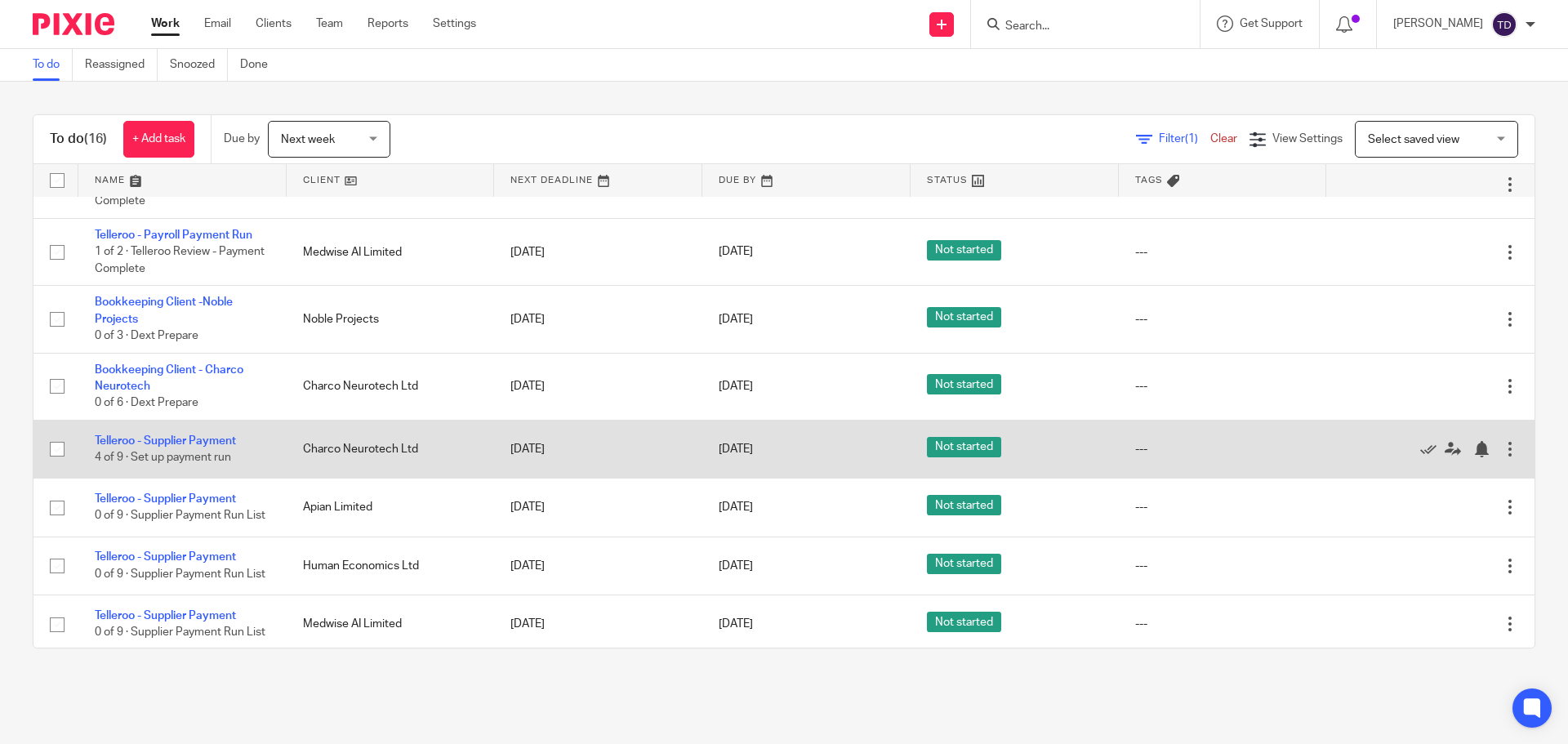
scroll to position [631, 0]
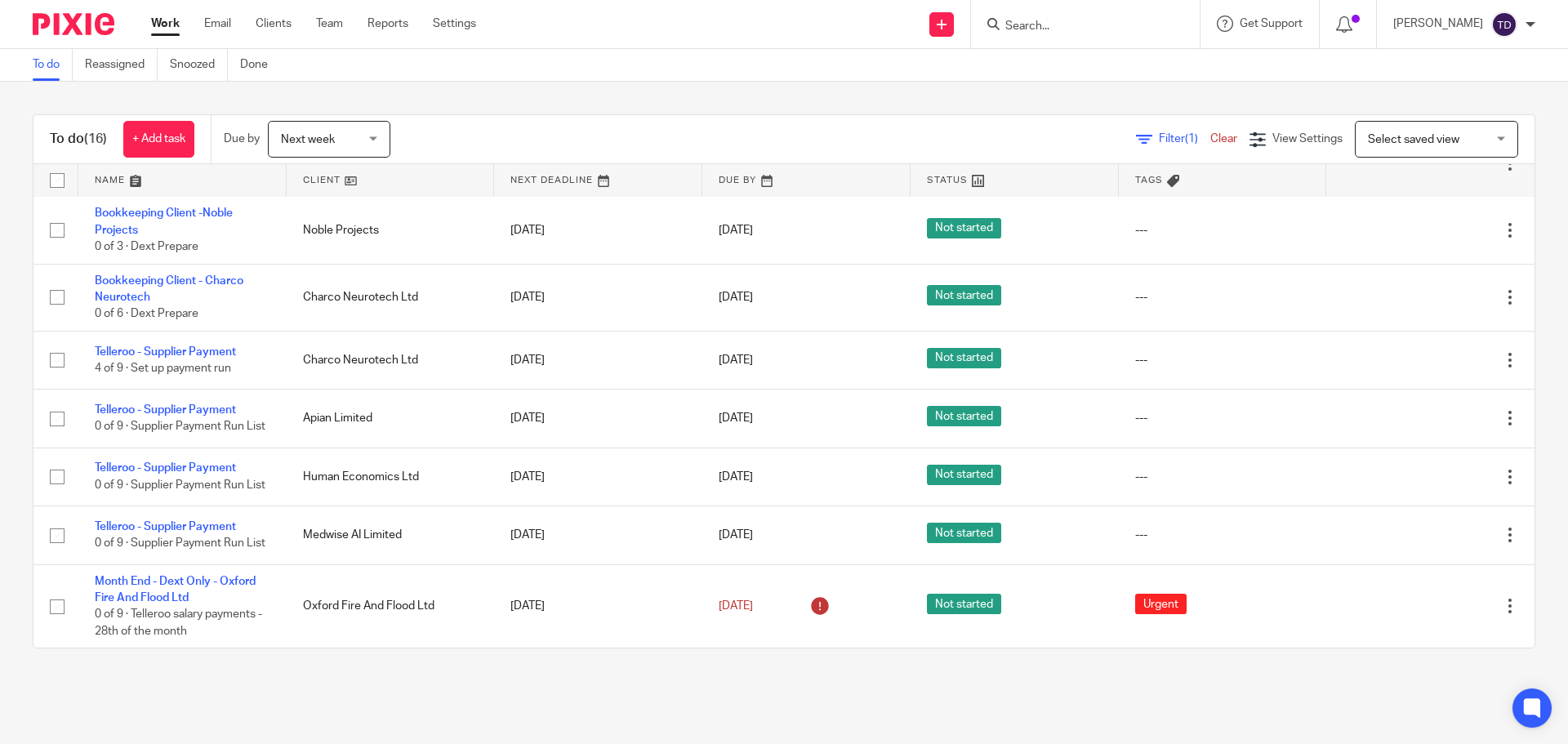
click at [328, 140] on span "Next week" at bounding box center [308, 140] width 54 height 12
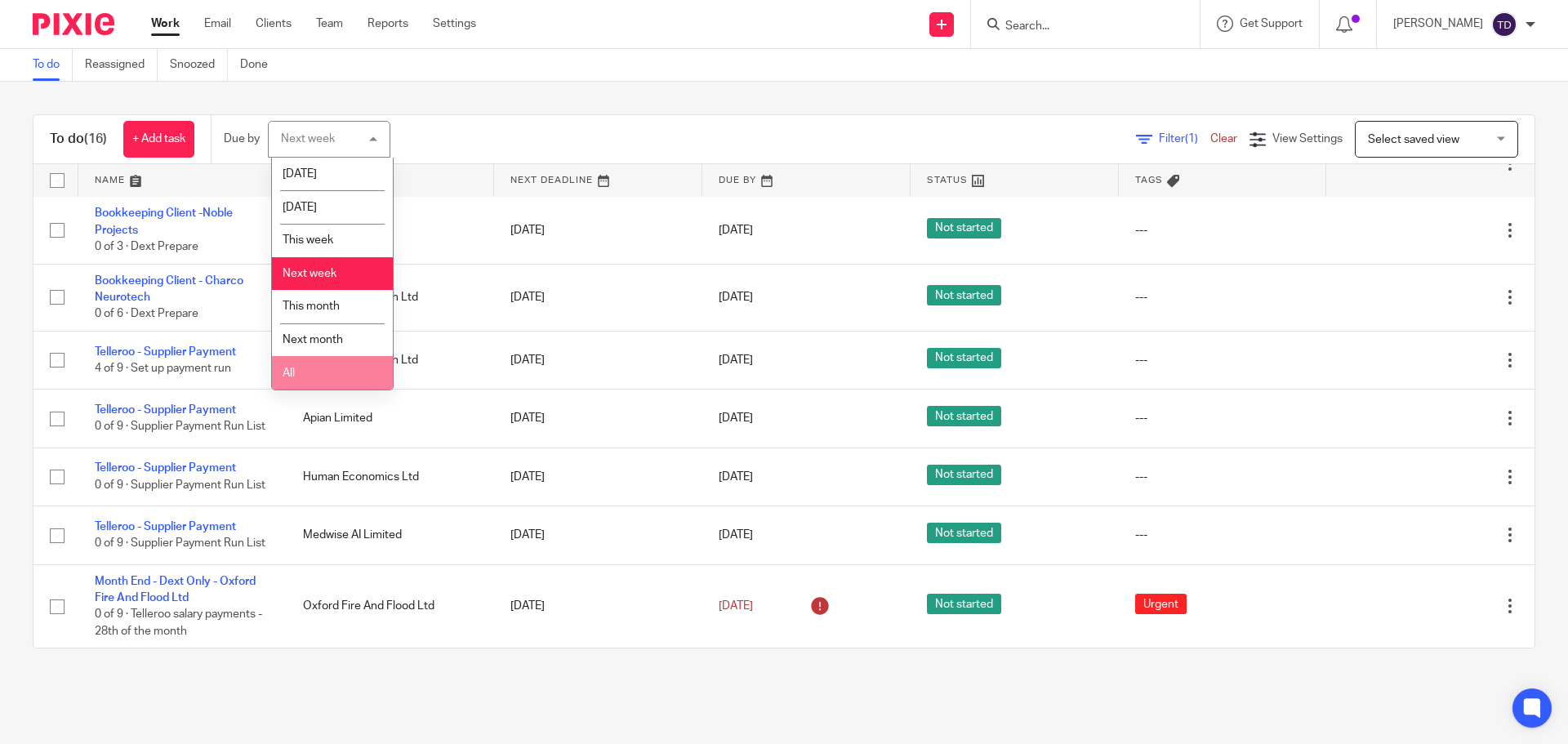
click at [344, 367] on li "All" at bounding box center [333, 372] width 121 height 34
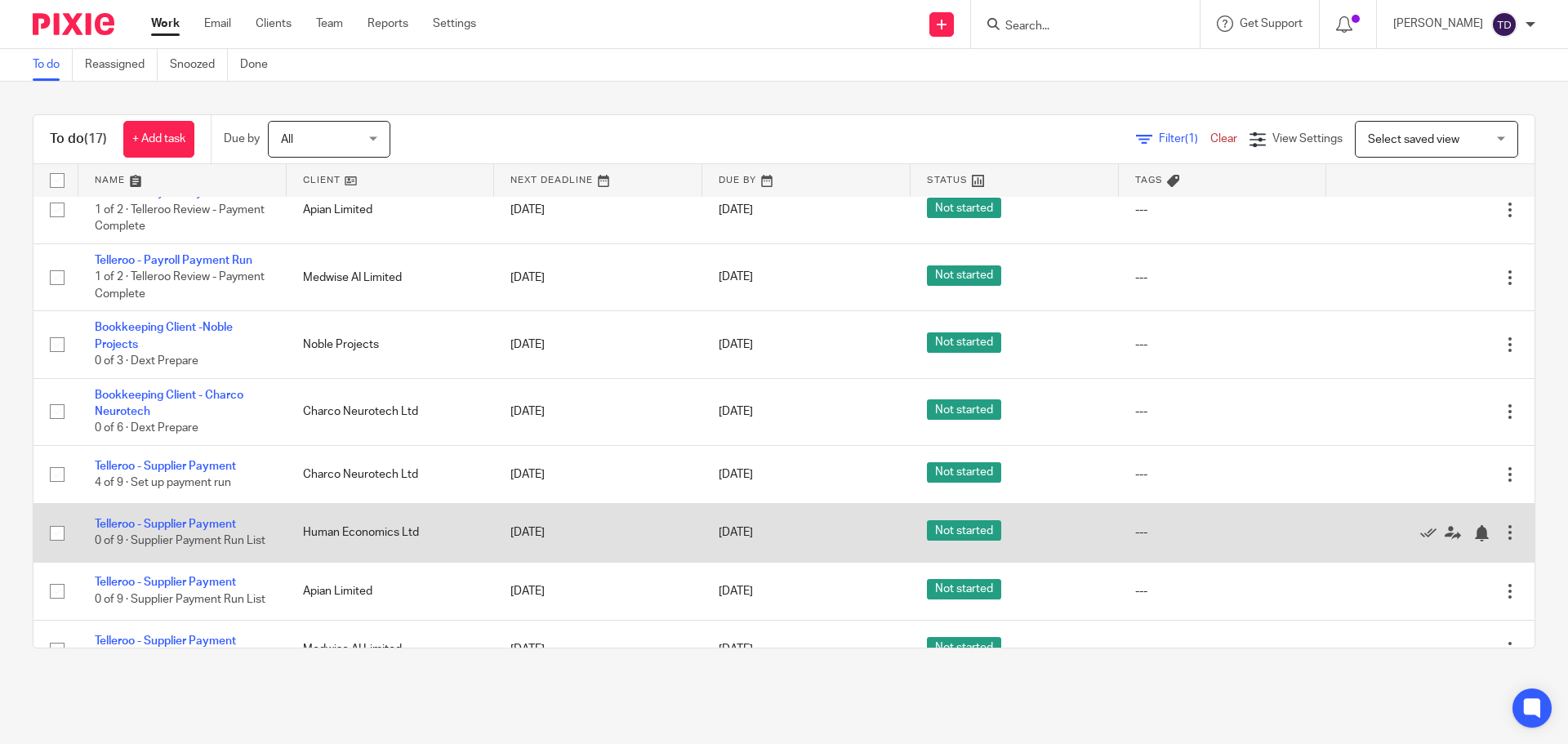
scroll to position [715, 0]
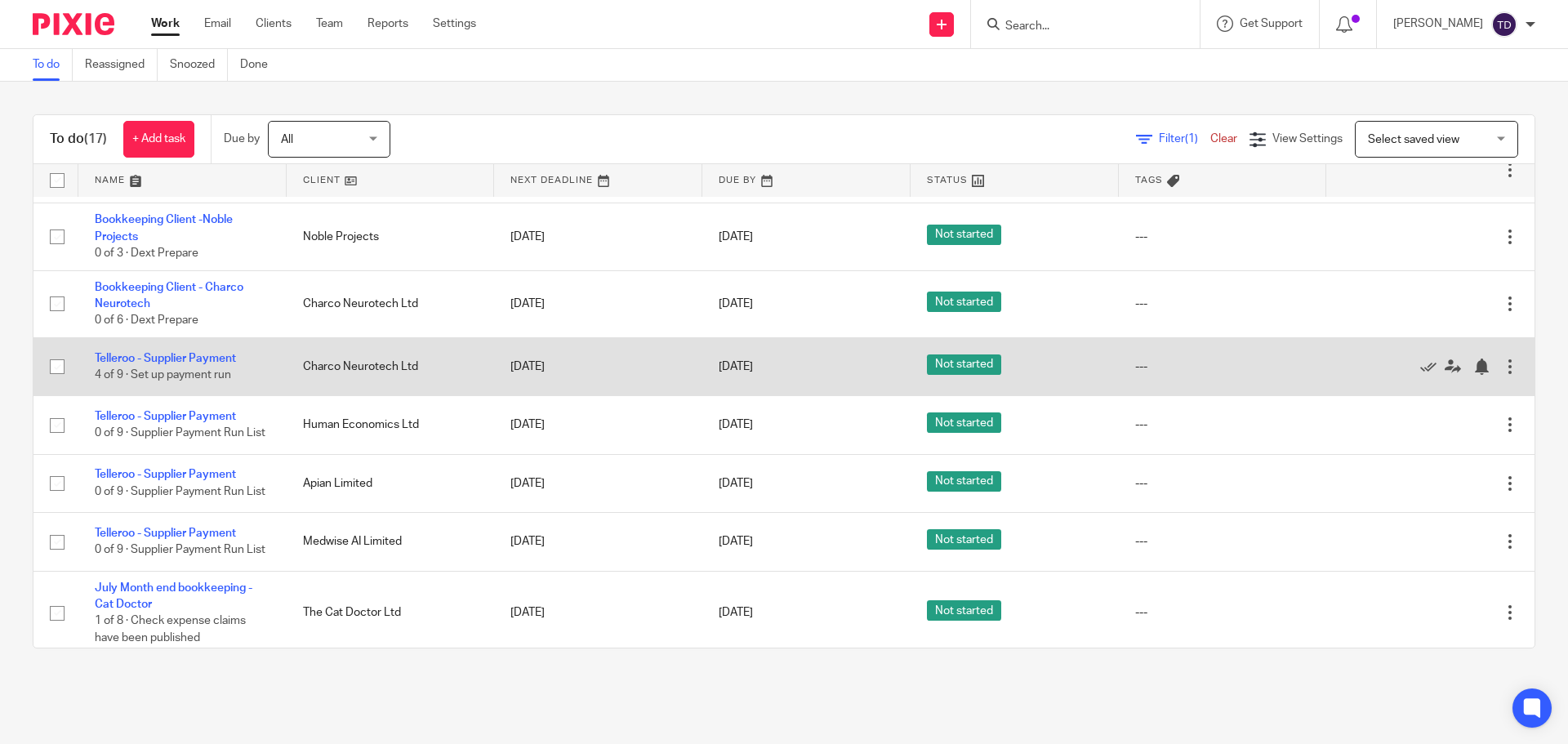
scroll to position [715, 0]
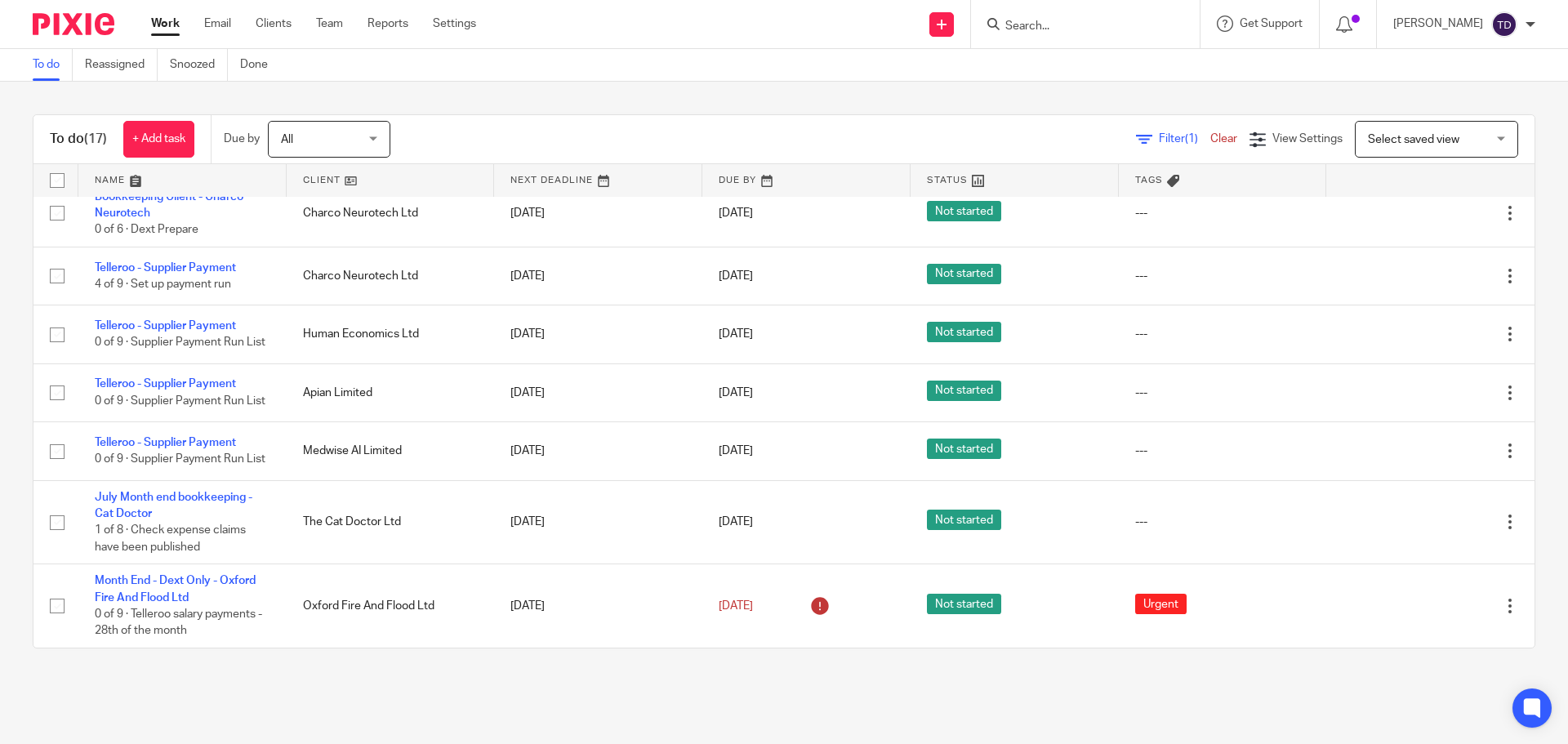
drag, startPoint x: 1158, startPoint y: 696, endPoint x: 1166, endPoint y: 705, distance: 12.0
click at [1161, 697] on main "To do Reassigned Snoozed Done To do (17) + Add task Due by All All Today Tomorr…" at bounding box center [784, 372] width 1568 height 744
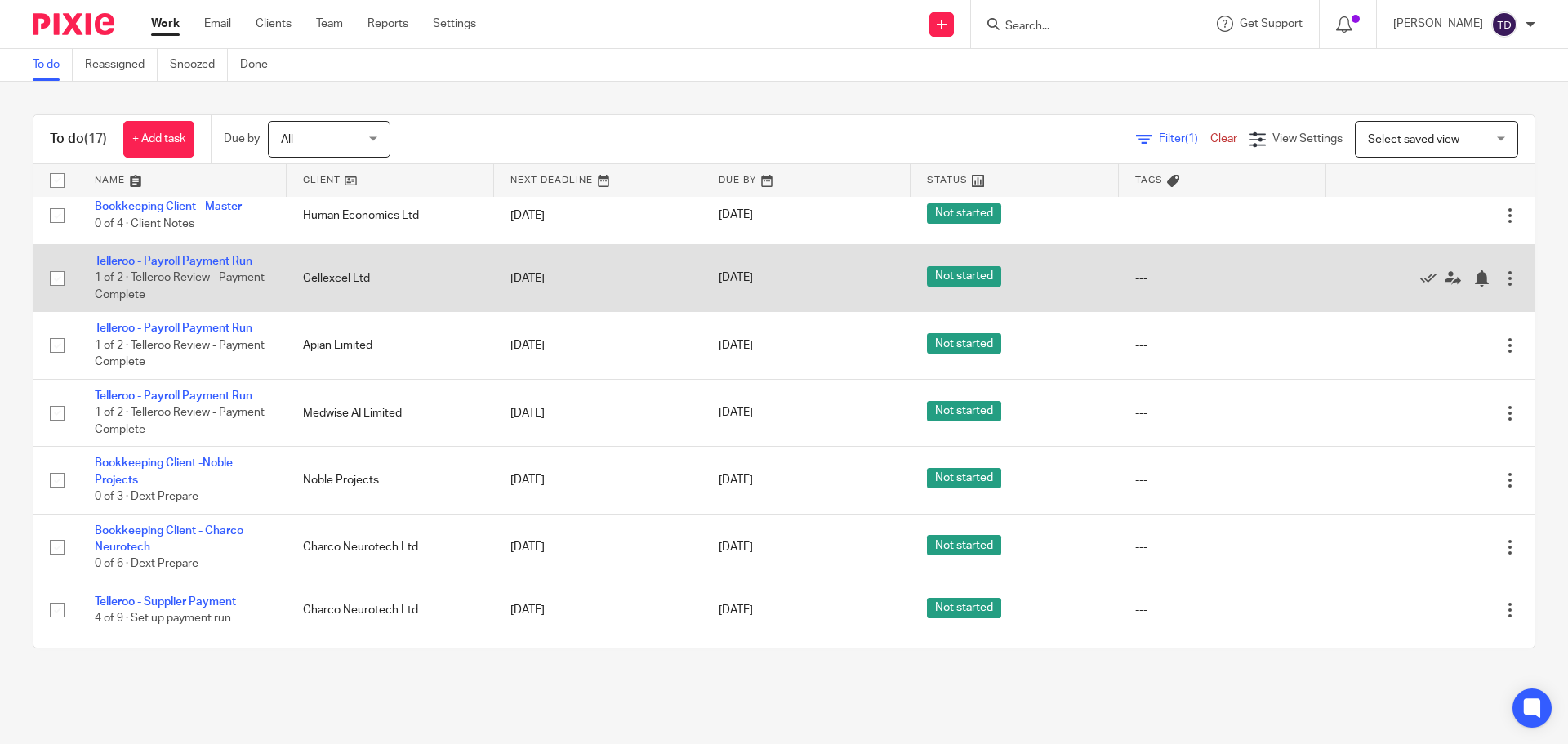
scroll to position [326, 0]
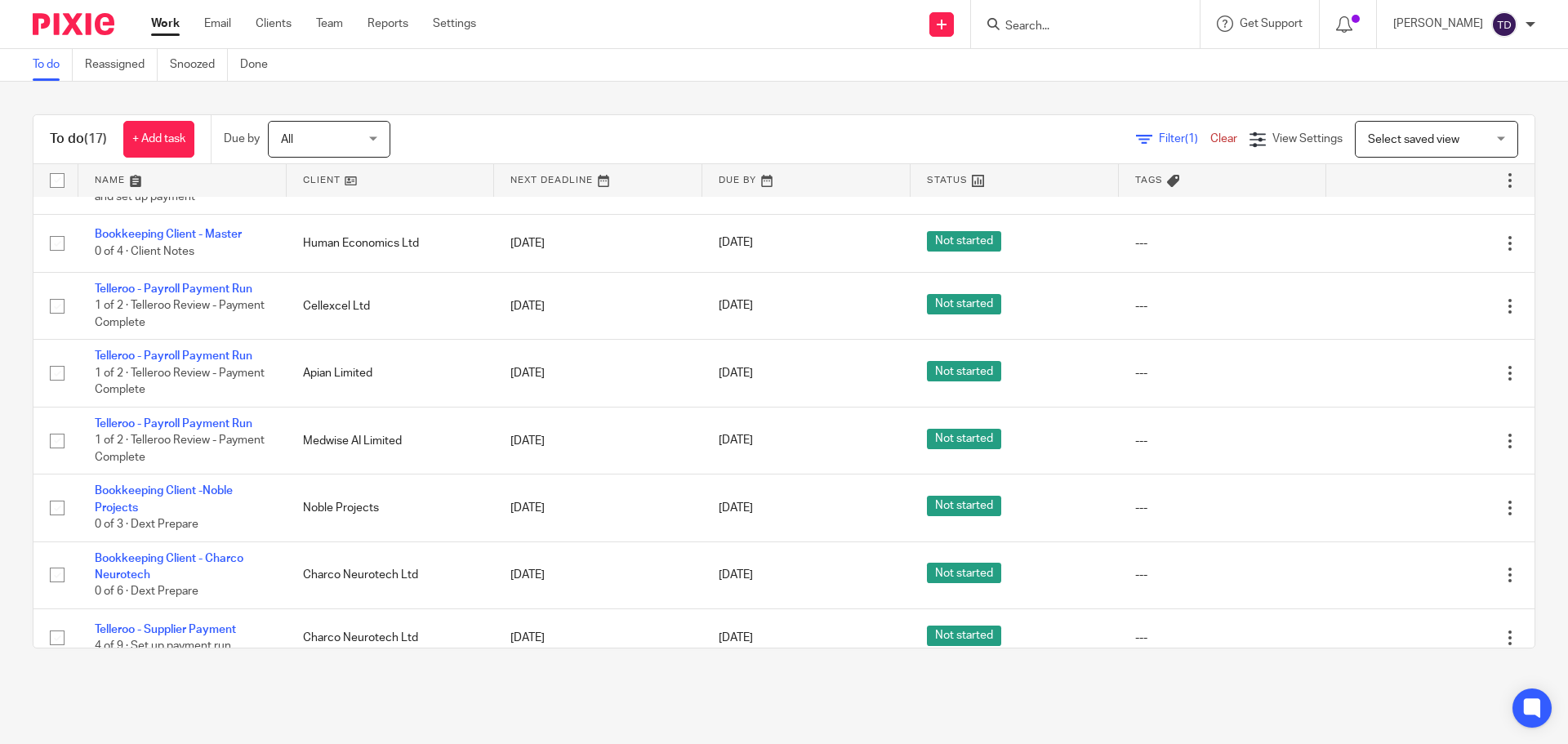
click at [810, 98] on div "To do (17) + Add task Due by All All Today Tomorrow This week Next week This mo…" at bounding box center [784, 381] width 1568 height 600
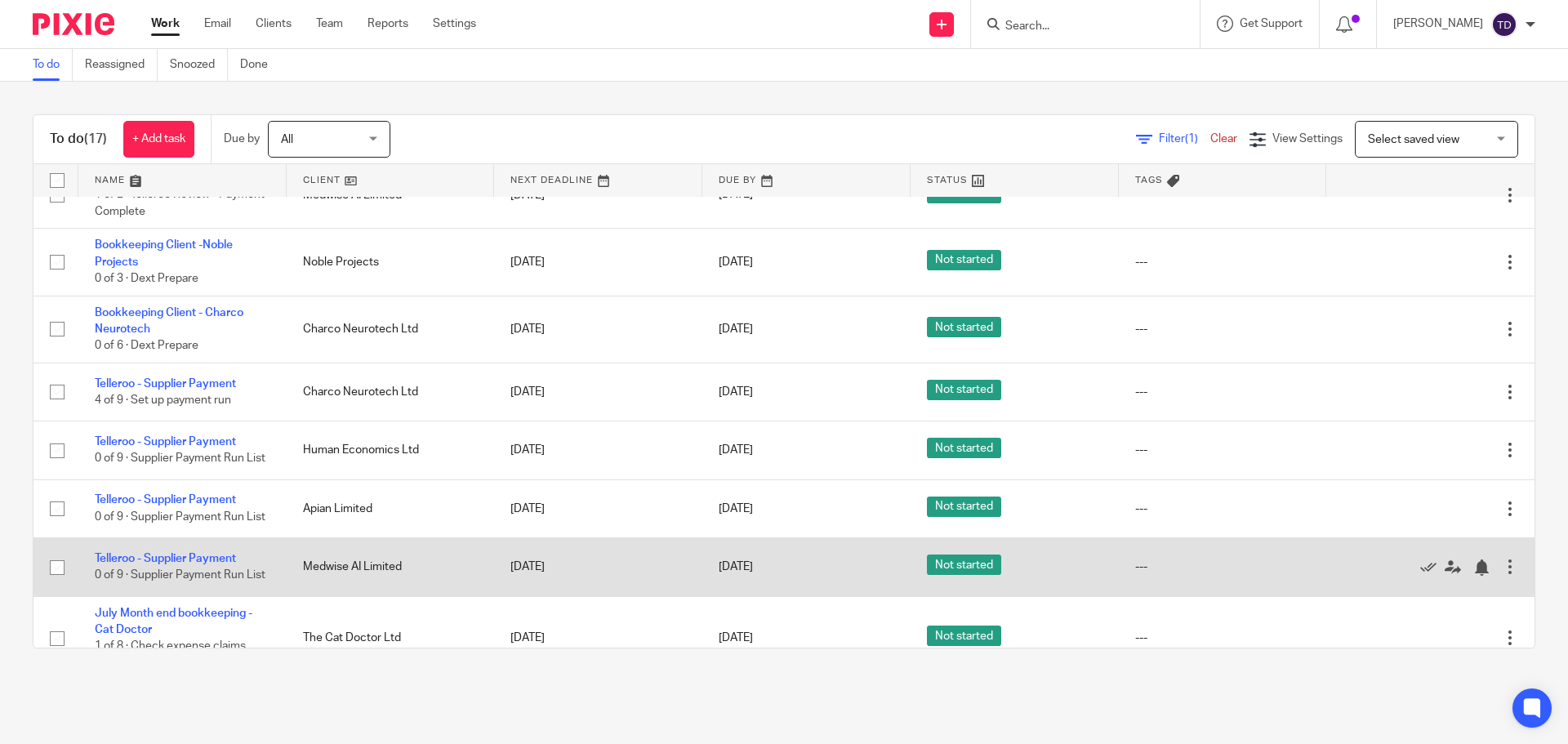
scroll to position [389, 0]
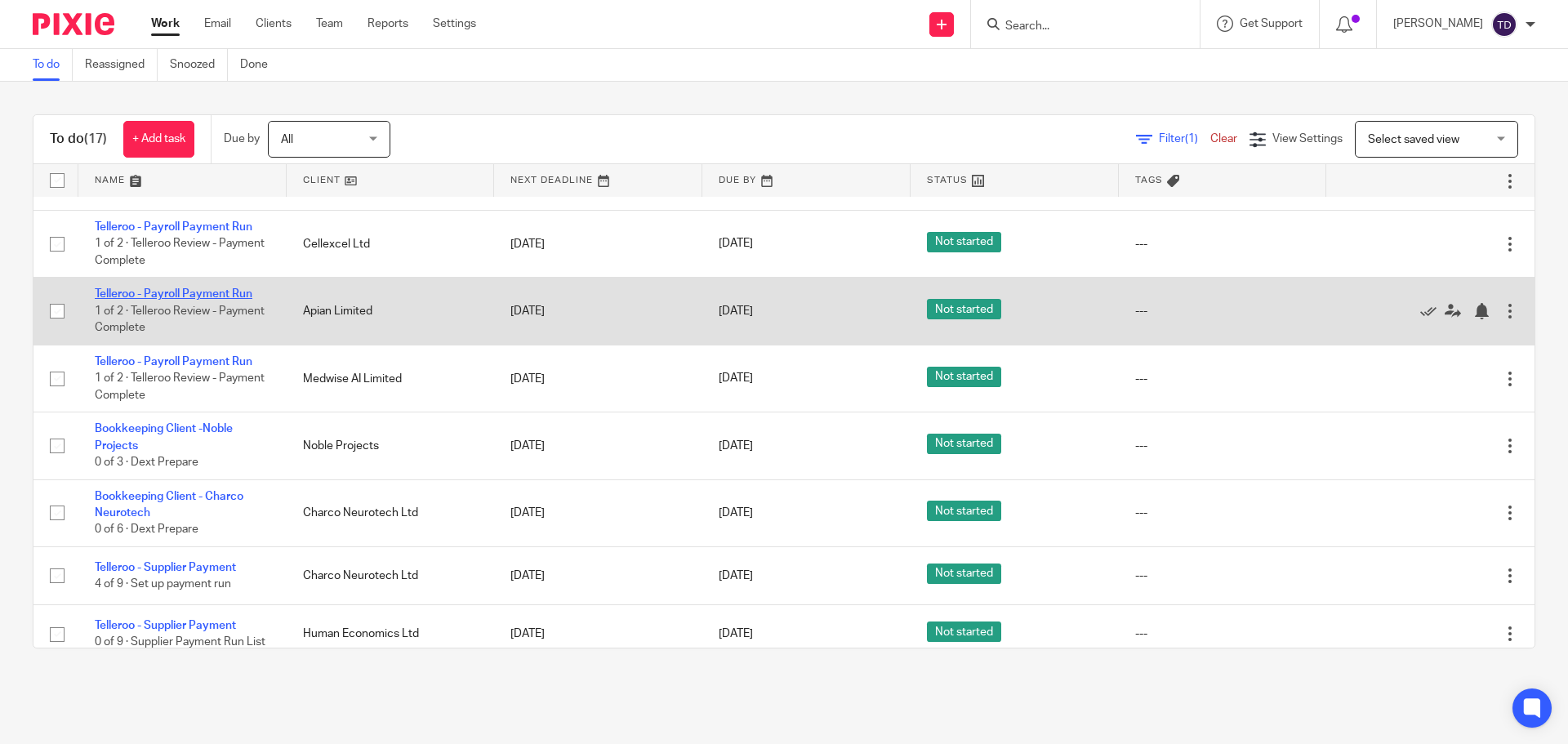
click at [179, 292] on link "Telleroo - Payroll Payment Run" at bounding box center [173, 295] width 158 height 12
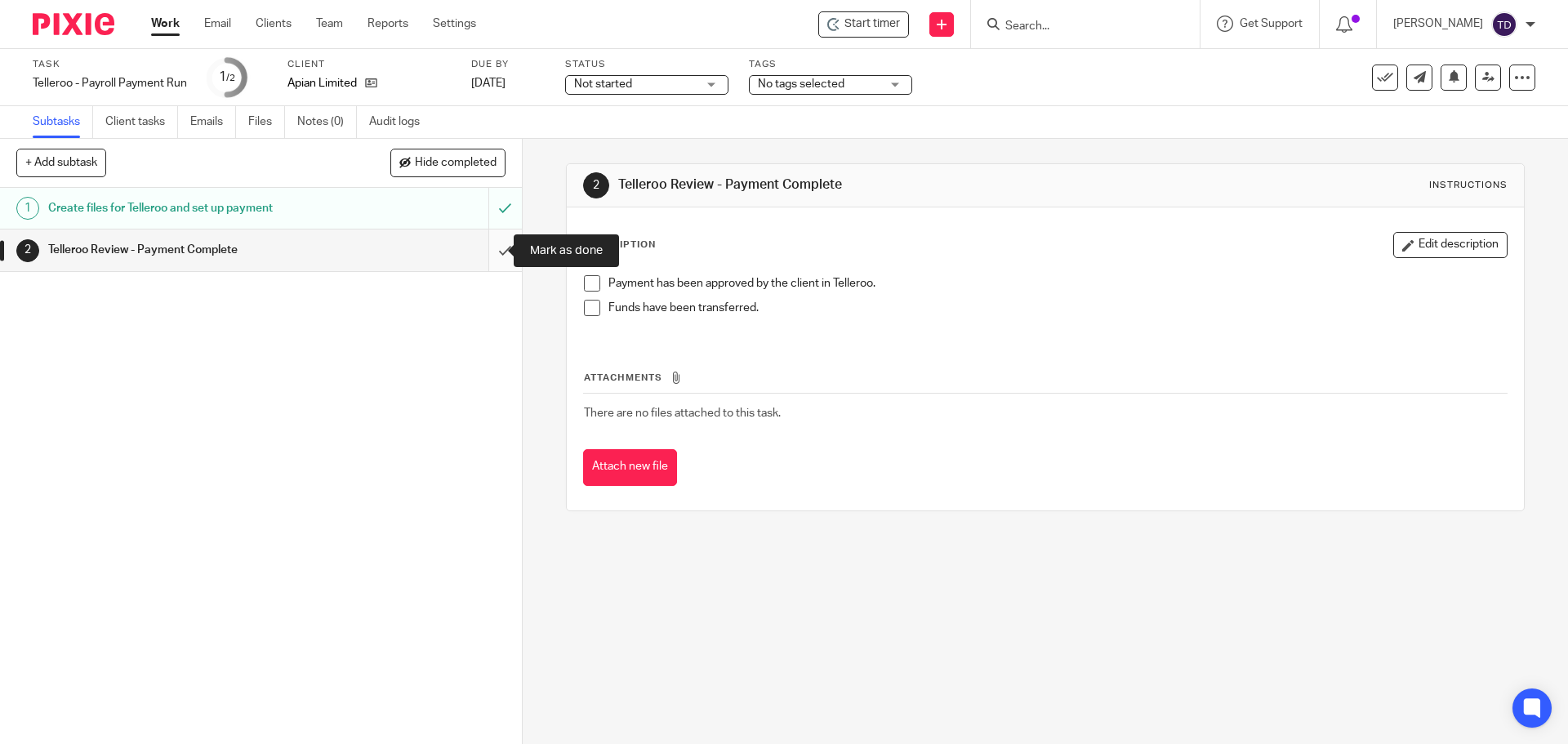
click at [483, 247] on input "submit" at bounding box center [261, 249] width 522 height 40
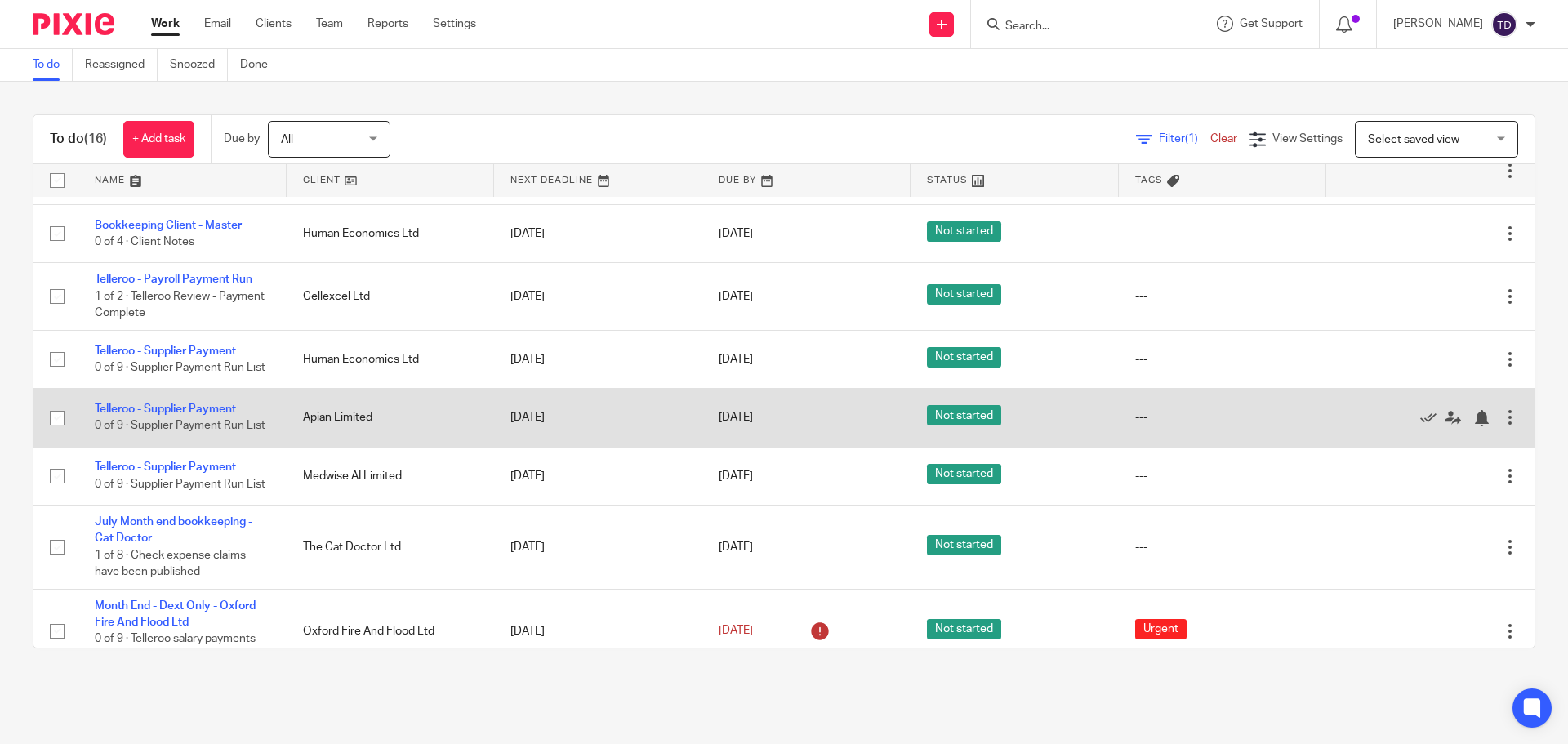
scroll to position [567, 0]
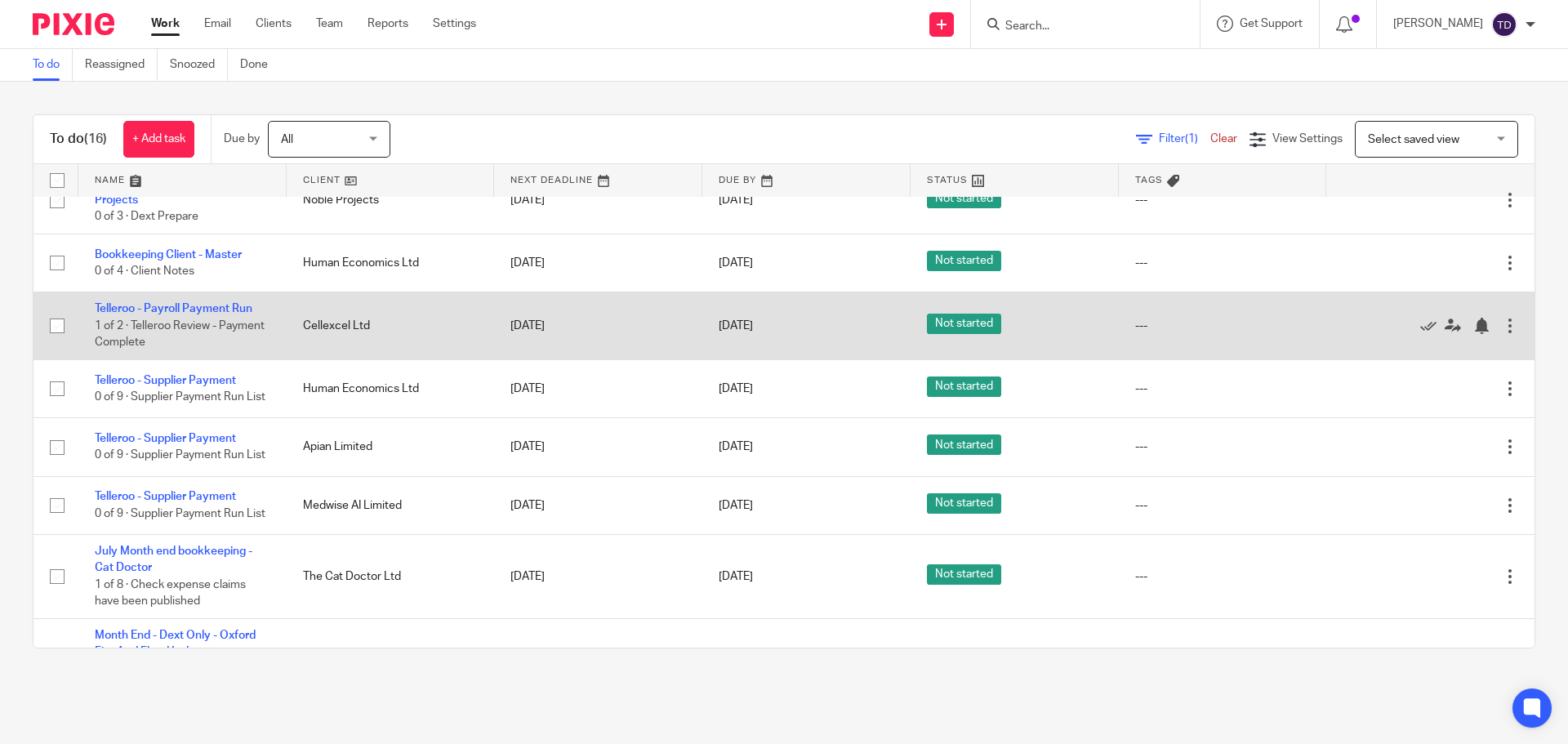
click at [57, 326] on input "checkbox" at bounding box center [57, 326] width 31 height 31
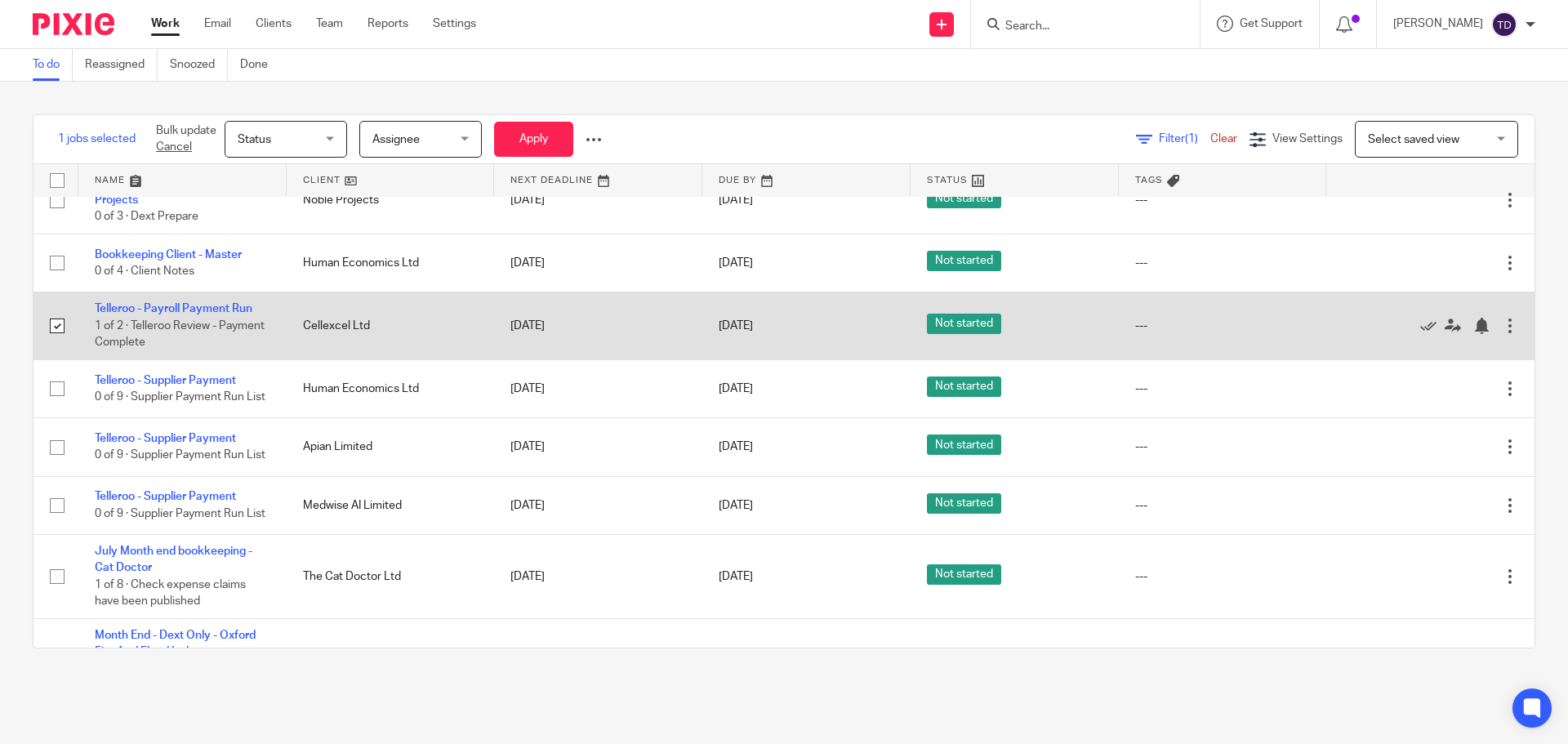
click at [56, 324] on input "checkbox" at bounding box center [57, 326] width 31 height 31
checkbox input "false"
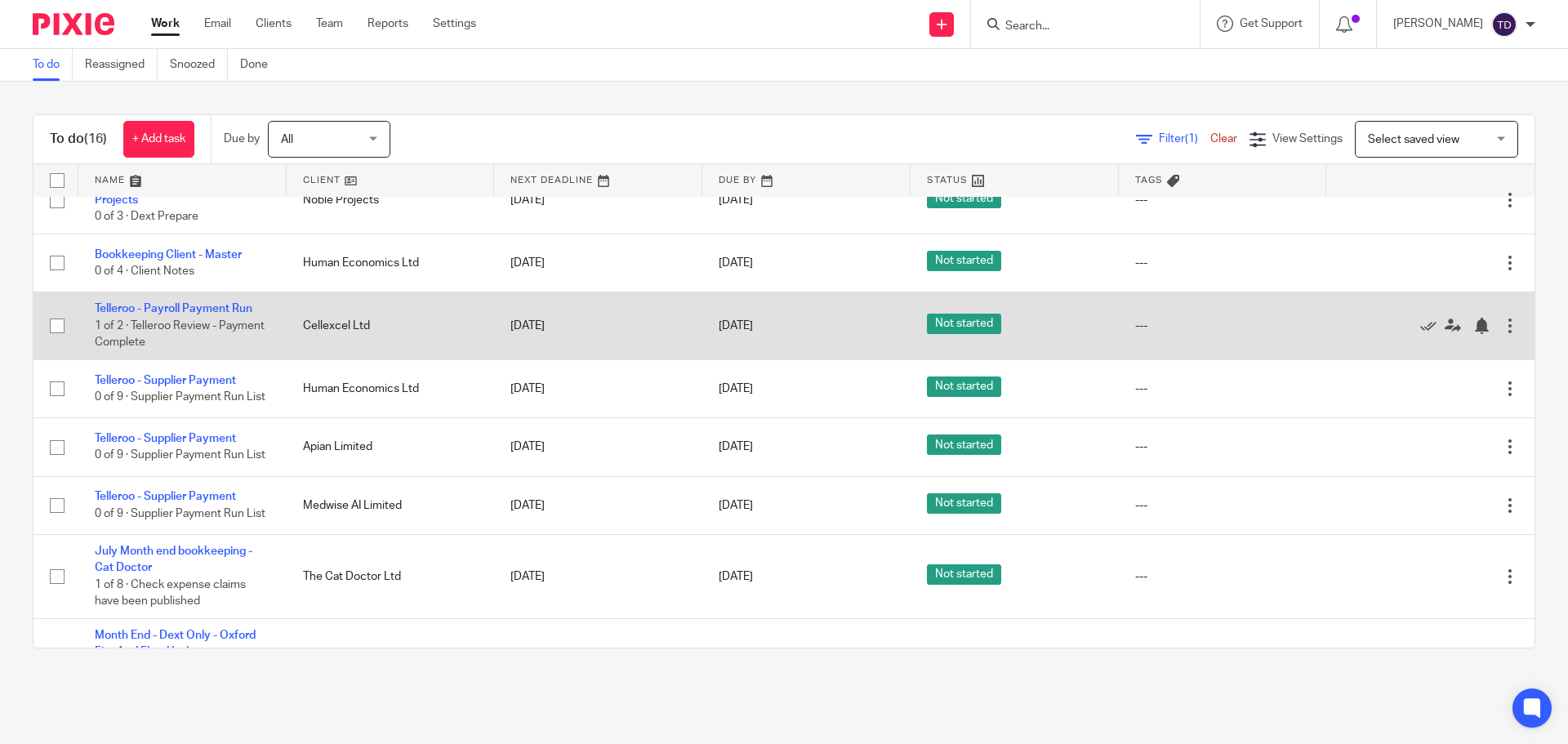
click at [393, 337] on td "Cellexcel Ltd" at bounding box center [391, 326] width 208 height 67
click at [218, 309] on link "Telleroo - Payroll Payment Run" at bounding box center [173, 309] width 158 height 12
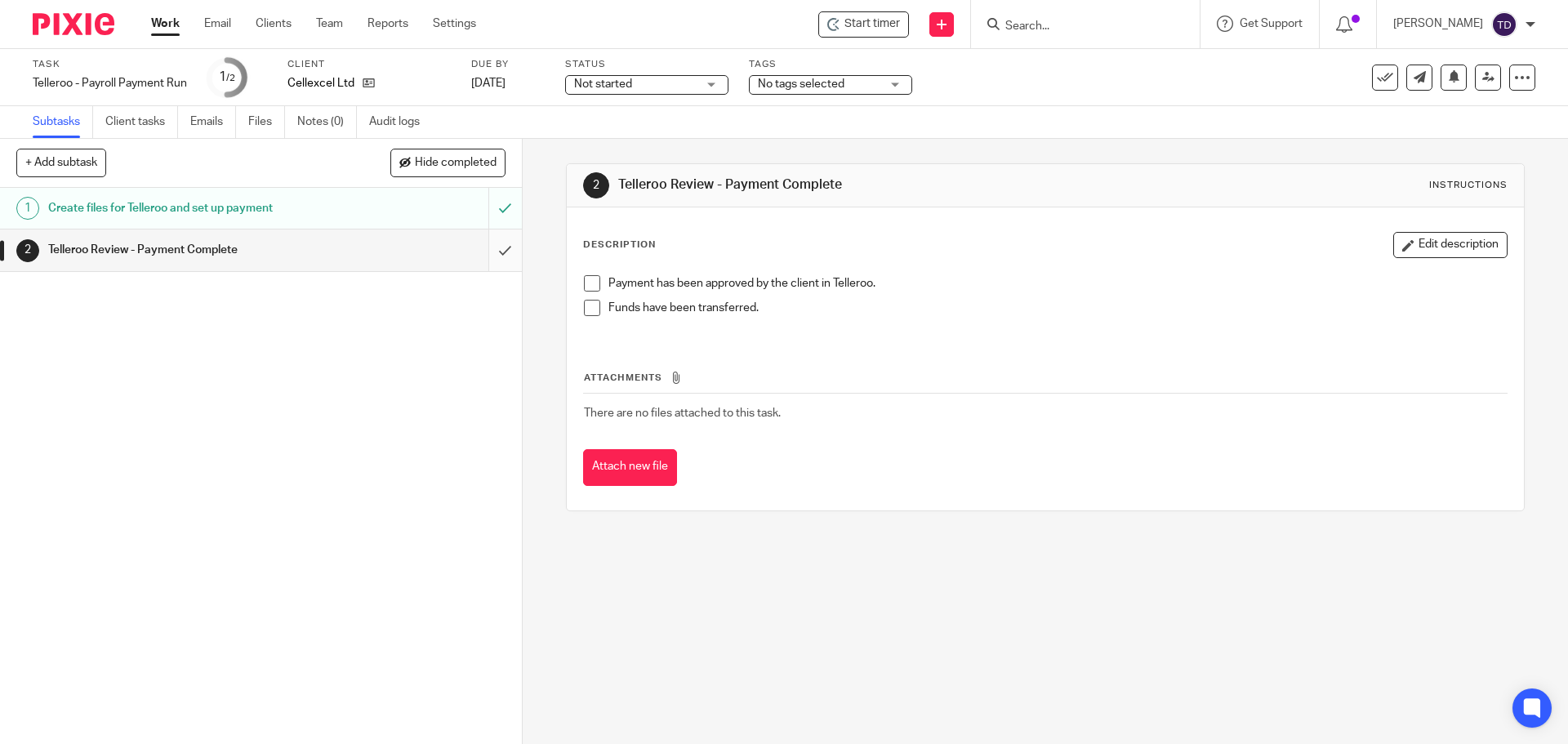
click at [478, 245] on input "submit" at bounding box center [261, 249] width 522 height 40
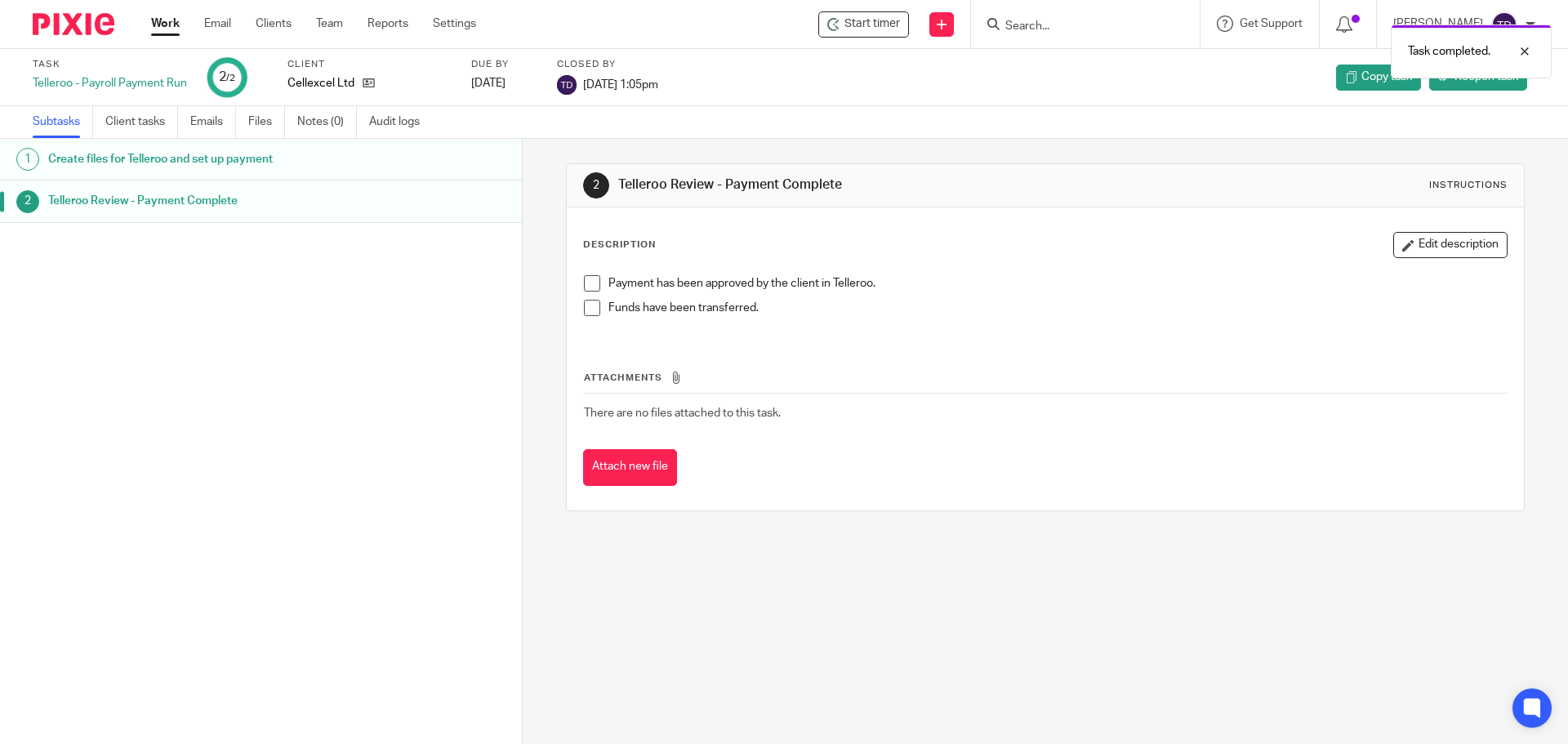
click at [175, 16] on link "Work" at bounding box center [166, 23] width 29 height 16
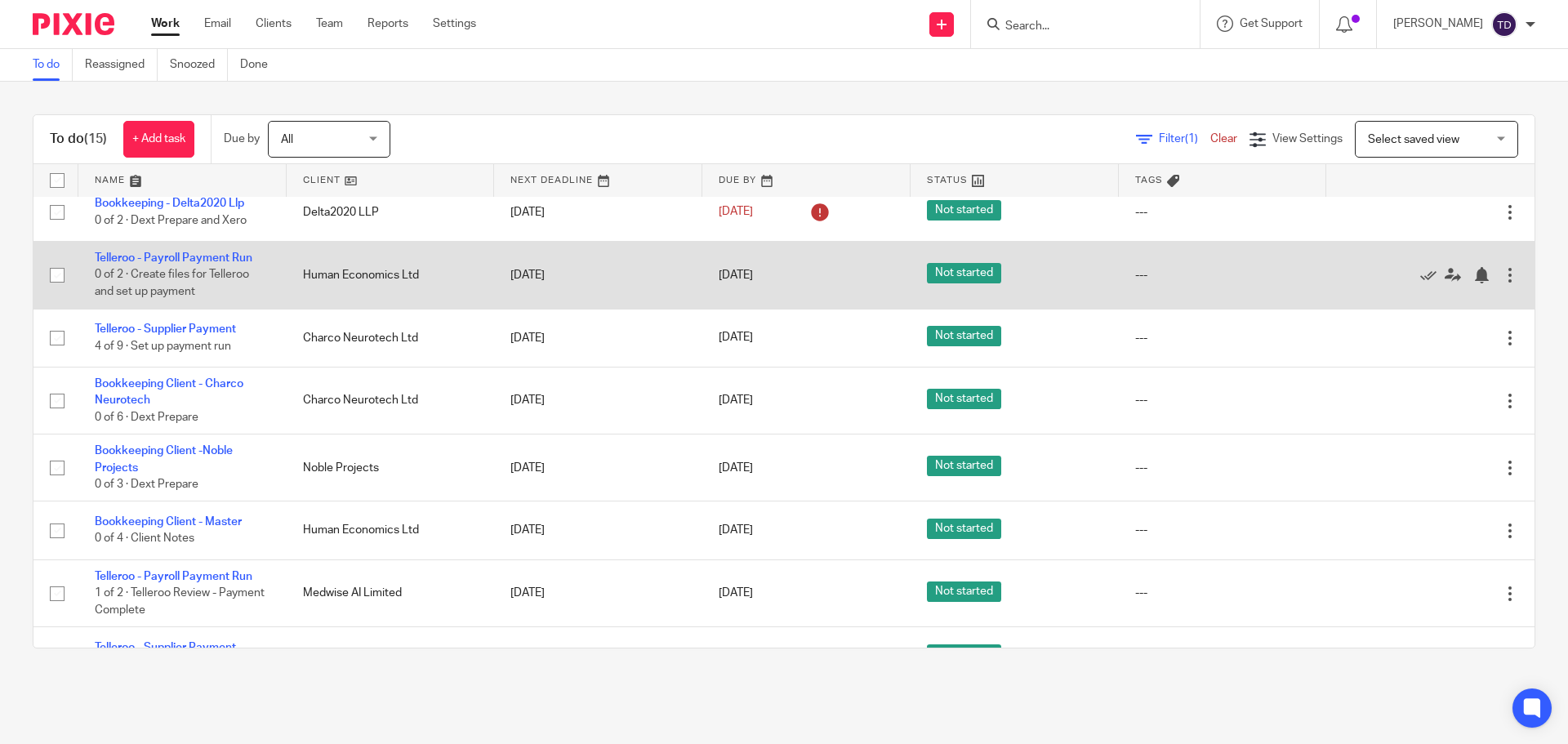
scroll to position [326, 0]
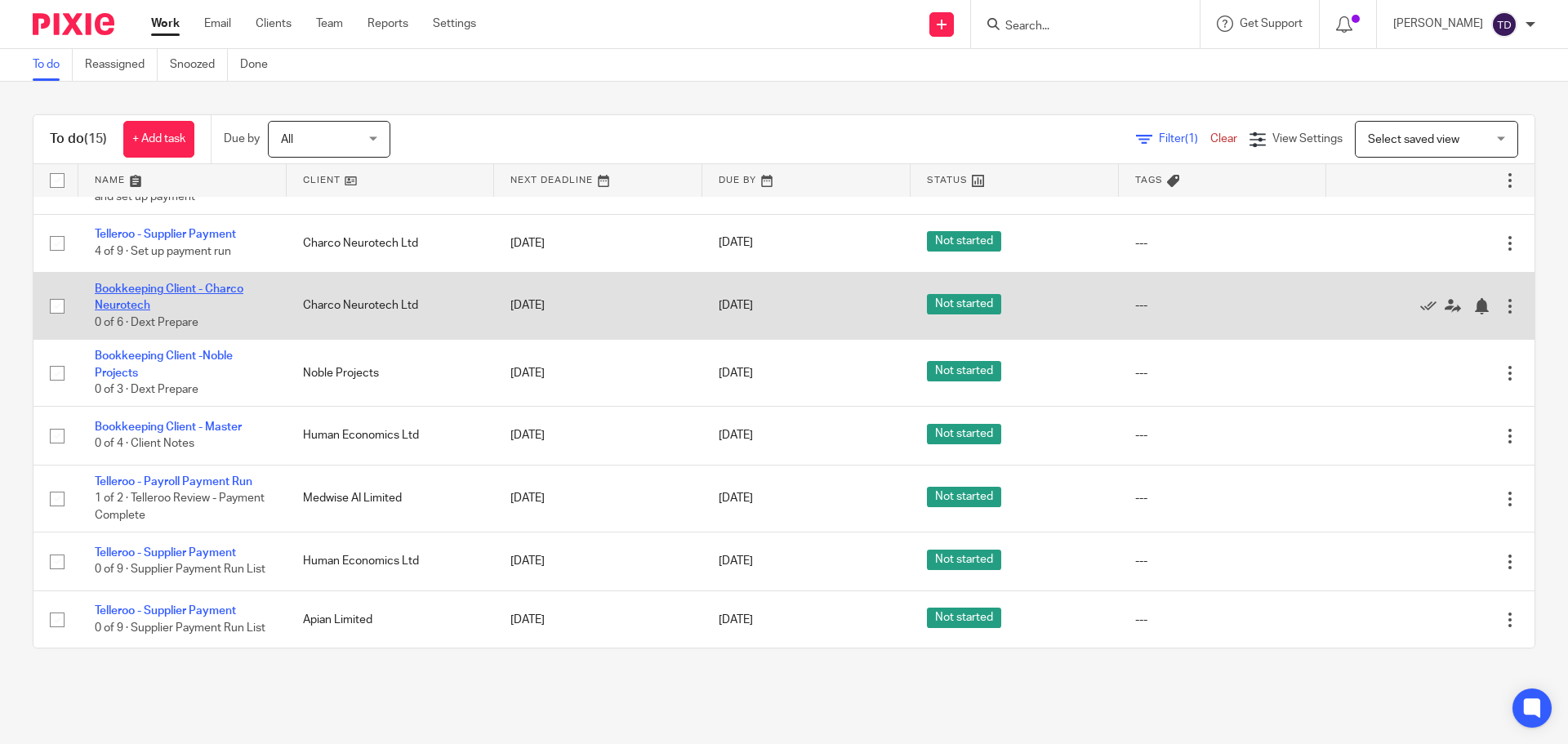
click at [209, 291] on link "Bookkeeping Client - Charco Neurotech" at bounding box center [168, 296] width 148 height 28
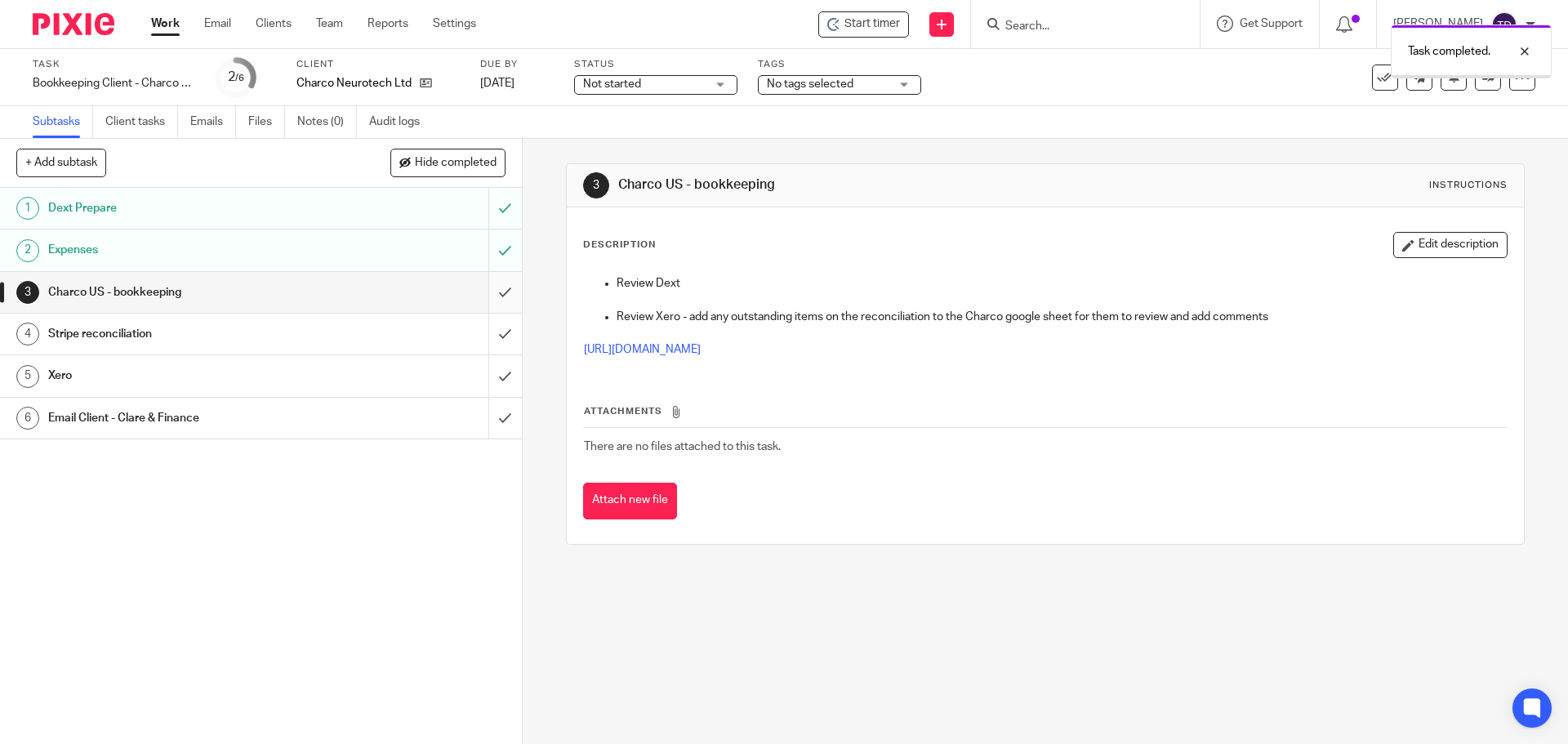
click at [487, 289] on input "submit" at bounding box center [261, 293] width 522 height 40
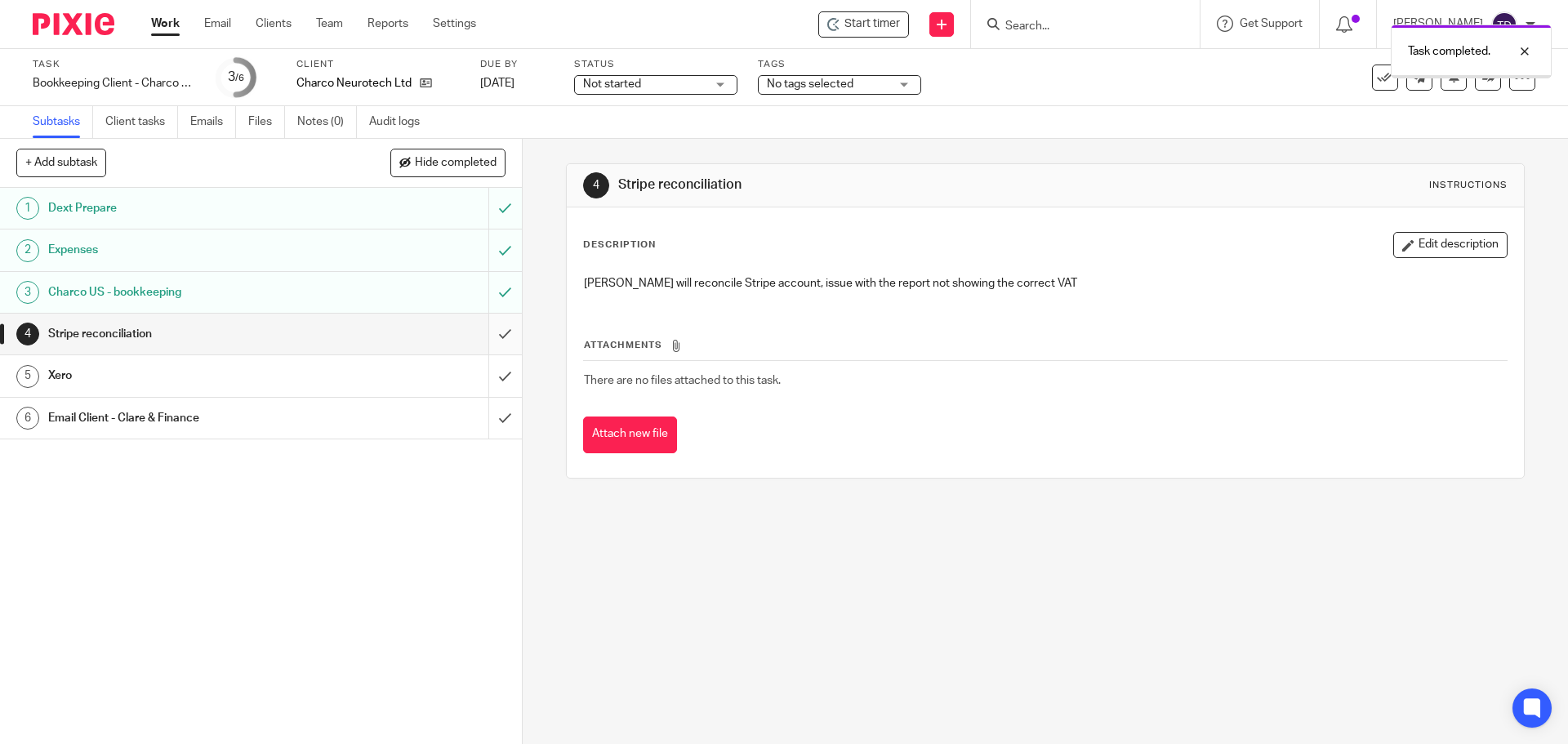
click at [488, 329] on input "submit" at bounding box center [261, 334] width 522 height 40
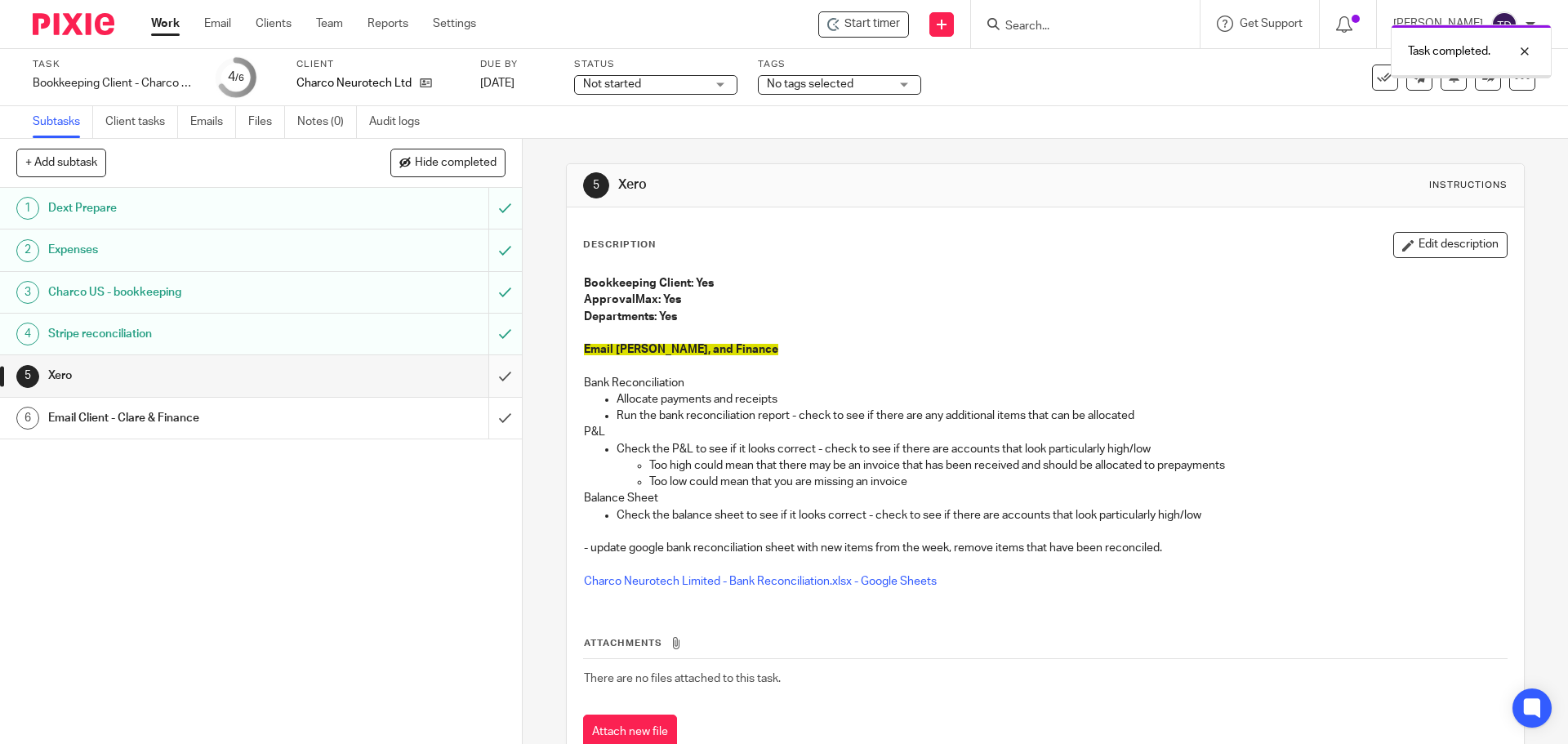
click at [490, 379] on input "submit" at bounding box center [261, 375] width 522 height 40
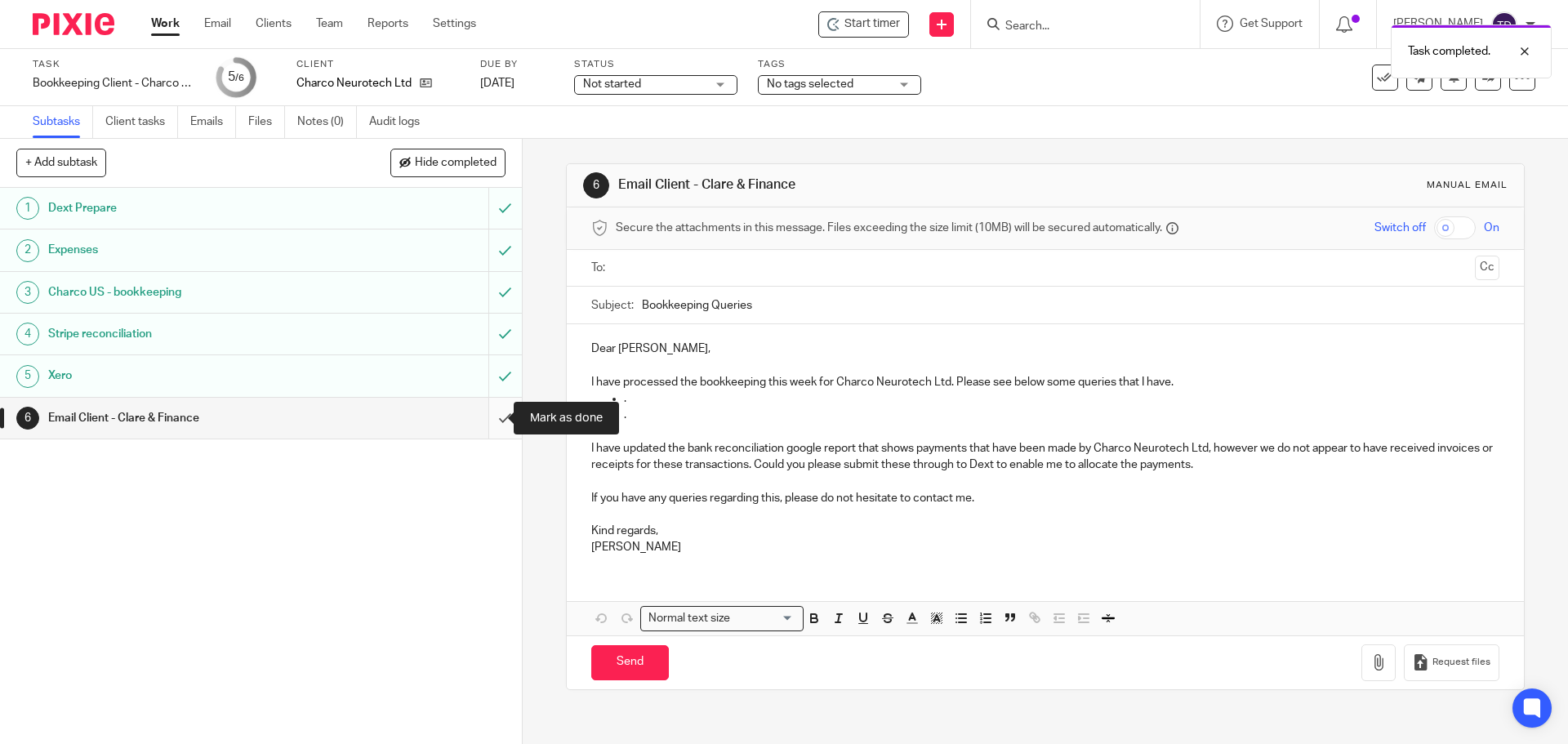
click at [489, 418] on input "submit" at bounding box center [261, 418] width 522 height 40
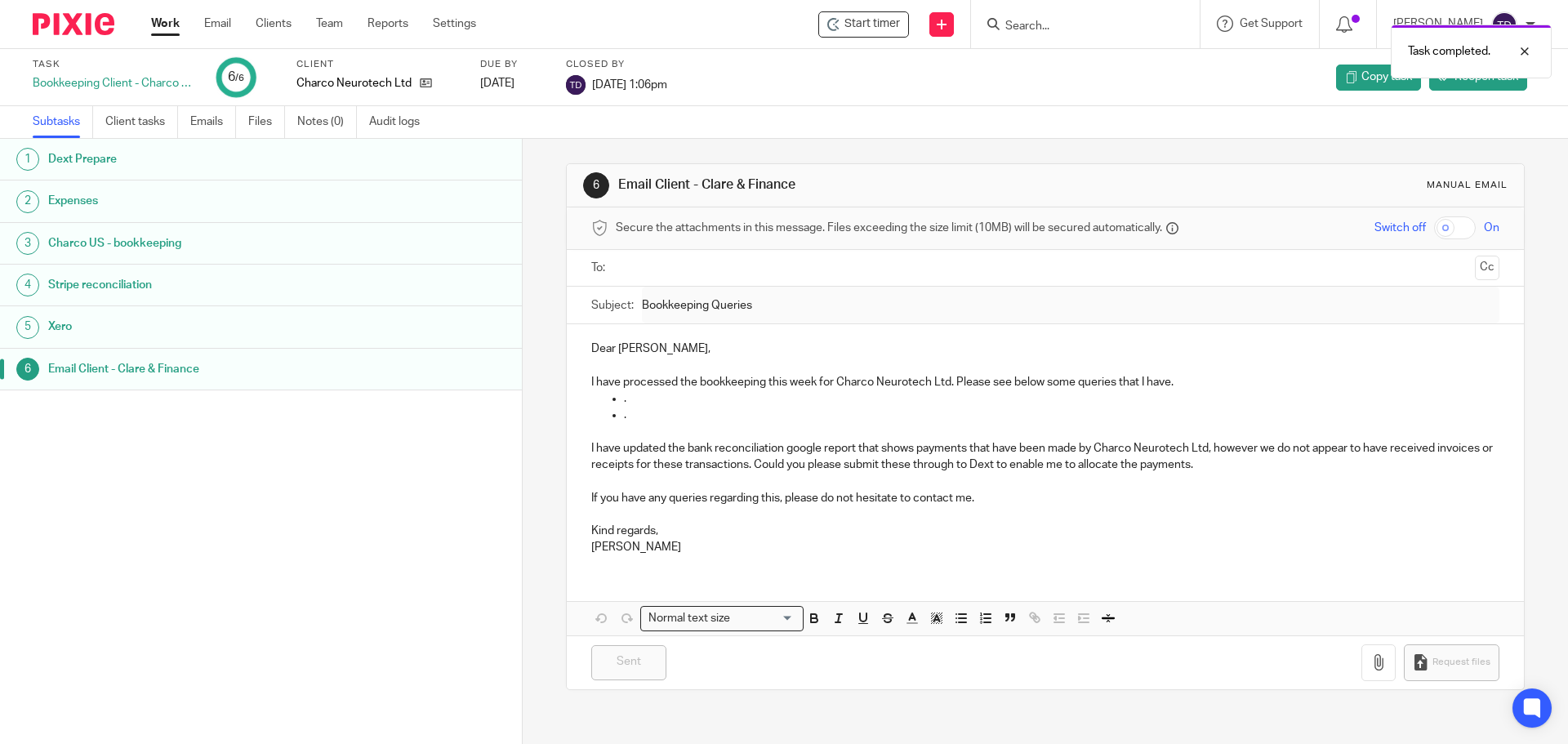
click at [170, 24] on link "Work" at bounding box center [166, 23] width 29 height 16
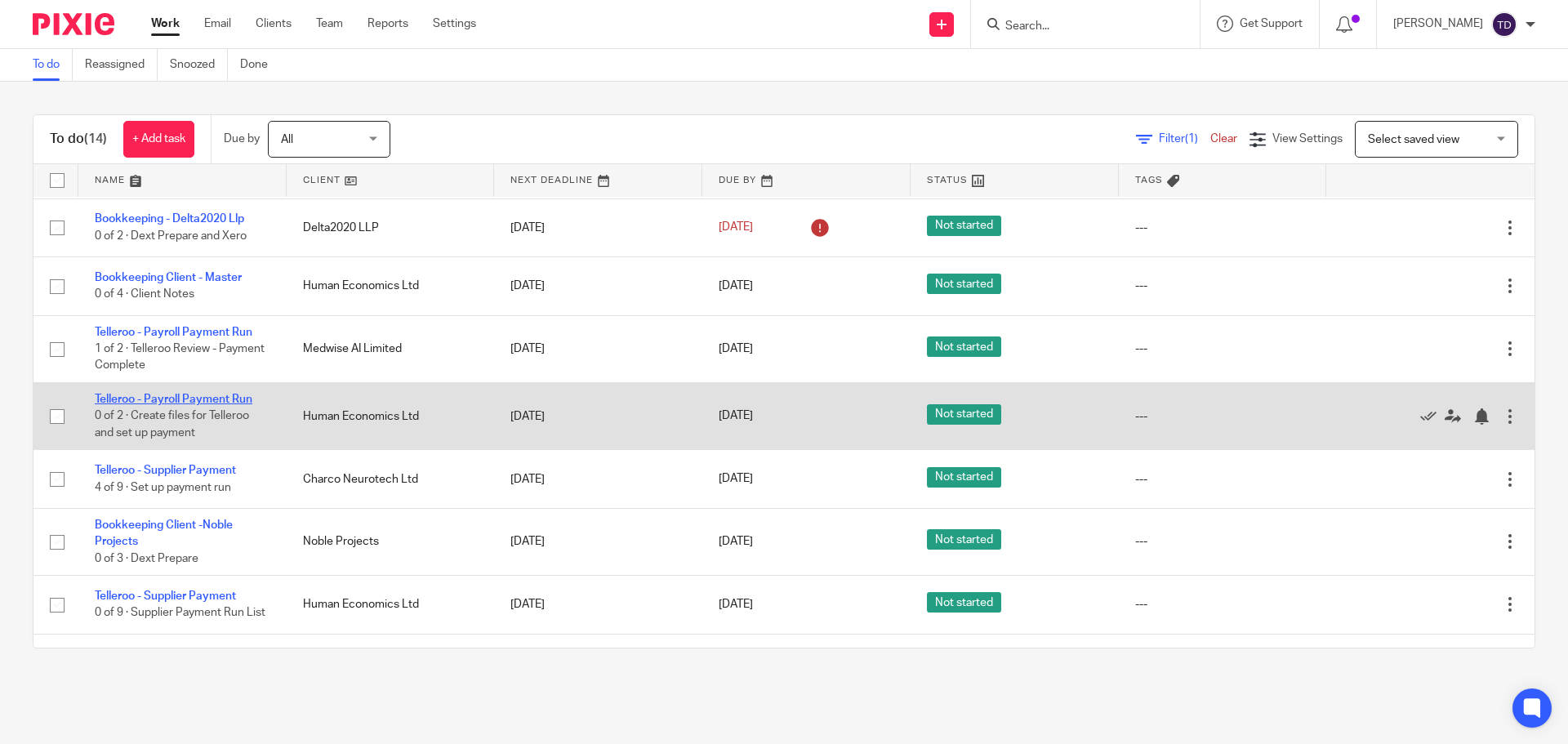
scroll to position [187, 0]
